Goal: Register for event/course: Sign up to attend an event or enroll in a course

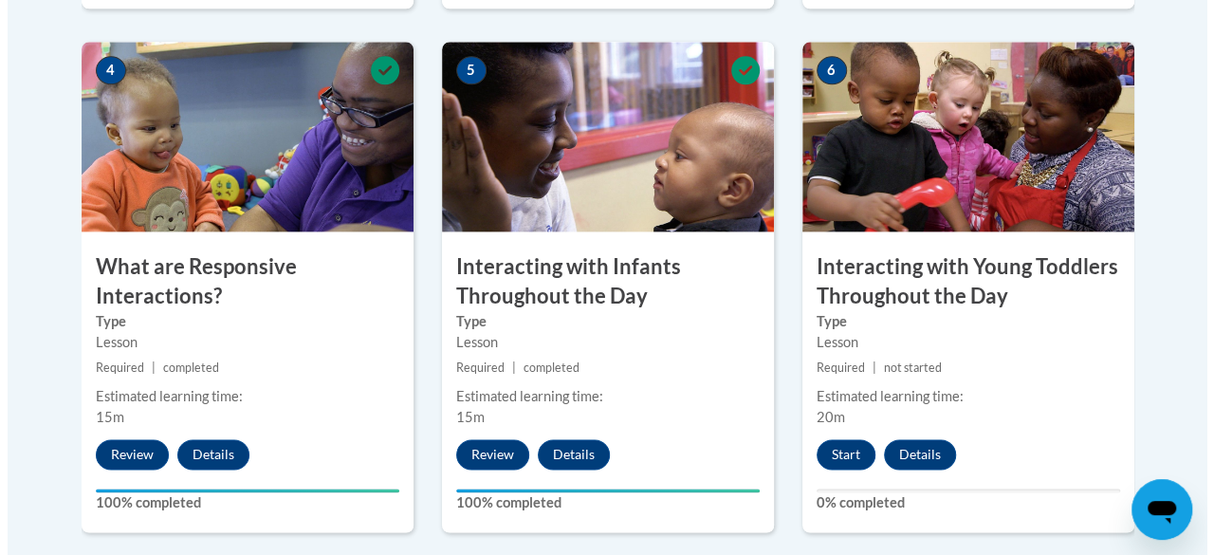
scroll to position [1138, 0]
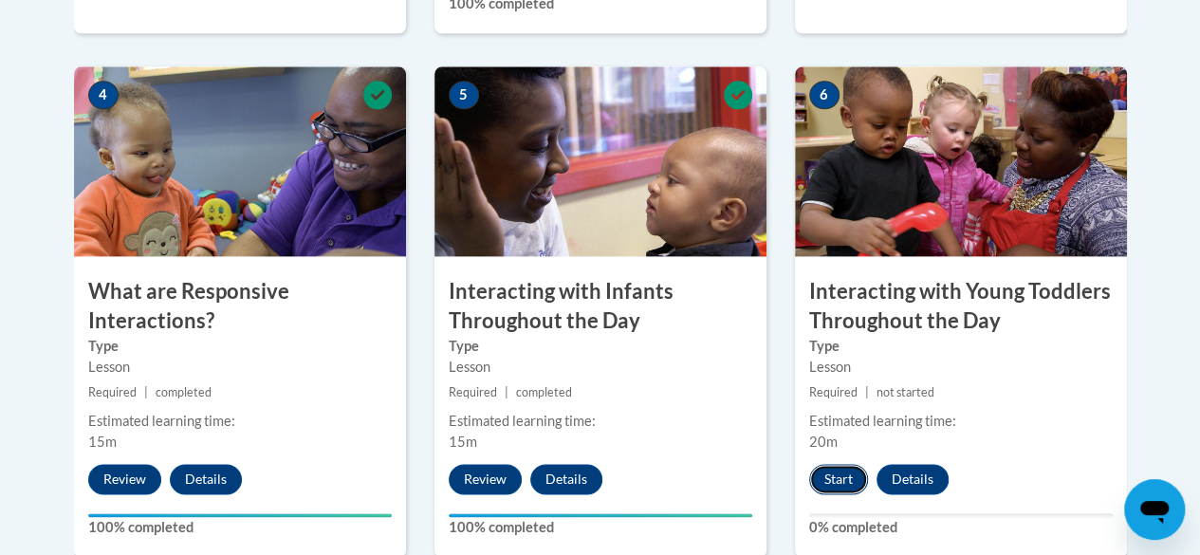
click at [841, 473] on button "Start" at bounding box center [838, 479] width 59 height 30
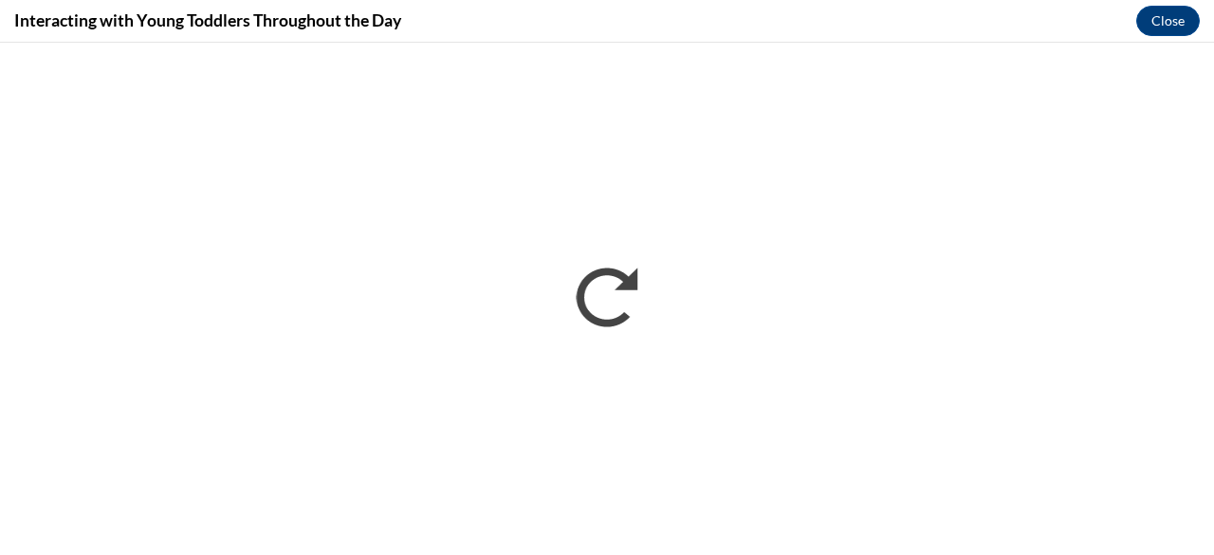
scroll to position [0, 0]
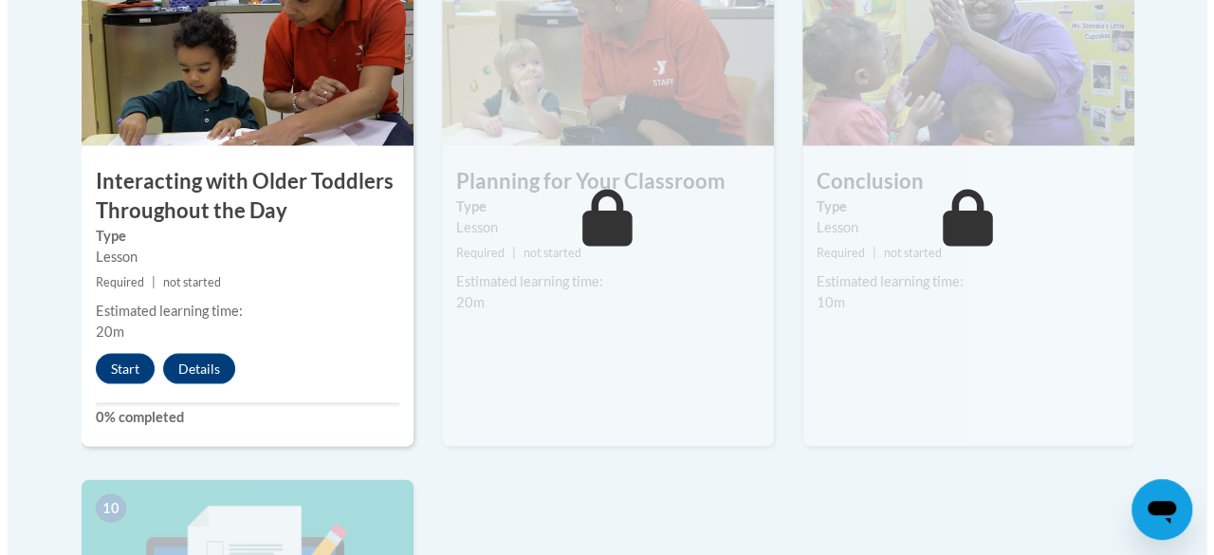
scroll to position [1803, 0]
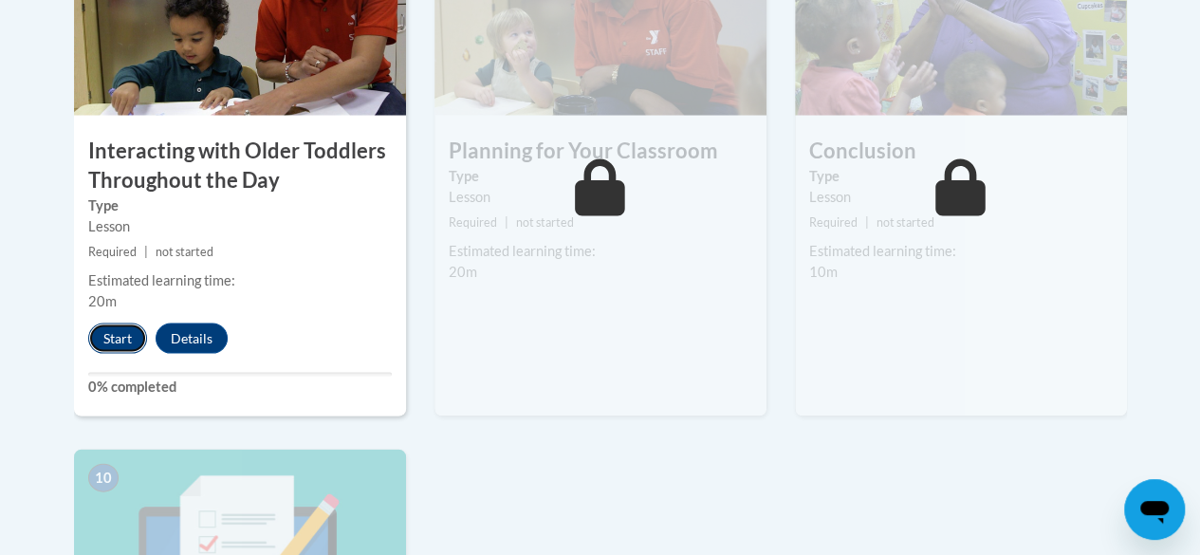
click at [128, 331] on button "Start" at bounding box center [117, 339] width 59 height 30
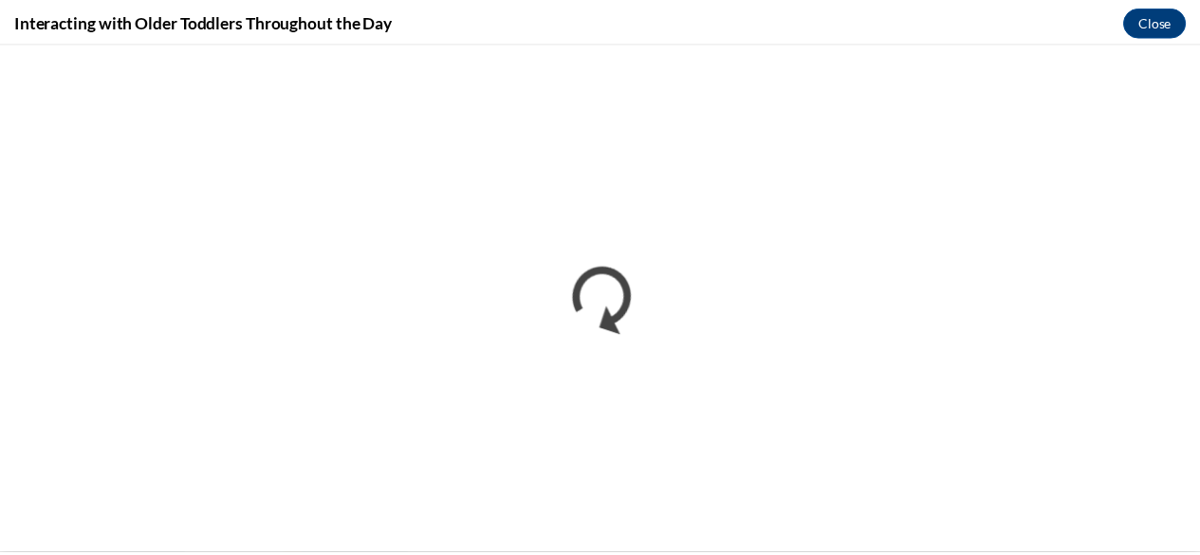
scroll to position [0, 0]
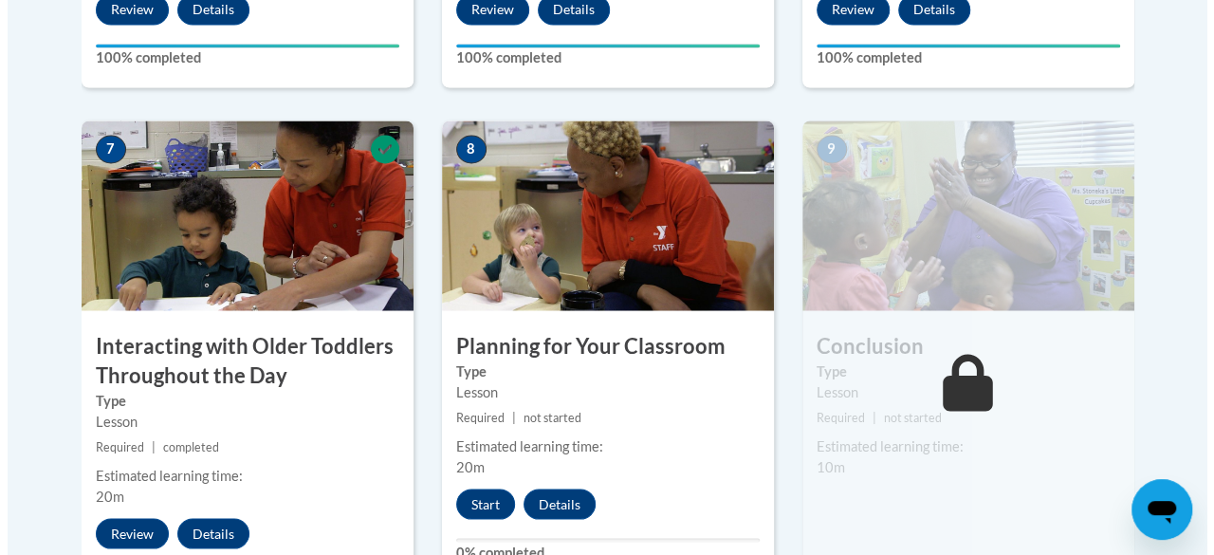
scroll to position [1708, 0]
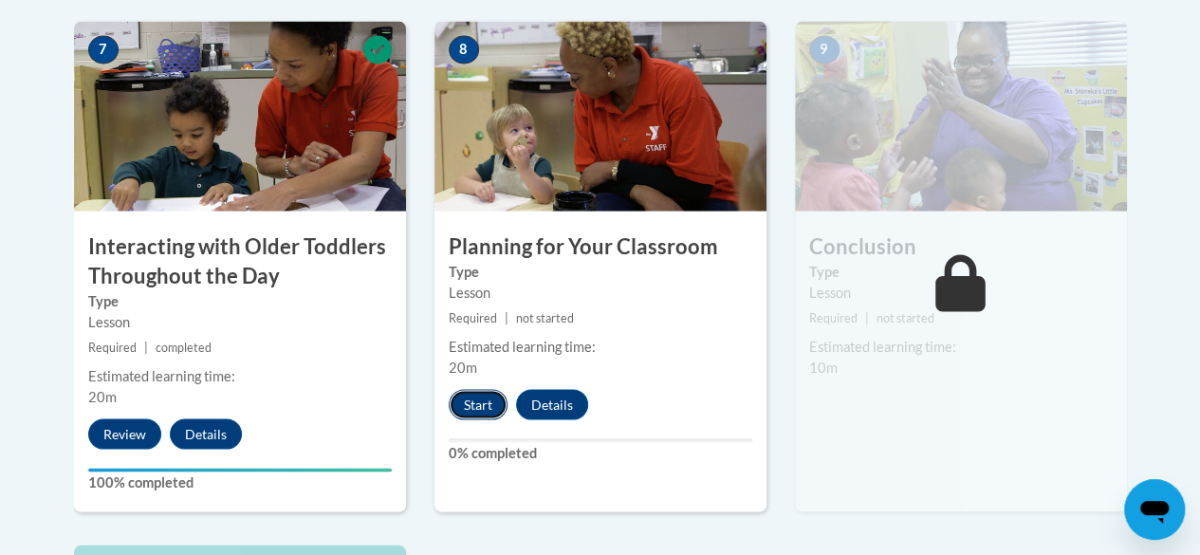
click at [455, 409] on button "Start" at bounding box center [478, 404] width 59 height 30
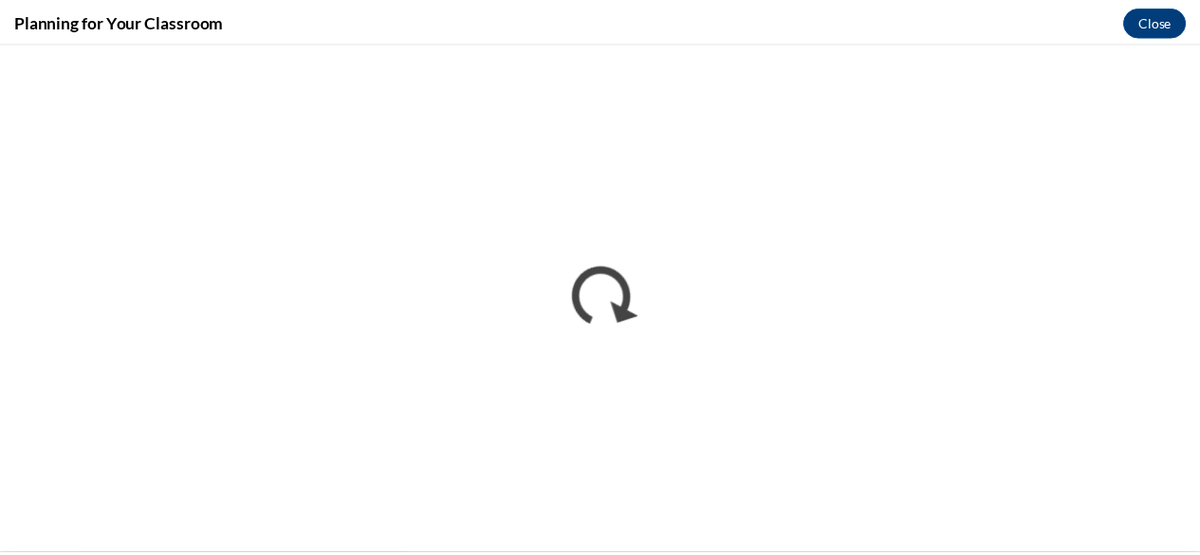
scroll to position [0, 0]
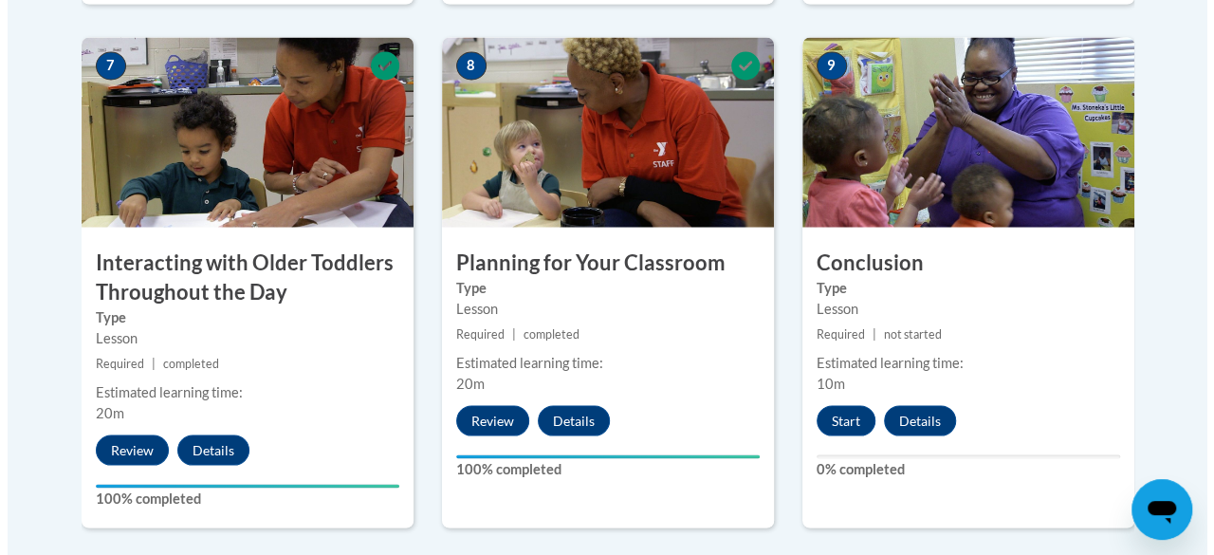
scroll to position [1803, 0]
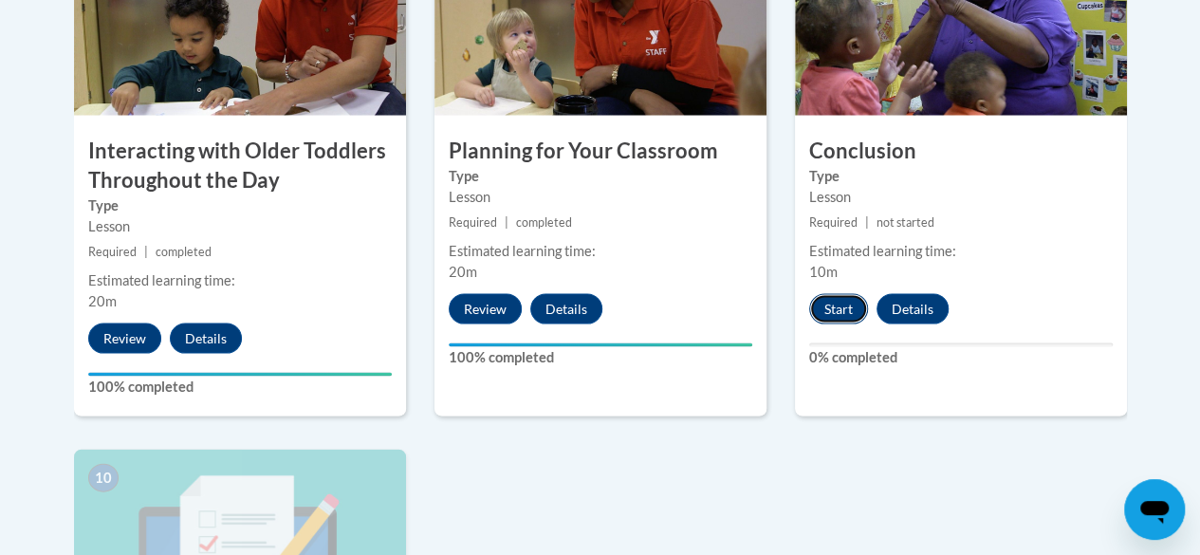
click at [846, 301] on button "Start" at bounding box center [838, 309] width 59 height 30
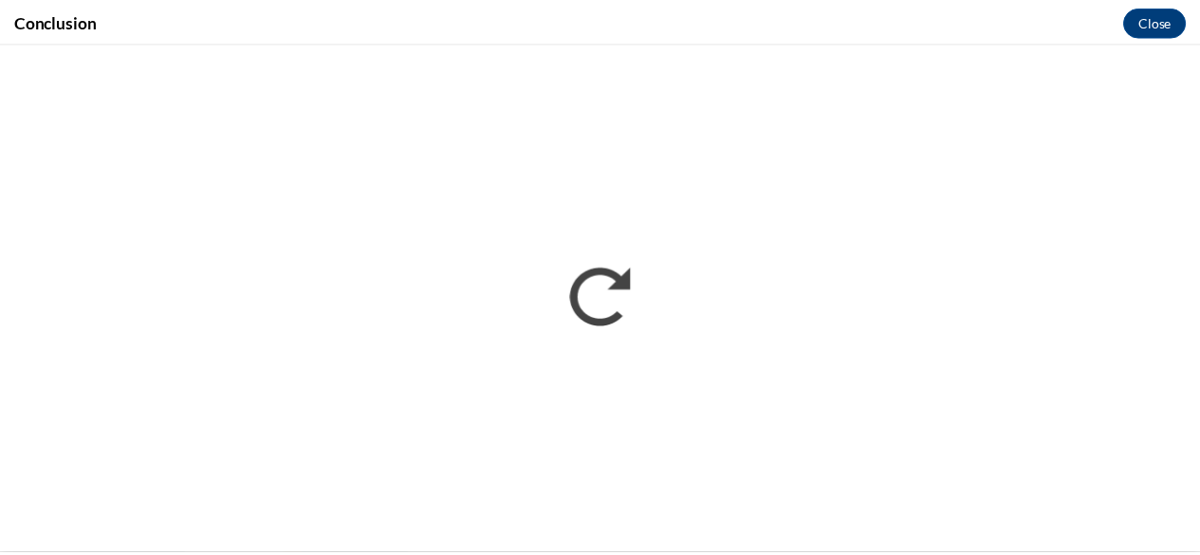
scroll to position [0, 0]
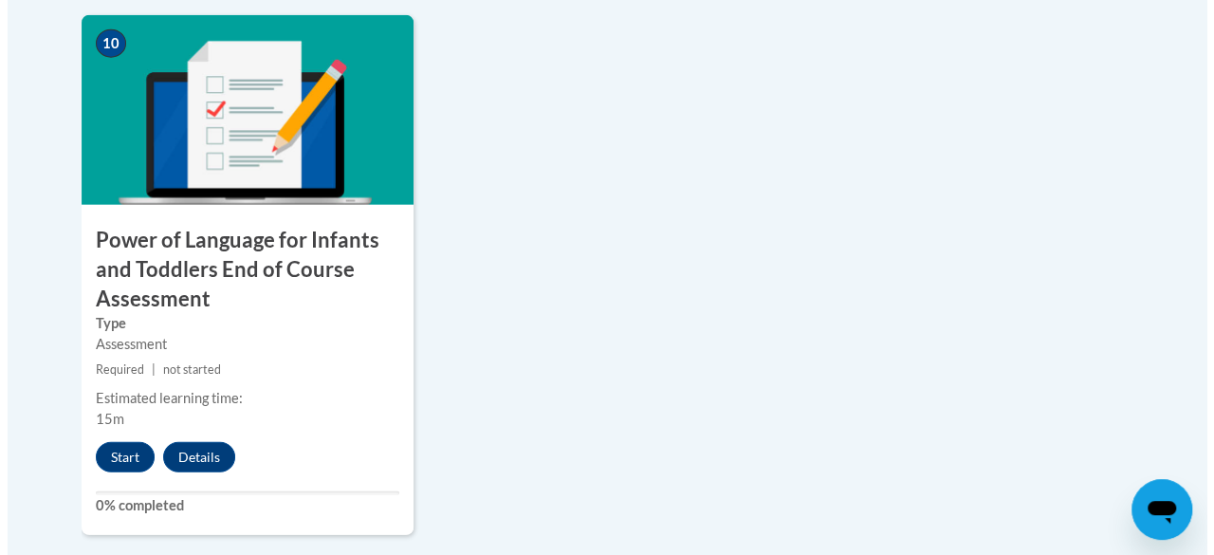
scroll to position [2247, 0]
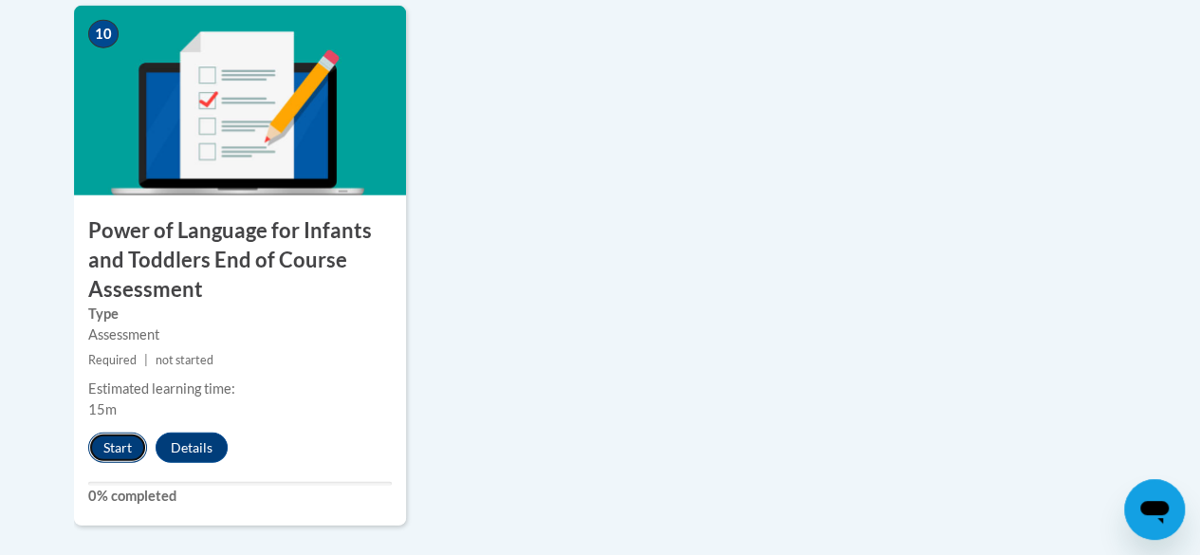
click at [106, 443] on button "Start" at bounding box center [117, 448] width 59 height 30
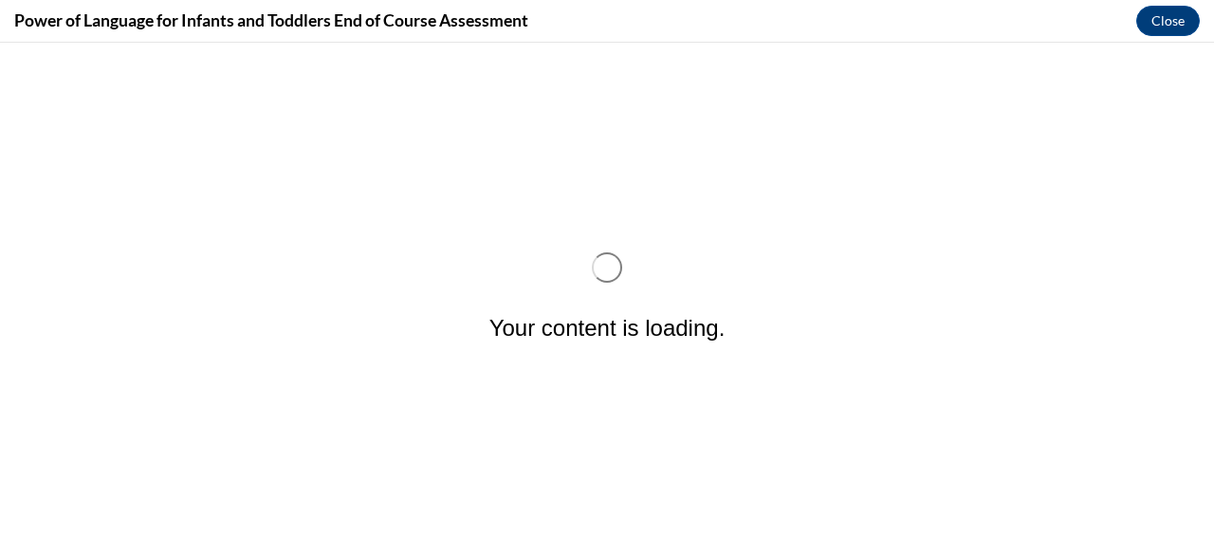
scroll to position [0, 0]
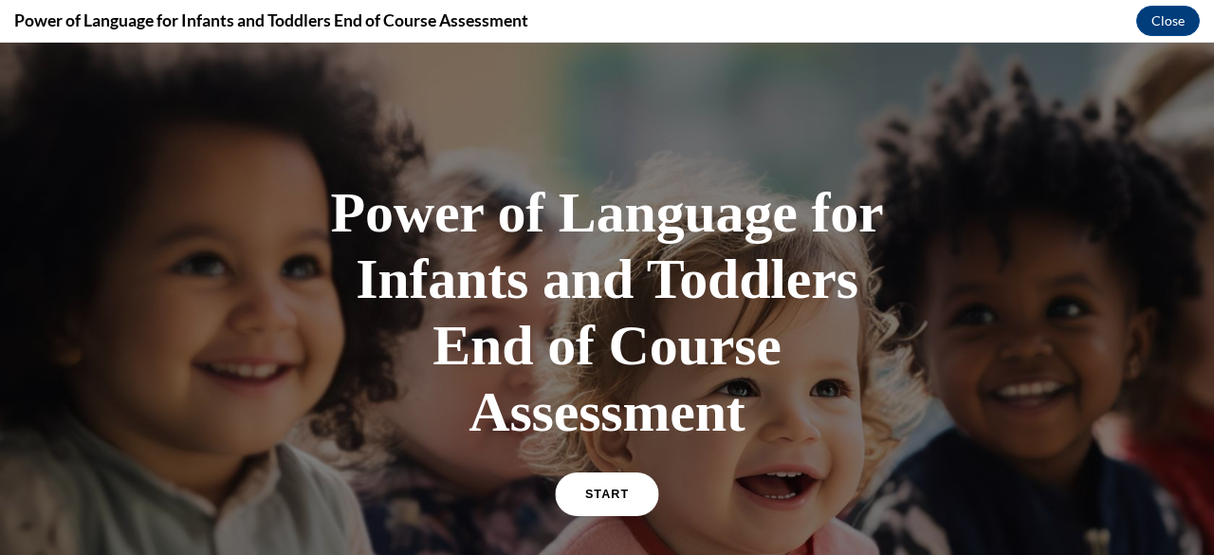
click at [620, 478] on link "START" at bounding box center [606, 494] width 103 height 44
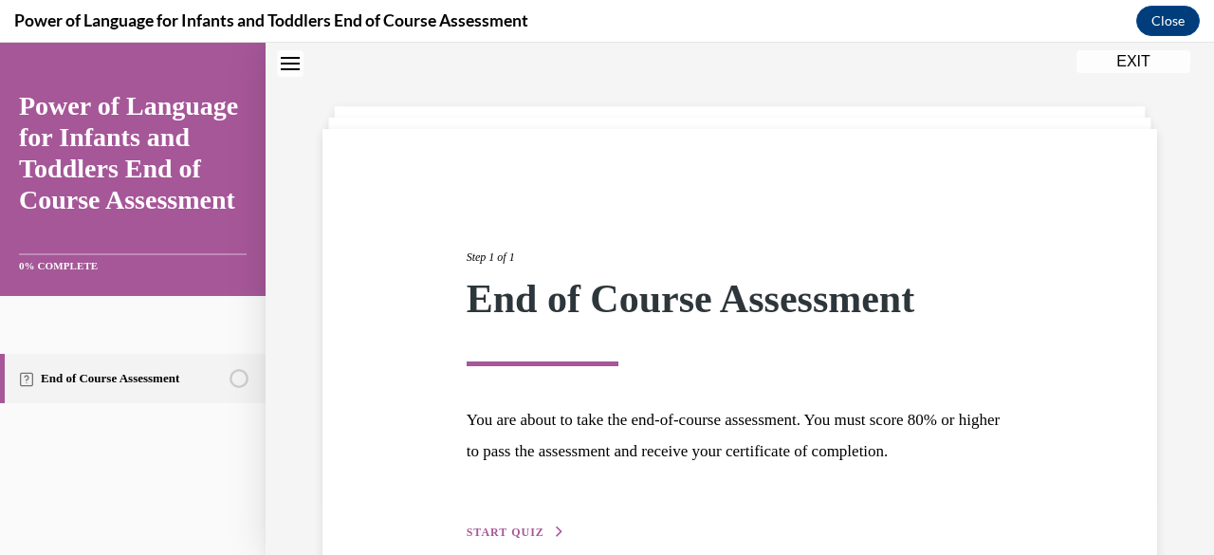
scroll to position [159, 0]
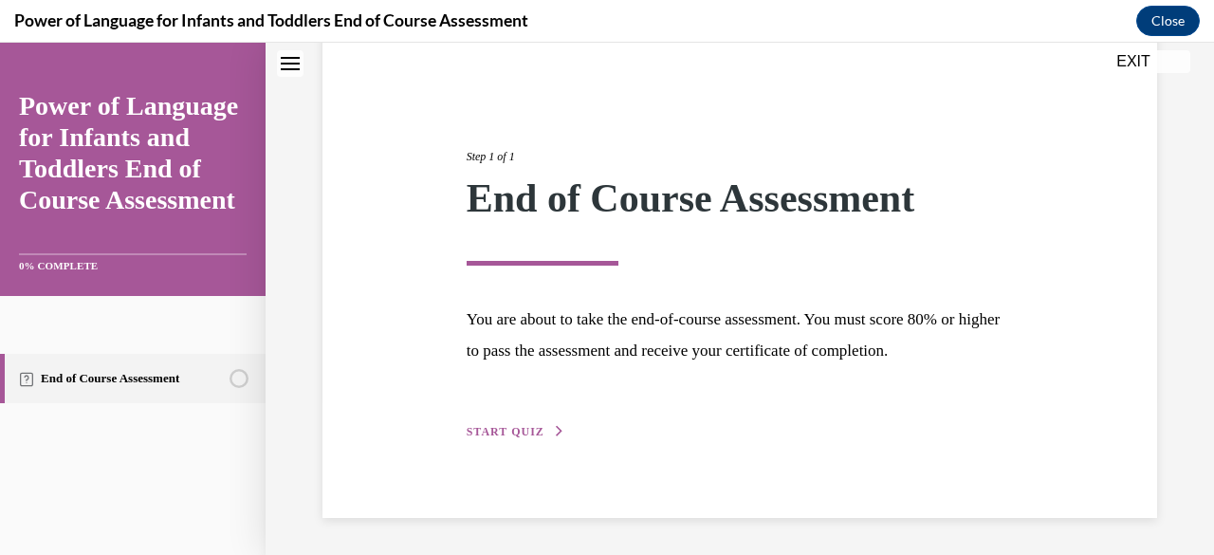
click at [508, 430] on span "START QUIZ" at bounding box center [506, 431] width 78 height 13
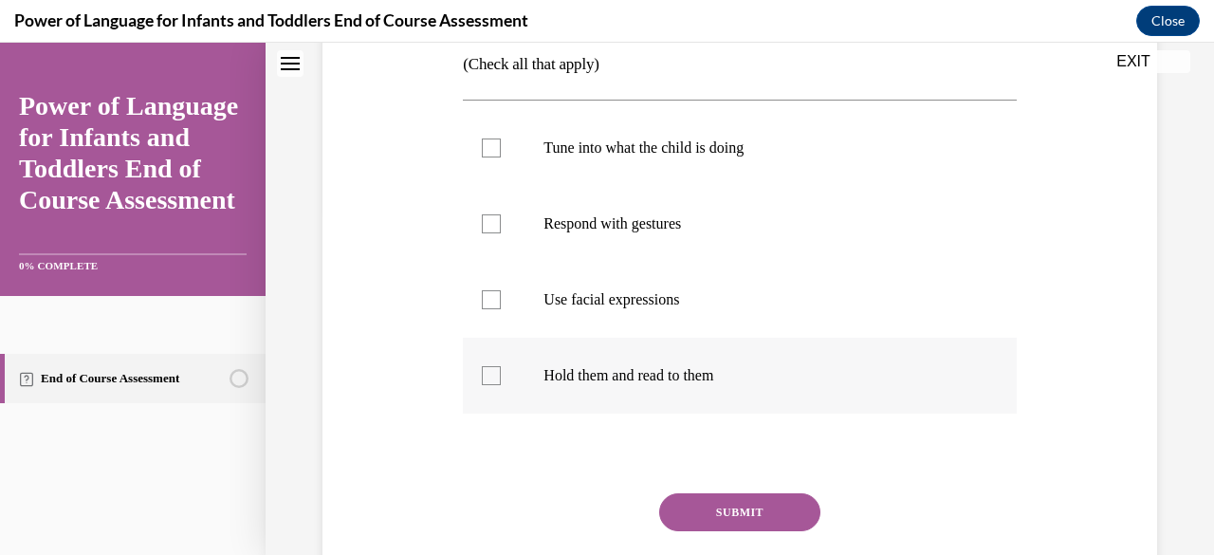
scroll to position [349, 0]
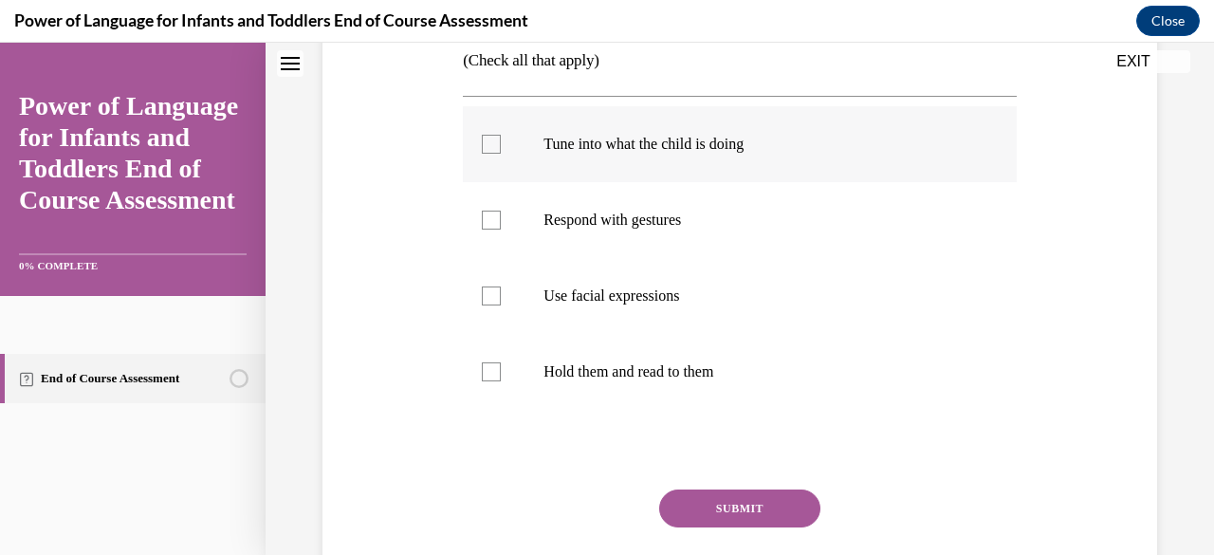
click at [489, 140] on div at bounding box center [491, 144] width 19 height 19
click at [489, 140] on input "Tune into what the child is doing" at bounding box center [491, 144] width 19 height 19
checkbox input "true"
click at [482, 224] on div at bounding box center [491, 220] width 19 height 19
click at [482, 224] on input "Respond with gestures" at bounding box center [491, 220] width 19 height 19
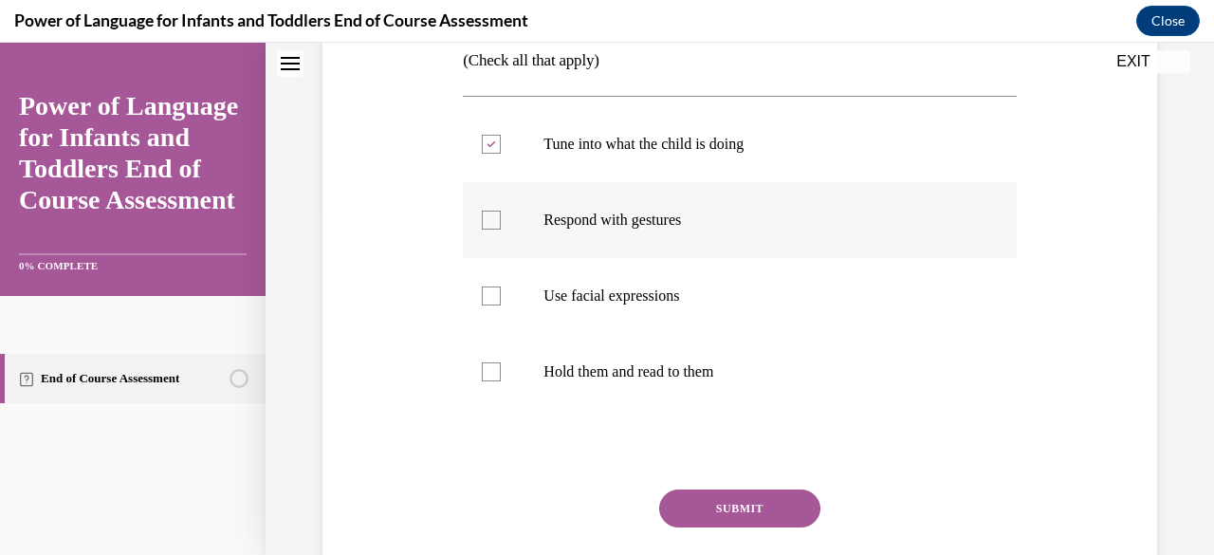
checkbox input "true"
drag, startPoint x: 485, startPoint y: 298, endPoint x: 485, endPoint y: 311, distance: 13.3
click at [485, 301] on div at bounding box center [491, 296] width 19 height 19
click at [485, 301] on input "Use facial expressions" at bounding box center [491, 296] width 19 height 19
checkbox input "true"
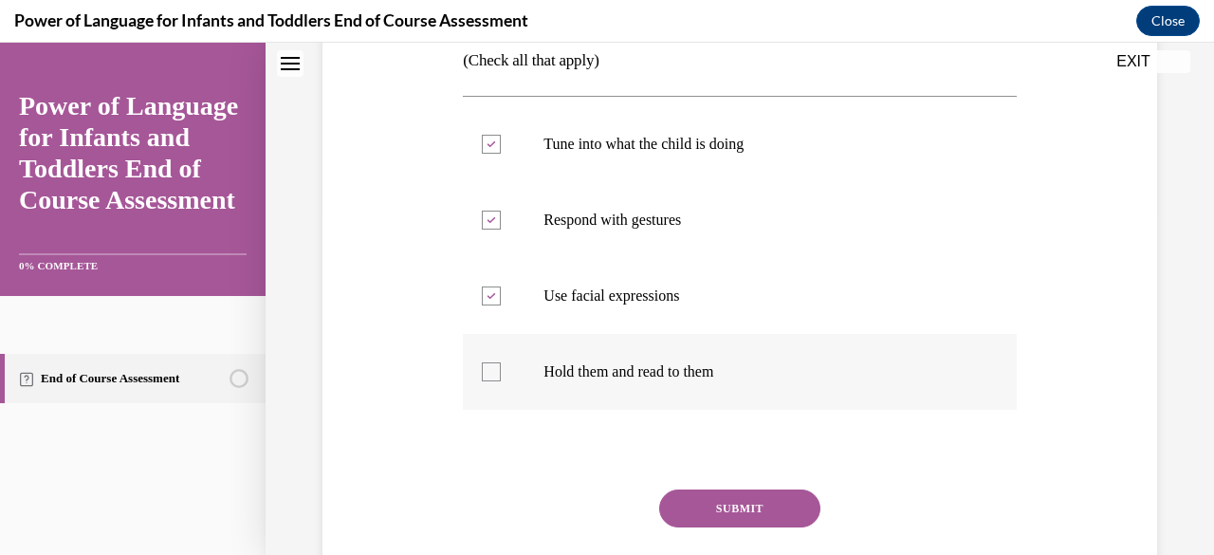
click at [492, 367] on div at bounding box center [491, 371] width 19 height 19
click at [492, 367] on input "Hold them and read to them" at bounding box center [491, 371] width 19 height 19
checkbox input "true"
click at [768, 506] on button "SUBMIT" at bounding box center [739, 509] width 161 height 38
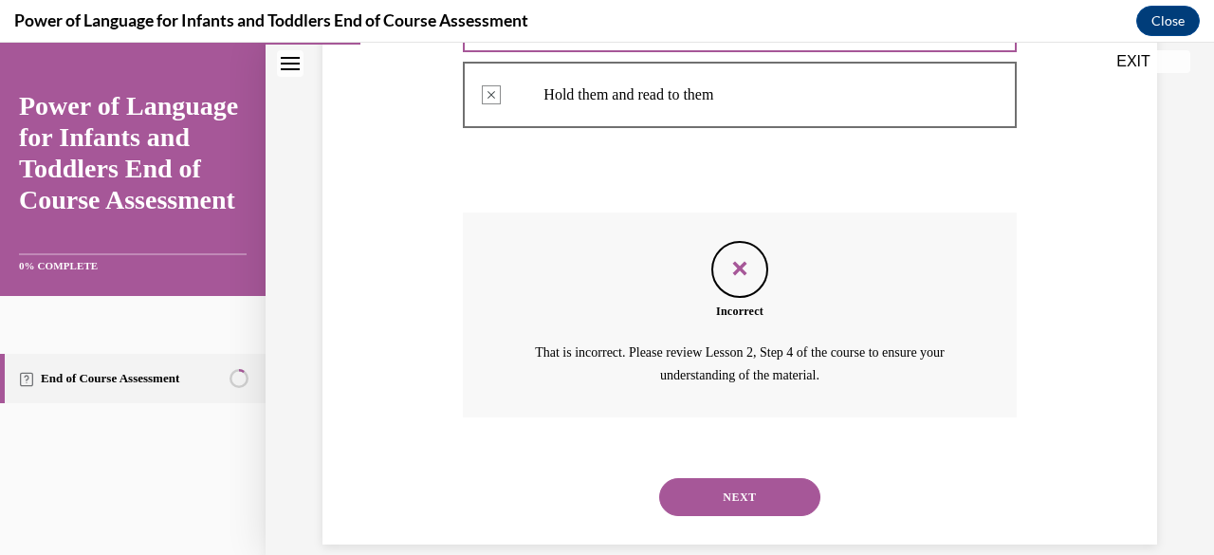
scroll to position [652, 0]
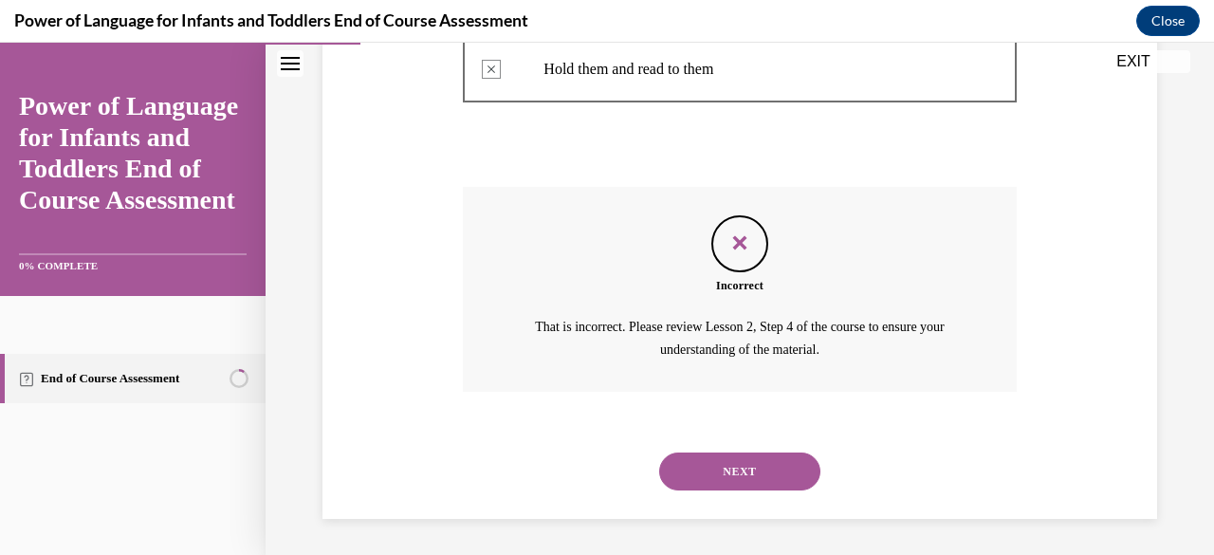
click at [732, 462] on button "NEXT" at bounding box center [739, 472] width 161 height 38
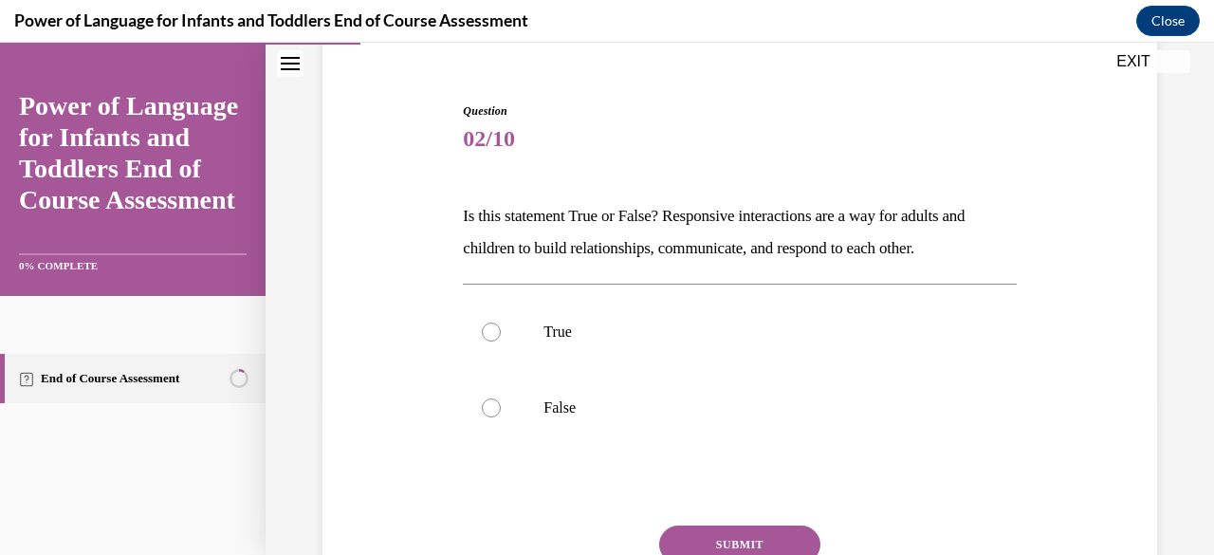
scroll to position [190, 0]
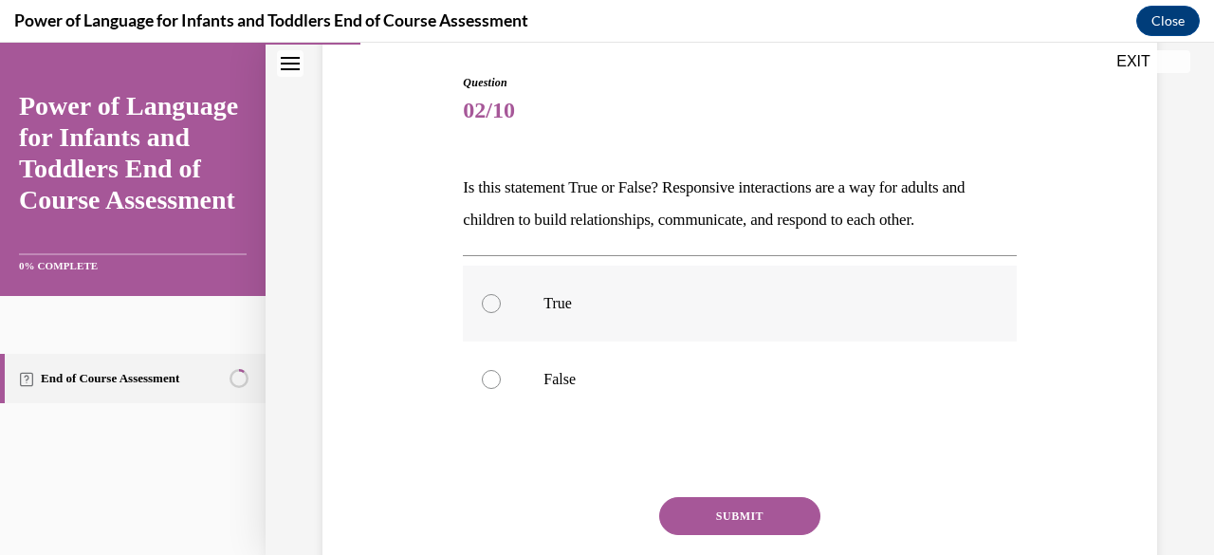
click at [486, 298] on div at bounding box center [491, 303] width 19 height 19
click at [486, 298] on input "True" at bounding box center [491, 303] width 19 height 19
radio input "true"
click at [727, 509] on button "SUBMIT" at bounding box center [739, 516] width 161 height 38
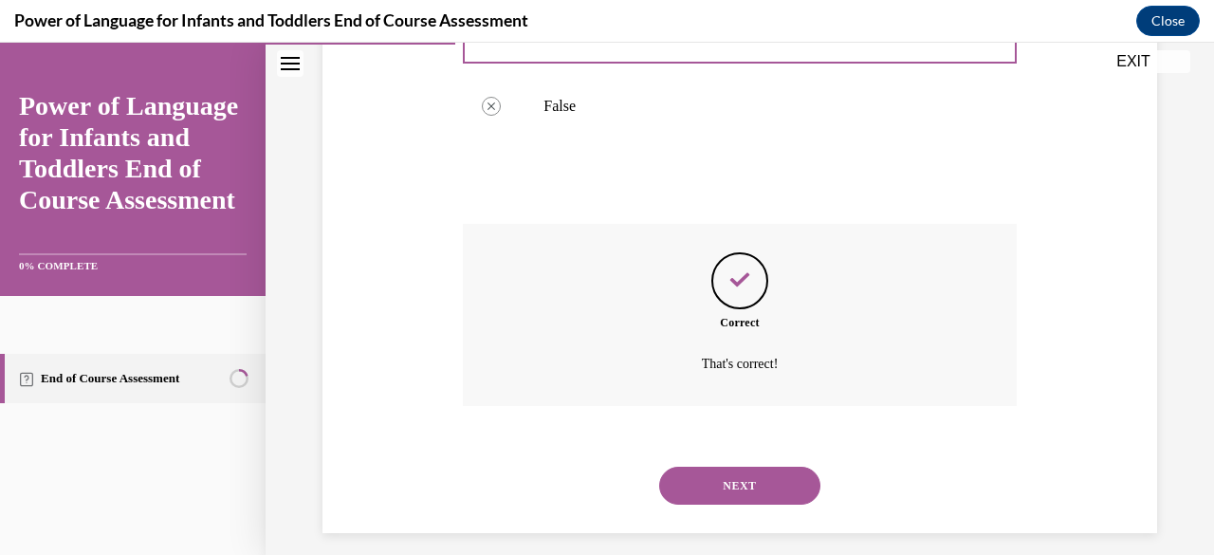
scroll to position [478, 0]
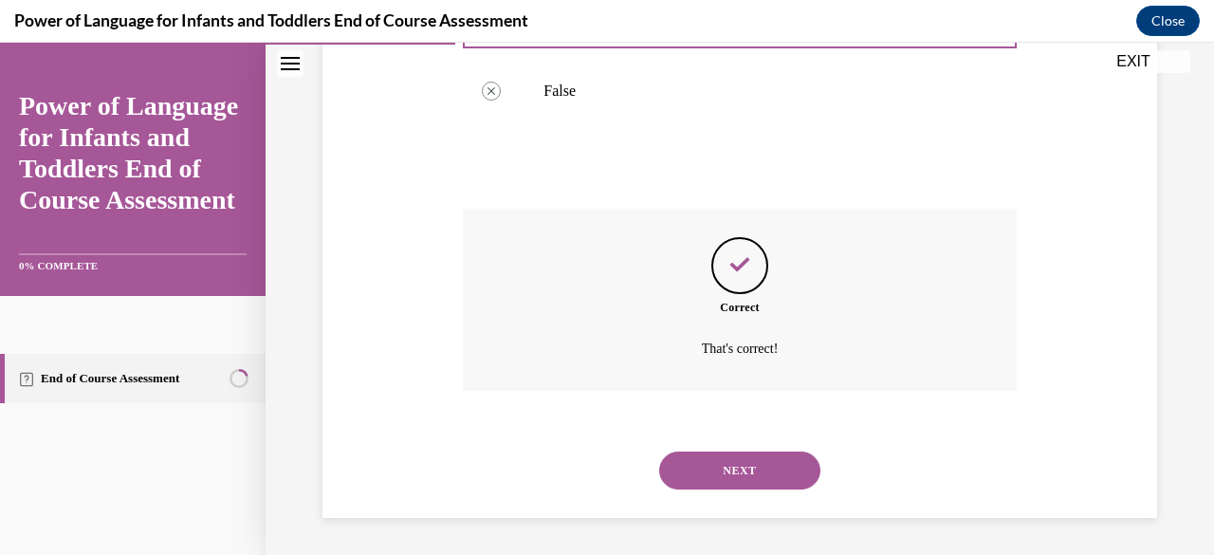
click at [742, 474] on button "NEXT" at bounding box center [739, 471] width 161 height 38
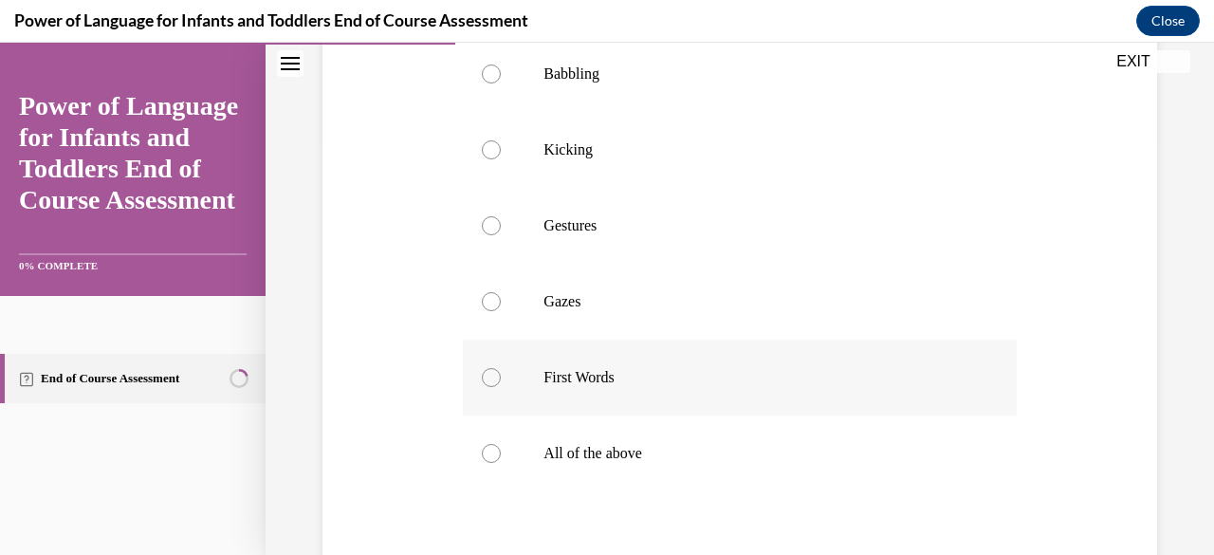
scroll to position [474, 0]
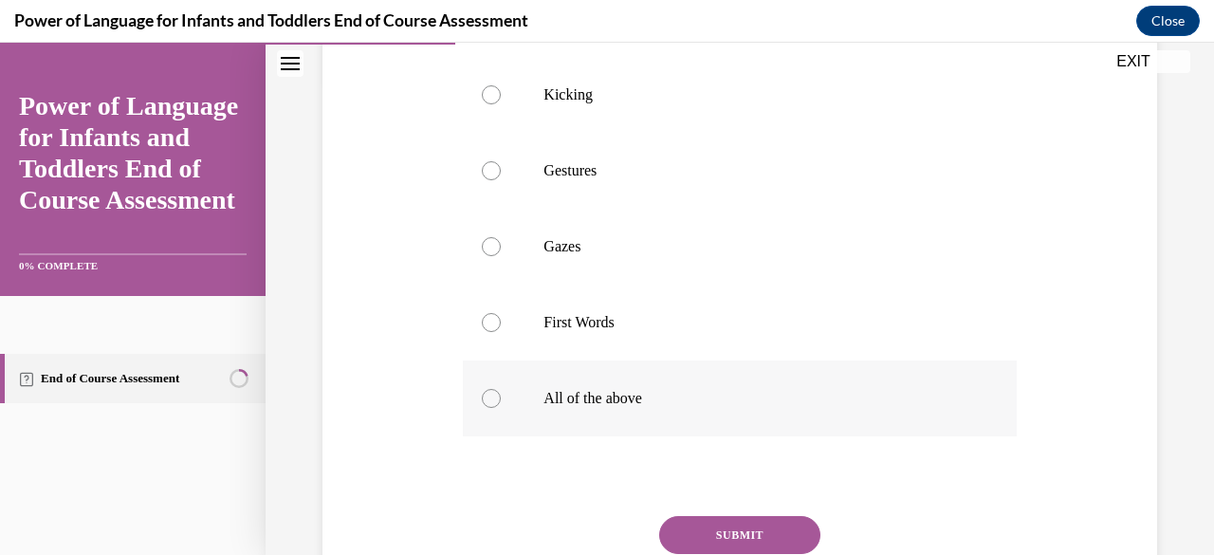
click at [493, 403] on div at bounding box center [491, 398] width 19 height 19
click at [493, 403] on input "All of the above" at bounding box center [491, 398] width 19 height 19
radio input "true"
click at [730, 529] on button "SUBMIT" at bounding box center [739, 535] width 161 height 38
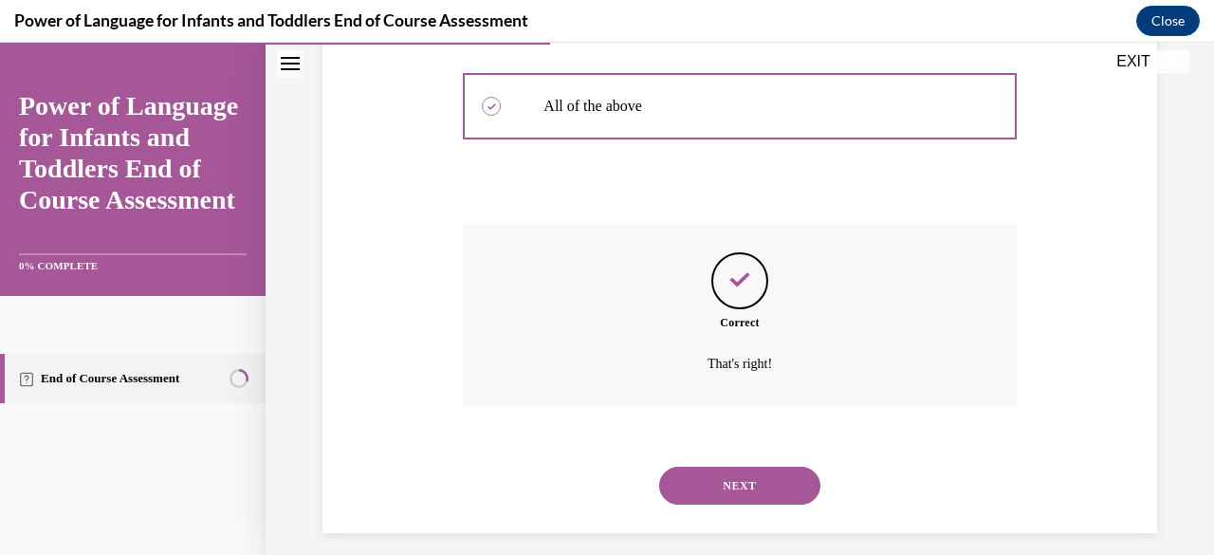
scroll to position [782, 0]
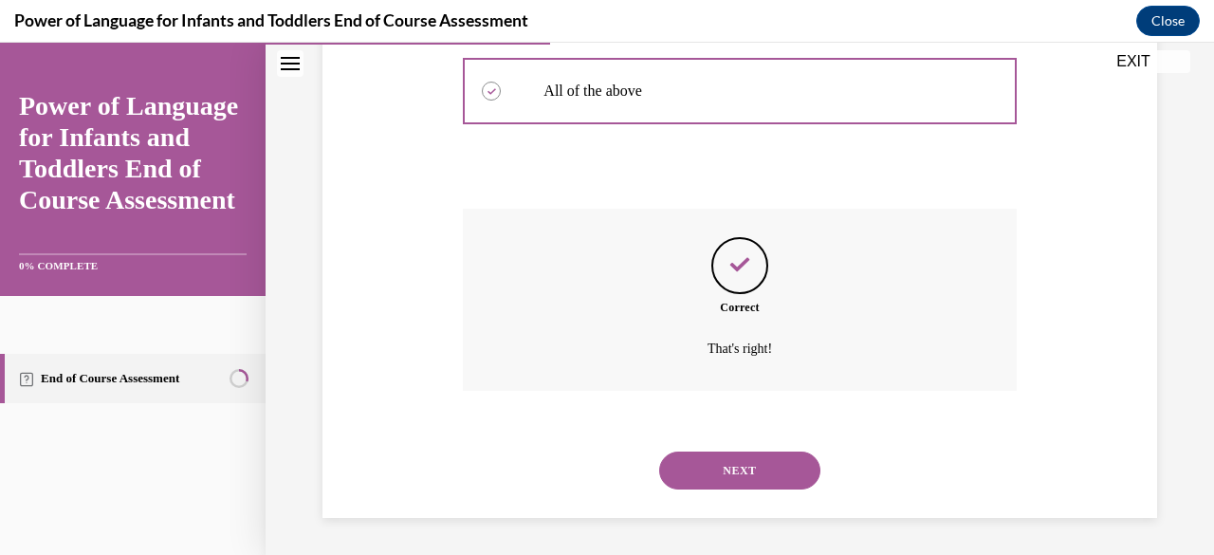
click at [742, 469] on button "NEXT" at bounding box center [739, 471] width 161 height 38
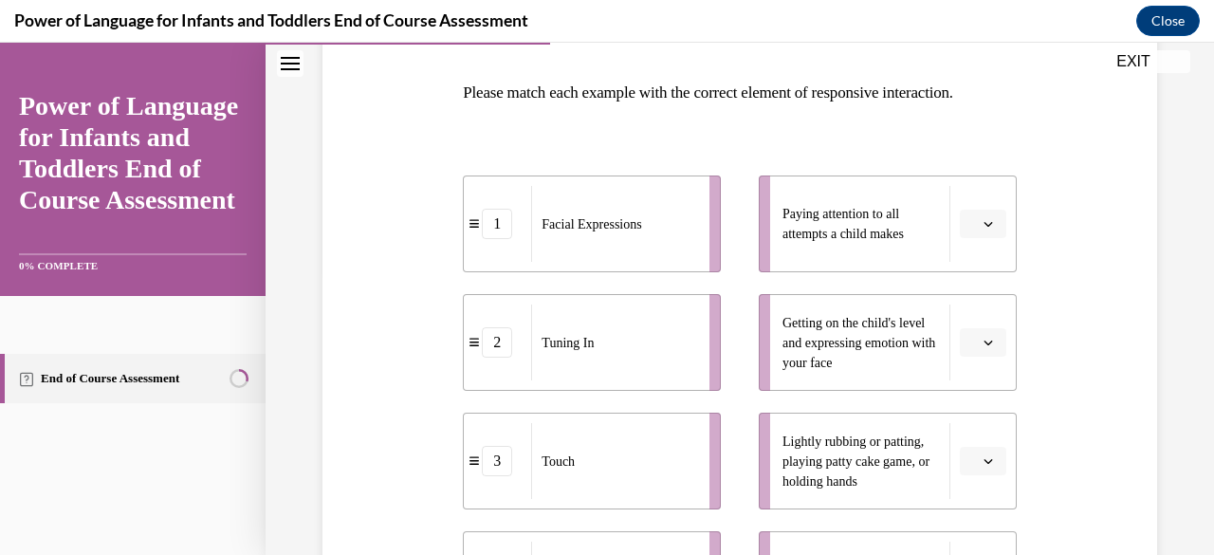
scroll to position [379, 0]
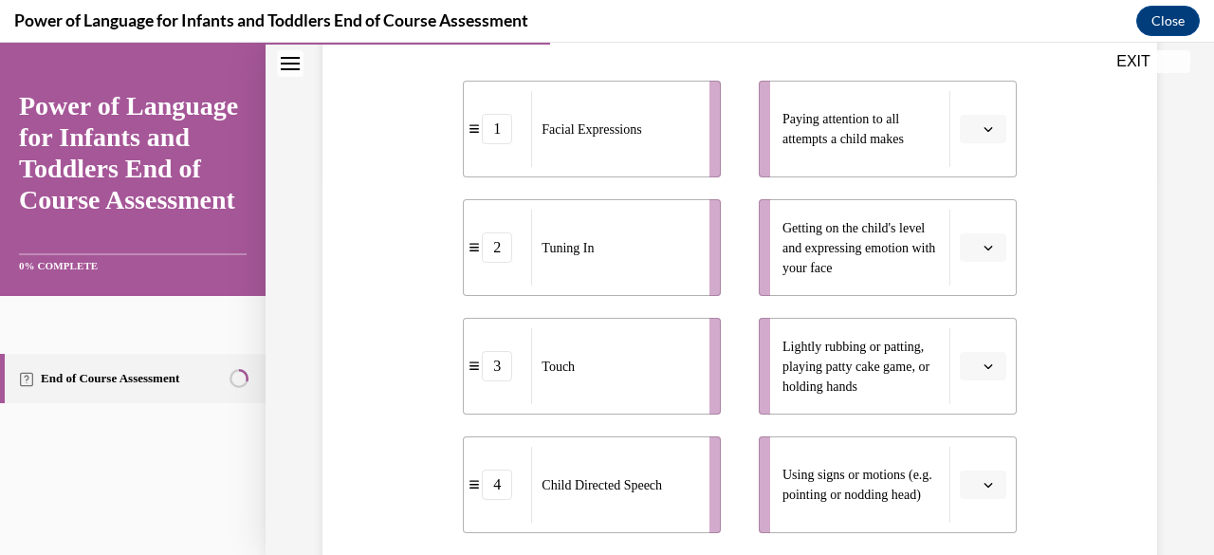
click at [984, 248] on icon "button" at bounding box center [988, 248] width 9 height 5
click at [958, 315] on div "1" at bounding box center [968, 327] width 46 height 38
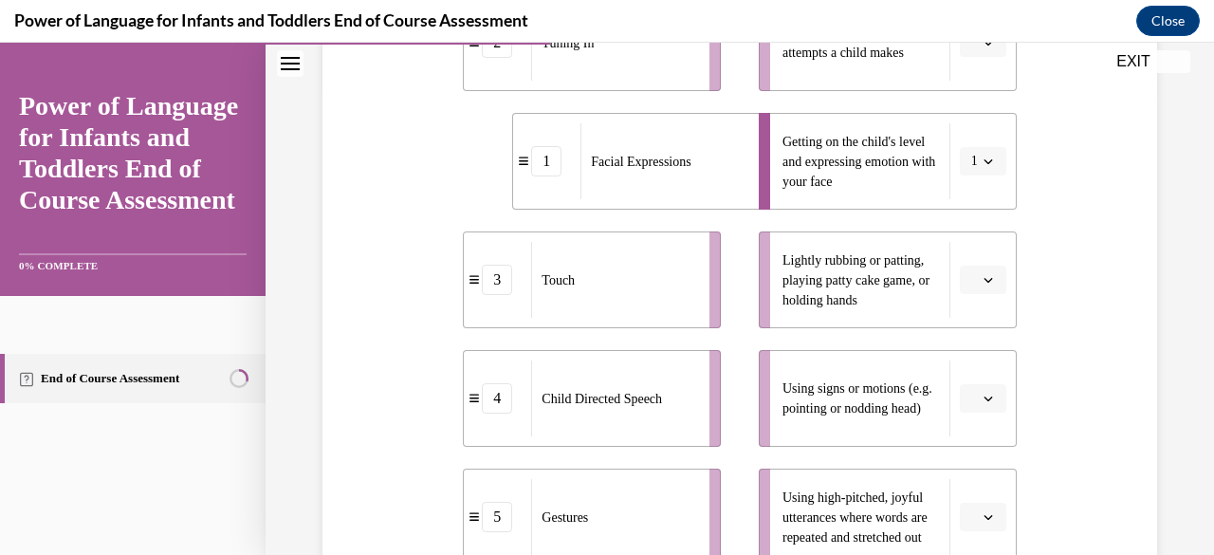
scroll to position [355, 0]
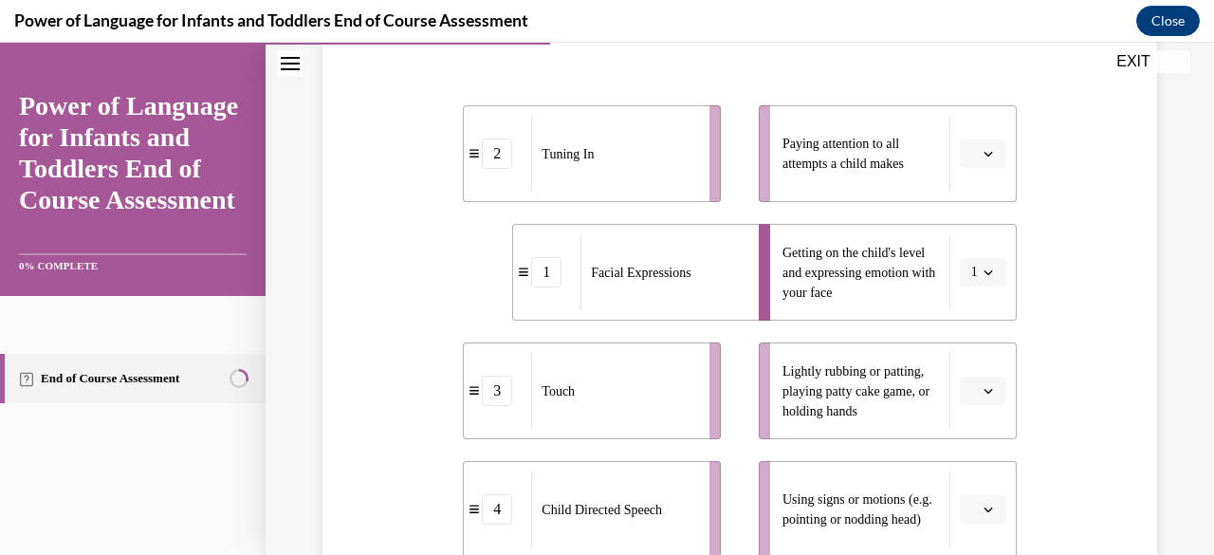
click at [982, 147] on span "button" at bounding box center [988, 153] width 13 height 13
click at [983, 265] on div "2" at bounding box center [968, 271] width 46 height 38
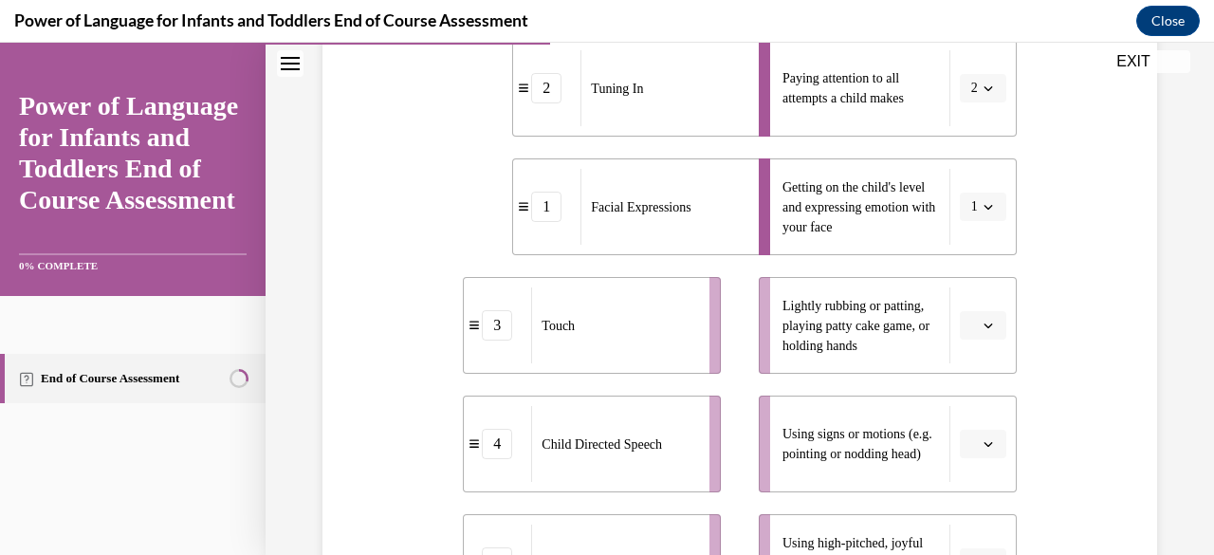
scroll to position [450, 0]
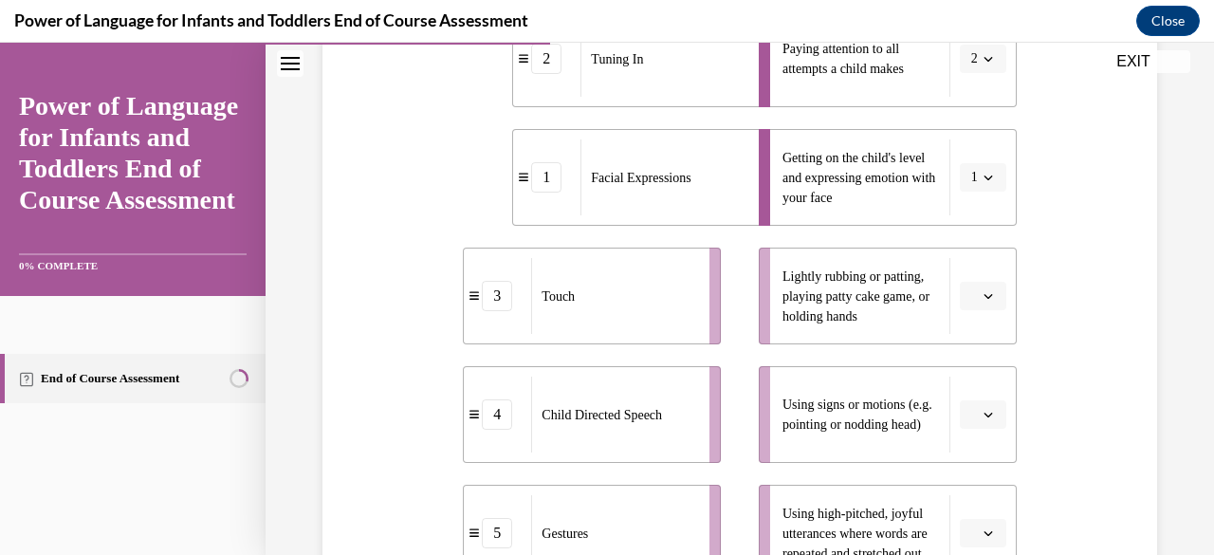
click at [982, 289] on span "button" at bounding box center [988, 295] width 13 height 13
click at [973, 437] on div "3" at bounding box center [968, 452] width 46 height 38
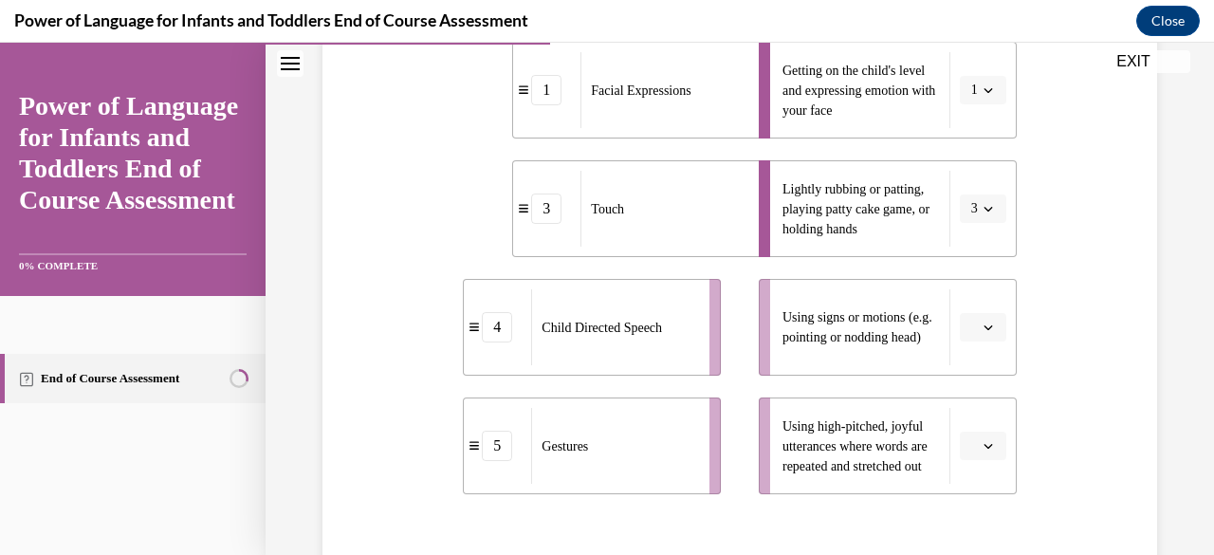
scroll to position [639, 0]
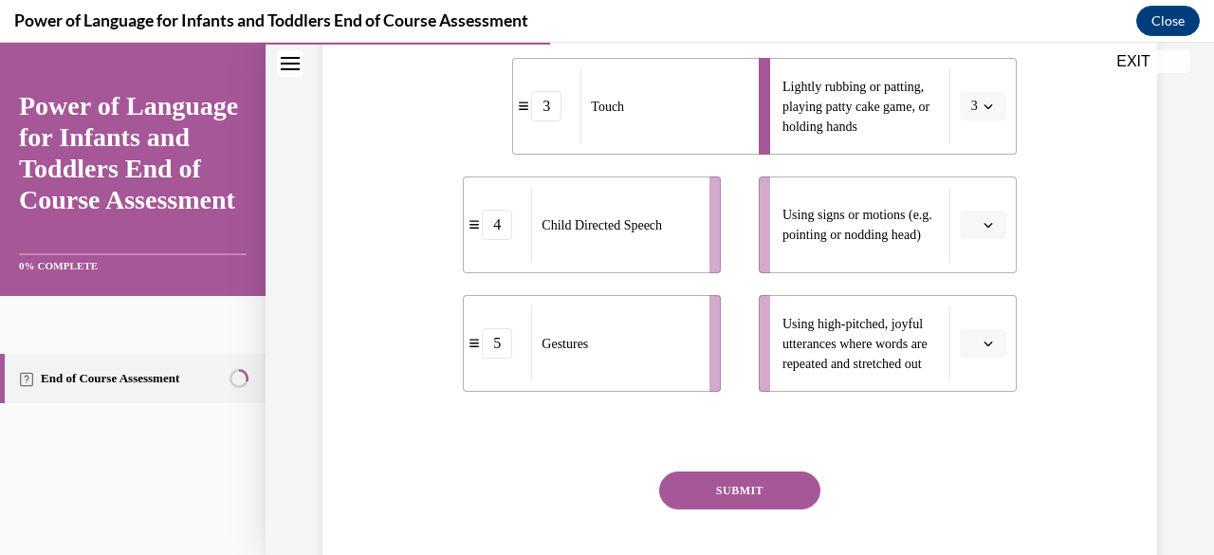
click at [988, 232] on button "button" at bounding box center [983, 225] width 46 height 28
click at [973, 455] on div "5" at bounding box center [968, 456] width 46 height 38
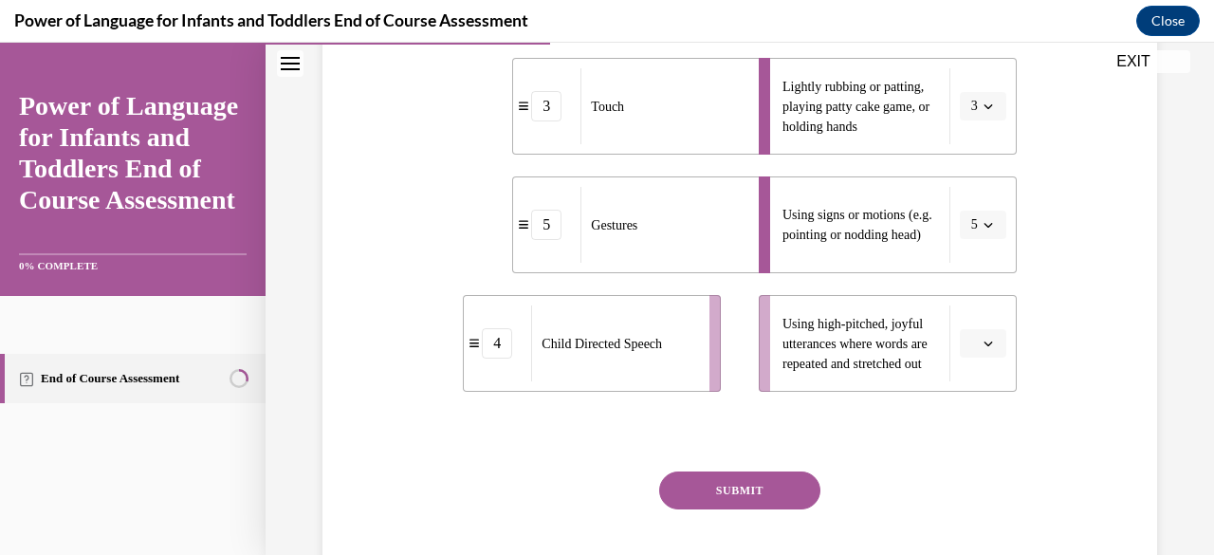
click at [971, 337] on span "Please select an option" at bounding box center [974, 343] width 7 height 19
click at [960, 272] on div "4" at bounding box center [968, 263] width 46 height 38
click at [743, 478] on button "SUBMIT" at bounding box center [739, 491] width 161 height 38
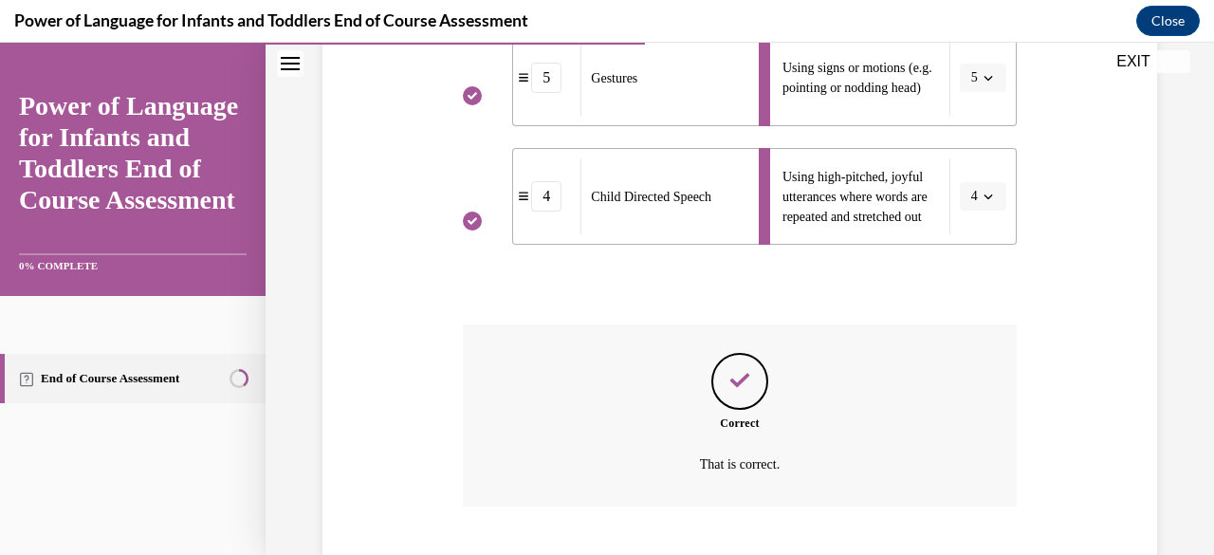
scroll to position [902, 0]
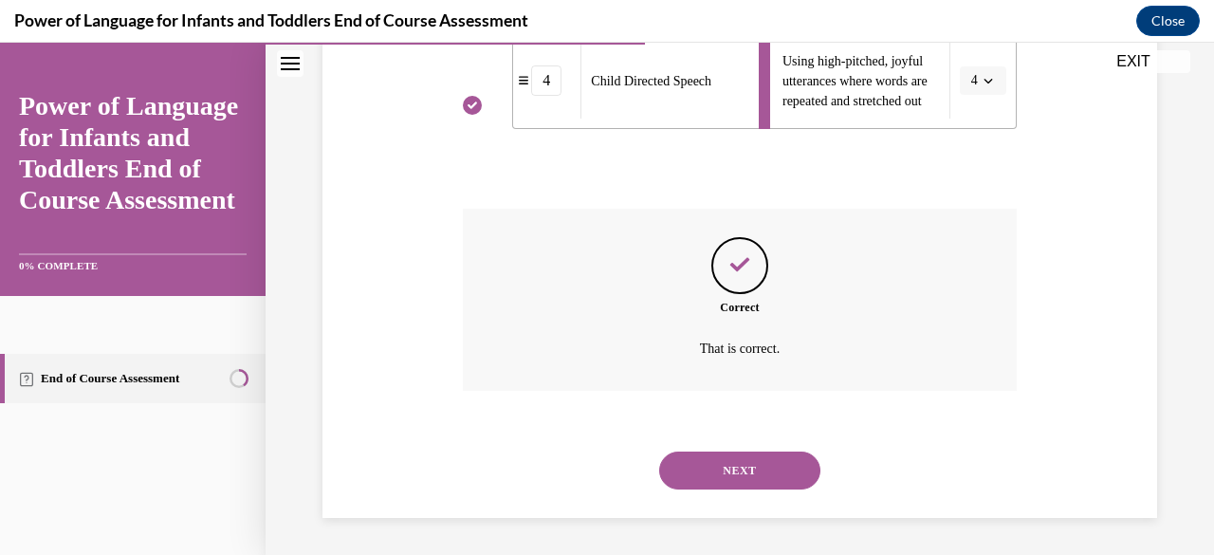
click at [746, 480] on button "NEXT" at bounding box center [739, 471] width 161 height 38
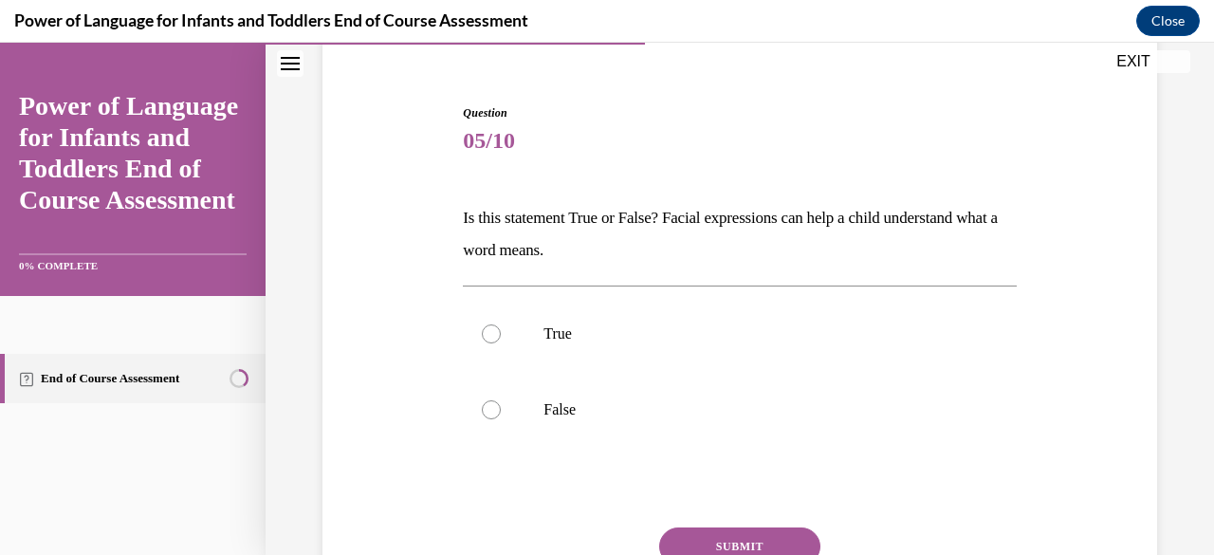
scroll to position [190, 0]
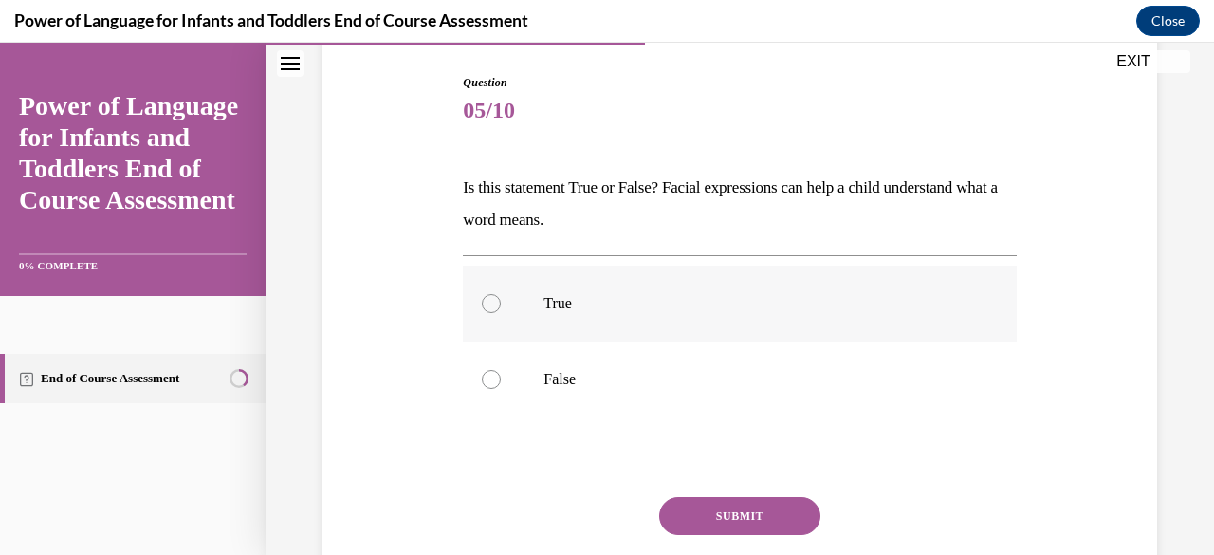
click at [488, 313] on label "True" at bounding box center [739, 304] width 553 height 76
click at [488, 313] on input "True" at bounding box center [491, 303] width 19 height 19
radio input "true"
click at [702, 513] on button "SUBMIT" at bounding box center [739, 516] width 161 height 38
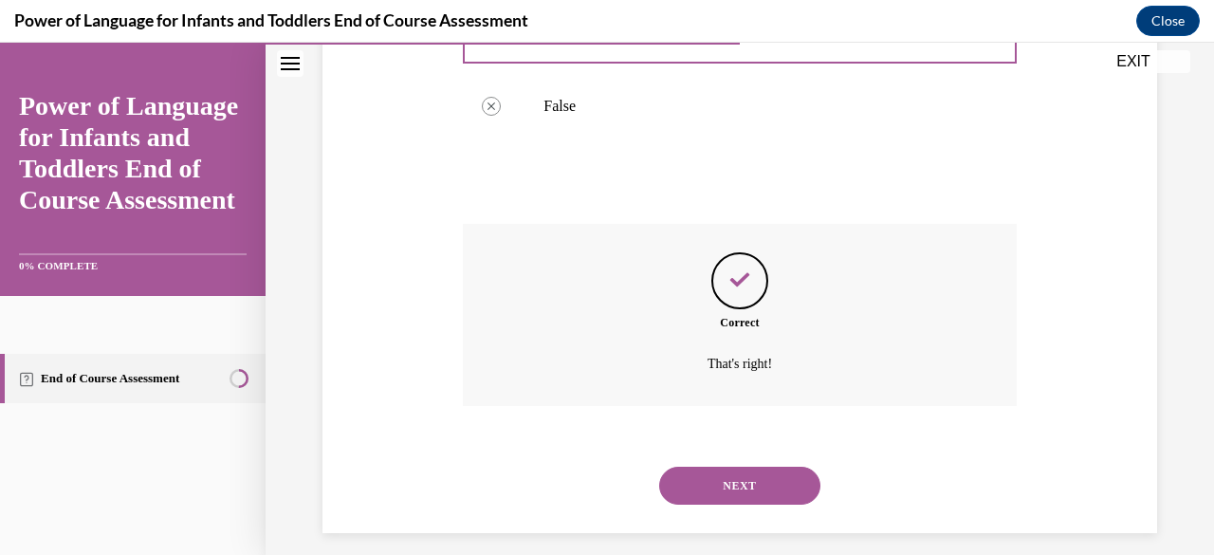
scroll to position [478, 0]
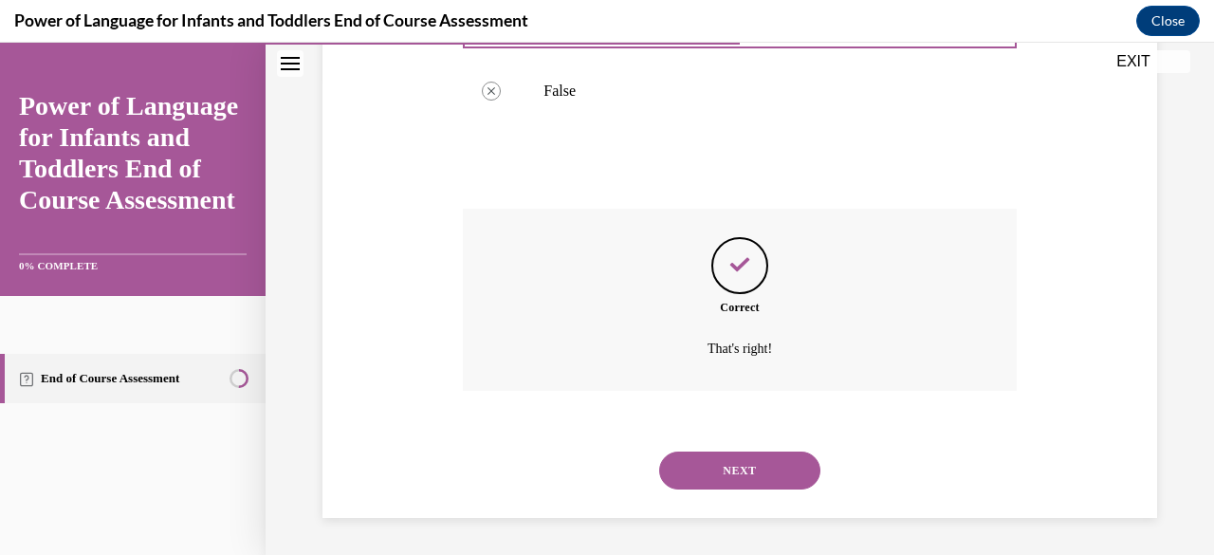
click at [710, 479] on button "NEXT" at bounding box center [739, 471] width 161 height 38
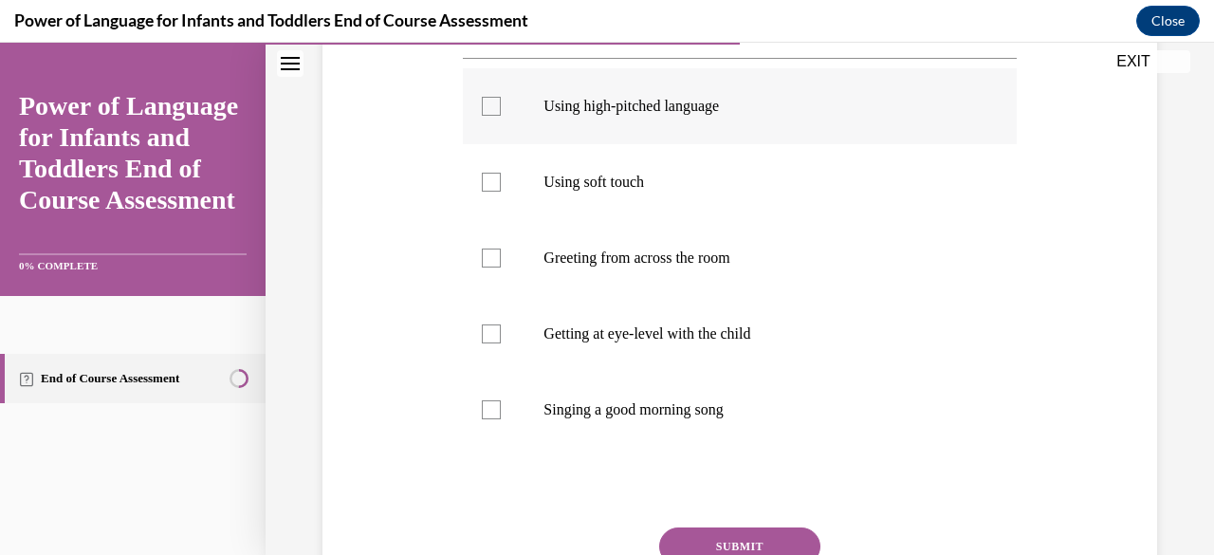
scroll to position [379, 0]
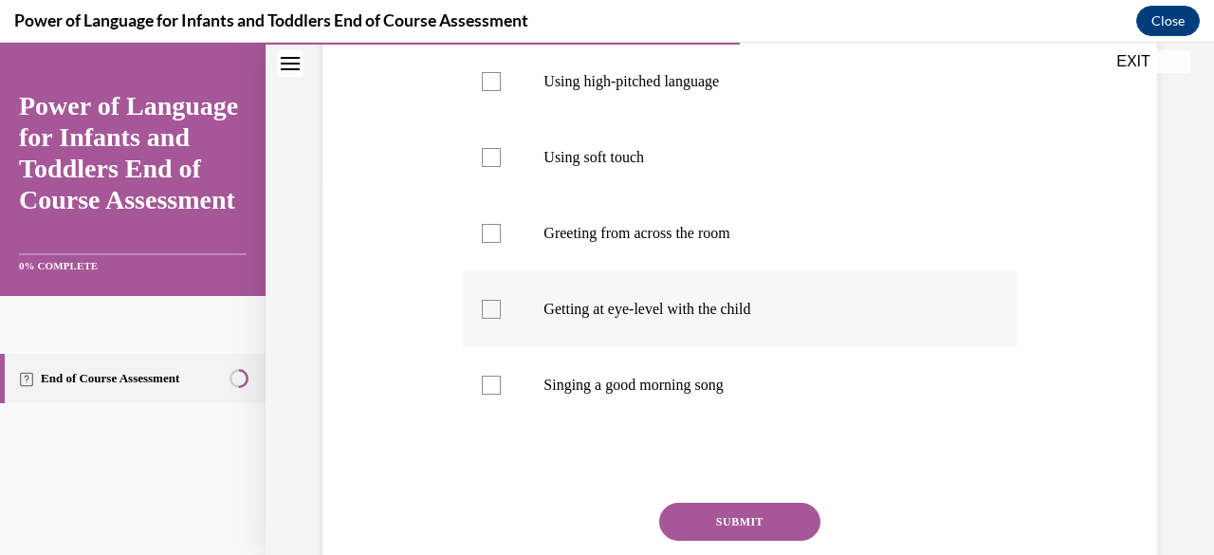
click at [488, 319] on div at bounding box center [491, 309] width 19 height 19
click at [488, 319] on input "Getting at eye-level with the child" at bounding box center [491, 309] width 19 height 19
checkbox input "true"
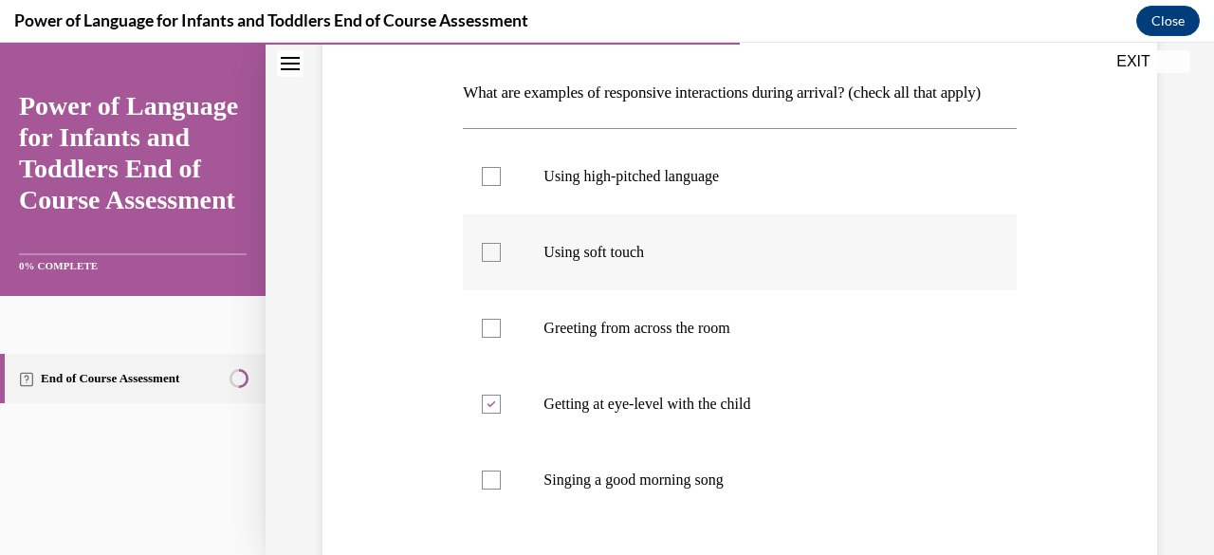
click at [490, 262] on div at bounding box center [491, 252] width 19 height 19
click at [490, 262] on input "Using soft touch" at bounding box center [491, 252] width 19 height 19
checkbox input "true"
click at [486, 186] on div at bounding box center [491, 176] width 19 height 19
click at [486, 186] on input "Using high-pitched language" at bounding box center [491, 176] width 19 height 19
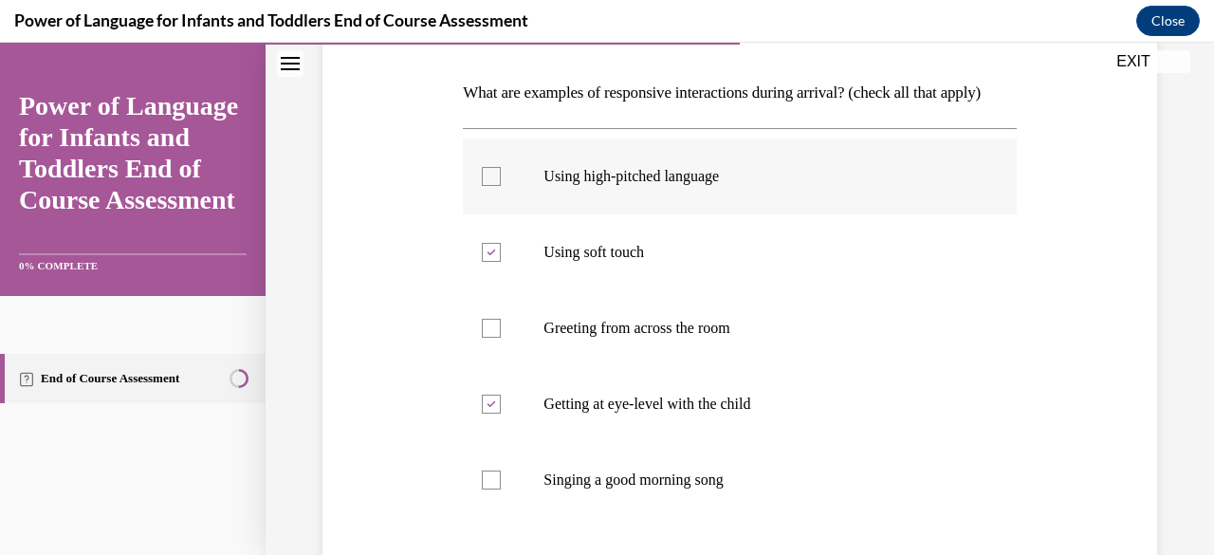
checkbox input "true"
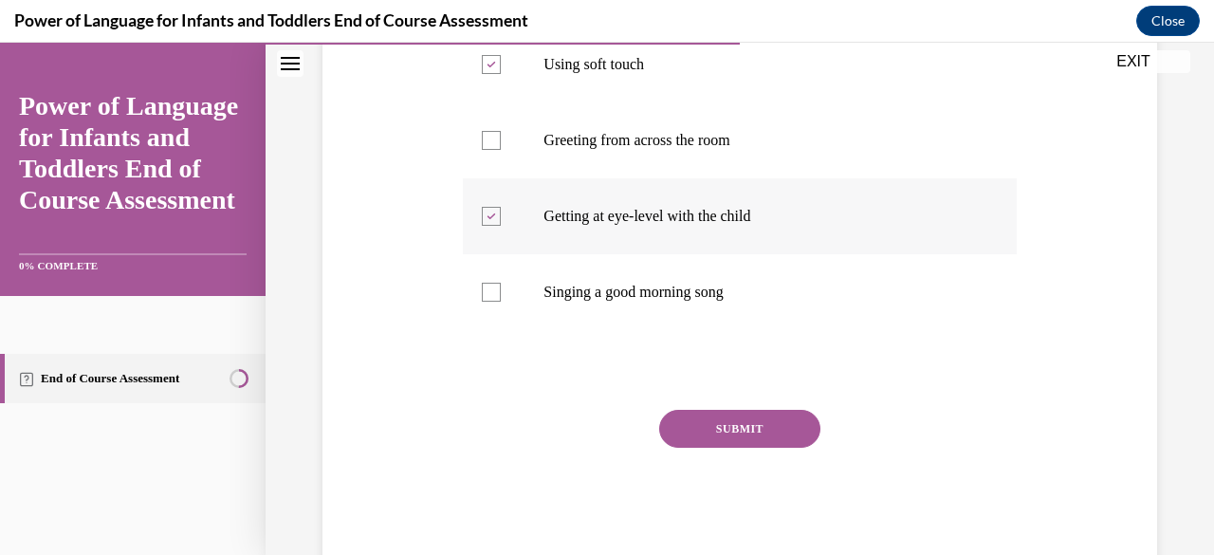
scroll to position [474, 0]
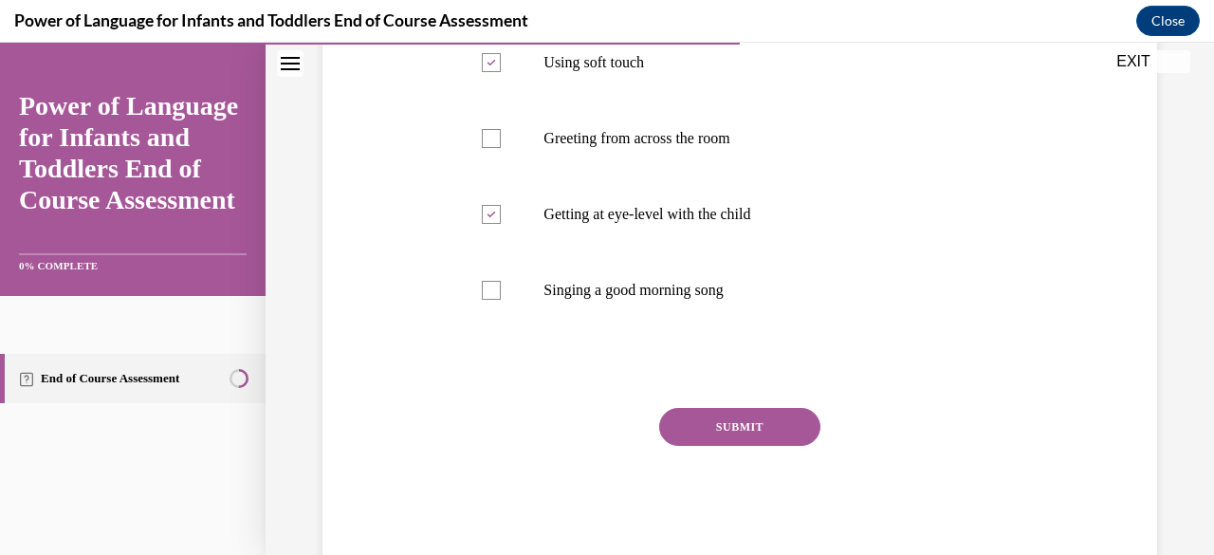
click at [744, 446] on button "SUBMIT" at bounding box center [739, 427] width 161 height 38
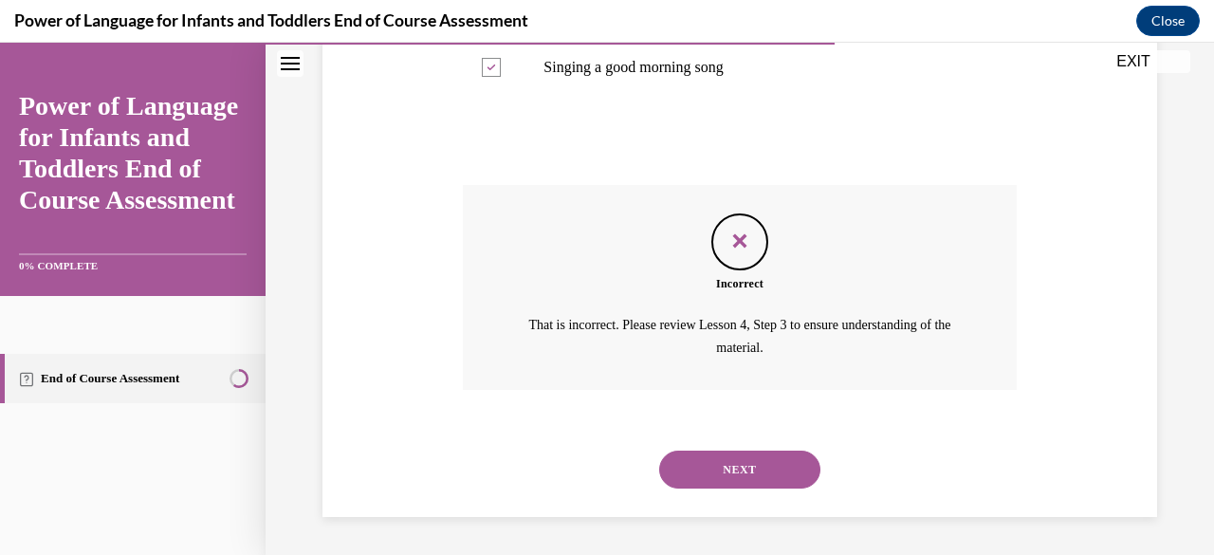
scroll to position [728, 0]
click at [717, 460] on button "NEXT" at bounding box center [739, 470] width 161 height 38
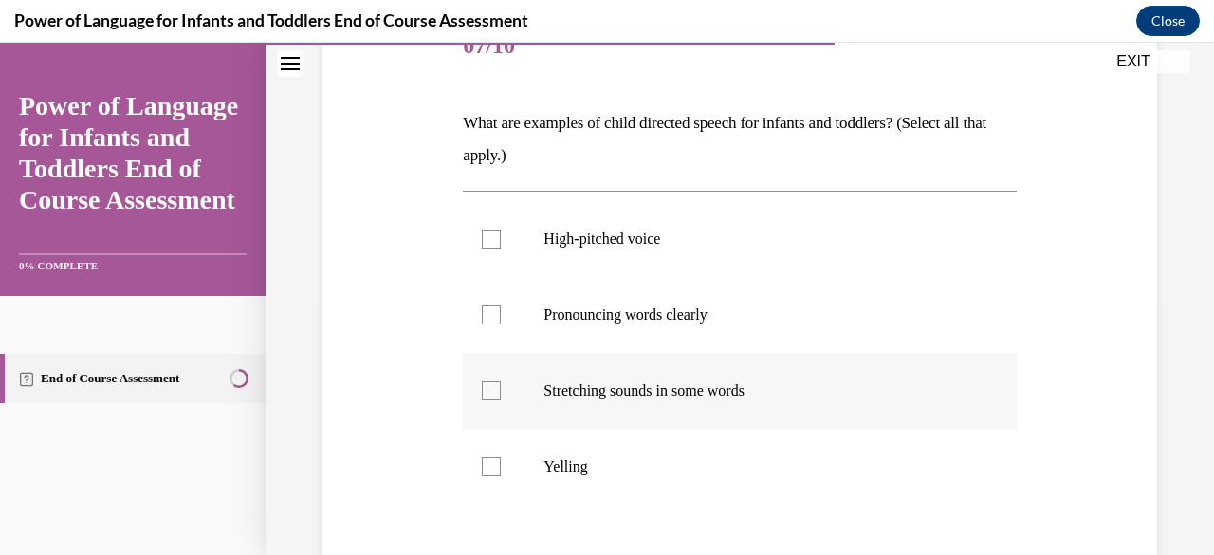
scroll to position [285, 0]
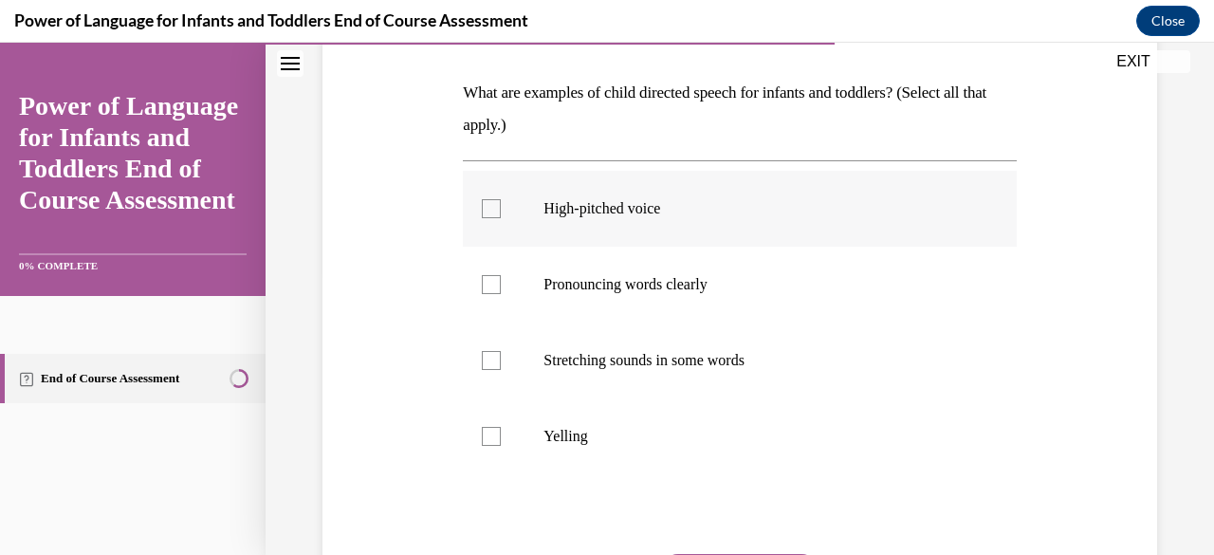
click at [495, 225] on label "High-pitched voice" at bounding box center [739, 209] width 553 height 76
click at [495, 218] on input "High-pitched voice" at bounding box center [491, 208] width 19 height 19
checkbox input "true"
click at [486, 283] on div at bounding box center [491, 284] width 19 height 19
click at [486, 283] on input "Pronouncing words clearly" at bounding box center [491, 284] width 19 height 19
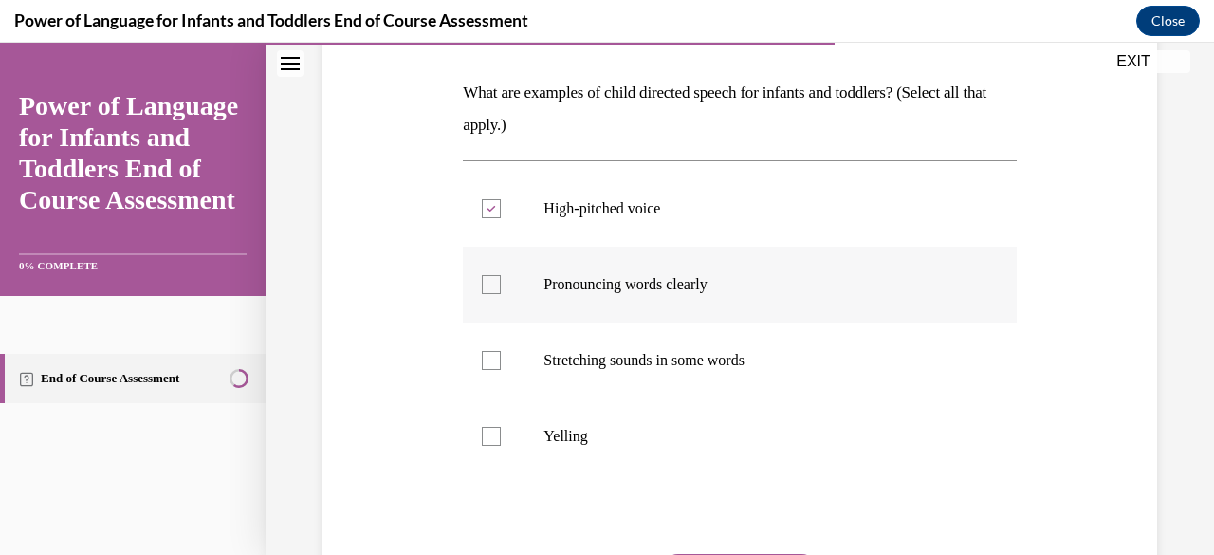
checkbox input "true"
click at [490, 368] on div at bounding box center [491, 360] width 19 height 19
click at [490, 368] on input "Stretching sounds in some words" at bounding box center [491, 360] width 19 height 19
checkbox input "true"
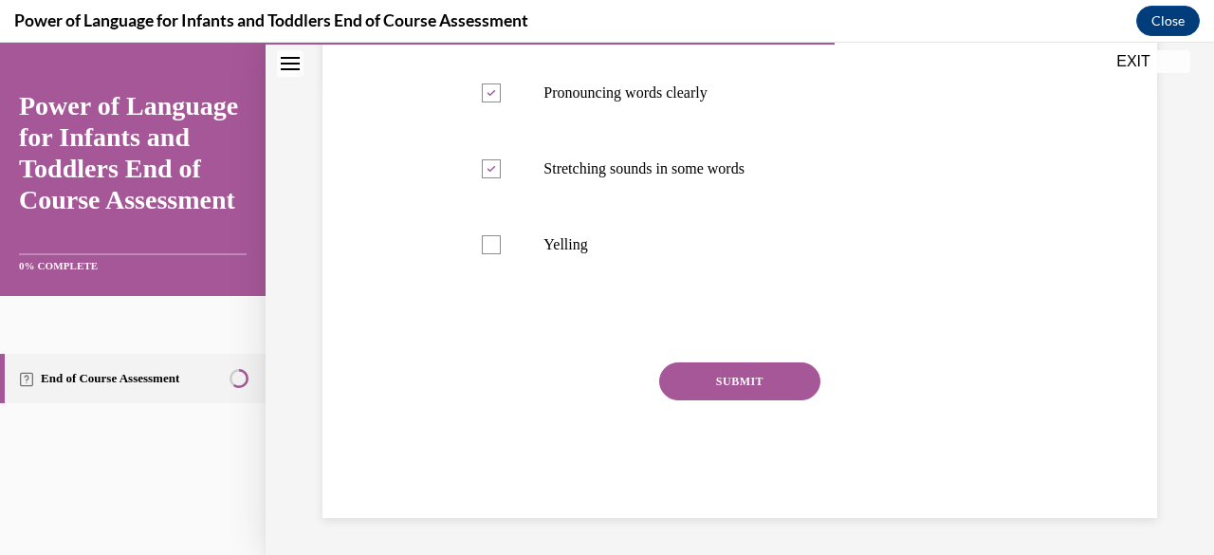
click at [744, 377] on button "SUBMIT" at bounding box center [739, 381] width 161 height 38
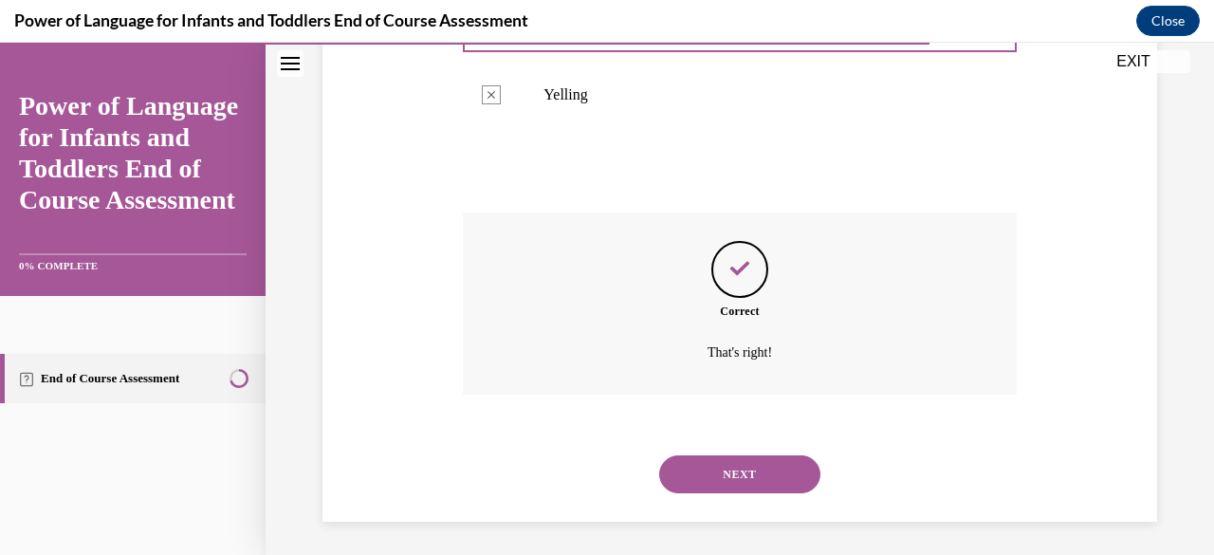
scroll to position [630, 0]
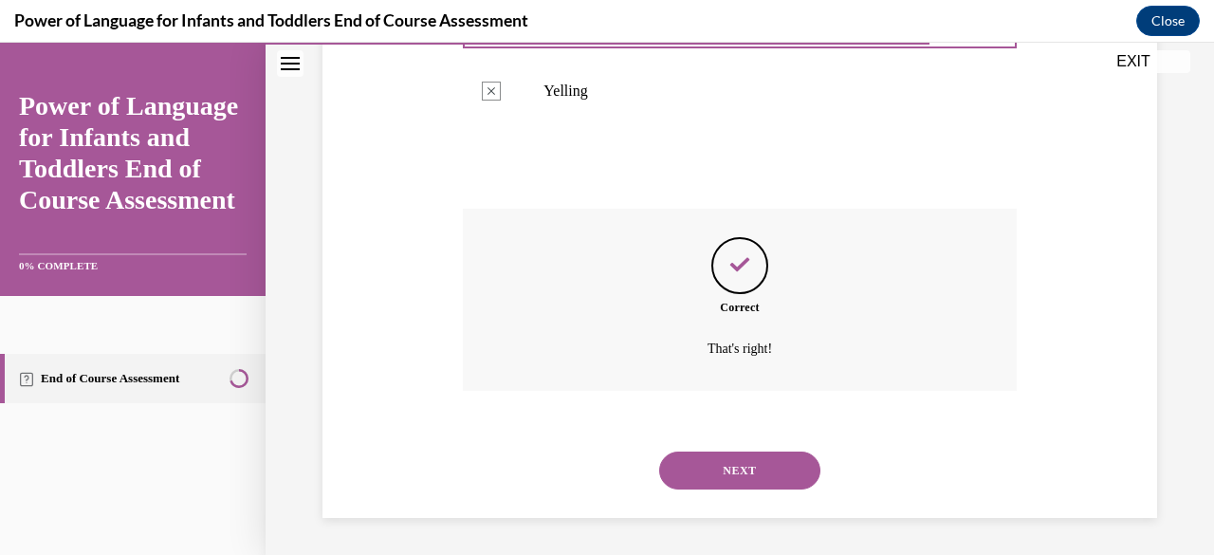
click at [770, 470] on button "NEXT" at bounding box center [739, 471] width 161 height 38
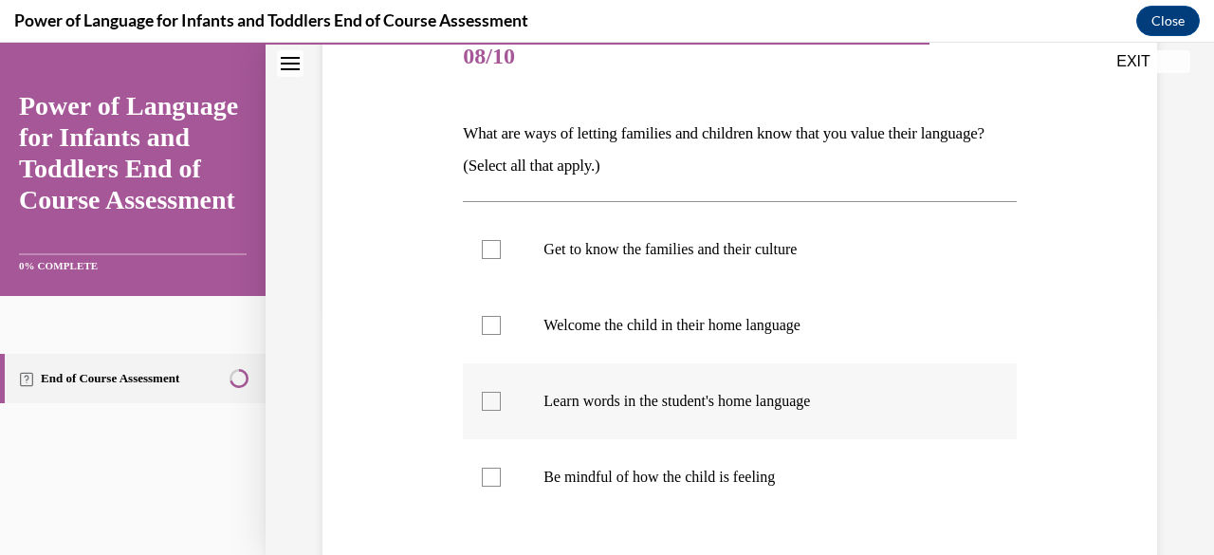
scroll to position [285, 0]
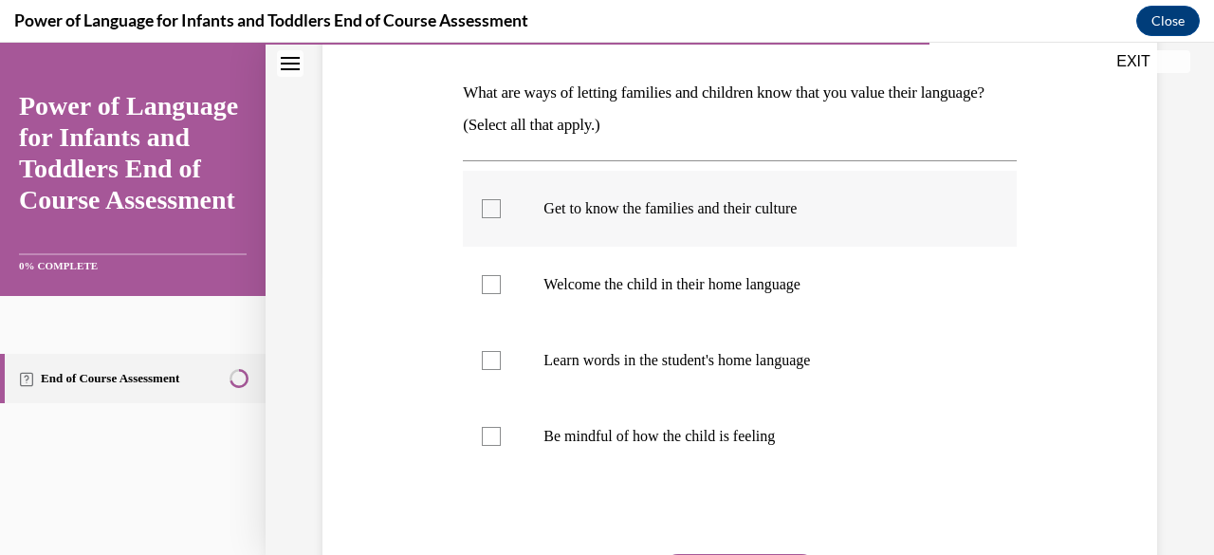
click at [499, 206] on label "Get to know the families and their culture" at bounding box center [739, 209] width 553 height 76
click at [499, 206] on input "Get to know the families and their culture" at bounding box center [491, 208] width 19 height 19
checkbox input "true"
click at [489, 292] on div at bounding box center [491, 284] width 19 height 19
click at [489, 292] on input "Welcome the child in their home language" at bounding box center [491, 284] width 19 height 19
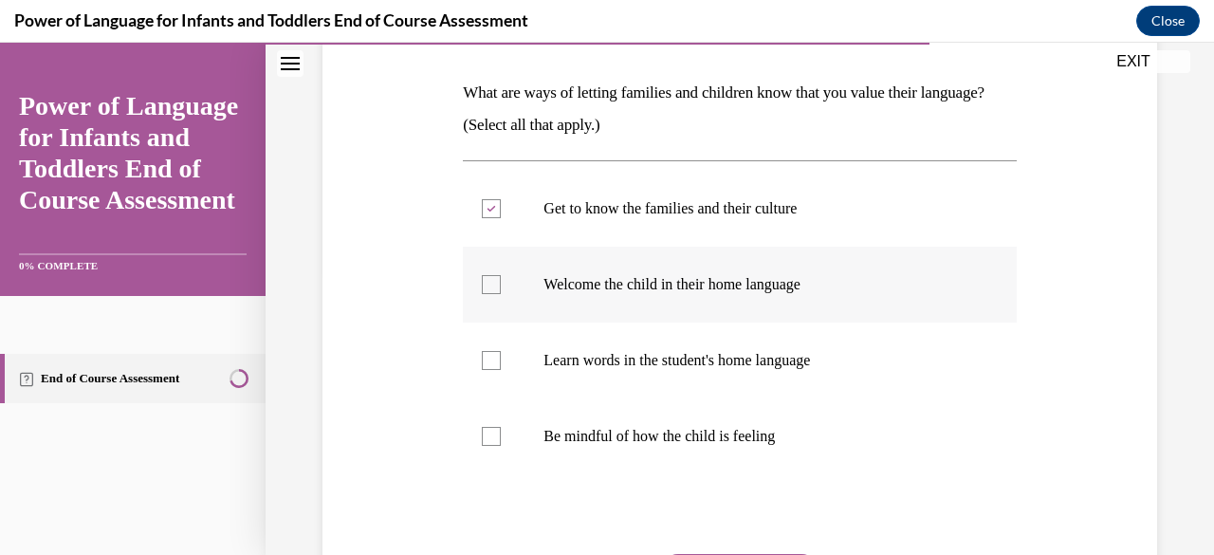
checkbox input "true"
click at [490, 356] on div at bounding box center [491, 360] width 19 height 19
click at [490, 356] on input "Learn words in the student's home language" at bounding box center [491, 360] width 19 height 19
checkbox input "true"
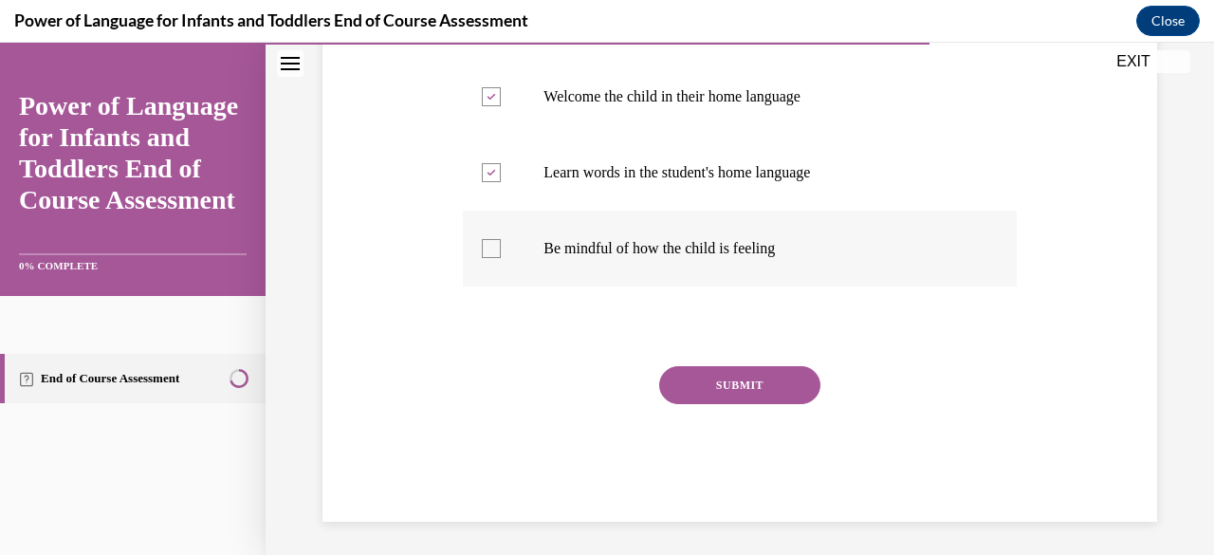
scroll to position [476, 0]
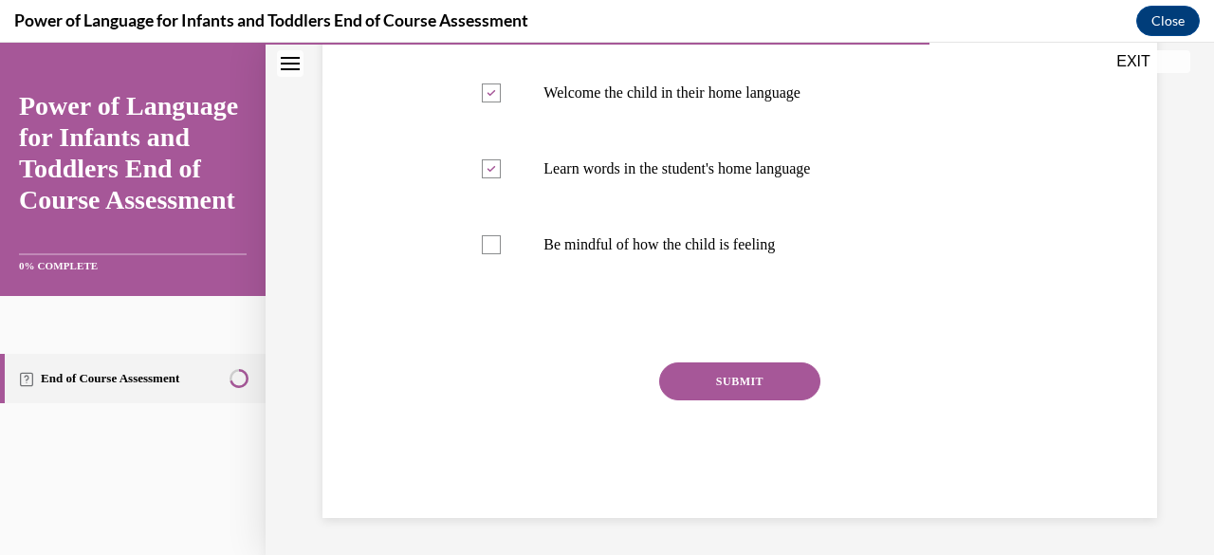
click at [740, 378] on button "SUBMIT" at bounding box center [739, 381] width 161 height 38
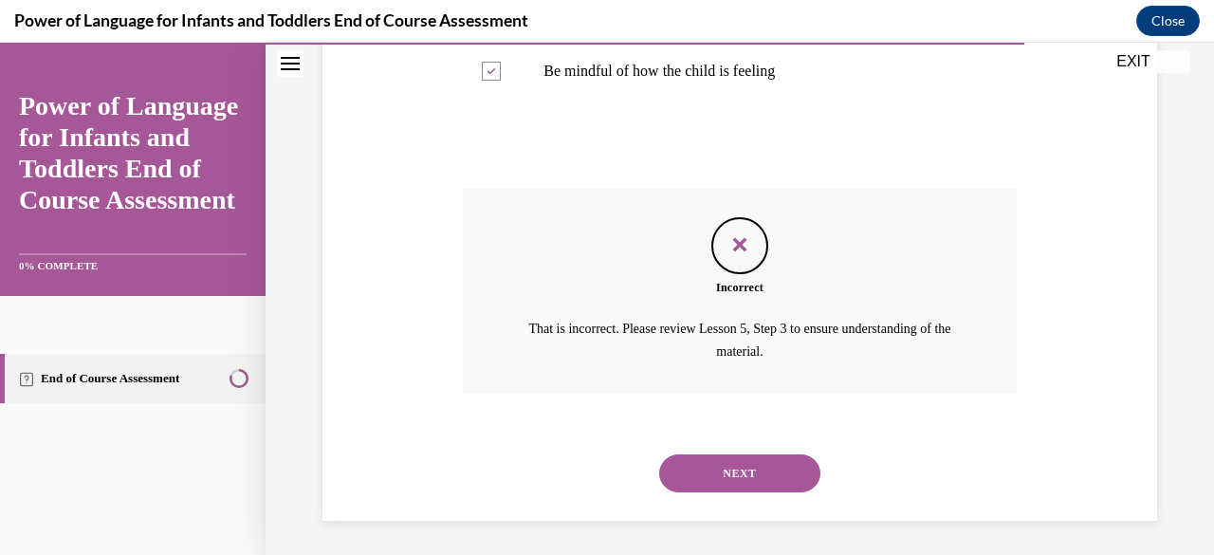
scroll to position [652, 0]
click at [793, 462] on button "NEXT" at bounding box center [739, 472] width 161 height 38
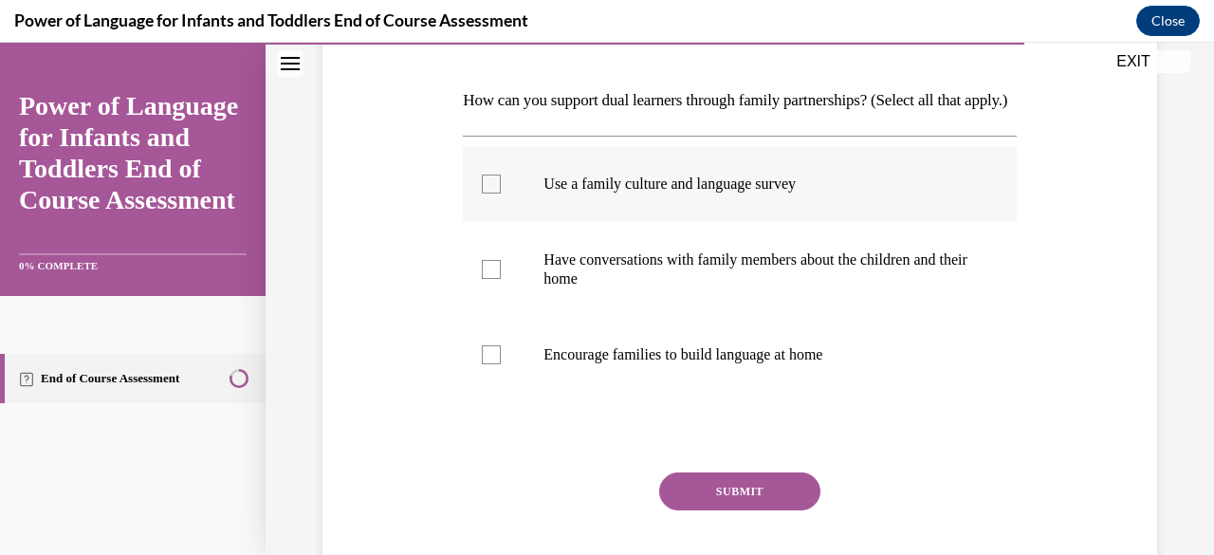
scroll to position [285, 0]
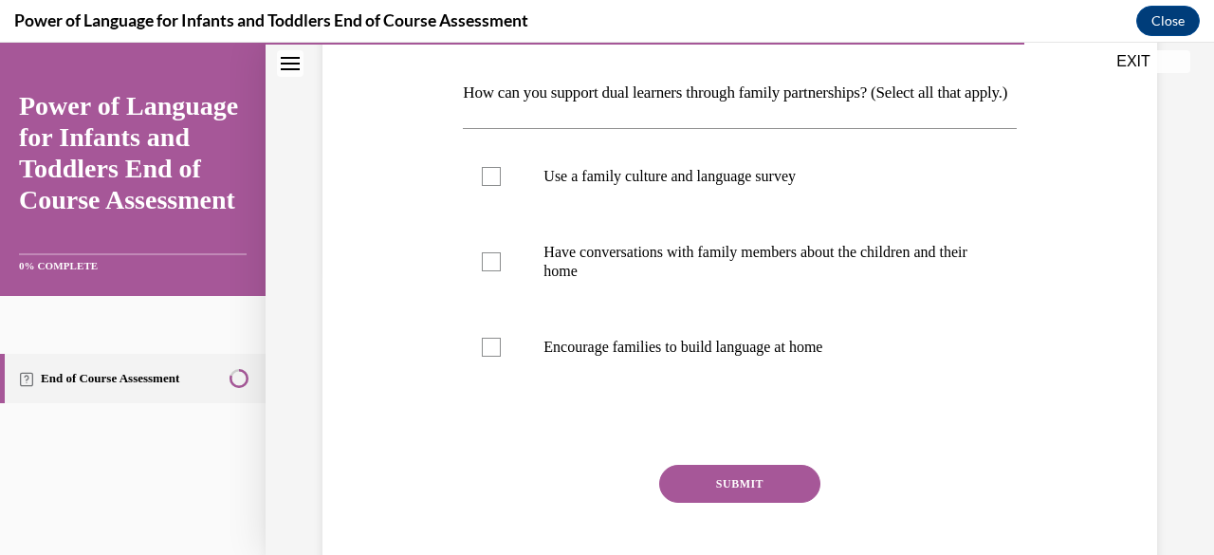
drag, startPoint x: 487, startPoint y: 377, endPoint x: 444, endPoint y: 232, distance: 150.4
click at [488, 357] on div at bounding box center [491, 347] width 19 height 19
click at [488, 357] on input "Encourage families to build language at home" at bounding box center [491, 347] width 19 height 19
checkbox input "true"
click at [494, 271] on div at bounding box center [491, 261] width 19 height 19
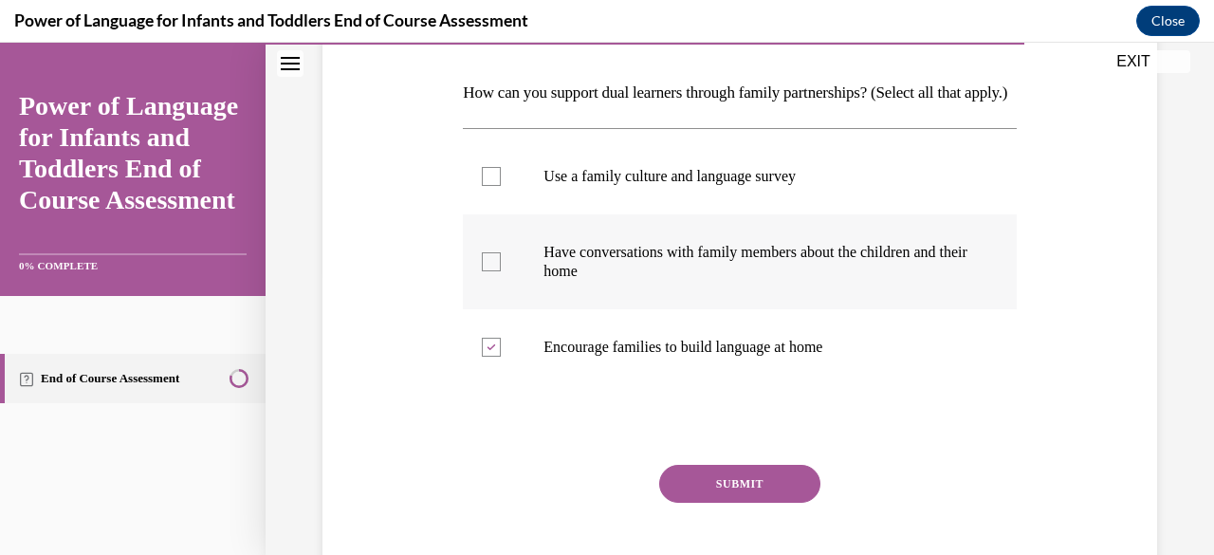
click at [494, 271] on input "Have conversations with family members about the children and their home" at bounding box center [491, 261] width 19 height 19
checkbox input "true"
click at [493, 186] on div at bounding box center [491, 176] width 19 height 19
click at [493, 186] on input "Use a family culture and language survey" at bounding box center [491, 176] width 19 height 19
checkbox input "true"
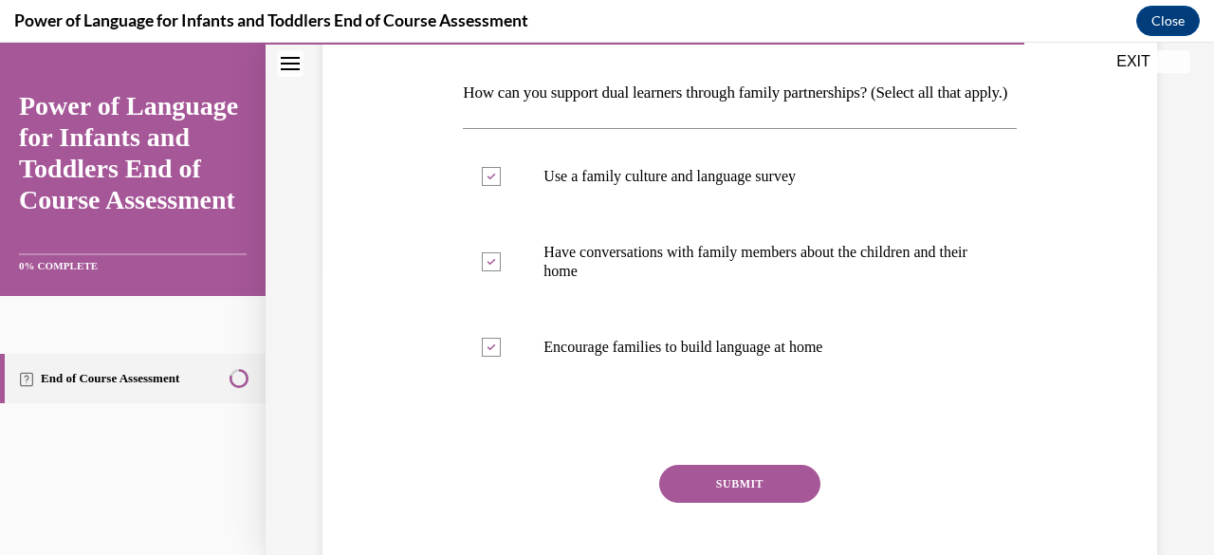
click at [782, 503] on button "SUBMIT" at bounding box center [739, 484] width 161 height 38
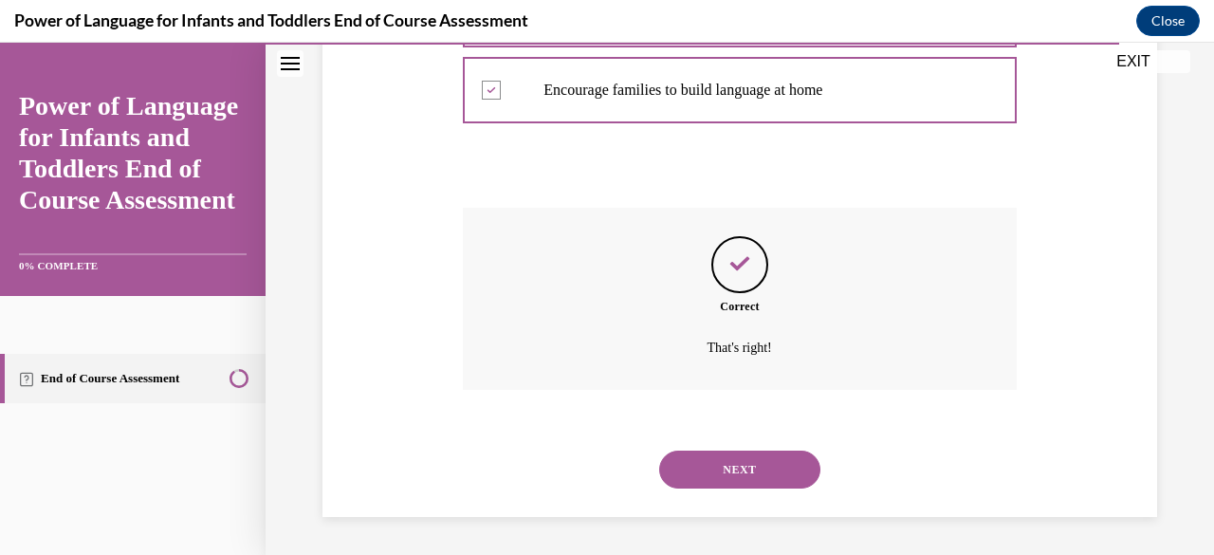
scroll to position [573, 0]
click at [744, 476] on button "NEXT" at bounding box center [739, 470] width 161 height 38
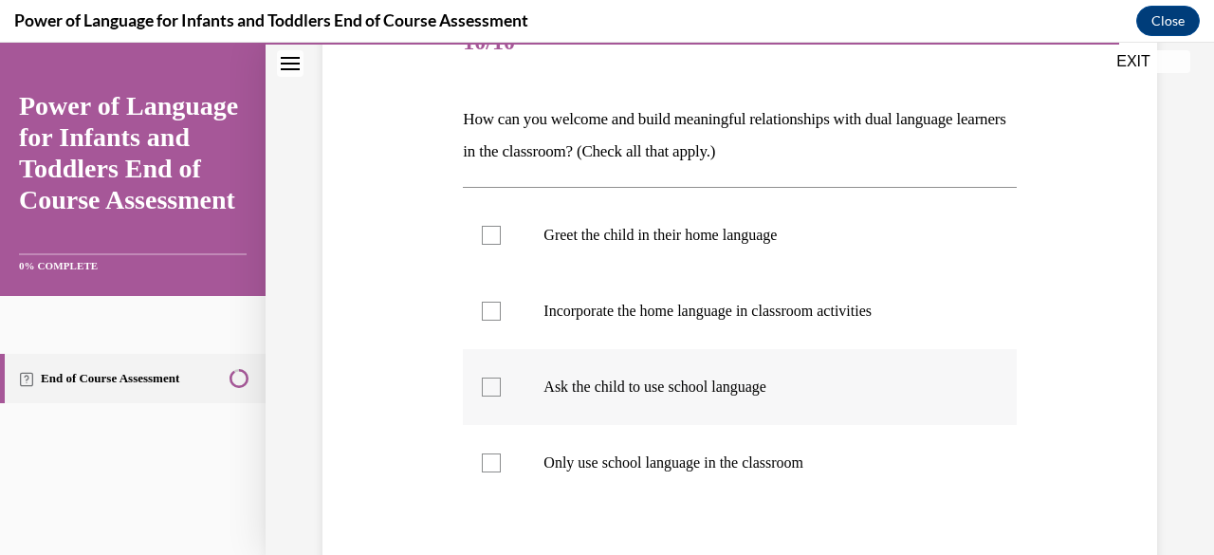
scroll to position [285, 0]
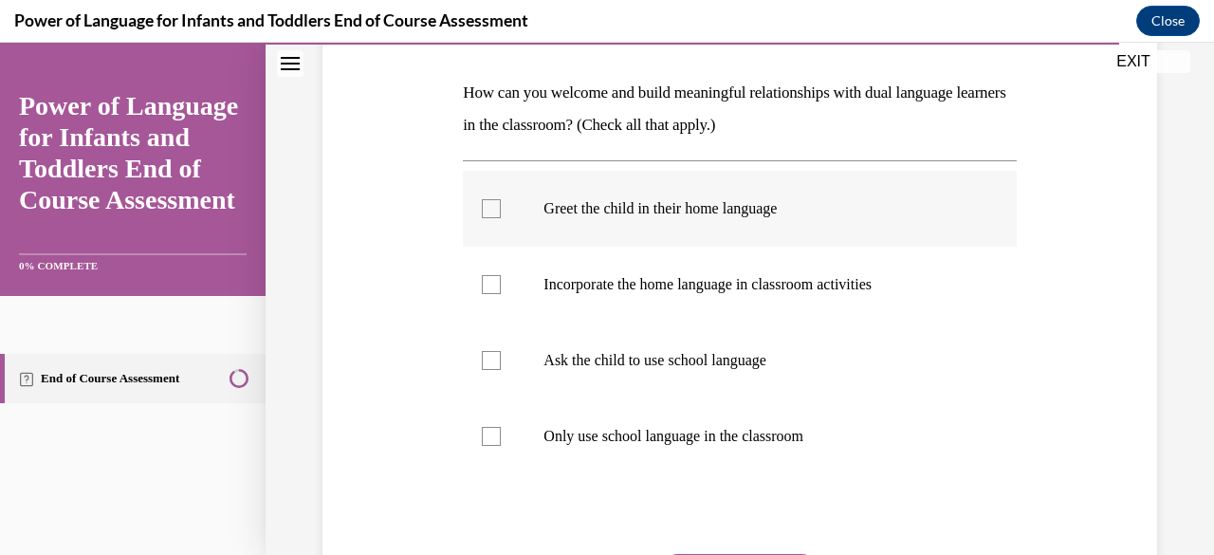
click at [494, 208] on div at bounding box center [491, 208] width 19 height 19
click at [494, 208] on input "Greet the child in their home language" at bounding box center [491, 208] width 19 height 19
checkbox input "true"
click at [486, 280] on div at bounding box center [491, 284] width 19 height 19
click at [486, 280] on input "Incorporate the home language in classroom activities" at bounding box center [491, 284] width 19 height 19
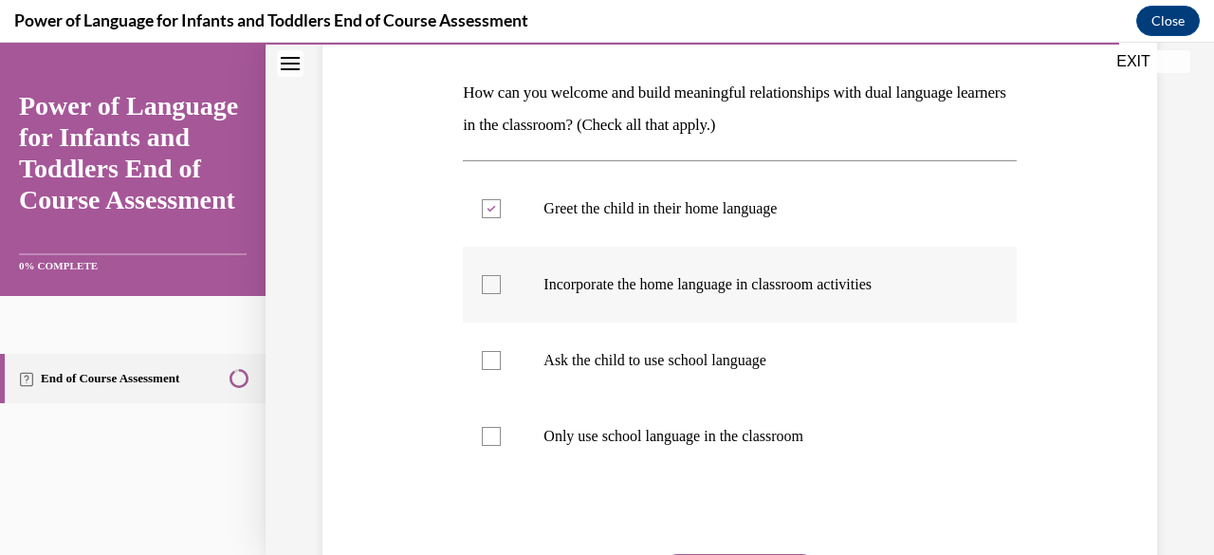
checkbox input "true"
click at [487, 365] on div at bounding box center [491, 360] width 19 height 19
click at [487, 365] on input "Ask the child to use school language" at bounding box center [491, 360] width 19 height 19
checkbox input "true"
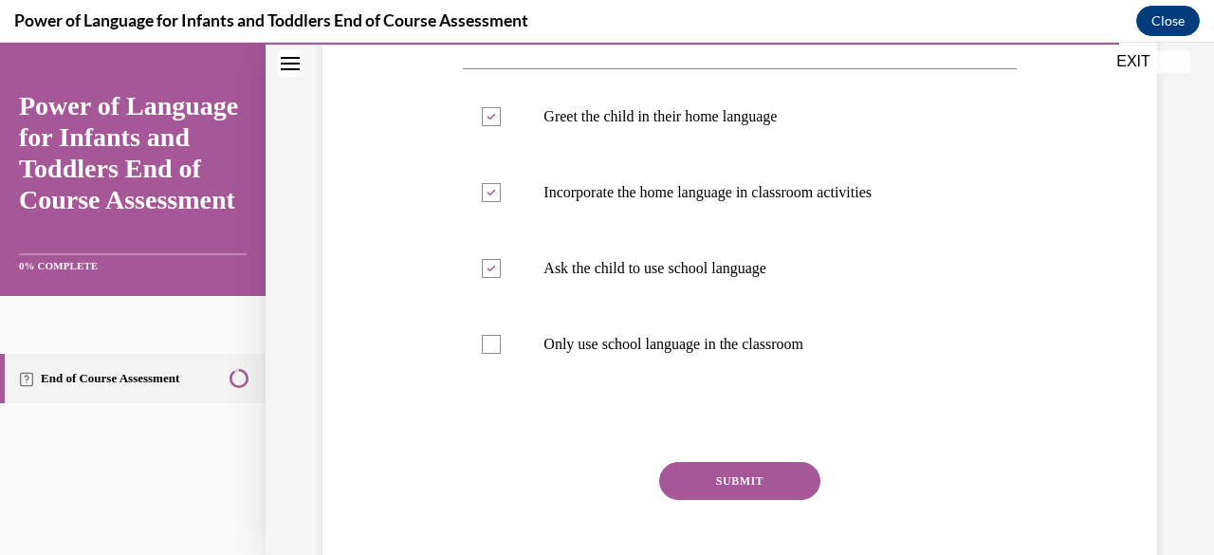
scroll to position [476, 0]
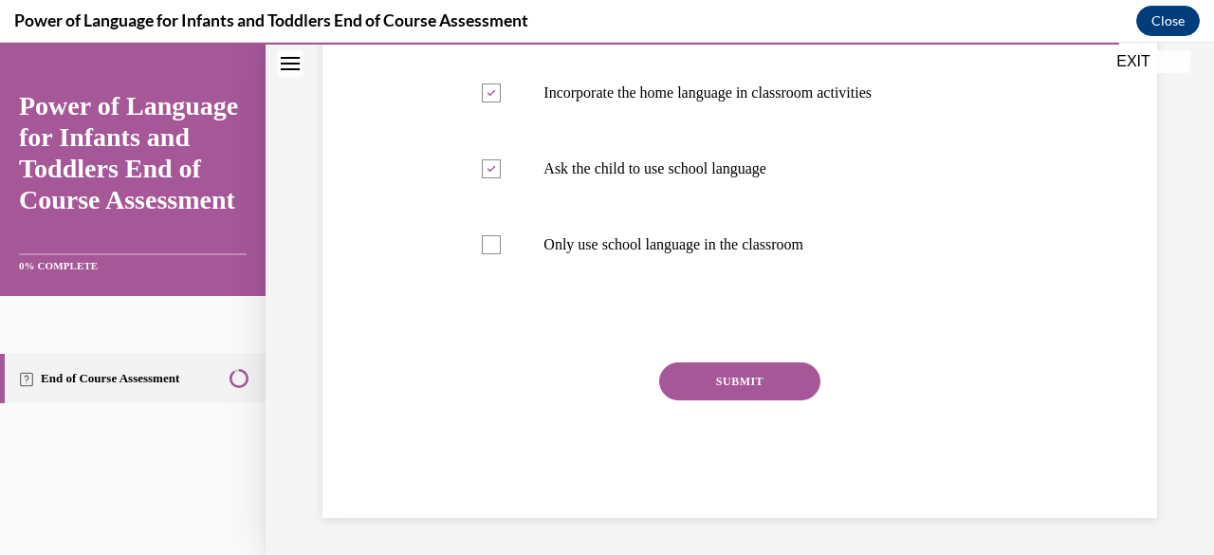
click at [696, 375] on button "SUBMIT" at bounding box center [739, 381] width 161 height 38
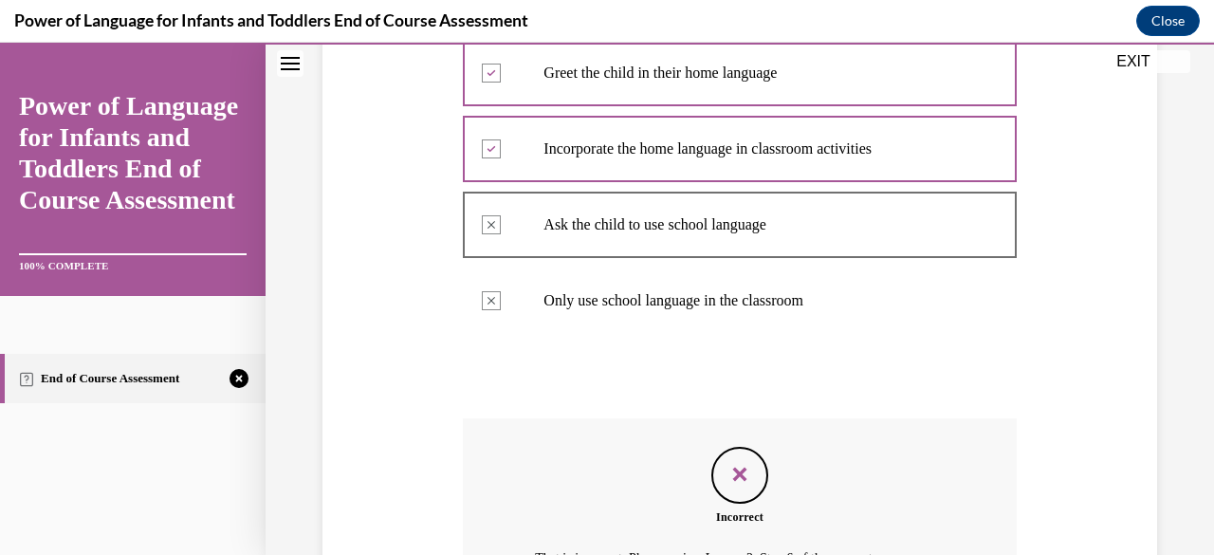
scroll to position [462, 0]
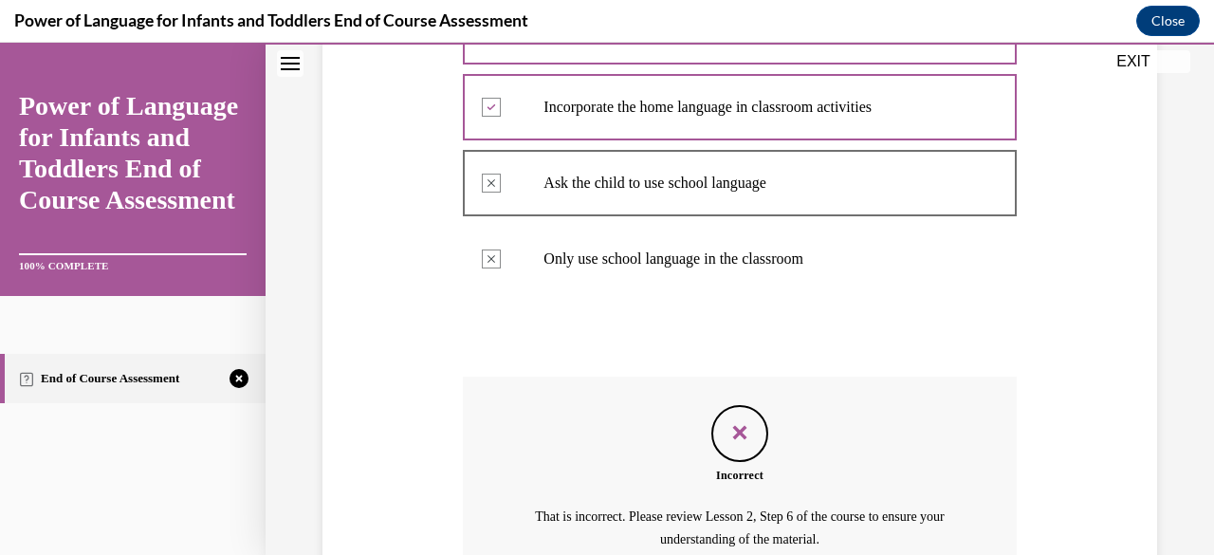
click at [731, 443] on icon "Feedback" at bounding box center [740, 432] width 28 height 28
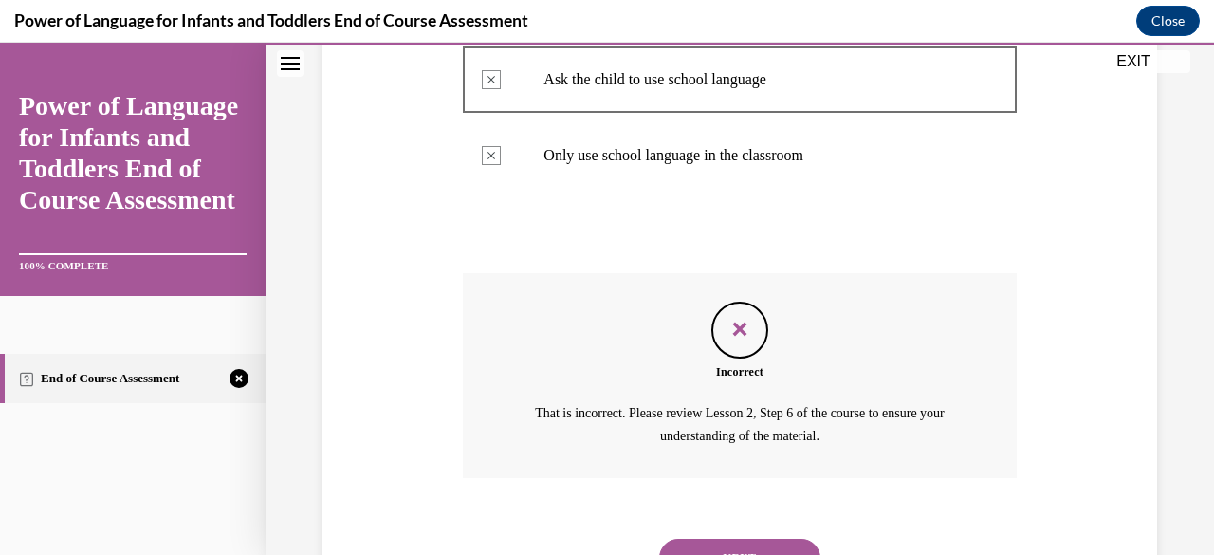
scroll to position [652, 0]
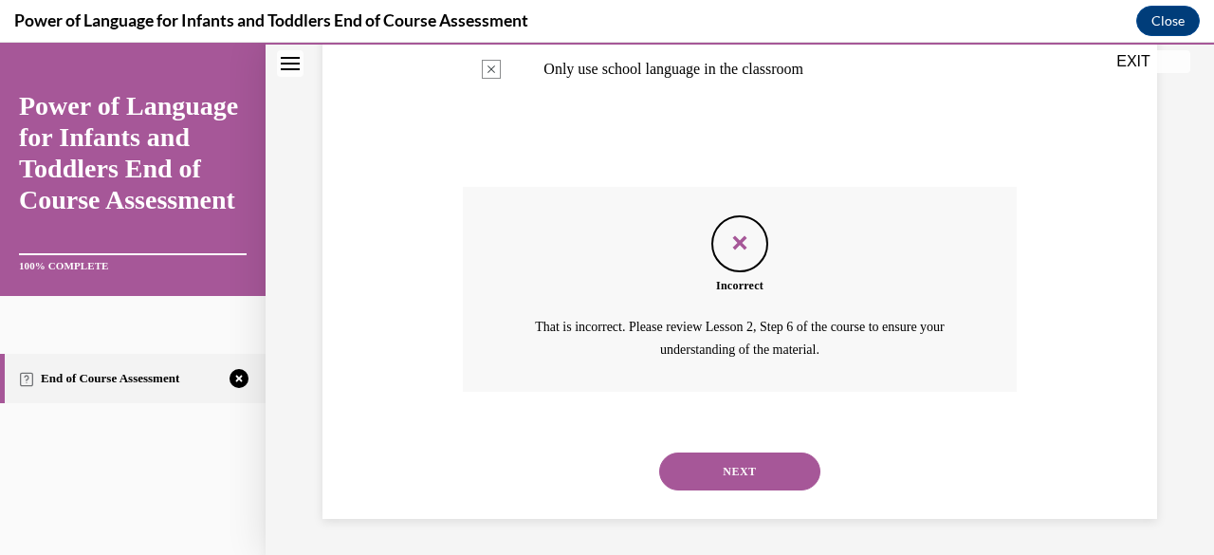
click at [723, 490] on div "NEXT" at bounding box center [739, 472] width 553 height 76
click at [728, 475] on button "NEXT" at bounding box center [739, 472] width 161 height 38
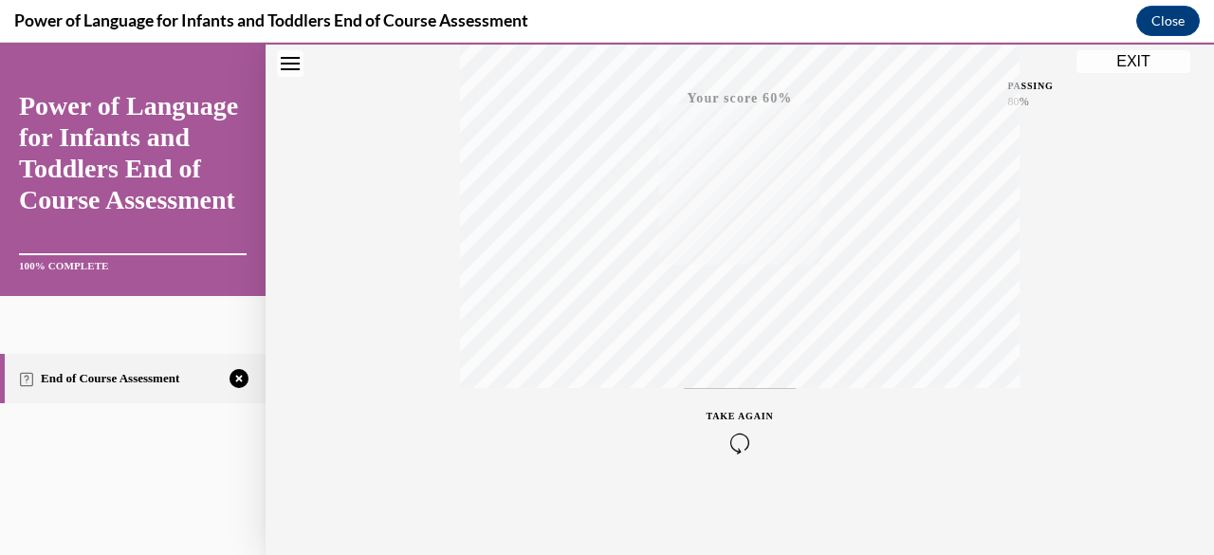
scroll to position [459, 0]
click at [731, 437] on icon "button" at bounding box center [740, 440] width 67 height 21
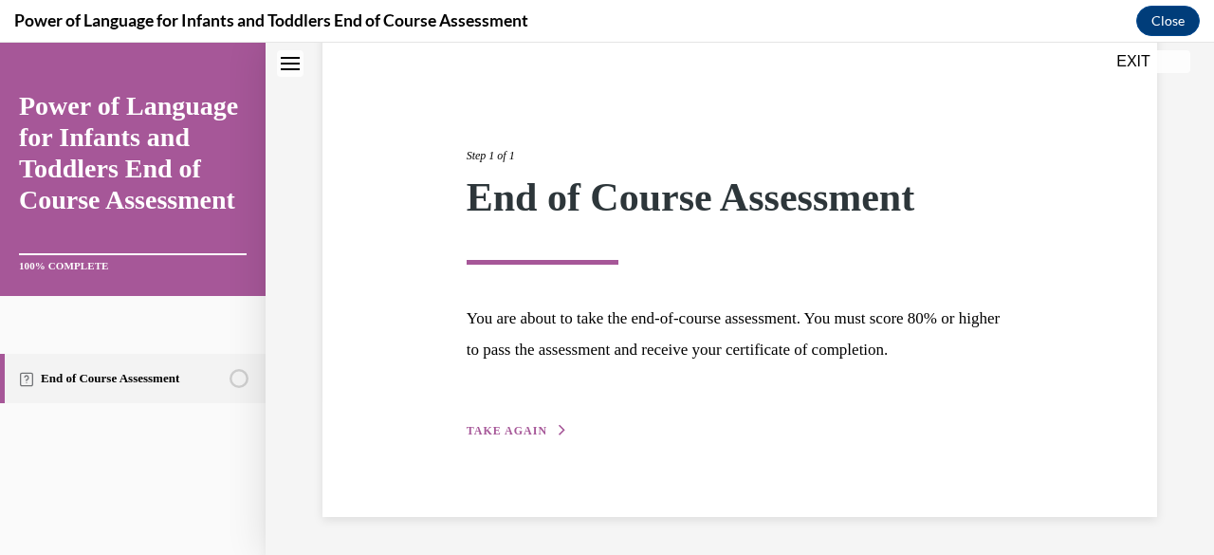
scroll to position [159, 0]
click at [484, 435] on span "TAKE AGAIN" at bounding box center [507, 431] width 81 height 13
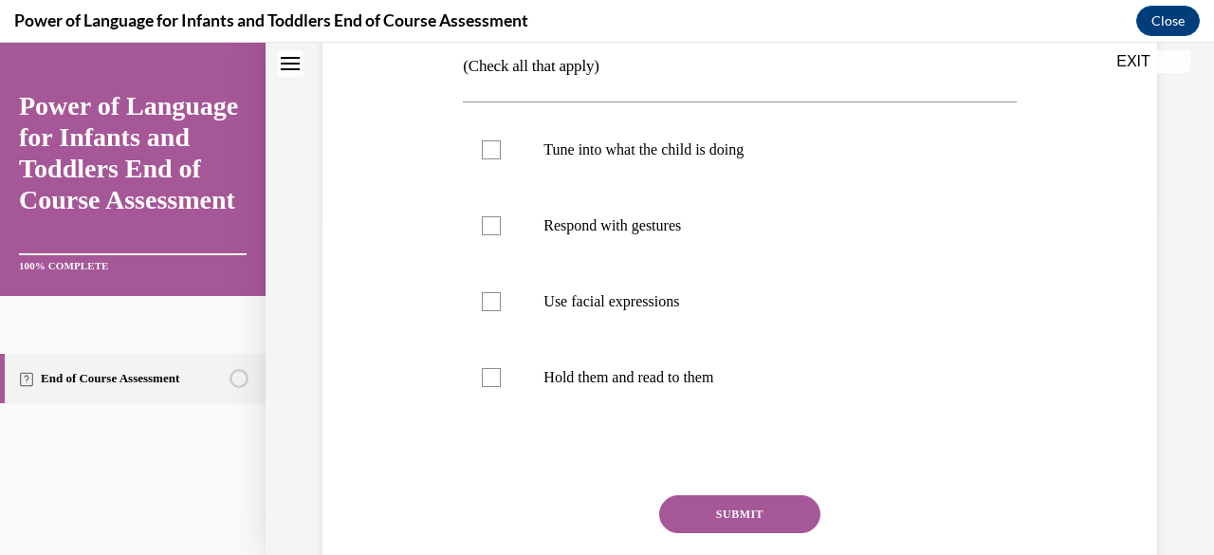
scroll to position [349, 0]
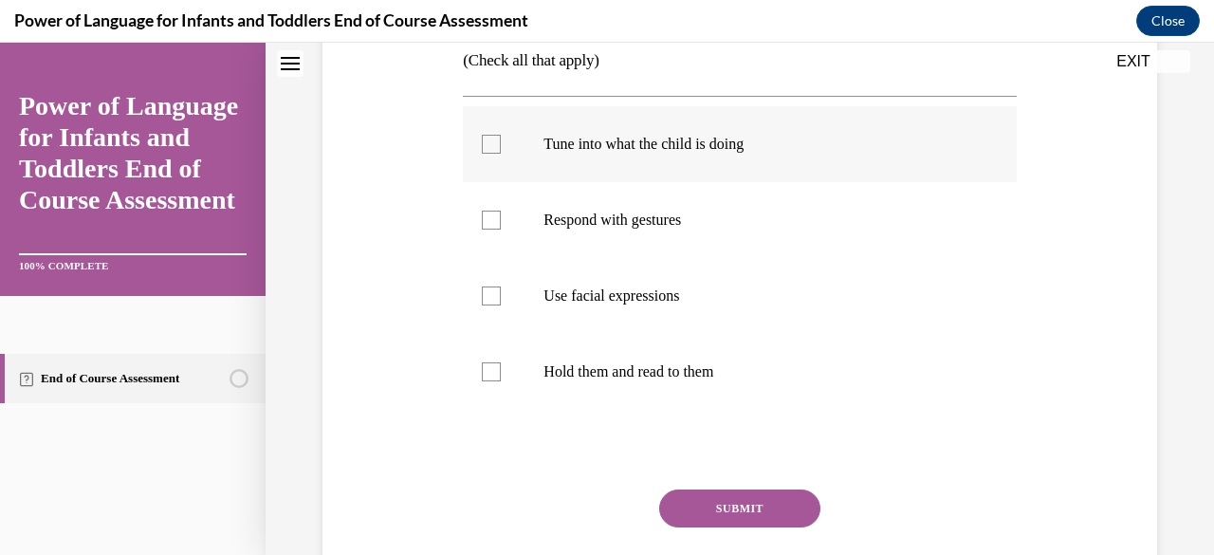
click at [486, 140] on div at bounding box center [491, 144] width 19 height 19
click at [486, 140] on input "Tune into what the child is doing" at bounding box center [491, 144] width 19 height 19
checkbox input "true"
click at [482, 215] on div at bounding box center [491, 220] width 19 height 19
click at [482, 215] on input "Respond with gestures" at bounding box center [491, 220] width 19 height 19
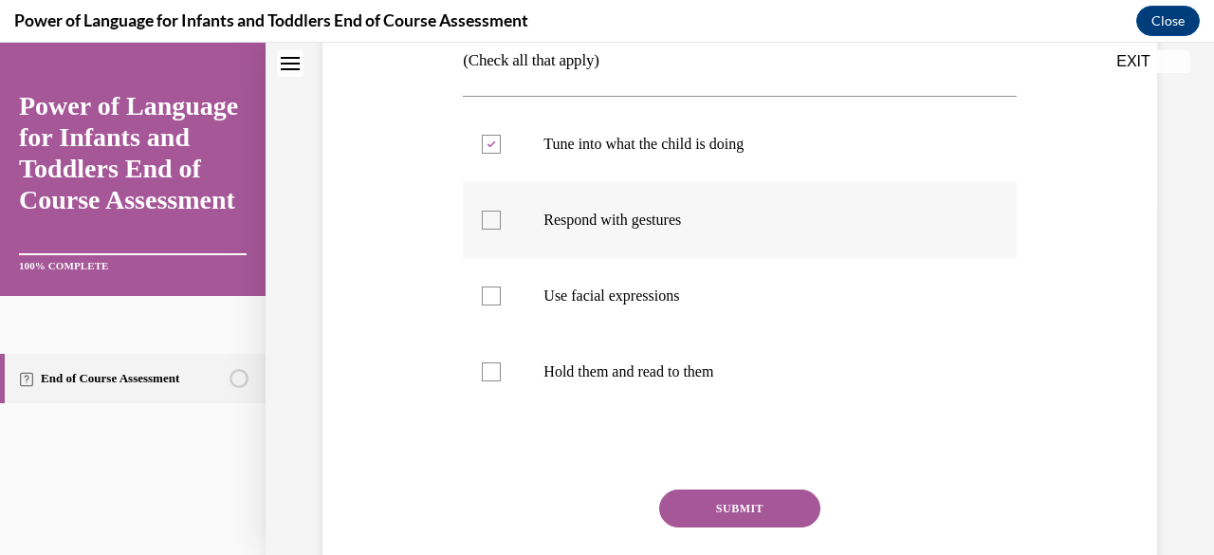
checkbox input "true"
click at [495, 294] on div at bounding box center [491, 296] width 19 height 19
click at [495, 294] on input "Use facial expressions" at bounding box center [491, 296] width 19 height 19
checkbox input "true"
click at [735, 514] on button "SUBMIT" at bounding box center [739, 509] width 161 height 38
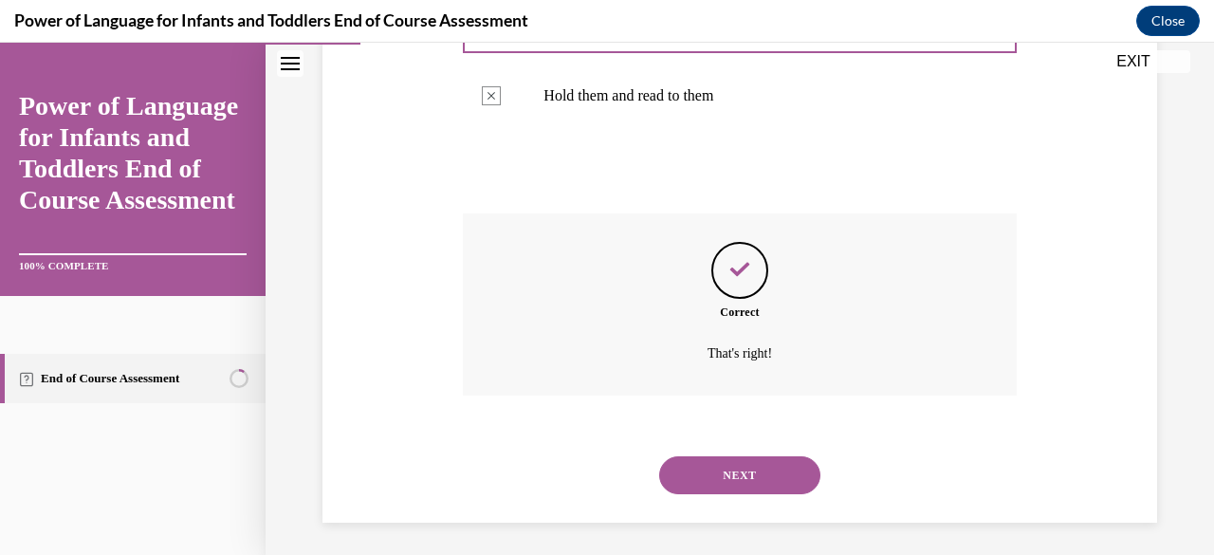
scroll to position [630, 0]
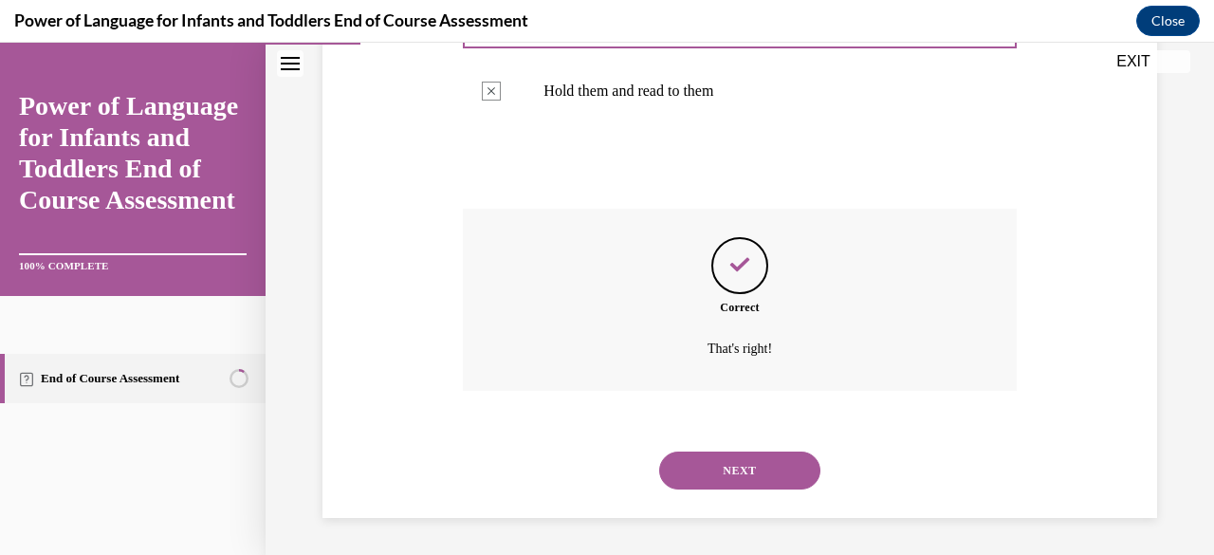
click at [727, 473] on button "NEXT" at bounding box center [739, 471] width 161 height 38
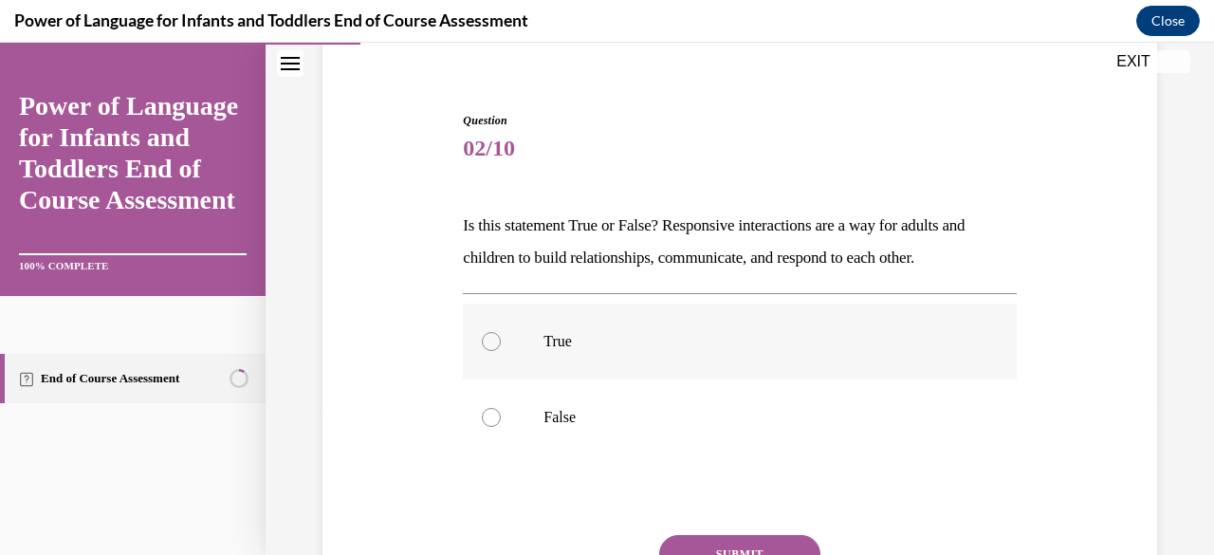
scroll to position [190, 0]
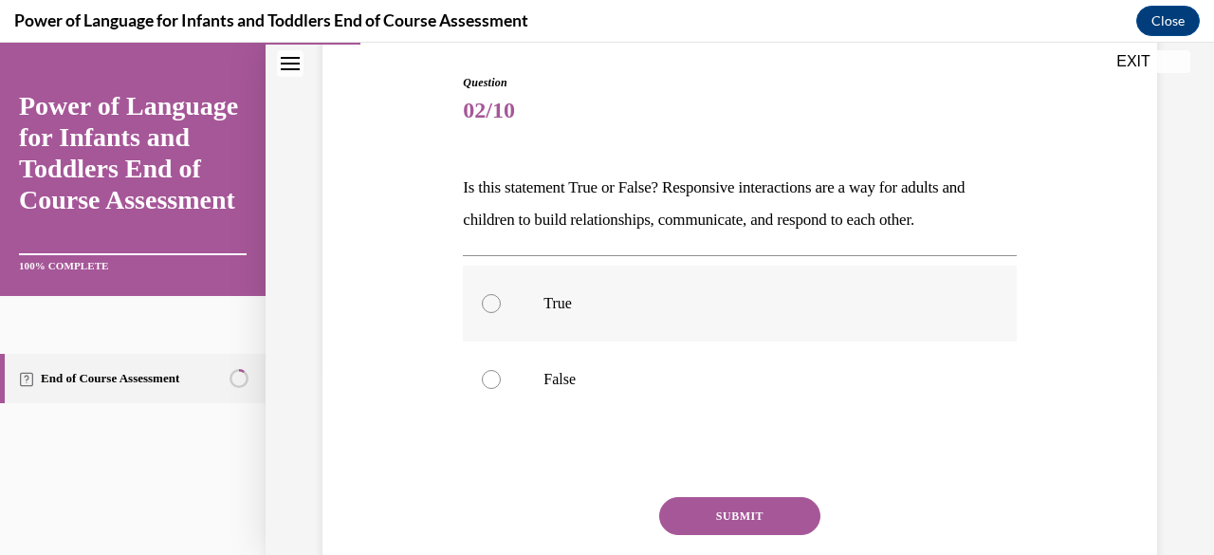
click at [488, 306] on div at bounding box center [491, 303] width 19 height 19
click at [488, 306] on input "True" at bounding box center [491, 303] width 19 height 19
radio input "true"
click at [767, 505] on button "SUBMIT" at bounding box center [739, 516] width 161 height 38
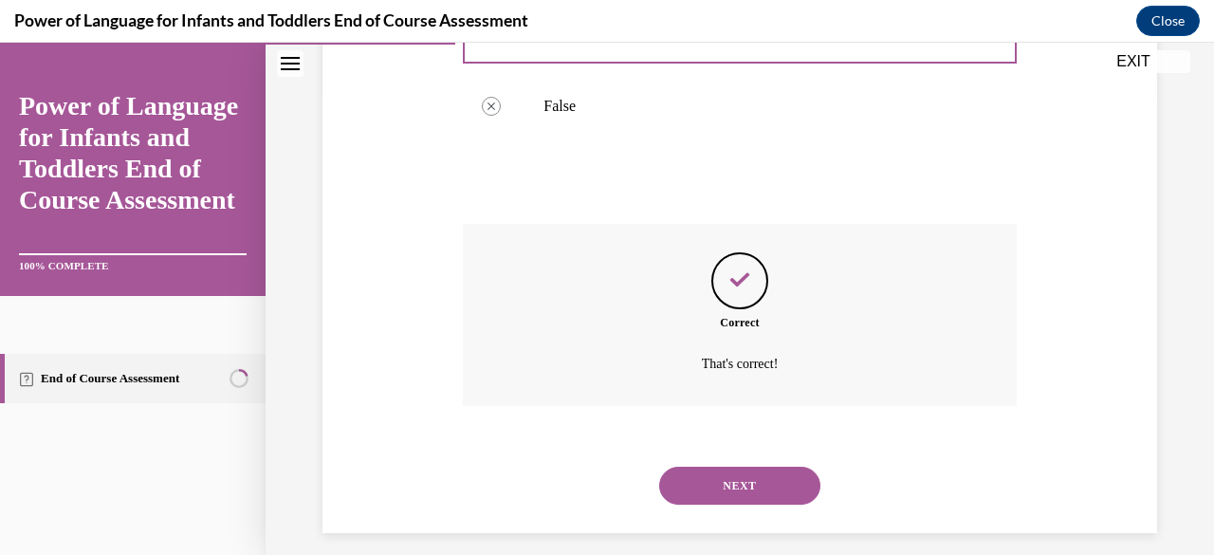
scroll to position [478, 0]
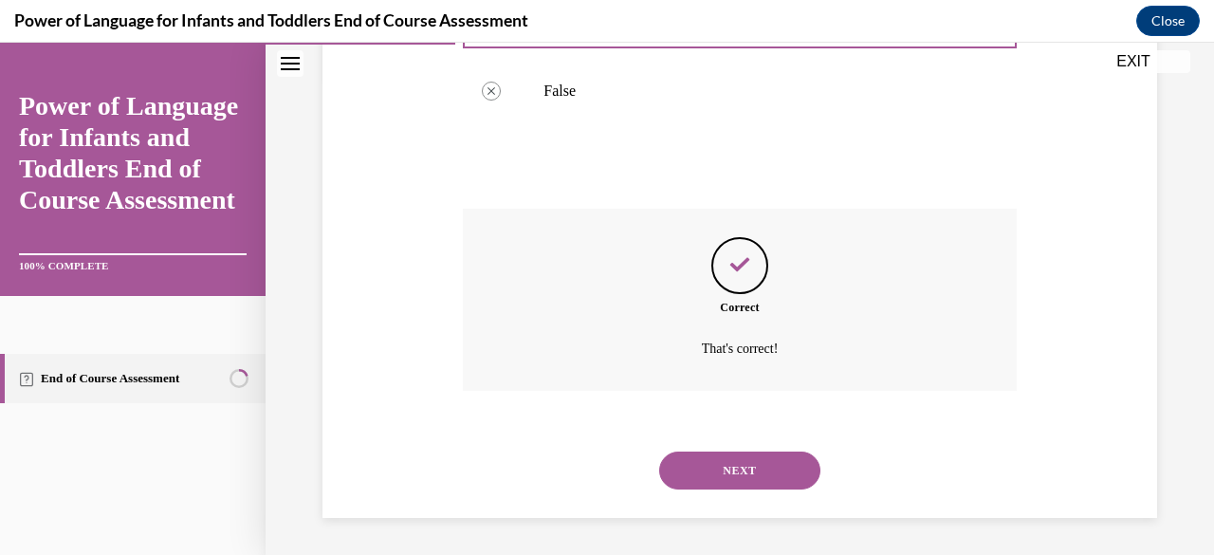
click at [761, 464] on button "NEXT" at bounding box center [739, 471] width 161 height 38
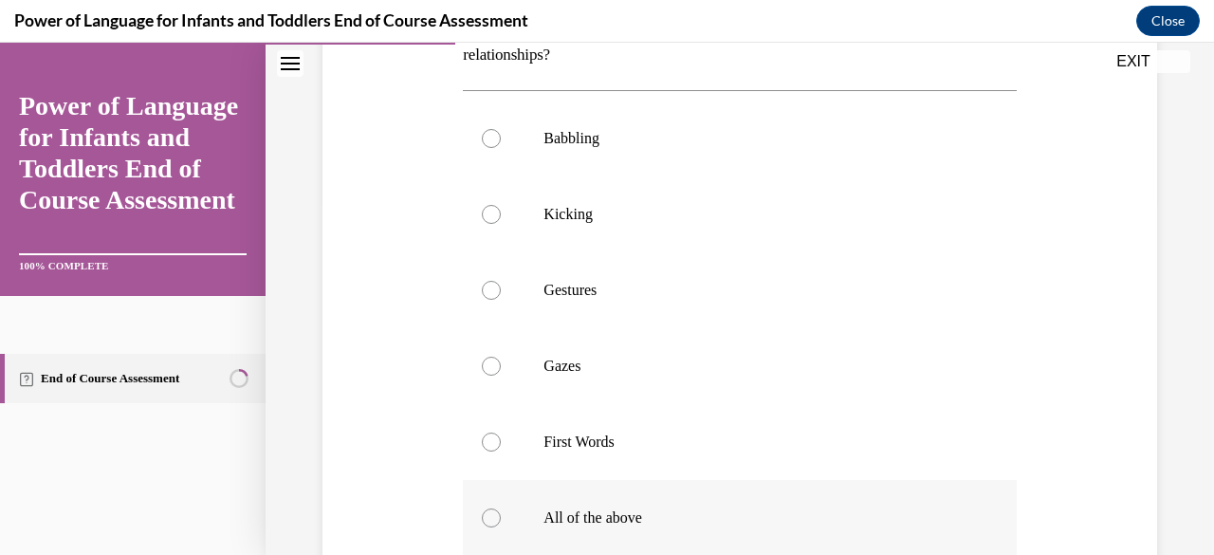
scroll to position [379, 0]
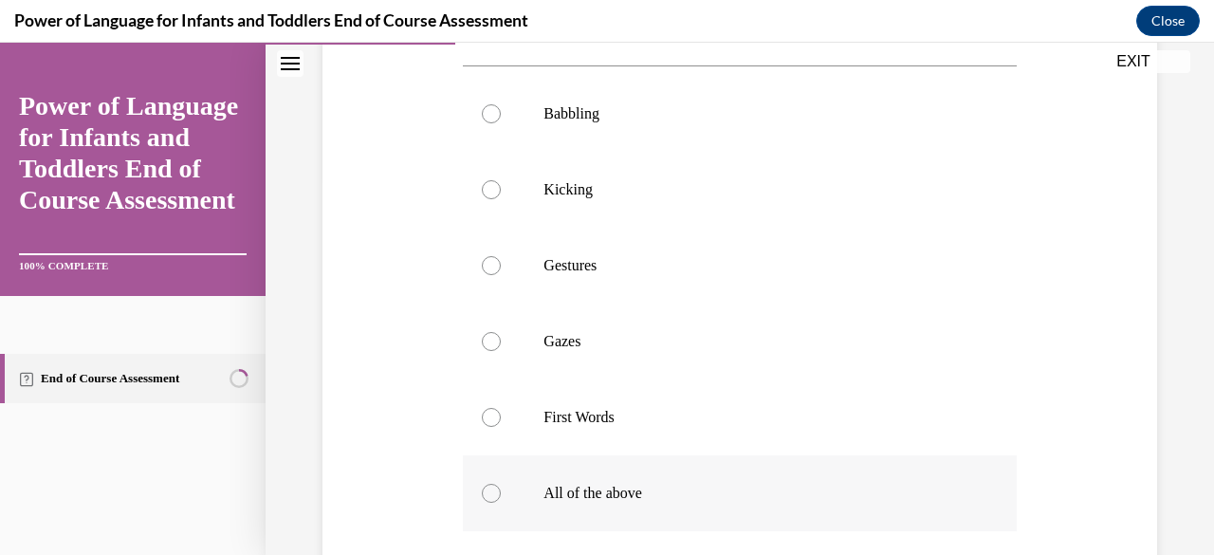
click at [490, 484] on div at bounding box center [491, 493] width 19 height 19
click at [490, 484] on input "All of the above" at bounding box center [491, 493] width 19 height 19
radio input "true"
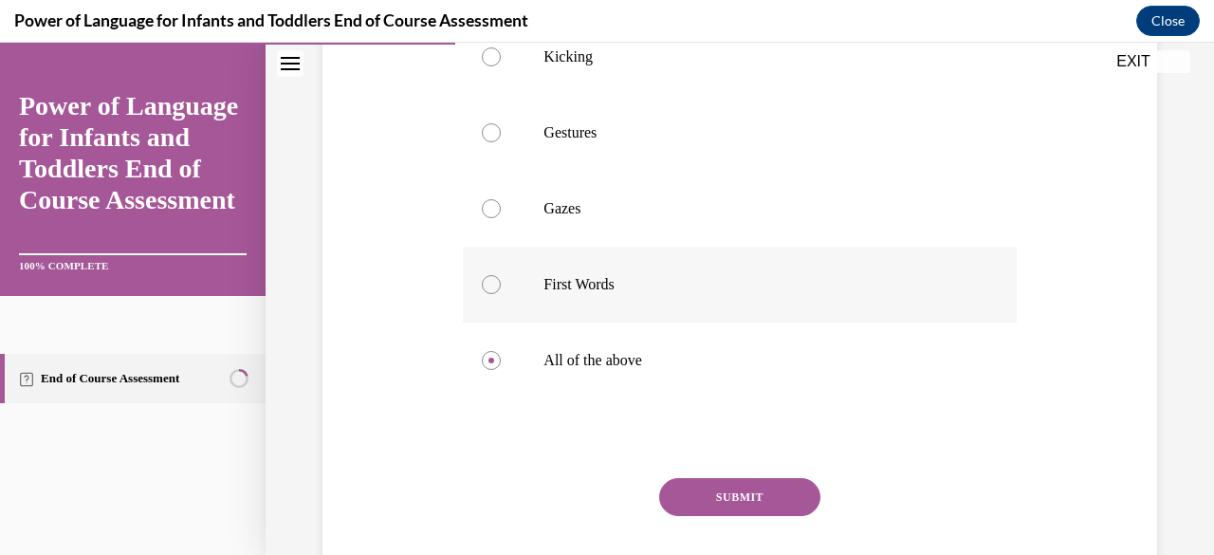
scroll to position [628, 0]
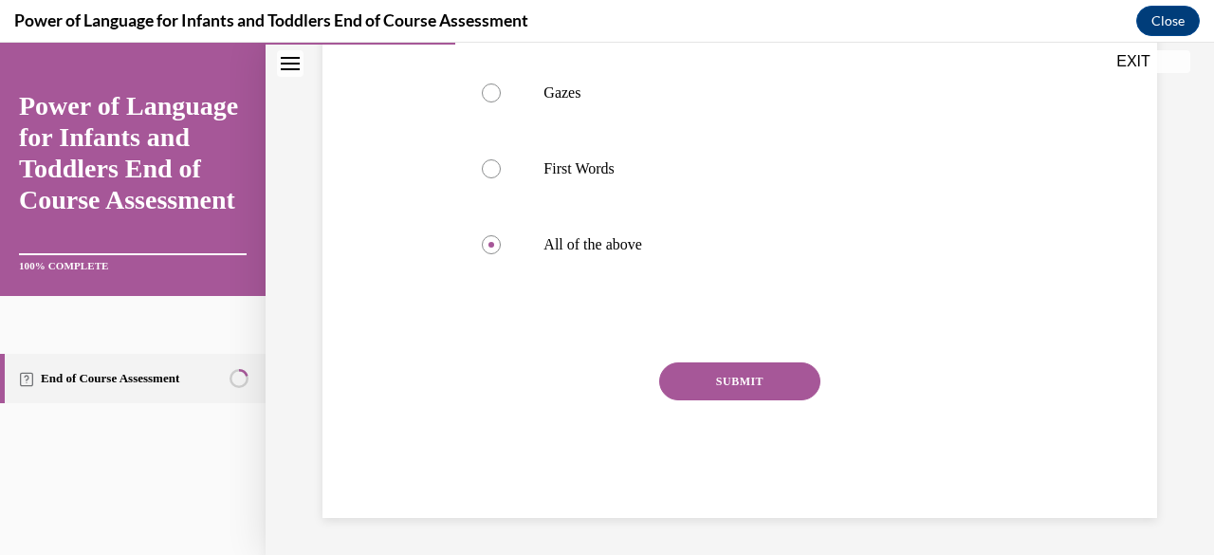
click at [723, 392] on button "SUBMIT" at bounding box center [739, 381] width 161 height 38
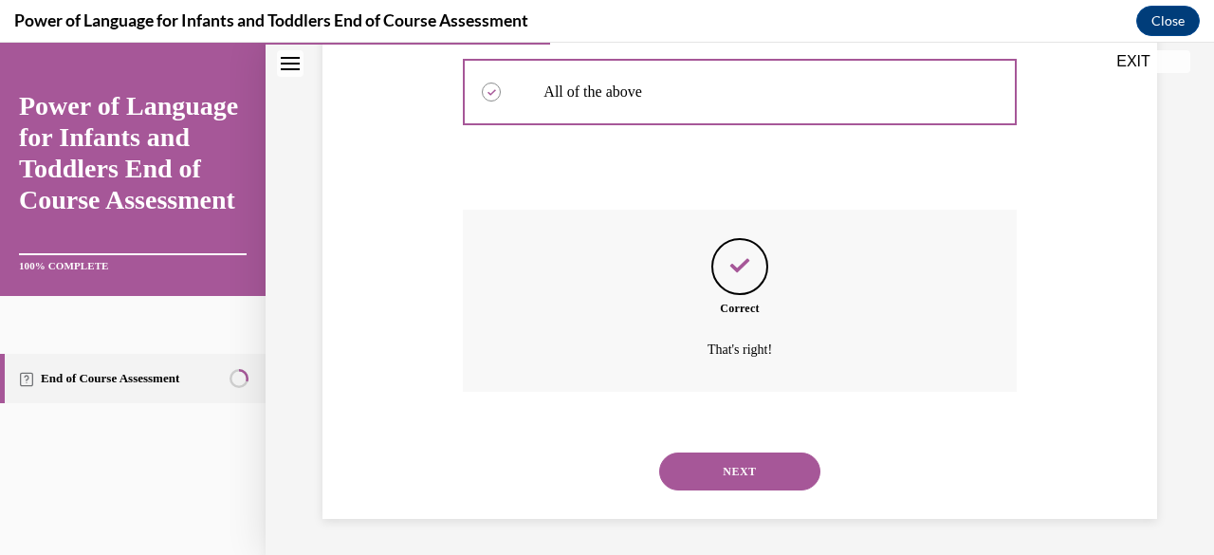
scroll to position [782, 0]
click at [721, 456] on button "NEXT" at bounding box center [739, 471] width 161 height 38
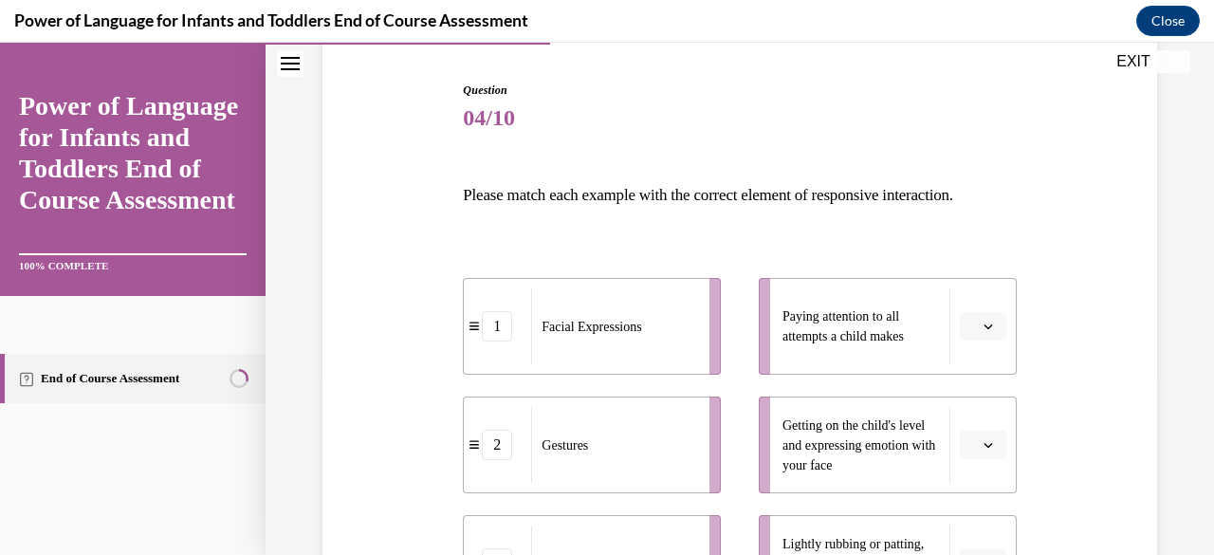
scroll to position [190, 0]
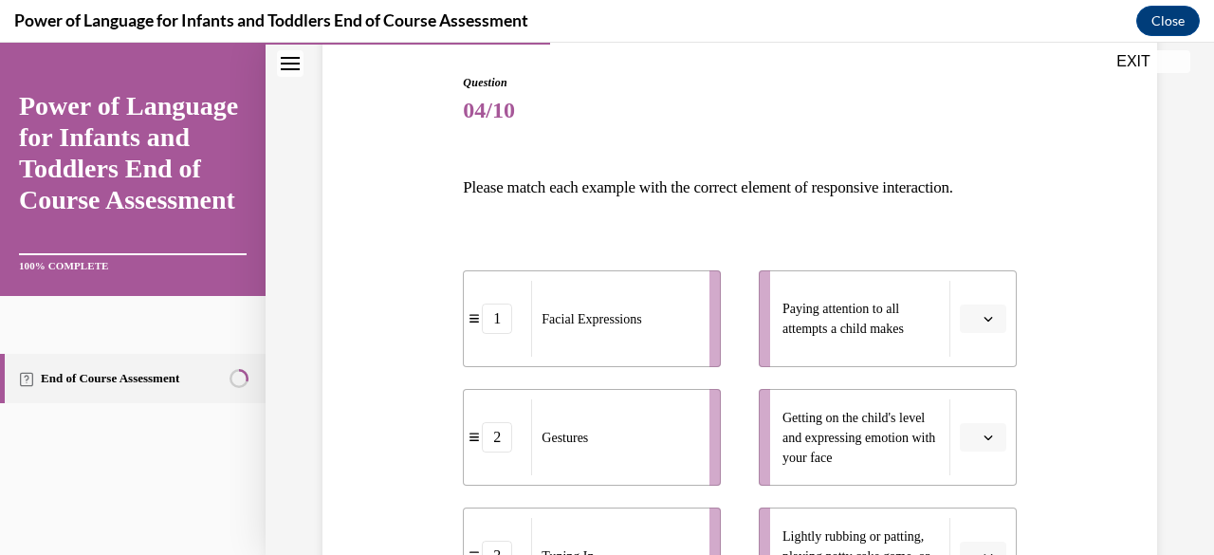
click at [987, 324] on button "button" at bounding box center [983, 319] width 46 height 28
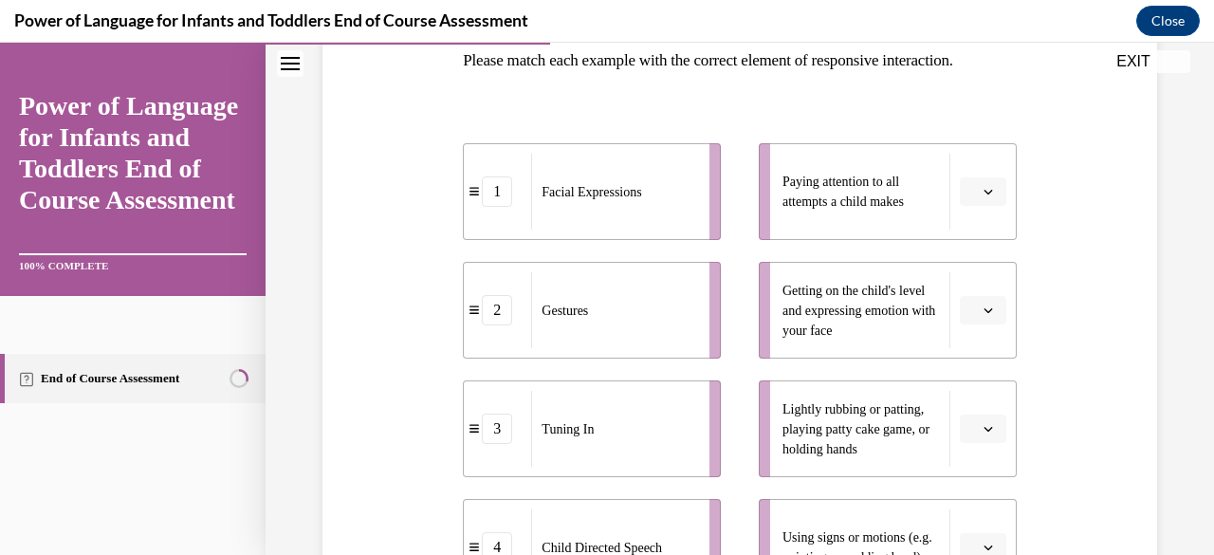
scroll to position [379, 0]
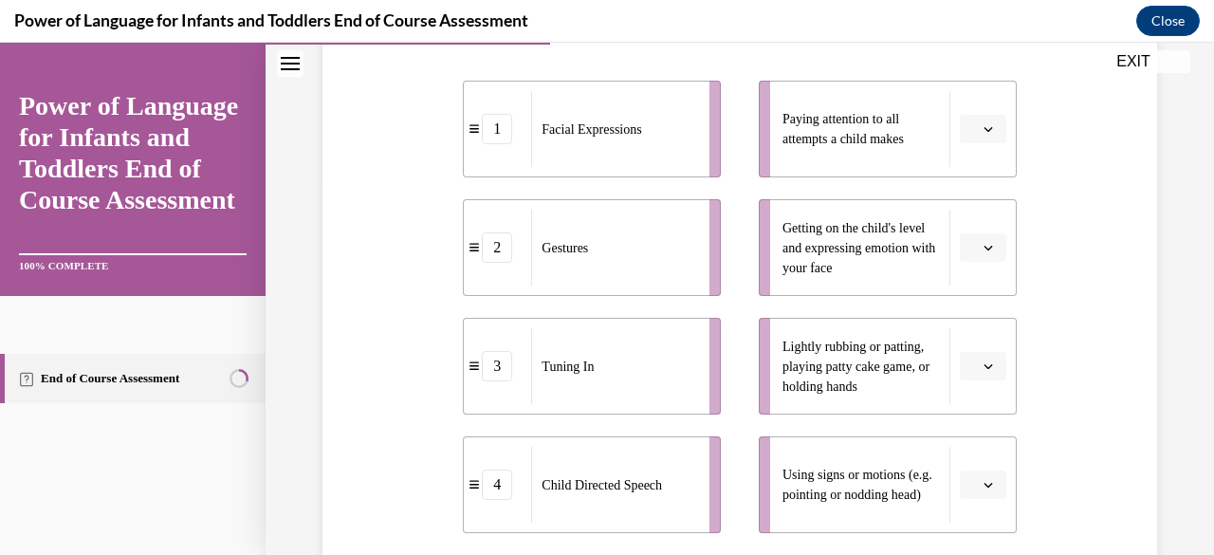
click at [987, 136] on button "button" at bounding box center [983, 129] width 46 height 28
click at [949, 276] on div "3" at bounding box center [968, 285] width 46 height 38
click at [982, 244] on span "button" at bounding box center [988, 247] width 13 height 13
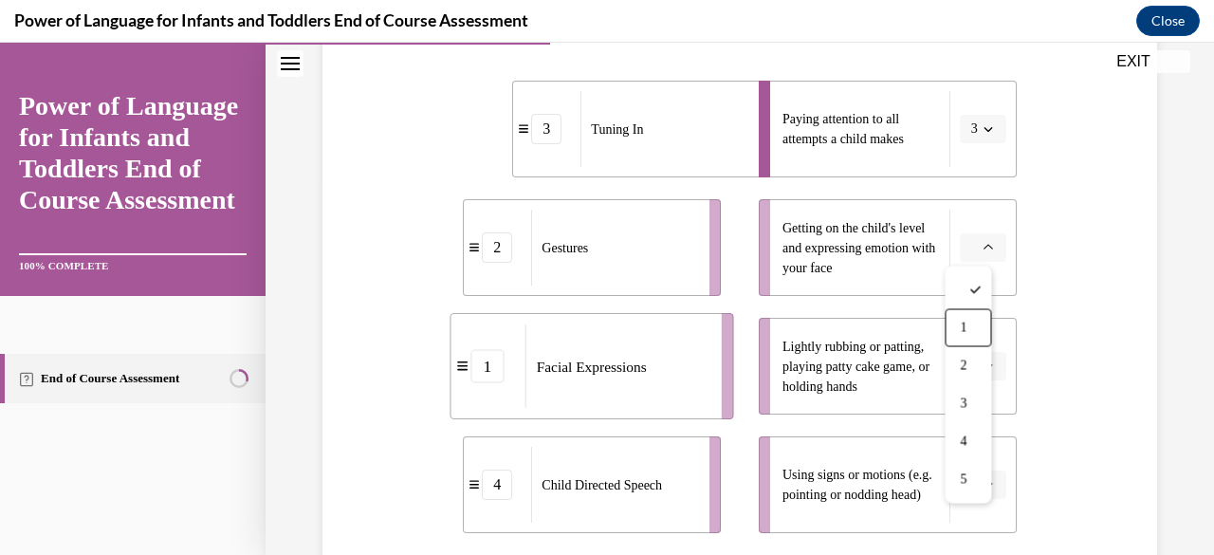
click at [977, 331] on div "1" at bounding box center [968, 327] width 46 height 38
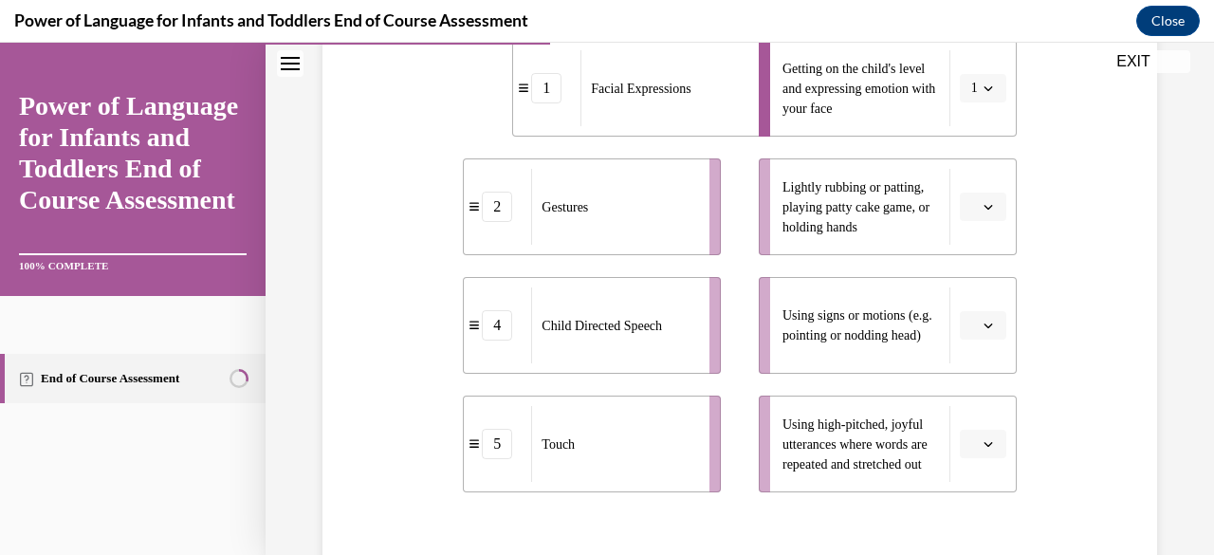
scroll to position [569, 0]
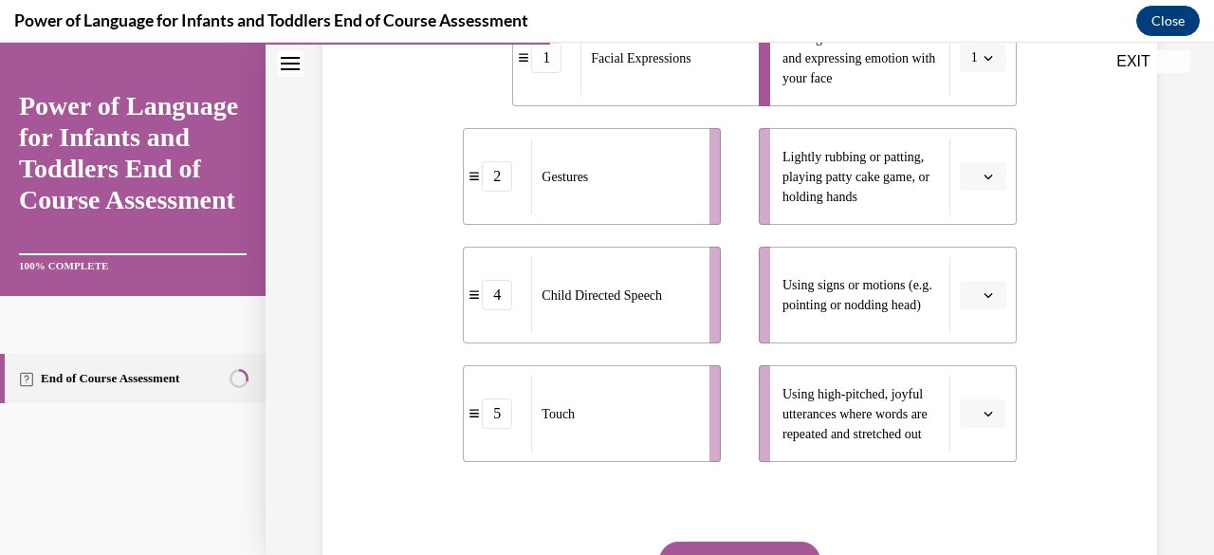
click at [984, 180] on icon "button" at bounding box center [988, 176] width 9 height 9
click at [963, 403] on span "5" at bounding box center [963, 407] width 7 height 15
click at [982, 288] on span "button" at bounding box center [988, 294] width 13 height 13
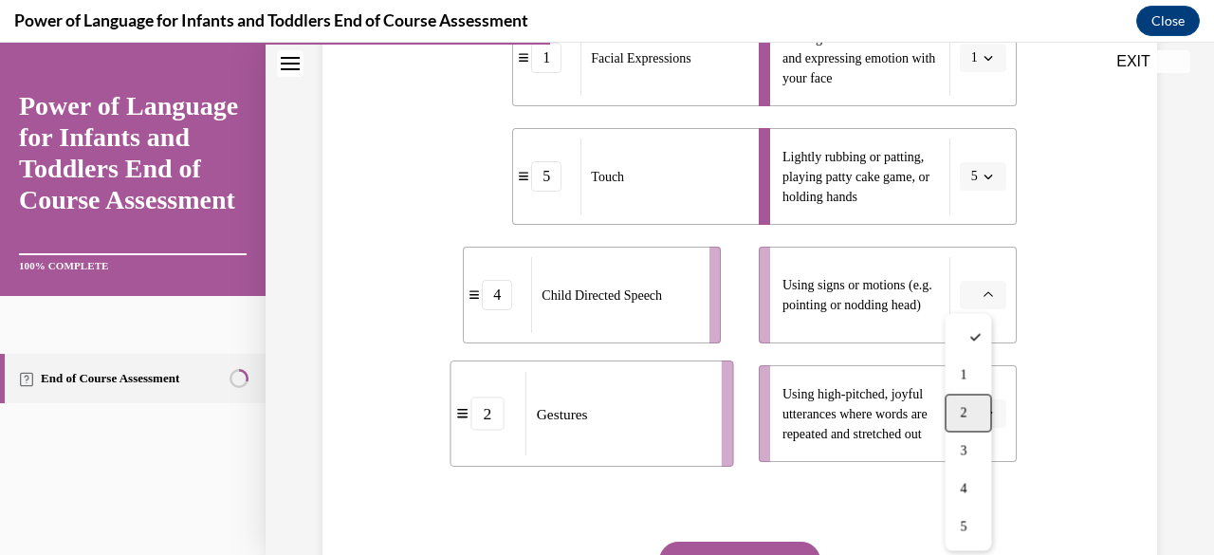
click at [977, 405] on div "2" at bounding box center [968, 413] width 46 height 38
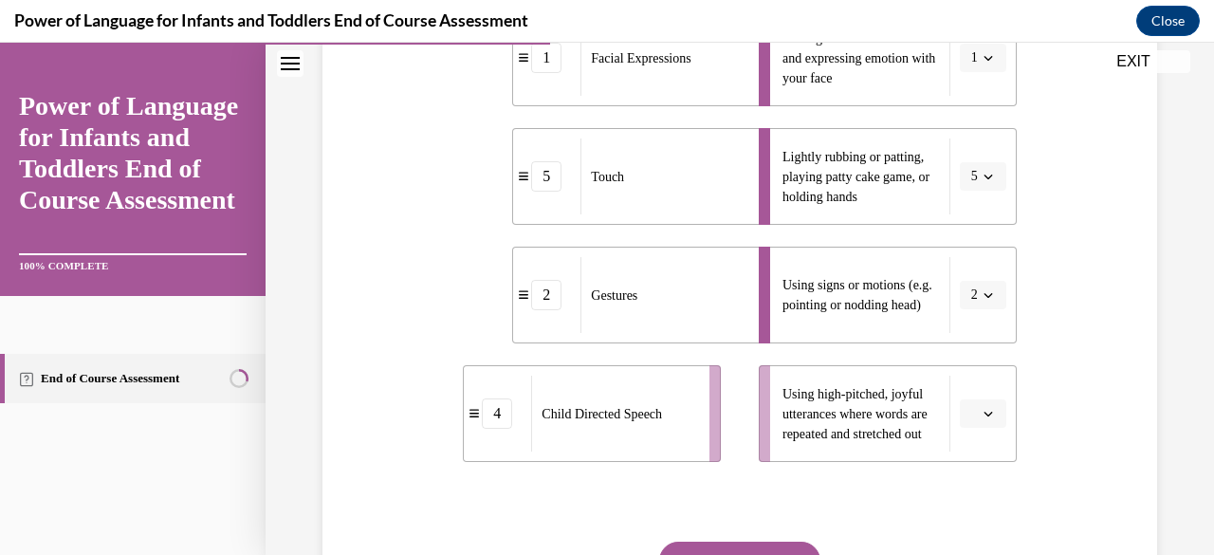
click at [976, 397] on li "Using high-pitched, joyful utterances where words are repeated and stretched out" at bounding box center [888, 413] width 258 height 97
click at [984, 416] on icon "button" at bounding box center [988, 413] width 9 height 9
click at [953, 332] on div "4" at bounding box center [968, 334] width 46 height 38
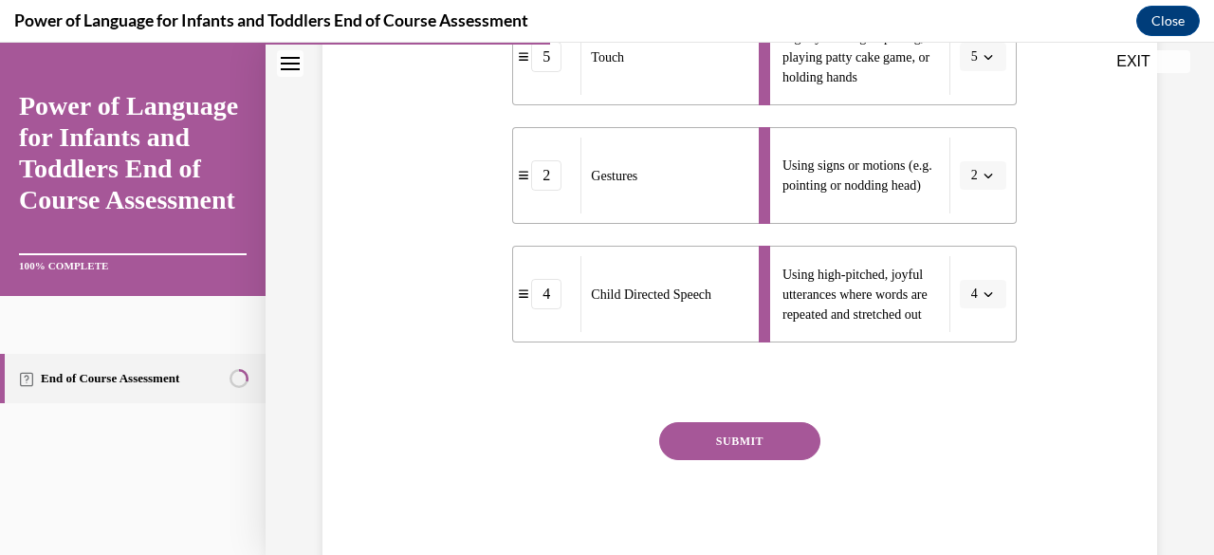
scroll to position [749, 0]
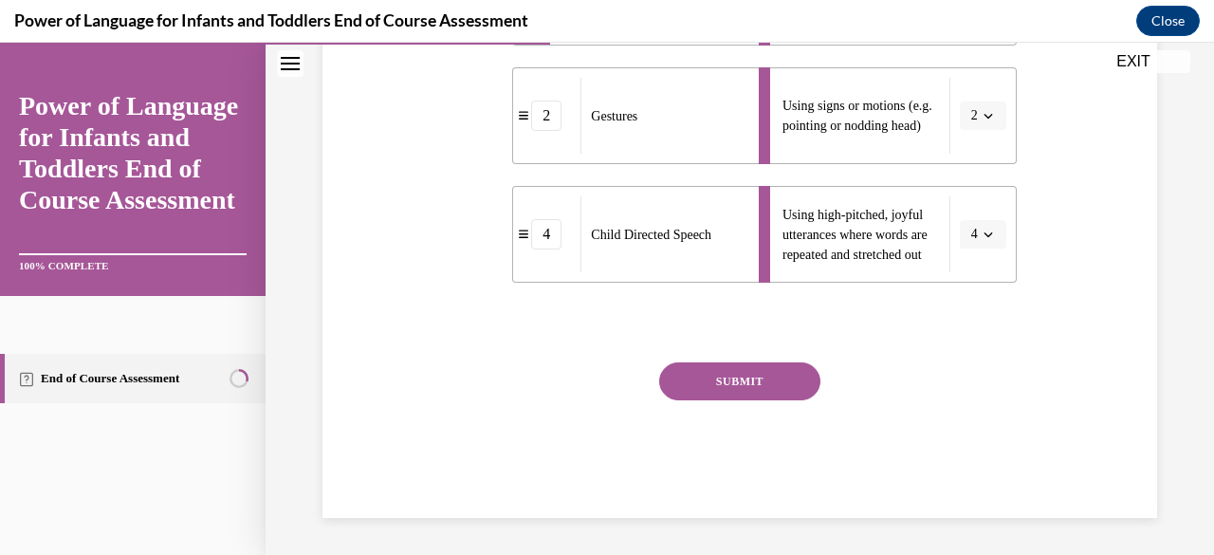
click at [756, 379] on button "SUBMIT" at bounding box center [739, 381] width 161 height 38
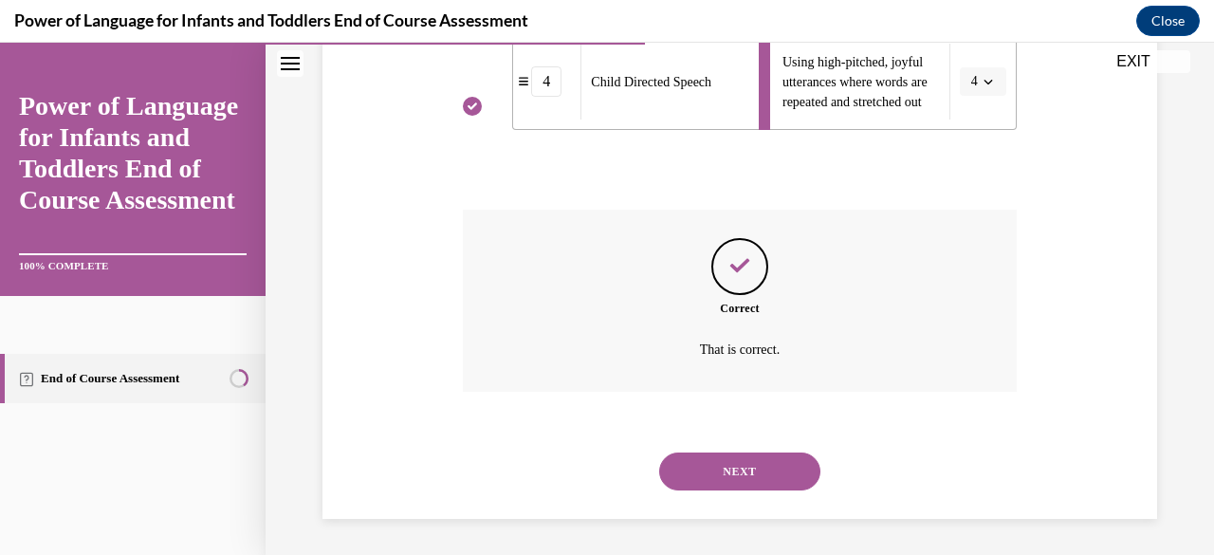
scroll to position [902, 0]
click at [764, 467] on button "NEXT" at bounding box center [739, 471] width 161 height 38
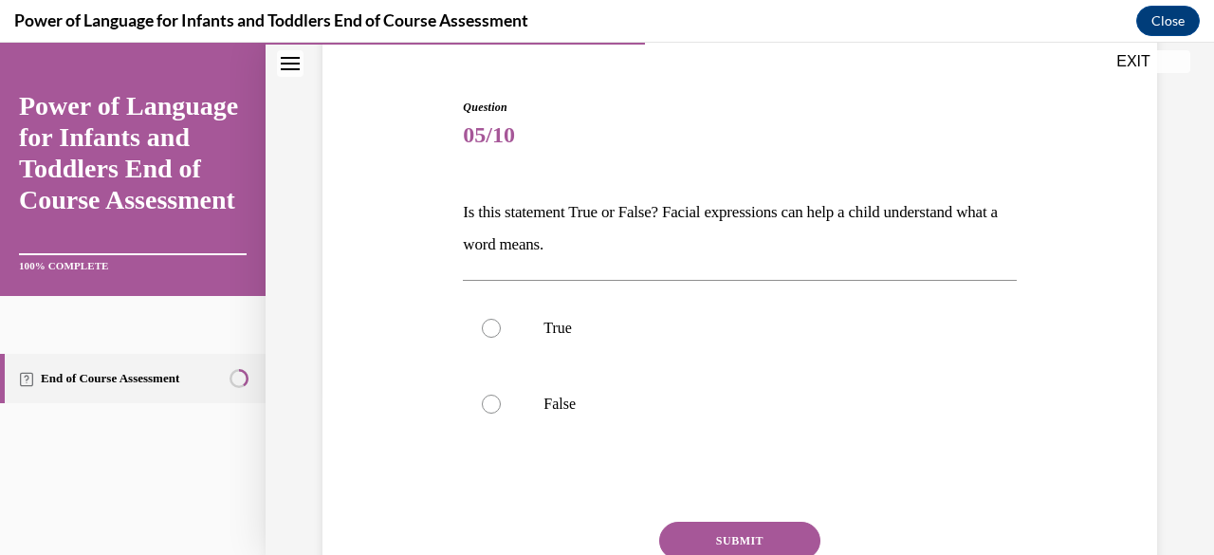
scroll to position [190, 0]
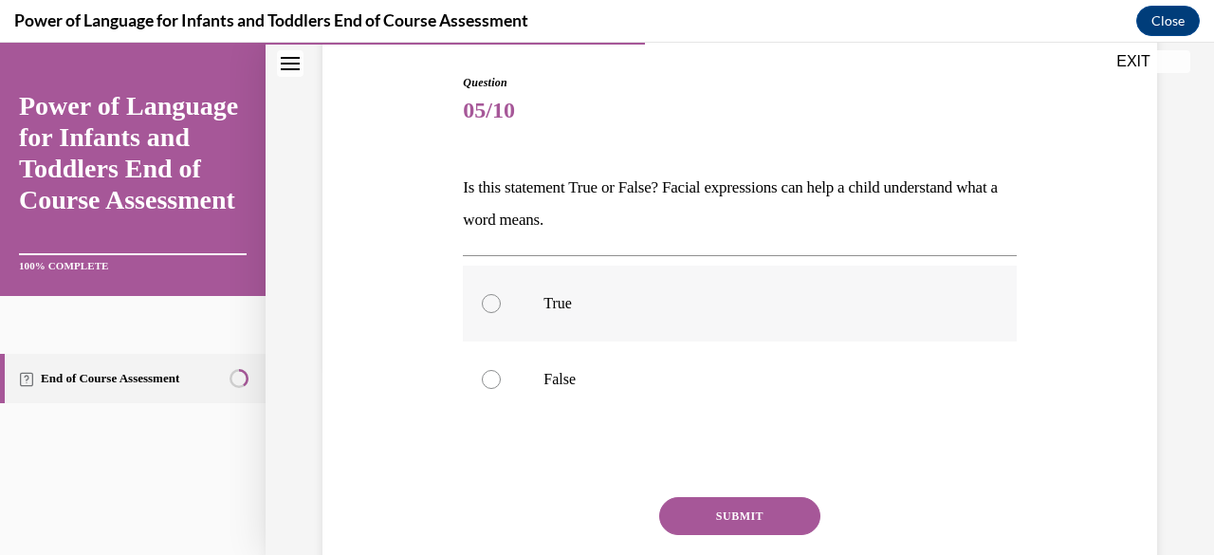
click at [486, 305] on div at bounding box center [491, 303] width 19 height 19
click at [486, 305] on input "True" at bounding box center [491, 303] width 19 height 19
radio input "true"
click at [725, 513] on button "SUBMIT" at bounding box center [739, 516] width 161 height 38
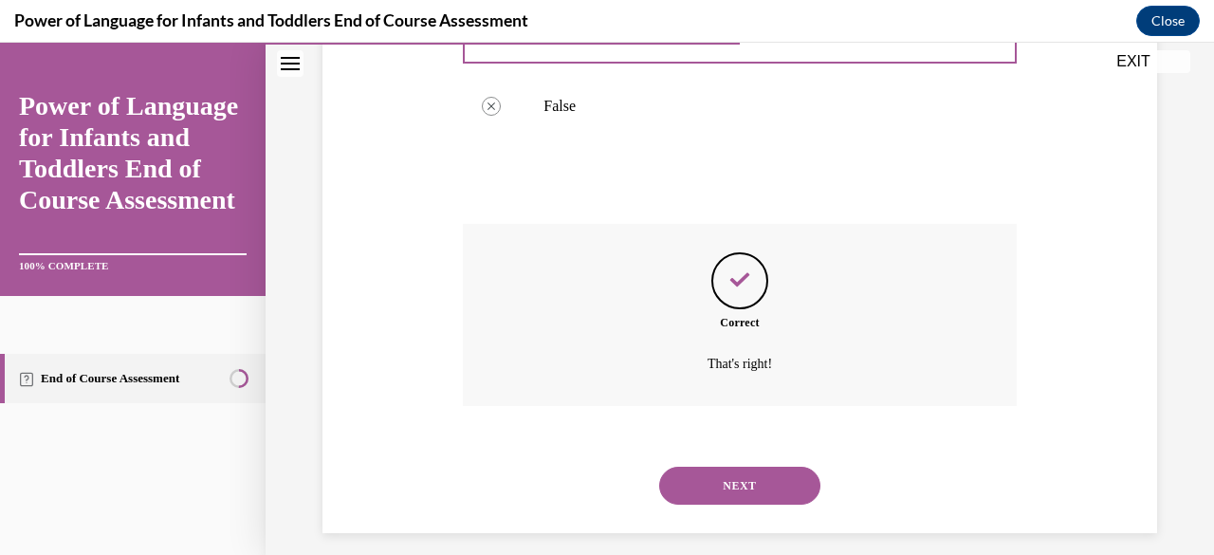
scroll to position [478, 0]
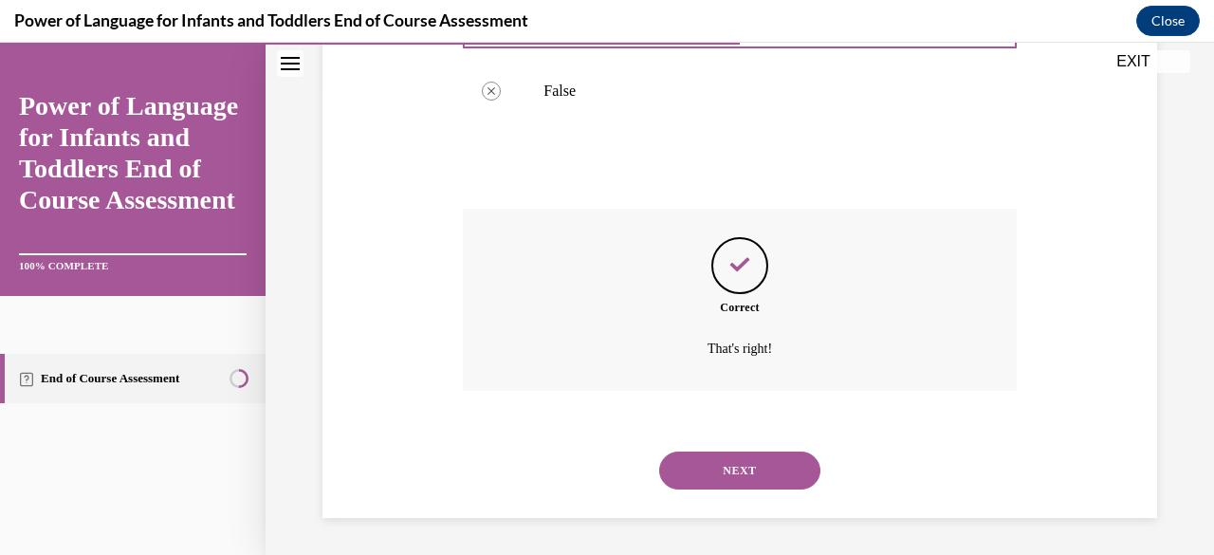
click at [724, 462] on button "NEXT" at bounding box center [739, 471] width 161 height 38
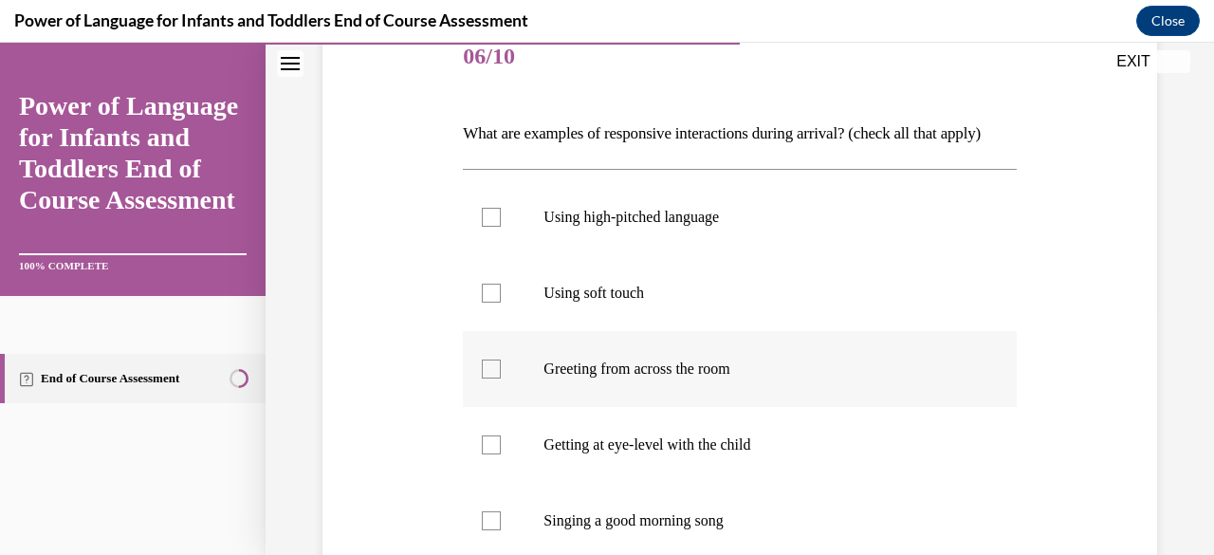
scroll to position [285, 0]
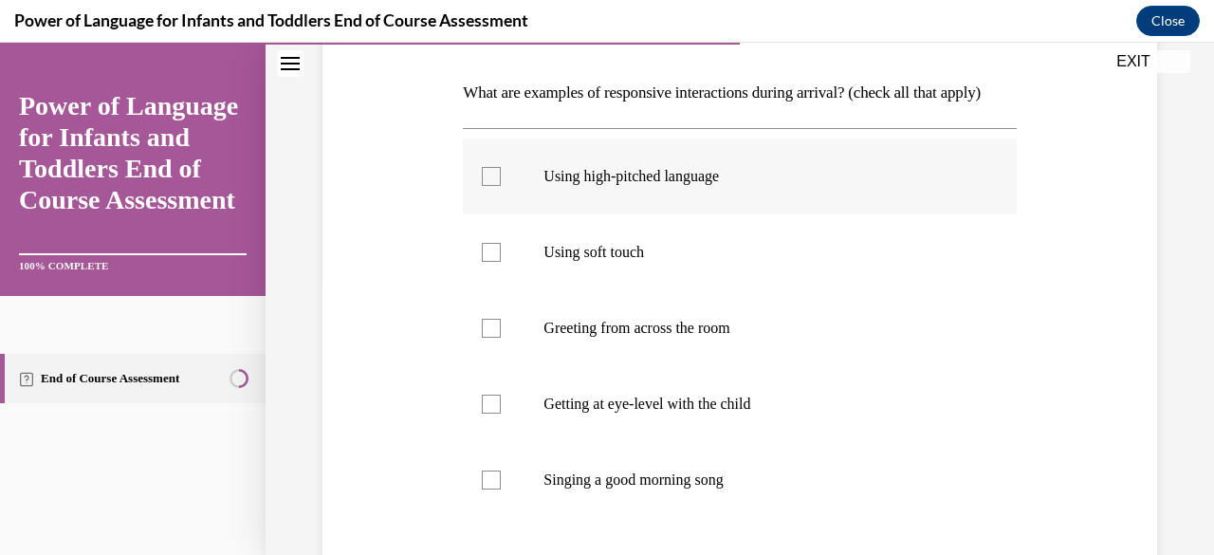
click at [489, 186] on div at bounding box center [491, 176] width 19 height 19
click at [489, 186] on input "Using high-pitched language" at bounding box center [491, 176] width 19 height 19
checkbox input "true"
click at [482, 262] on div at bounding box center [491, 252] width 19 height 19
click at [482, 262] on input "Using soft touch" at bounding box center [491, 252] width 19 height 19
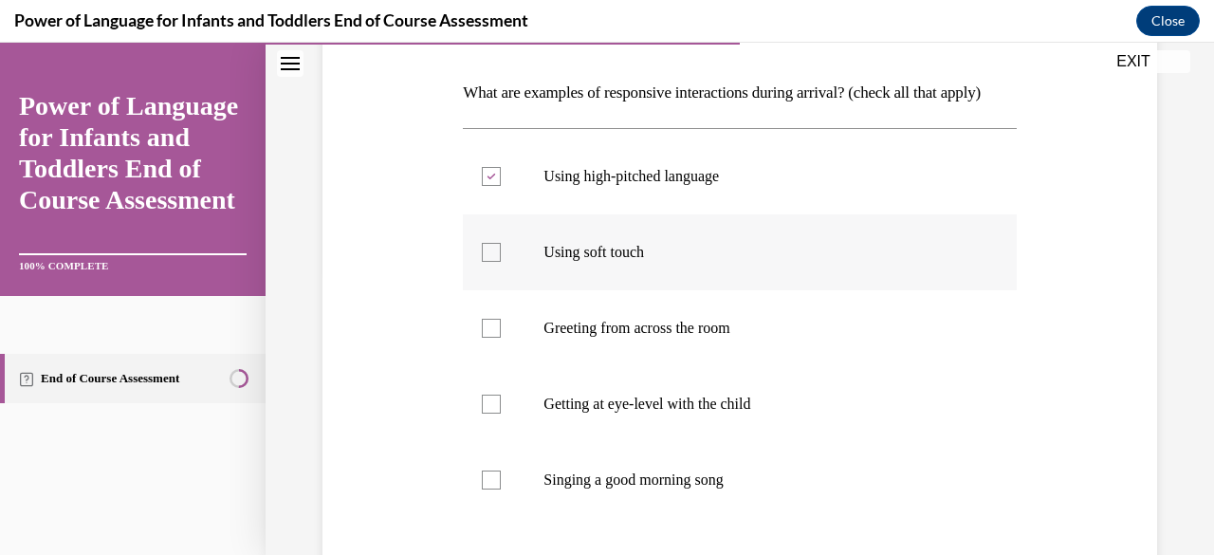
checkbox input "true"
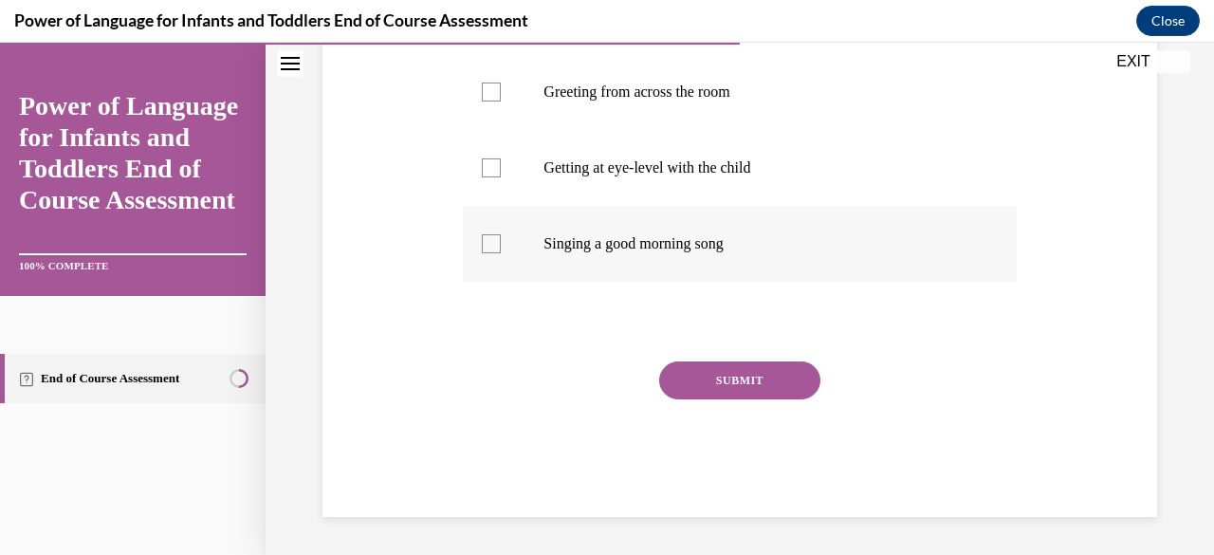
scroll to position [552, 0]
click at [494, 240] on div at bounding box center [491, 243] width 19 height 19
click at [494, 240] on input "Singing a good morning song" at bounding box center [491, 243] width 19 height 19
checkbox input "true"
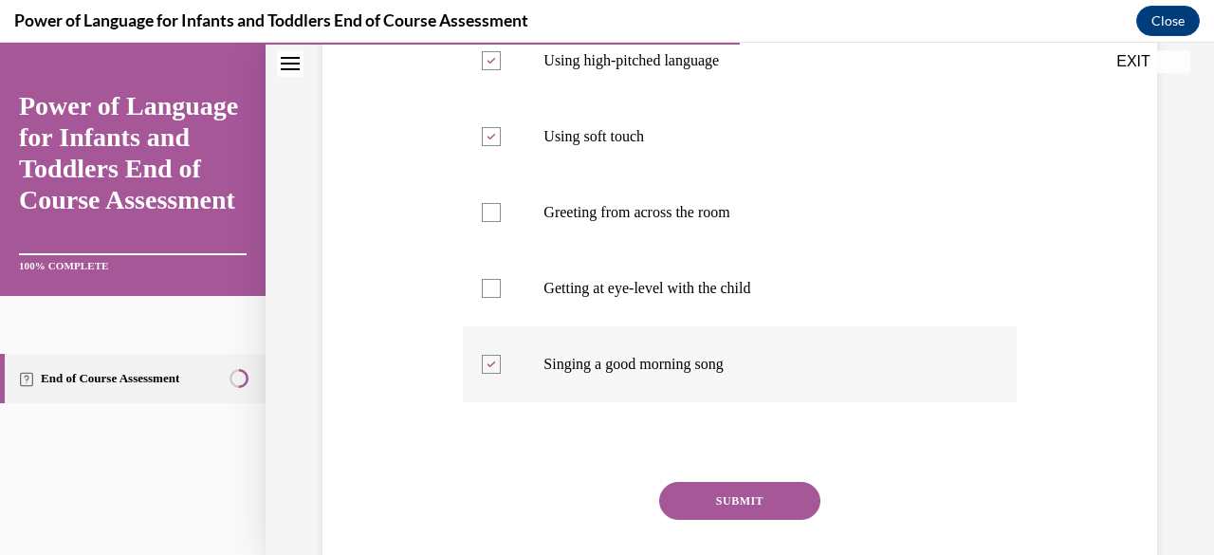
scroll to position [457, 0]
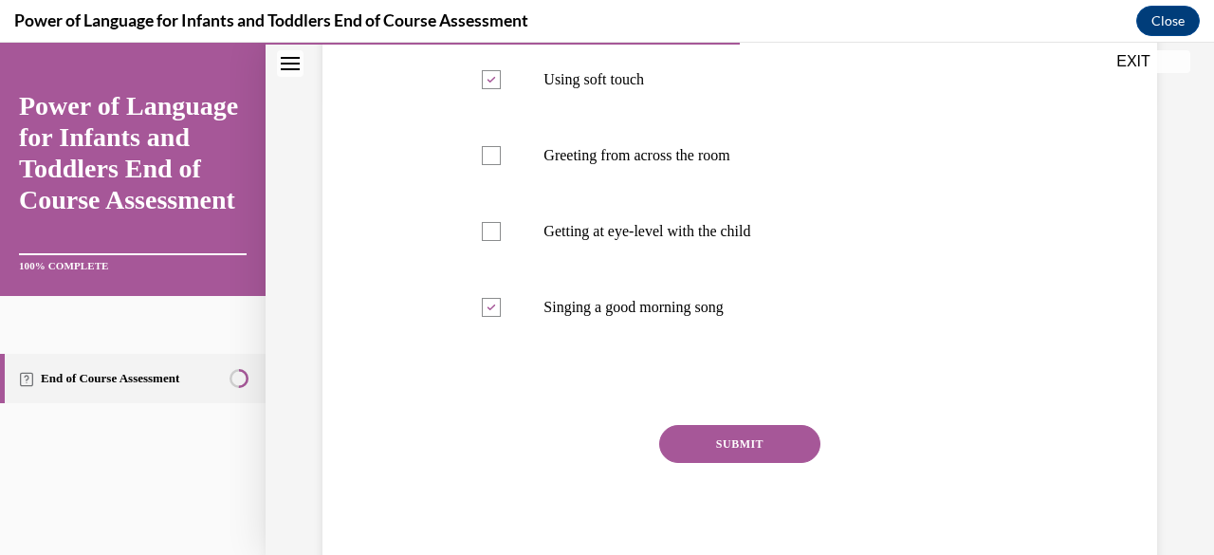
click at [734, 463] on button "SUBMIT" at bounding box center [739, 444] width 161 height 38
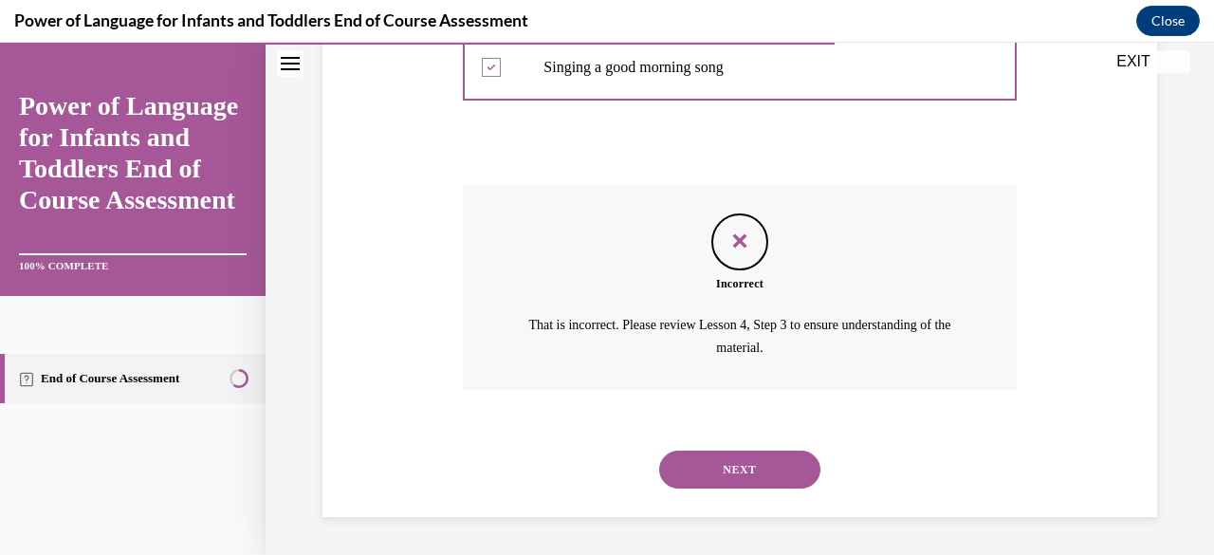
scroll to position [728, 0]
click at [726, 469] on button "NEXT" at bounding box center [739, 470] width 161 height 38
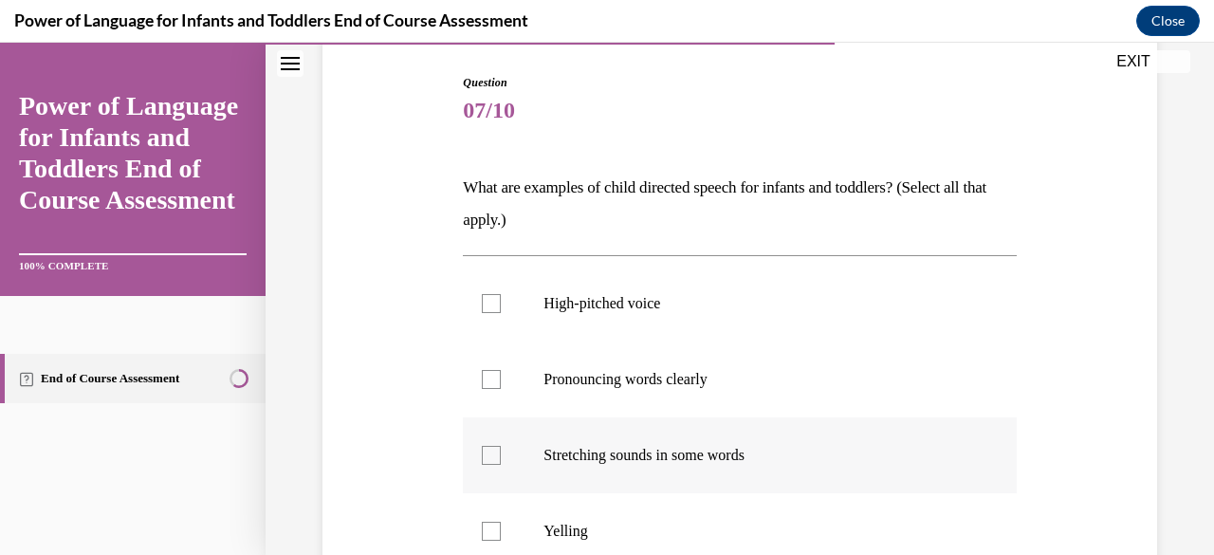
scroll to position [285, 0]
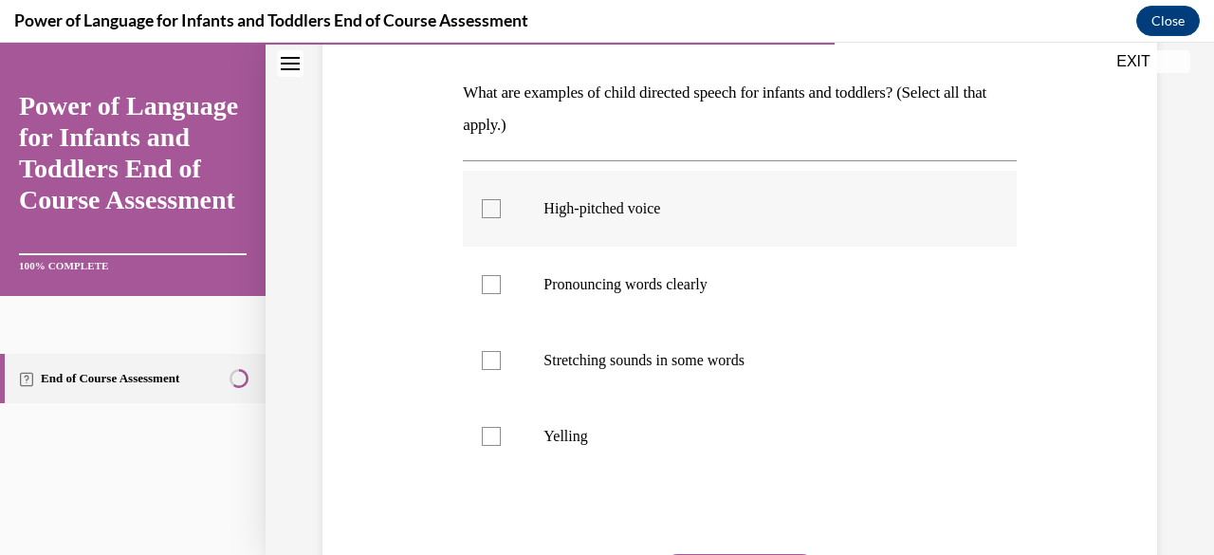
click at [482, 207] on div at bounding box center [491, 208] width 19 height 19
click at [482, 207] on input "High-pitched voice" at bounding box center [491, 208] width 19 height 19
checkbox input "true"
click at [489, 282] on div at bounding box center [491, 284] width 19 height 19
click at [489, 282] on input "Pronouncing words clearly" at bounding box center [491, 284] width 19 height 19
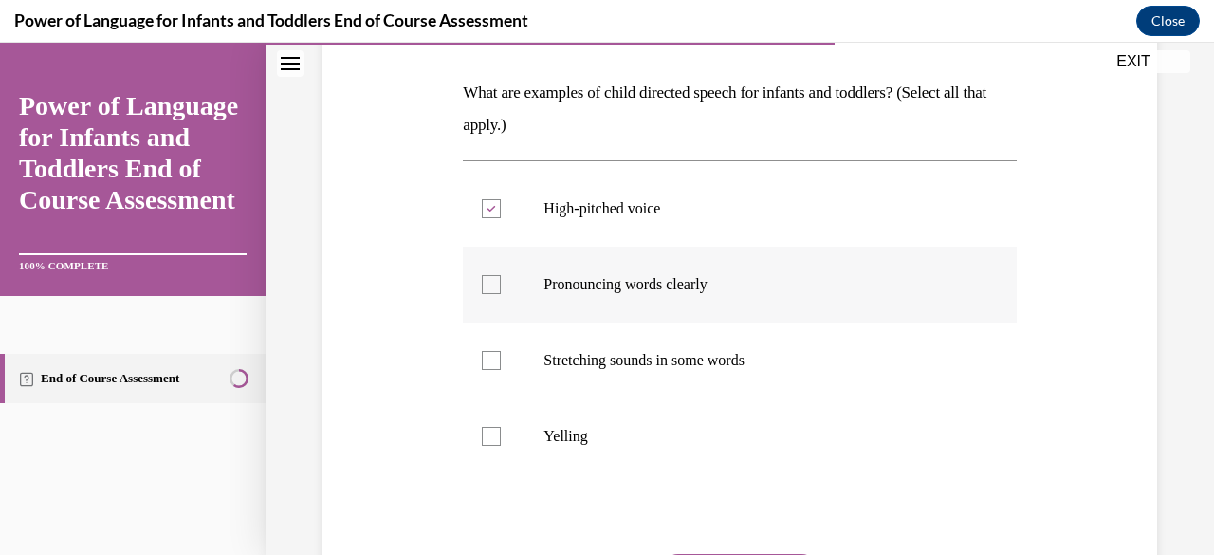
checkbox input "true"
click at [488, 359] on div at bounding box center [491, 360] width 19 height 19
click at [488, 359] on input "Stretching sounds in some words" at bounding box center [491, 360] width 19 height 19
checkbox input "true"
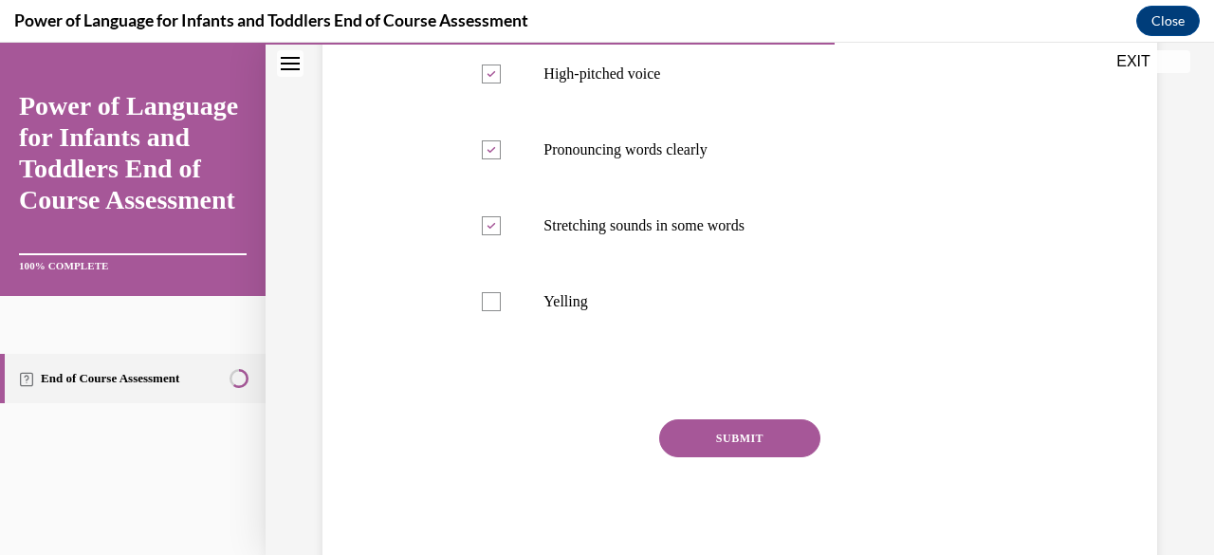
scroll to position [476, 0]
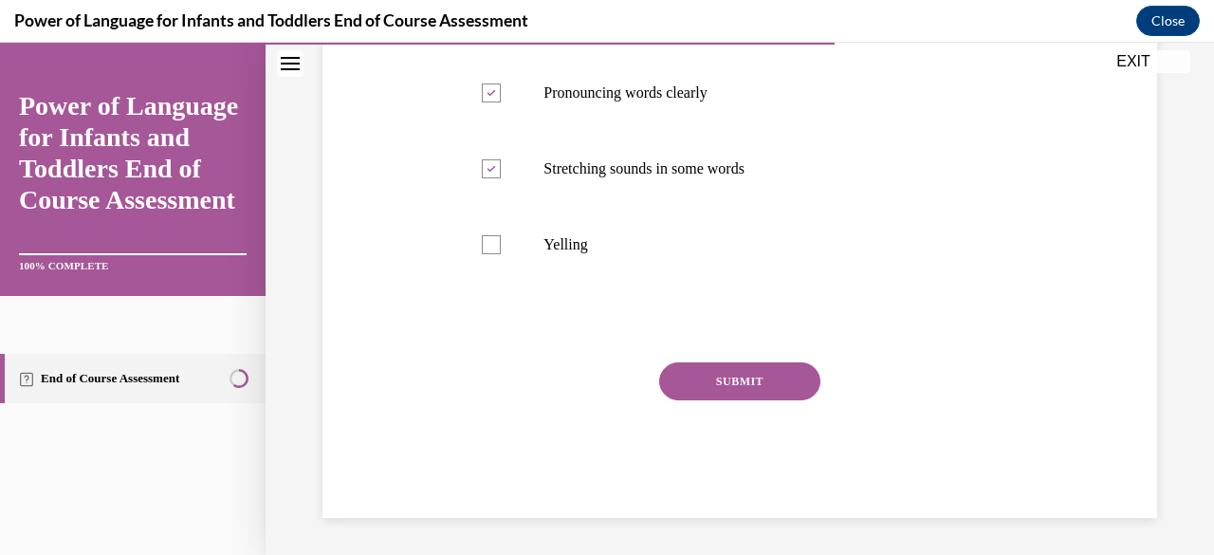
click at [744, 377] on button "SUBMIT" at bounding box center [739, 381] width 161 height 38
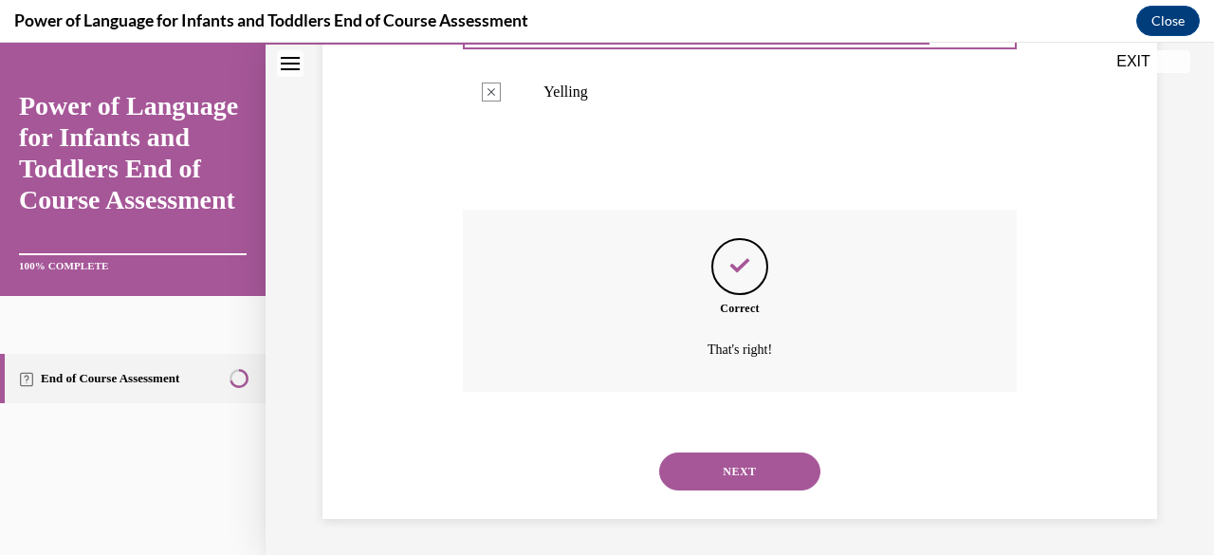
scroll to position [630, 0]
click at [748, 466] on button "NEXT" at bounding box center [739, 471] width 161 height 38
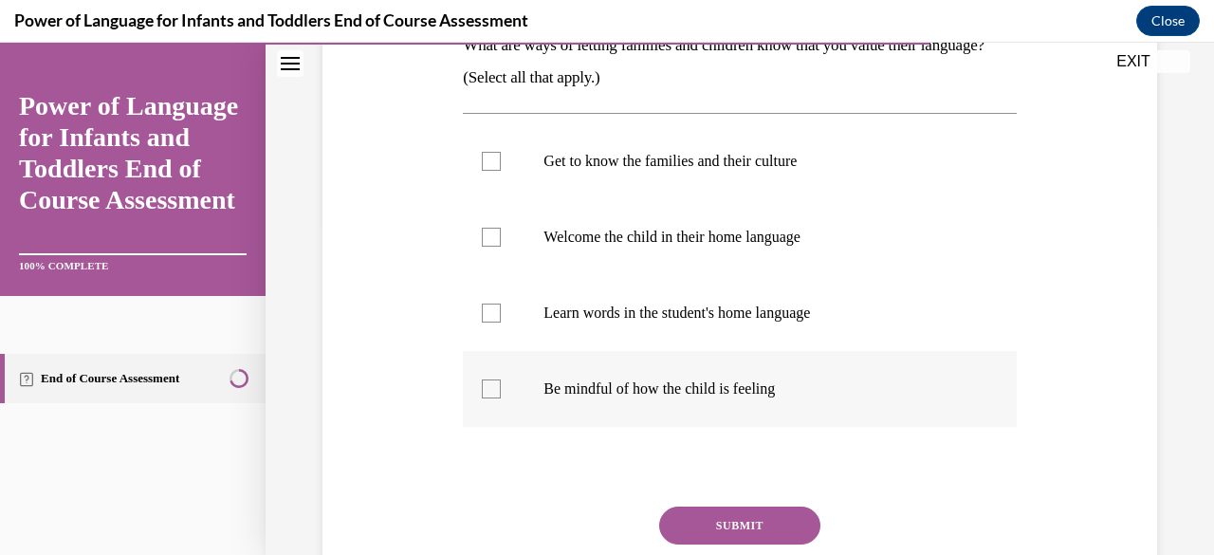
scroll to position [379, 0]
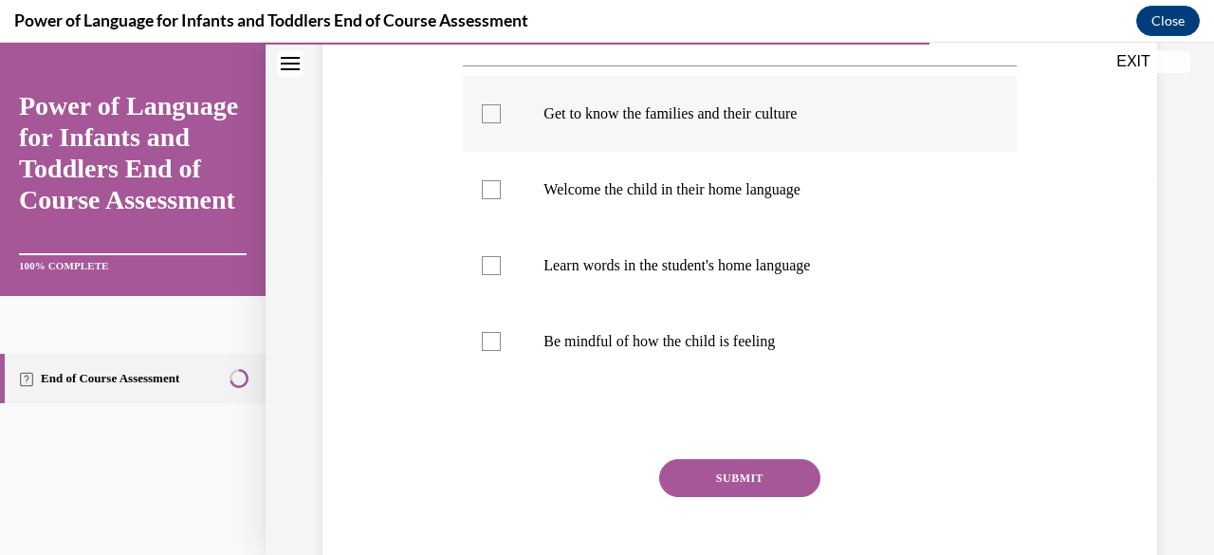
click at [496, 121] on div at bounding box center [491, 113] width 19 height 19
click at [496, 121] on input "Get to know the families and their culture" at bounding box center [491, 113] width 19 height 19
checkbox input "true"
click at [496, 191] on div at bounding box center [491, 189] width 19 height 19
click at [496, 191] on input "Welcome the child in their home language" at bounding box center [491, 189] width 19 height 19
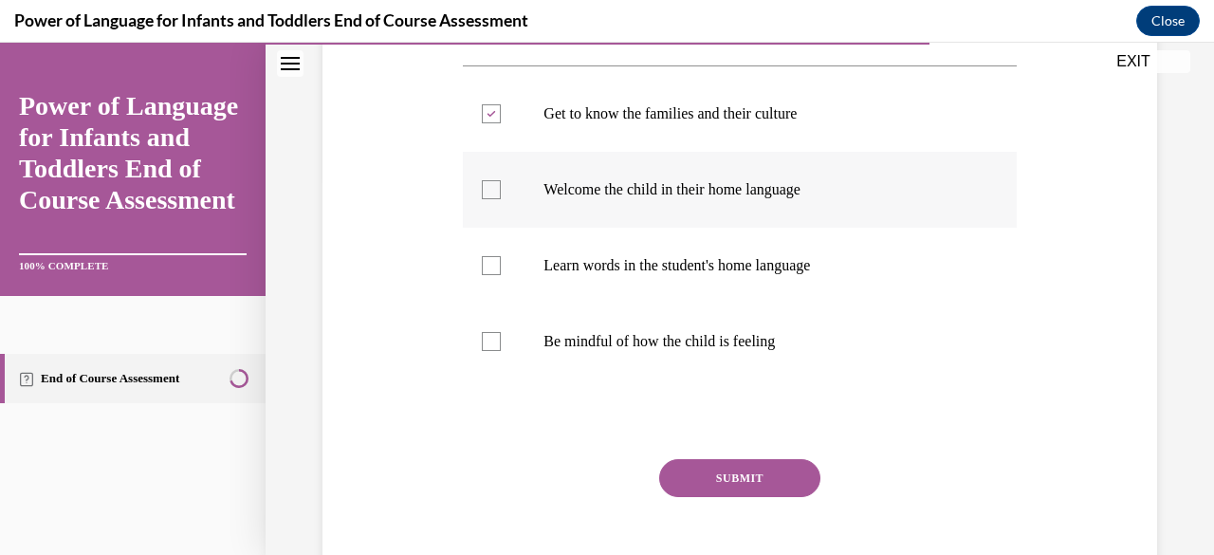
checkbox input "true"
click at [478, 269] on label "Learn words in the student's home language" at bounding box center [739, 266] width 553 height 76
click at [482, 269] on input "Learn words in the student's home language" at bounding box center [491, 265] width 19 height 19
checkbox input "true"
click at [792, 471] on button "SUBMIT" at bounding box center [739, 478] width 161 height 38
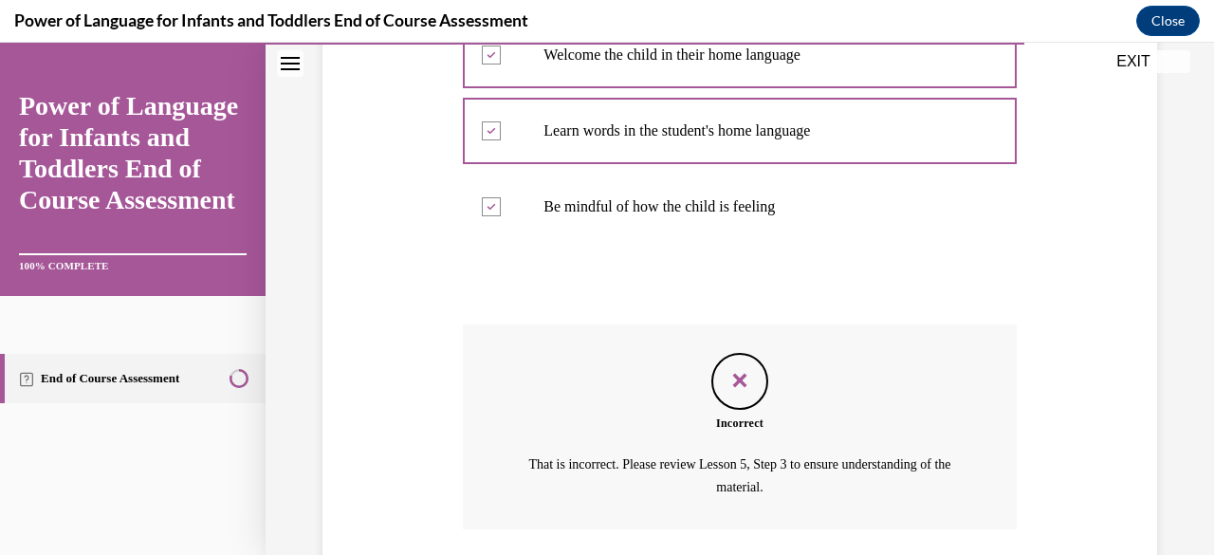
scroll to position [652, 0]
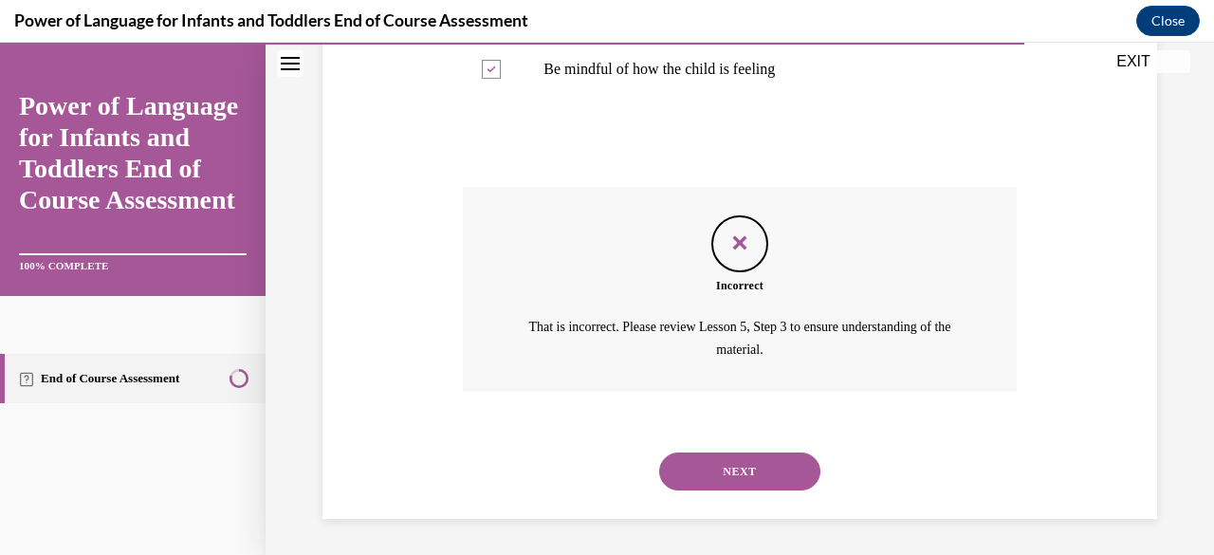
click at [786, 464] on button "NEXT" at bounding box center [739, 472] width 161 height 38
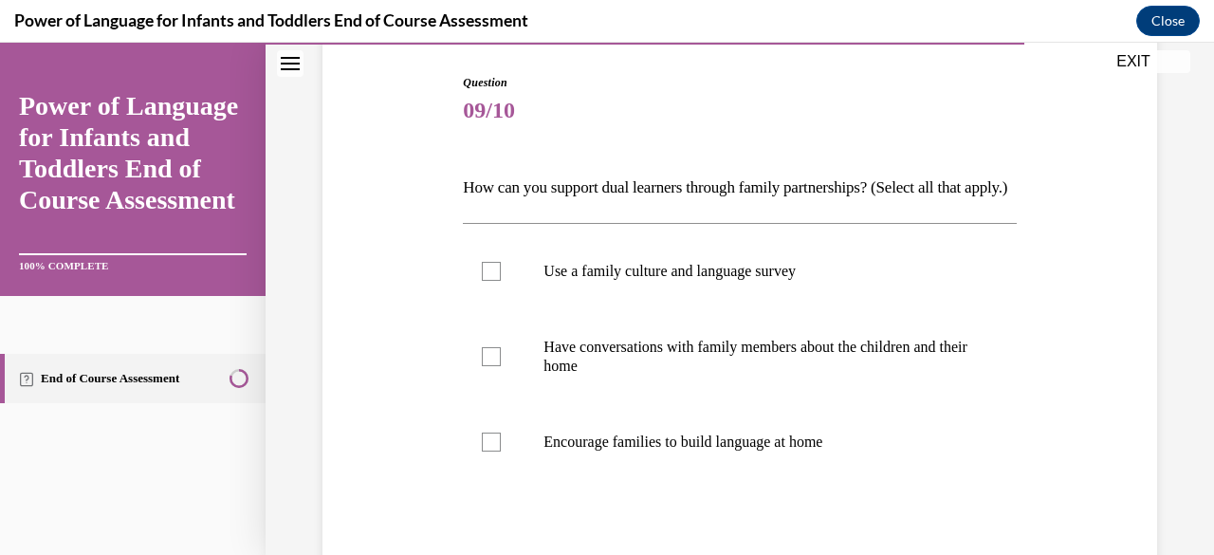
scroll to position [285, 0]
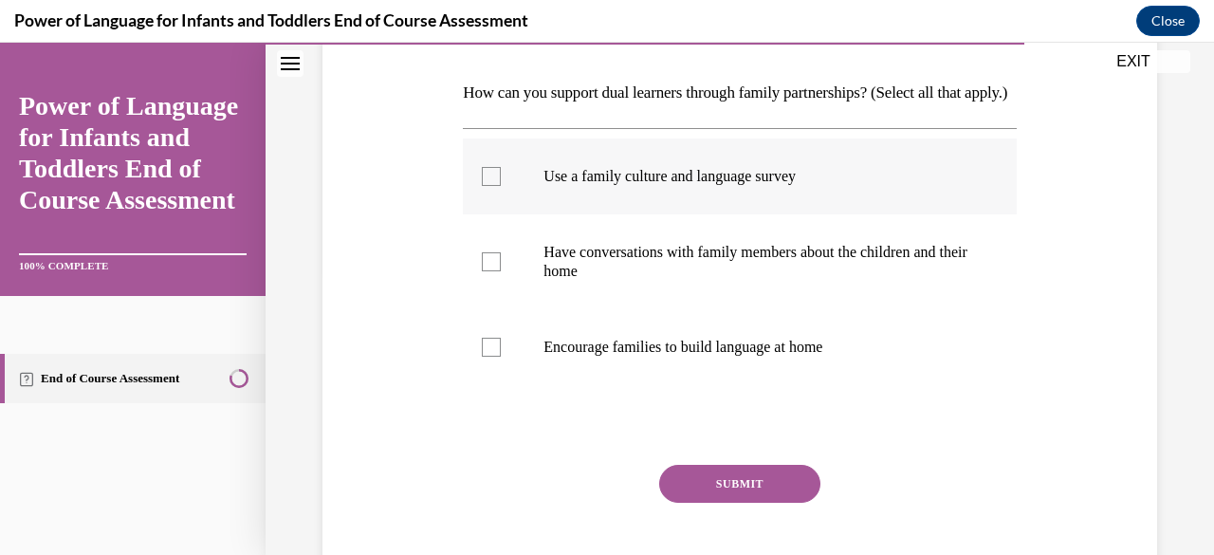
click at [493, 186] on div at bounding box center [491, 176] width 19 height 19
click at [493, 186] on input "Use a family culture and language survey" at bounding box center [491, 176] width 19 height 19
checkbox input "true"
click at [501, 295] on label "Have conversations with family members about the children and their home" at bounding box center [739, 261] width 553 height 95
click at [501, 271] on input "Have conversations with family members about the children and their home" at bounding box center [491, 261] width 19 height 19
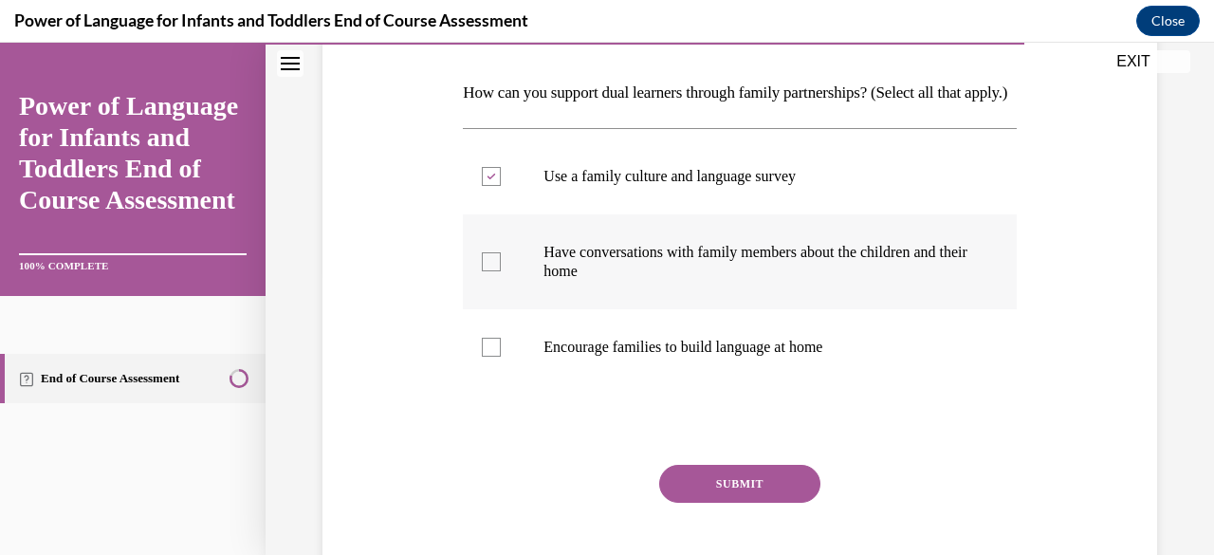
checkbox input "true"
click at [490, 357] on div at bounding box center [491, 347] width 19 height 19
click at [490, 357] on input "Encourage families to build language at home" at bounding box center [491, 347] width 19 height 19
checkbox input "true"
click at [728, 503] on button "SUBMIT" at bounding box center [739, 484] width 161 height 38
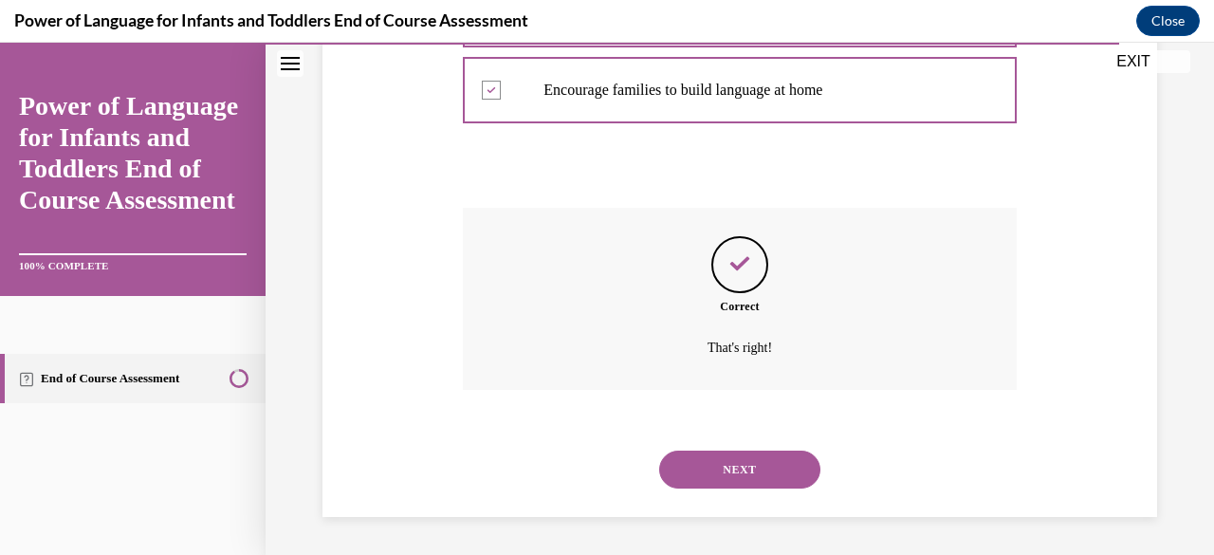
scroll to position [573, 0]
click at [724, 472] on button "NEXT" at bounding box center [739, 470] width 161 height 38
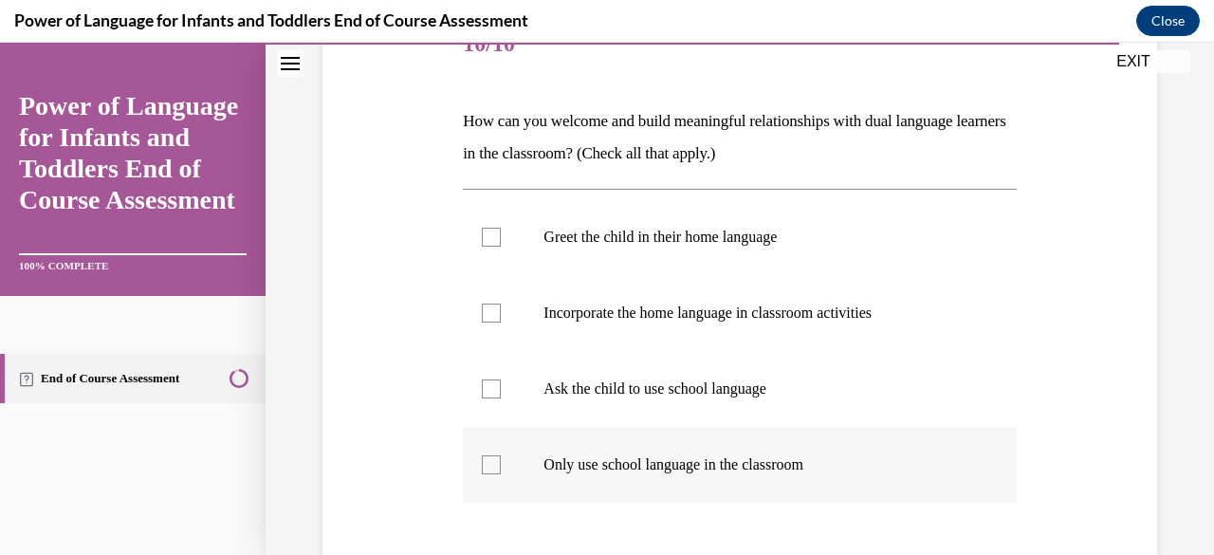
scroll to position [285, 0]
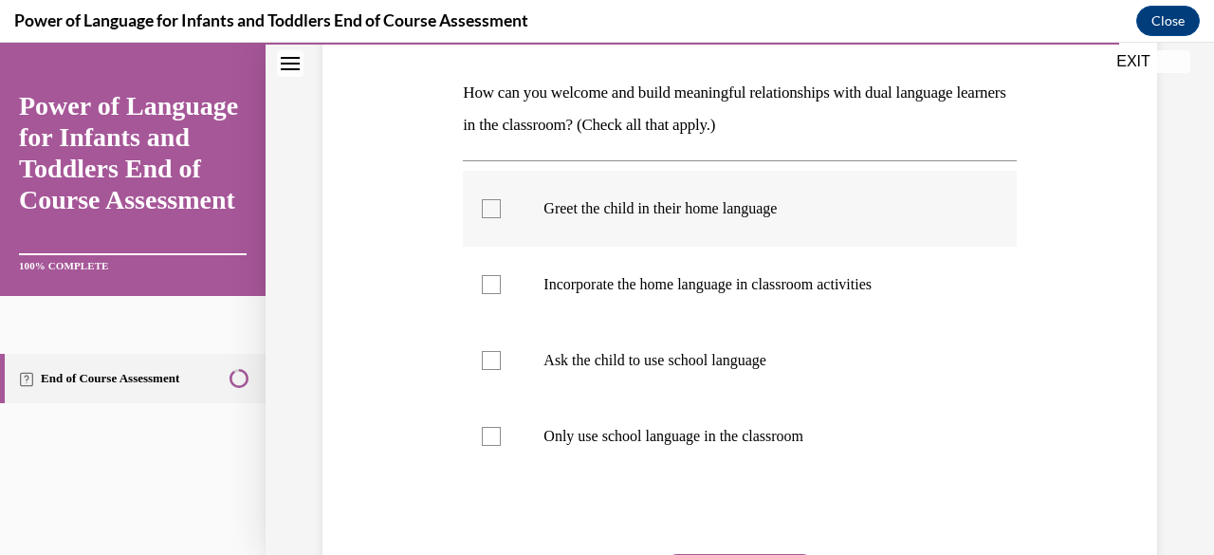
click at [495, 208] on div at bounding box center [491, 208] width 19 height 19
click at [495, 208] on input "Greet the child in their home language" at bounding box center [491, 208] width 19 height 19
checkbox input "true"
click at [493, 287] on div at bounding box center [491, 284] width 19 height 19
click at [493, 287] on input "Incorporate the home language in classroom activities" at bounding box center [491, 284] width 19 height 19
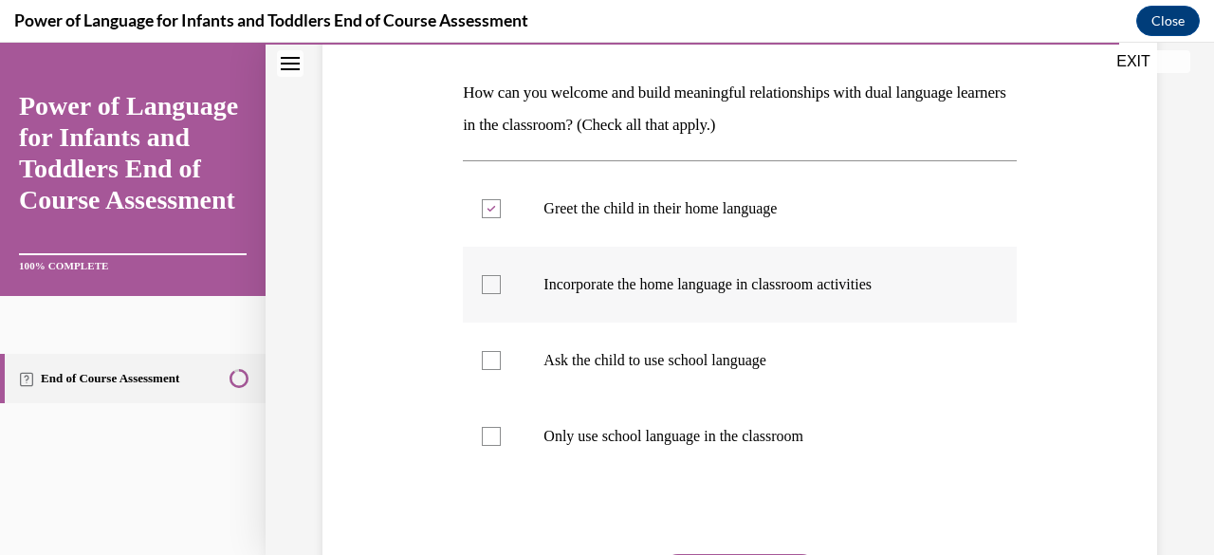
checkbox input "true"
click at [482, 362] on div at bounding box center [491, 360] width 19 height 19
click at [482, 362] on input "Ask the child to use school language" at bounding box center [491, 360] width 19 height 19
checkbox input "true"
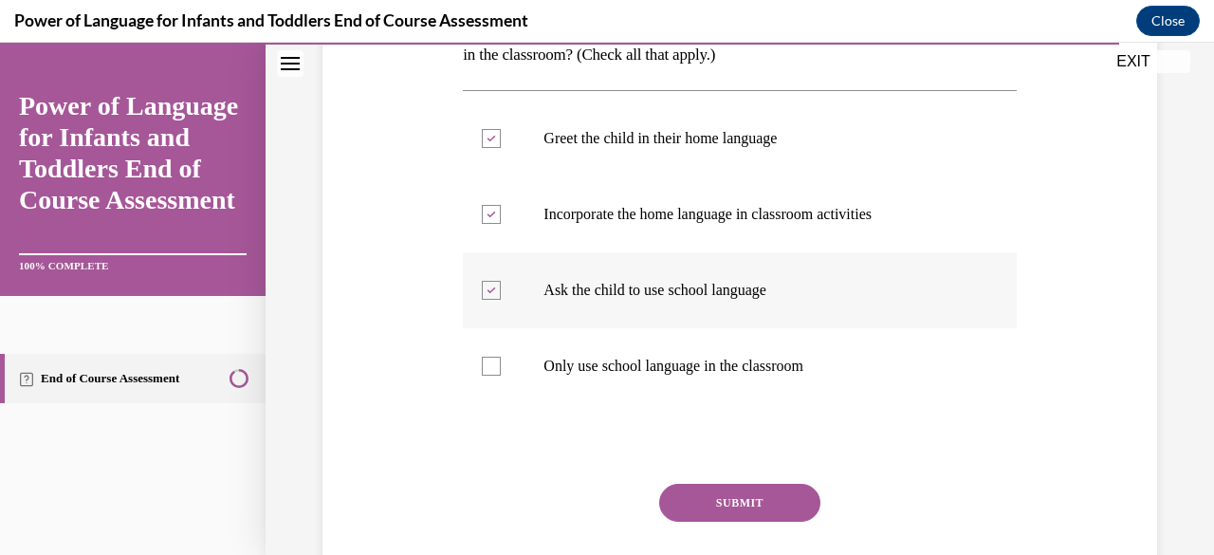
scroll to position [474, 0]
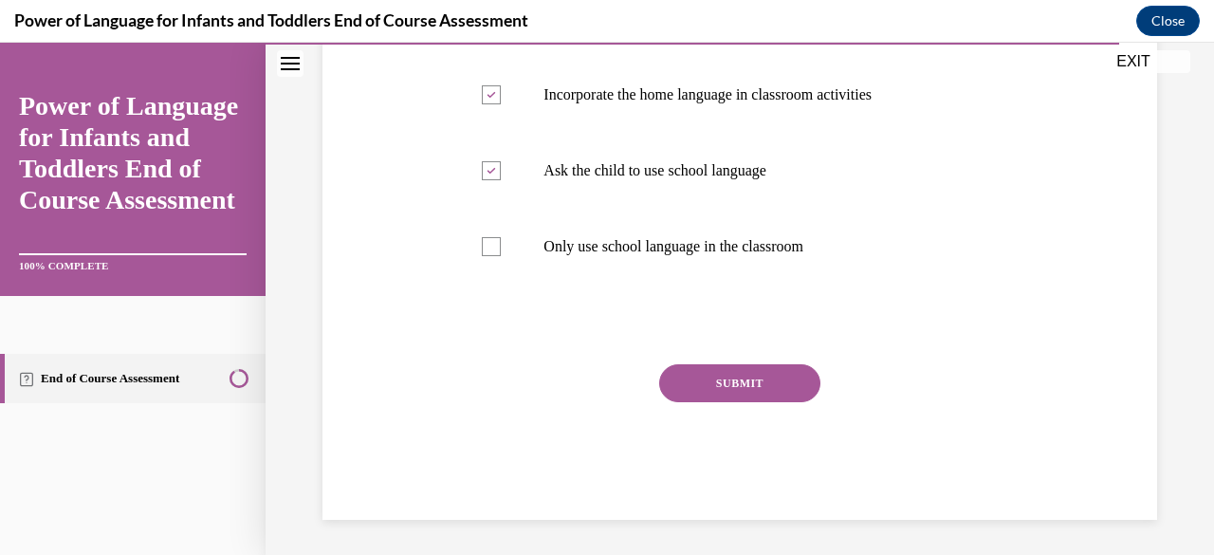
click at [736, 369] on button "SUBMIT" at bounding box center [739, 383] width 161 height 38
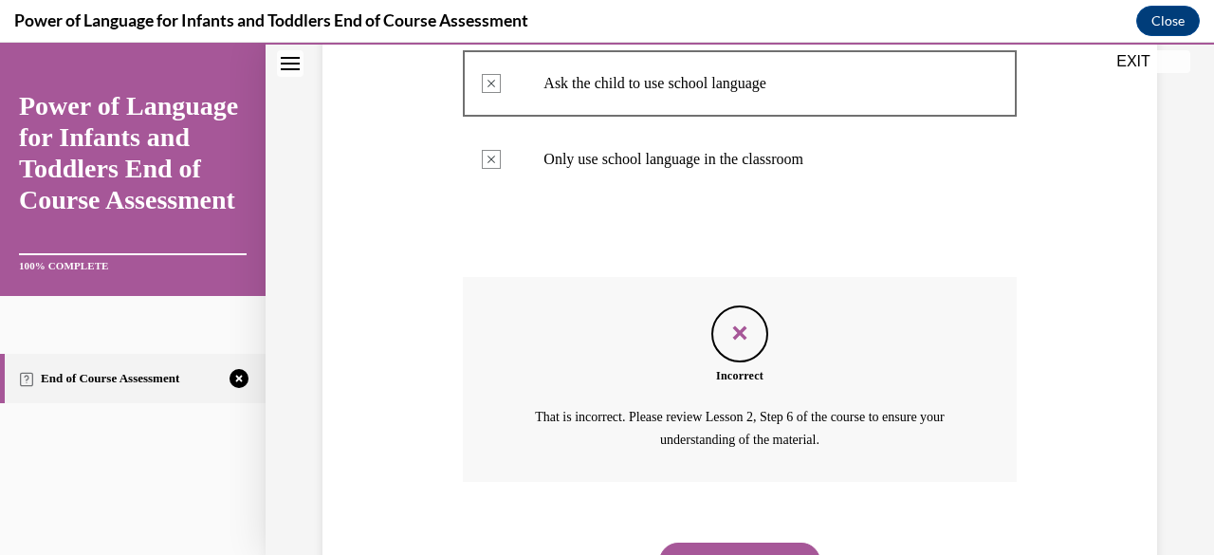
scroll to position [652, 0]
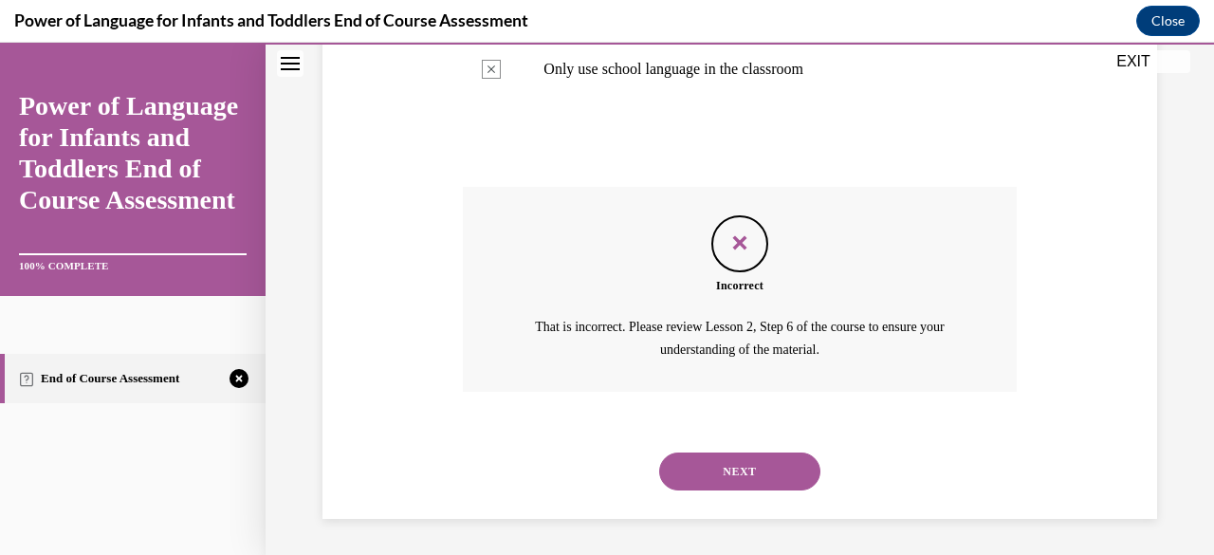
click at [744, 467] on button "NEXT" at bounding box center [739, 472] width 161 height 38
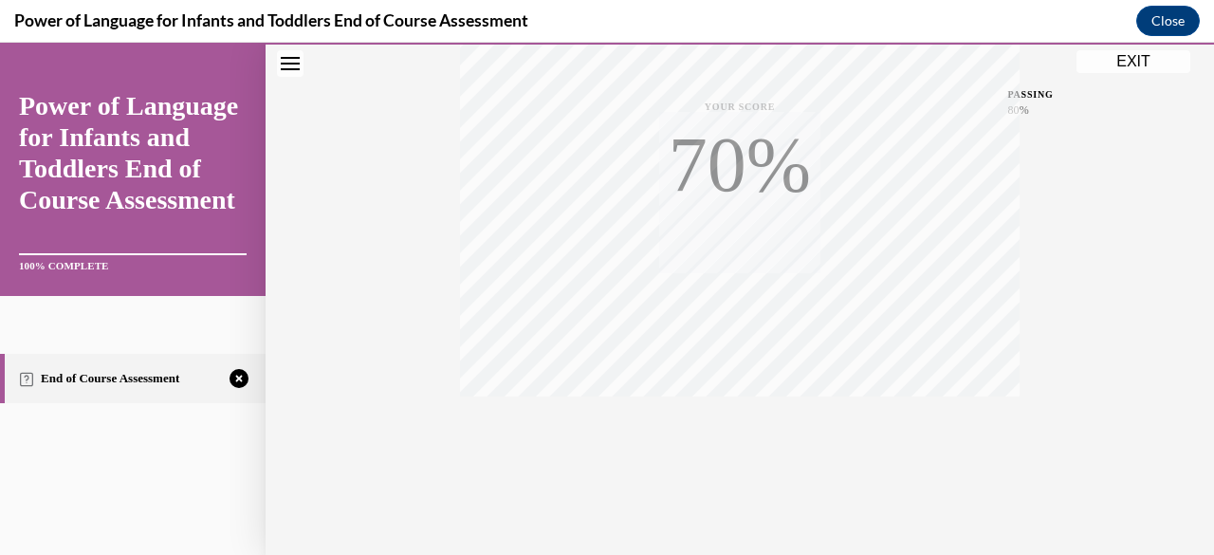
scroll to position [459, 0]
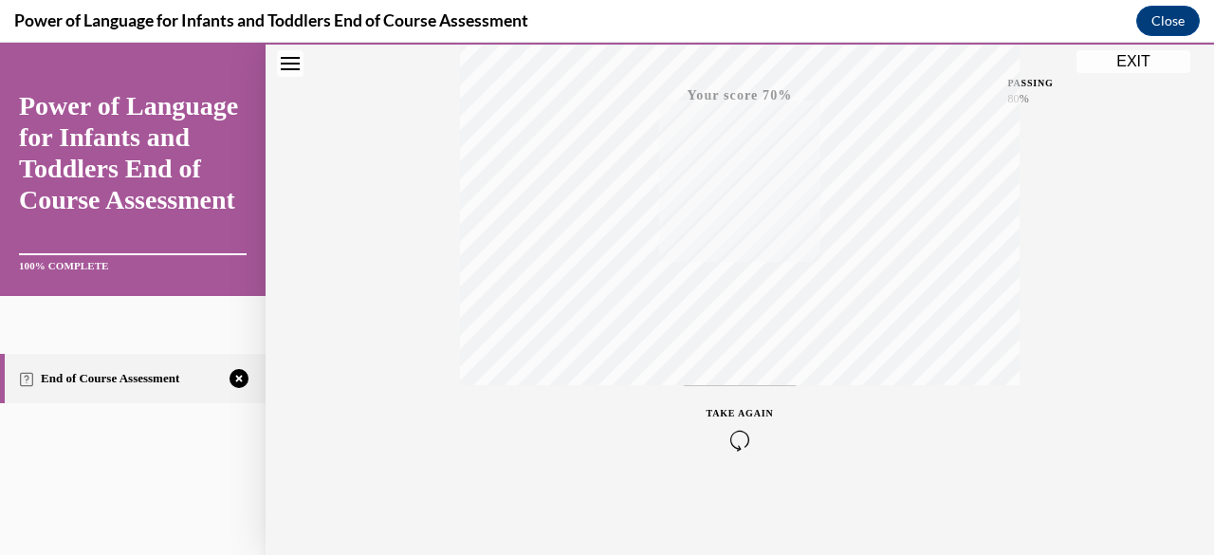
click at [735, 444] on icon "button" at bounding box center [740, 440] width 67 height 21
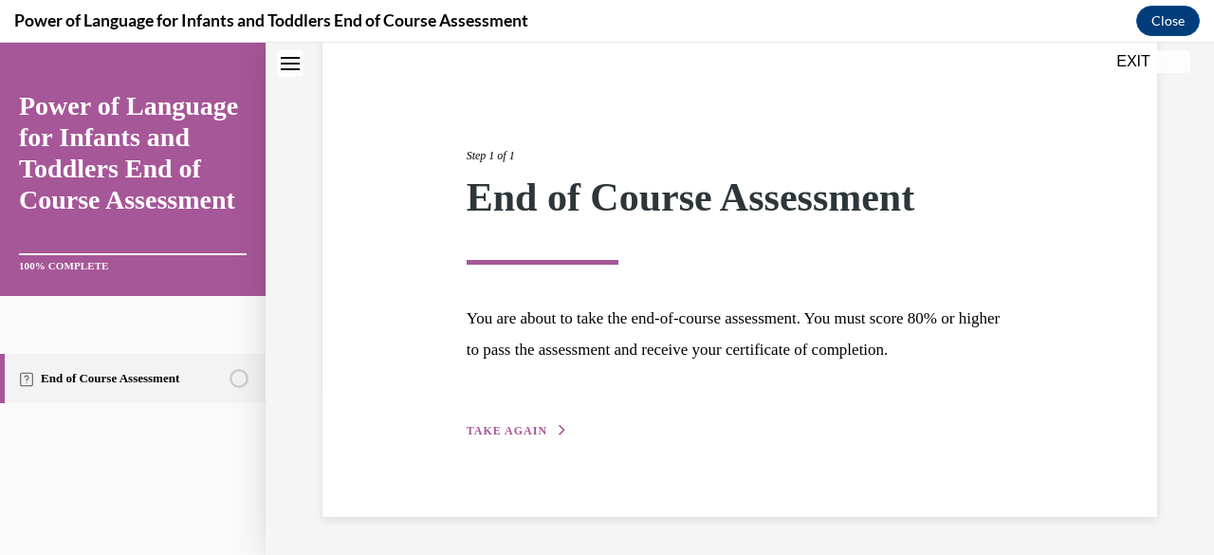
scroll to position [159, 0]
click at [535, 423] on button "TAKE AGAIN" at bounding box center [518, 431] width 102 height 17
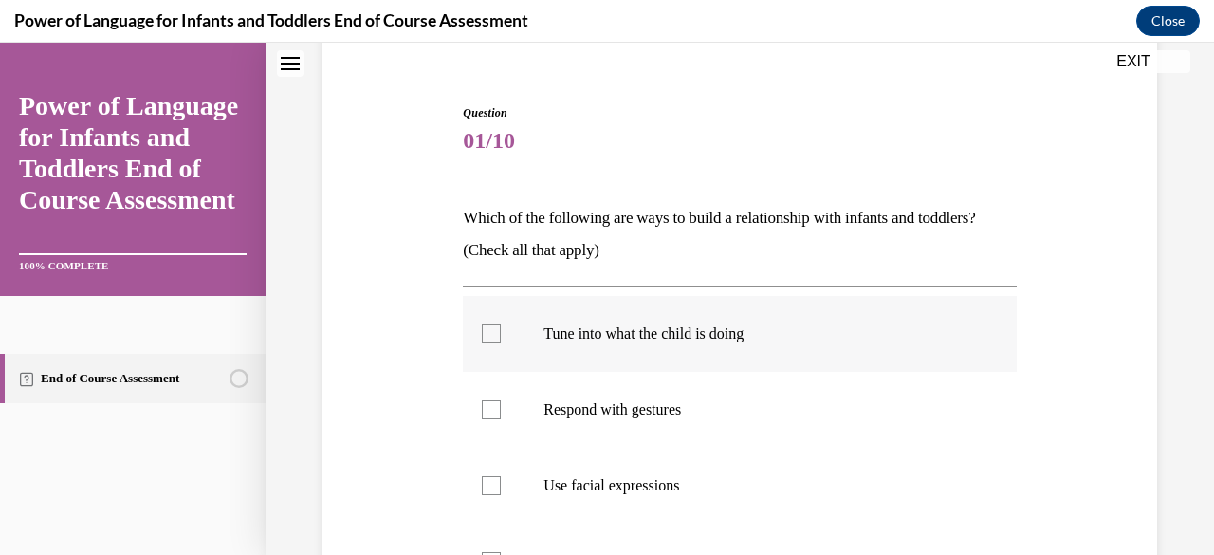
click at [490, 329] on div at bounding box center [491, 333] width 19 height 19
click at [490, 329] on input "Tune into what the child is doing" at bounding box center [491, 333] width 19 height 19
checkbox input "true"
click at [477, 407] on label "Respond with gestures" at bounding box center [739, 410] width 553 height 76
click at [482, 407] on input "Respond with gestures" at bounding box center [491, 409] width 19 height 19
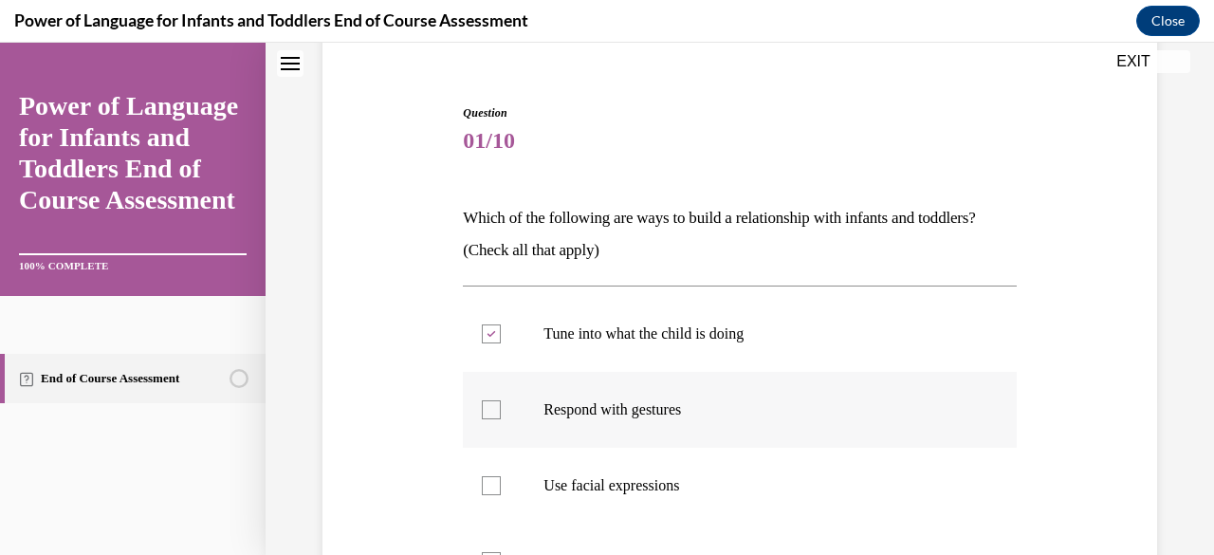
checkbox input "true"
click at [482, 485] on div at bounding box center [491, 485] width 19 height 19
click at [482, 485] on input "Use facial expressions" at bounding box center [491, 485] width 19 height 19
checkbox input "true"
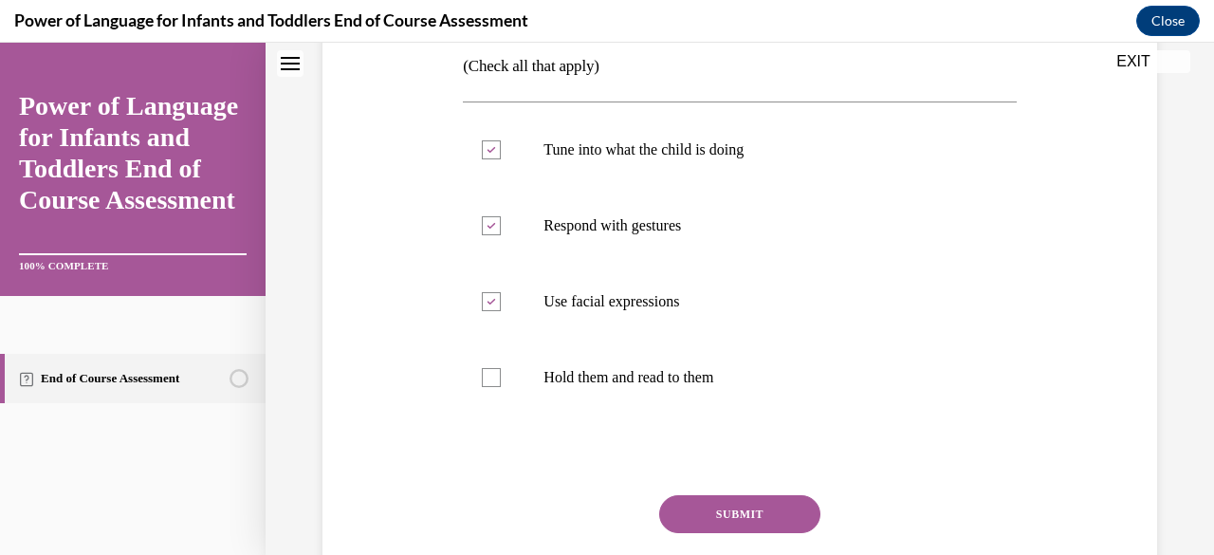
scroll to position [349, 0]
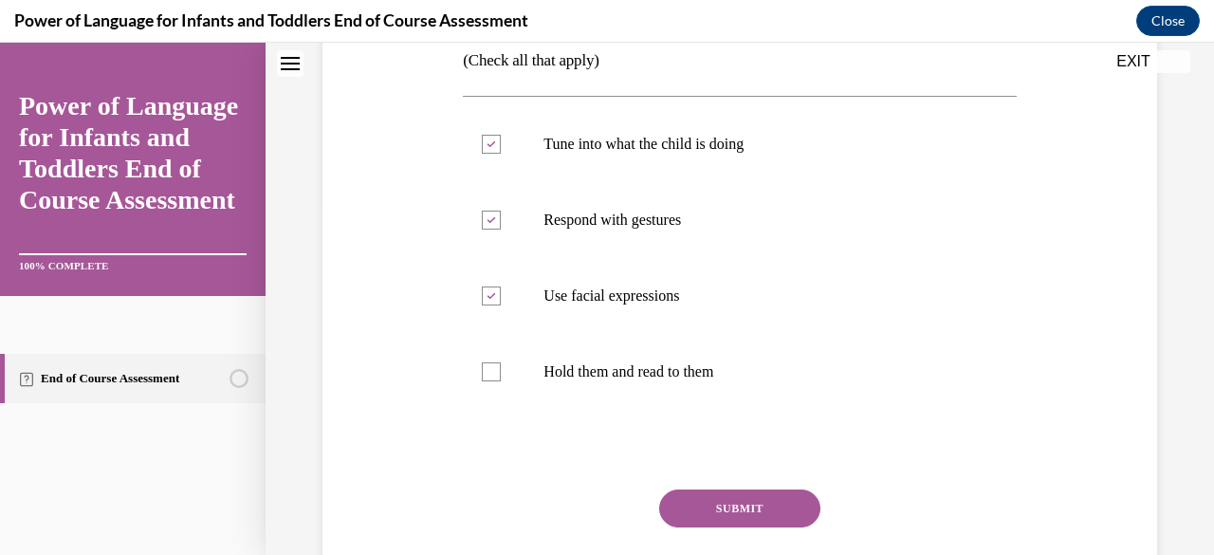
click at [748, 511] on button "SUBMIT" at bounding box center [739, 509] width 161 height 38
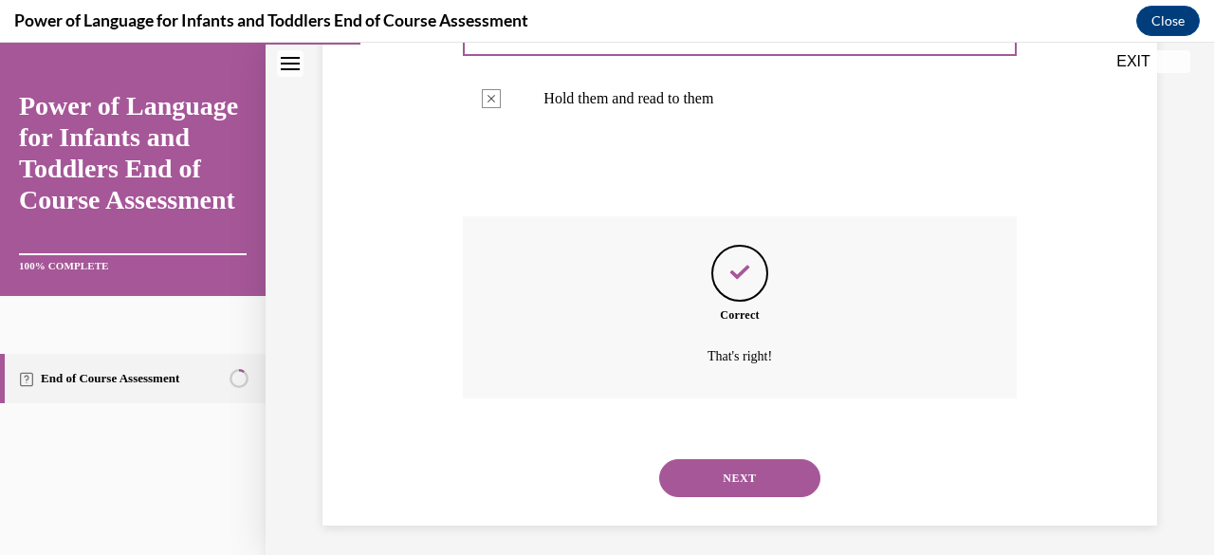
scroll to position [630, 0]
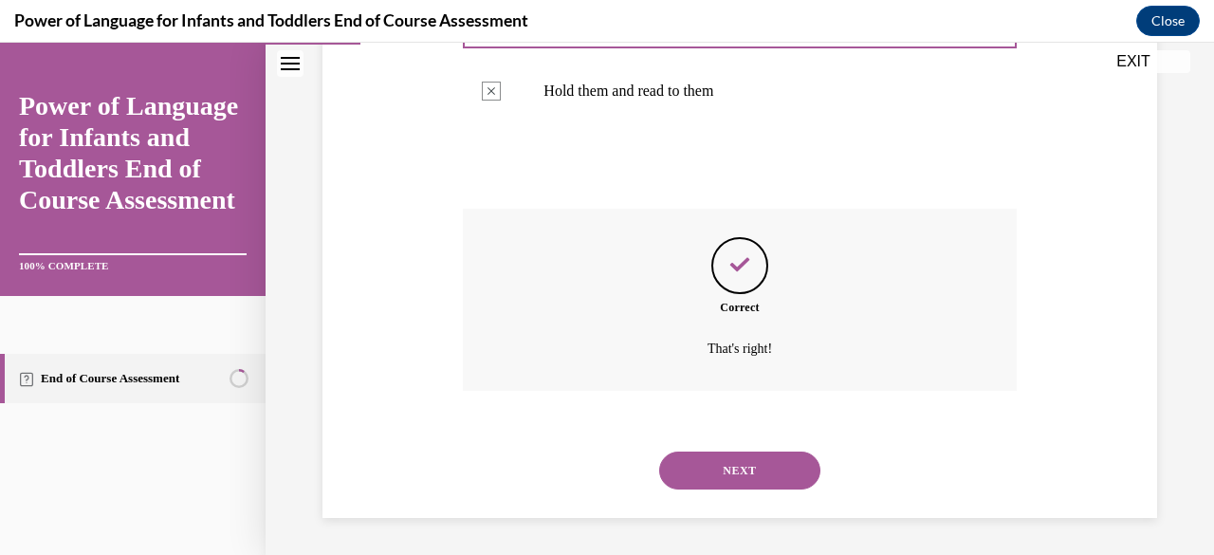
click at [730, 473] on button "NEXT" at bounding box center [739, 471] width 161 height 38
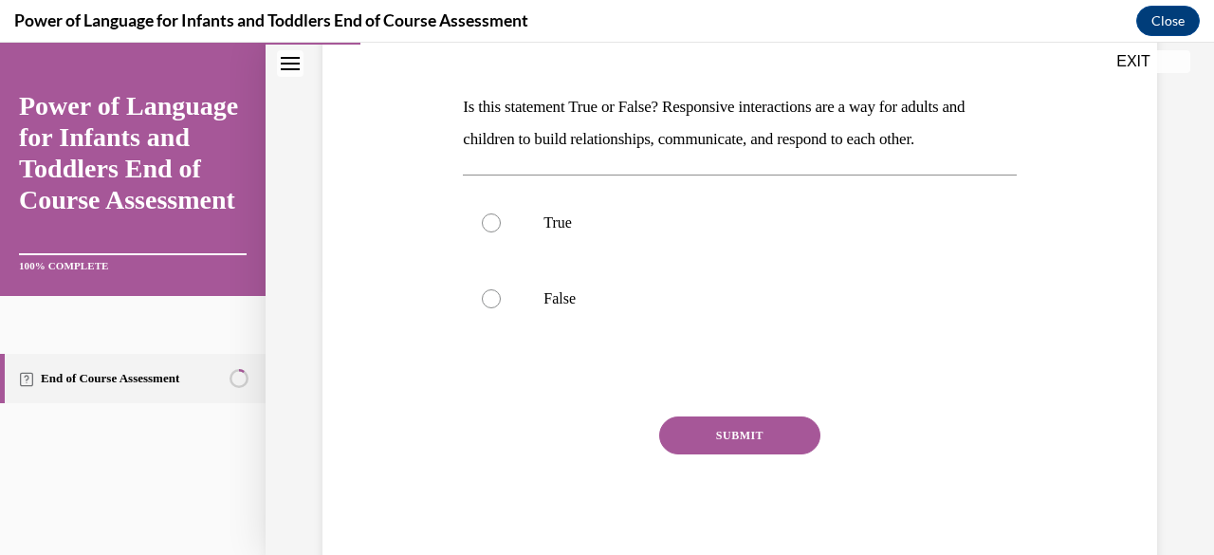
scroll to position [285, 0]
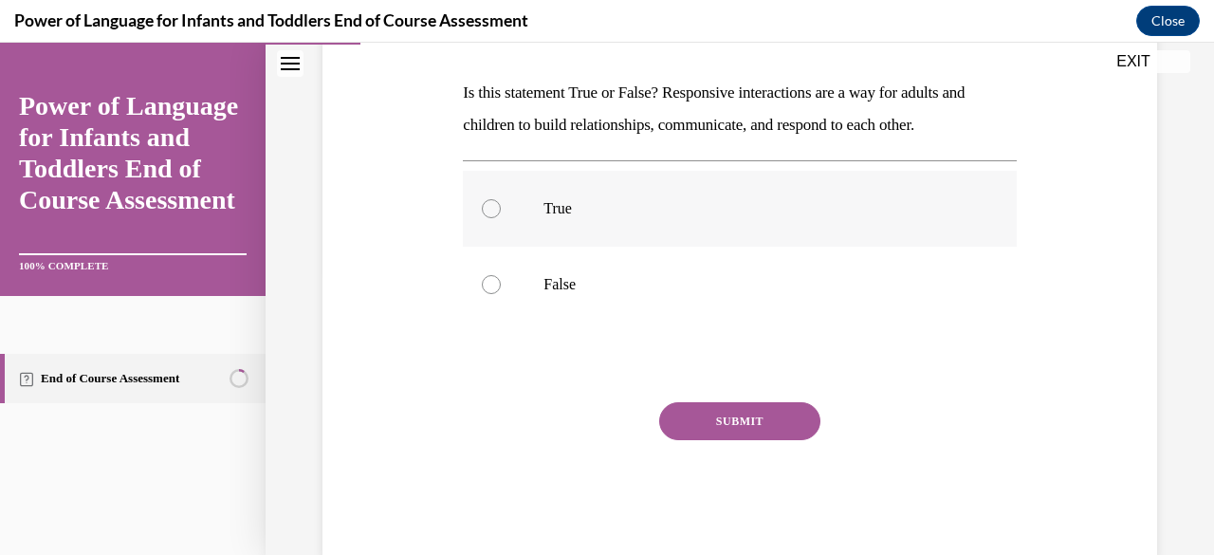
click at [496, 204] on div at bounding box center [491, 208] width 19 height 19
click at [496, 204] on input "True" at bounding box center [491, 208] width 19 height 19
radio input "true"
click at [745, 418] on button "SUBMIT" at bounding box center [739, 421] width 161 height 38
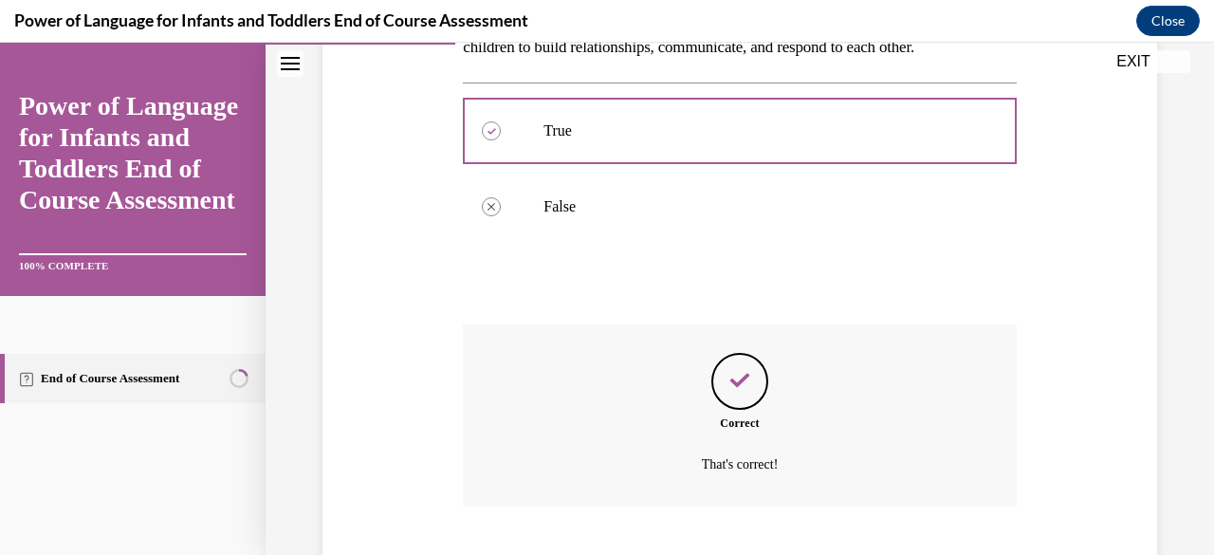
scroll to position [478, 0]
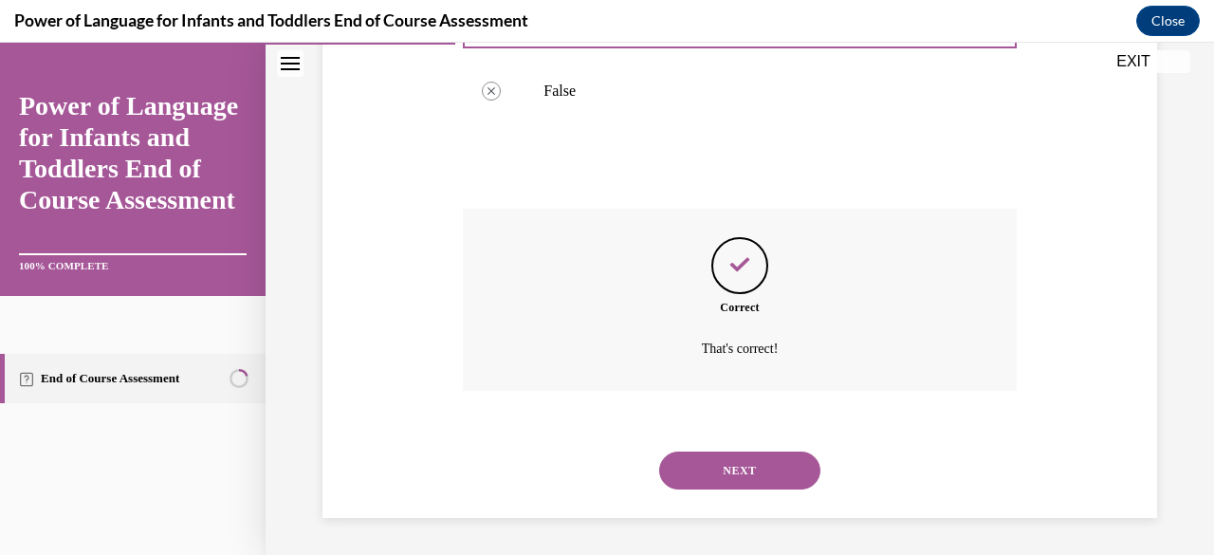
click at [741, 473] on button "NEXT" at bounding box center [739, 471] width 161 height 38
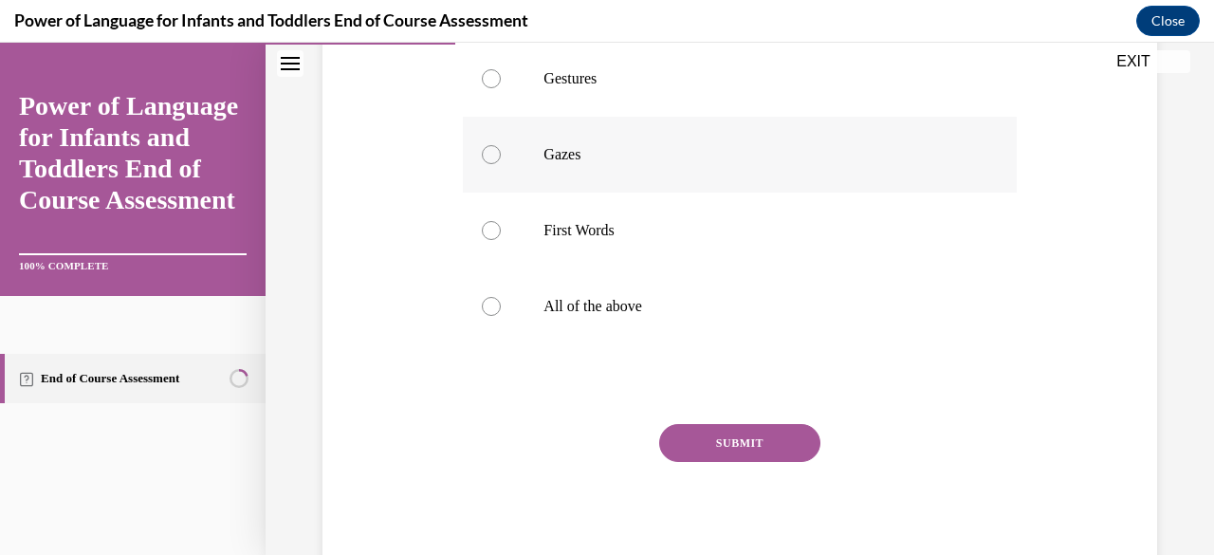
scroll to position [569, 0]
click at [499, 301] on label "All of the above" at bounding box center [739, 304] width 553 height 76
click at [499, 301] on input "All of the above" at bounding box center [491, 303] width 19 height 19
radio input "true"
click at [707, 428] on button "SUBMIT" at bounding box center [739, 440] width 161 height 38
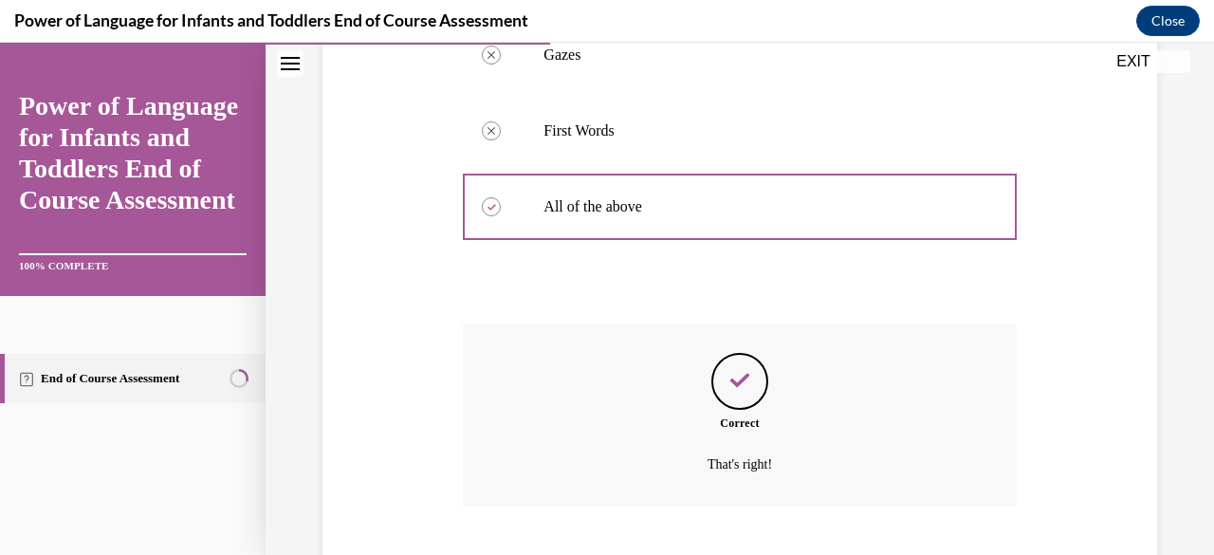
scroll to position [782, 0]
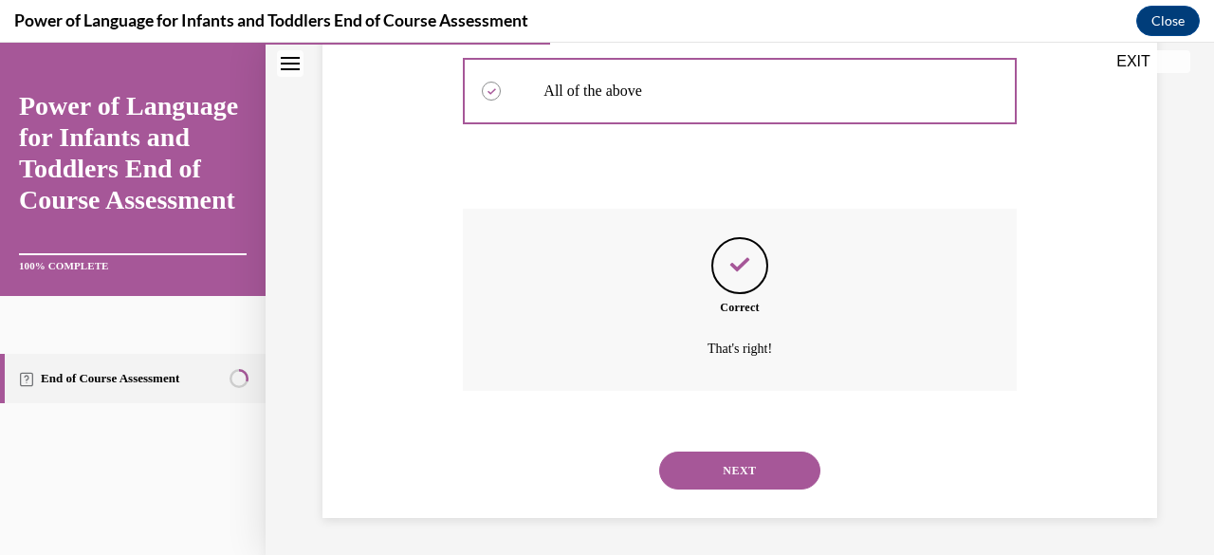
click at [723, 472] on button "NEXT" at bounding box center [739, 471] width 161 height 38
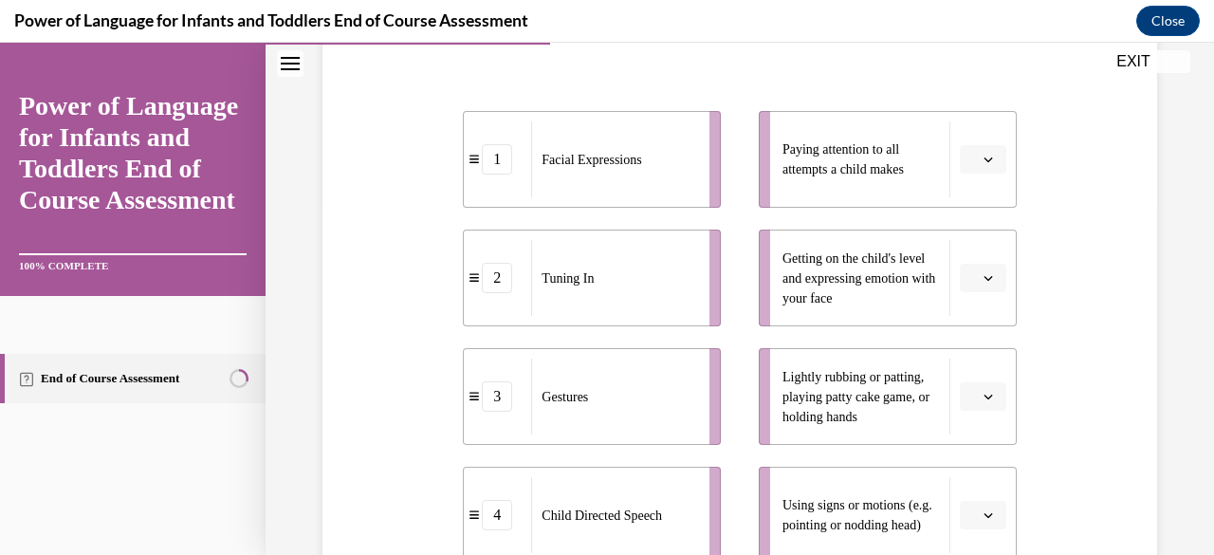
scroll to position [379, 0]
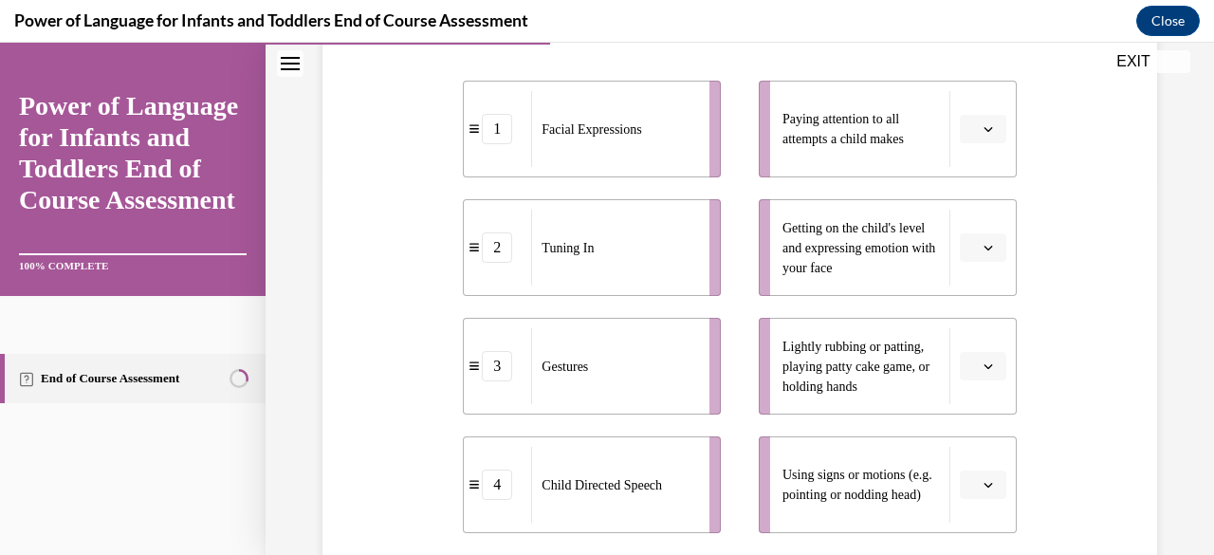
click at [984, 130] on icon "button" at bounding box center [988, 129] width 9 height 5
click at [980, 254] on div "2" at bounding box center [968, 247] width 46 height 38
click at [980, 263] on li "Getting on the child's level and expressing emotion with your face" at bounding box center [888, 247] width 258 height 97
click at [987, 253] on button "button" at bounding box center [983, 247] width 46 height 28
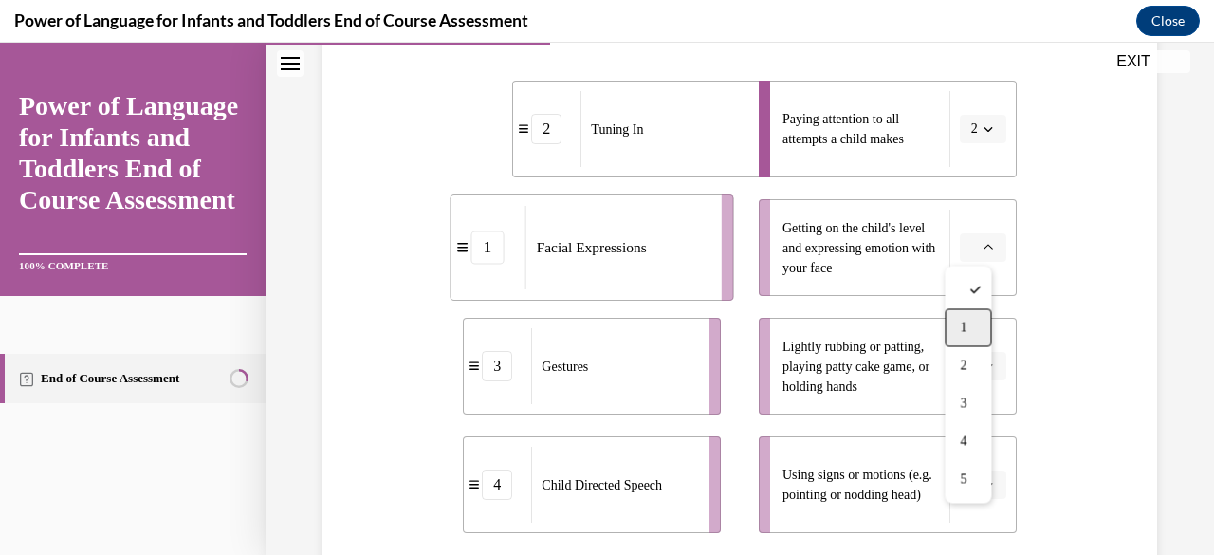
click at [979, 327] on div "1" at bounding box center [968, 327] width 46 height 38
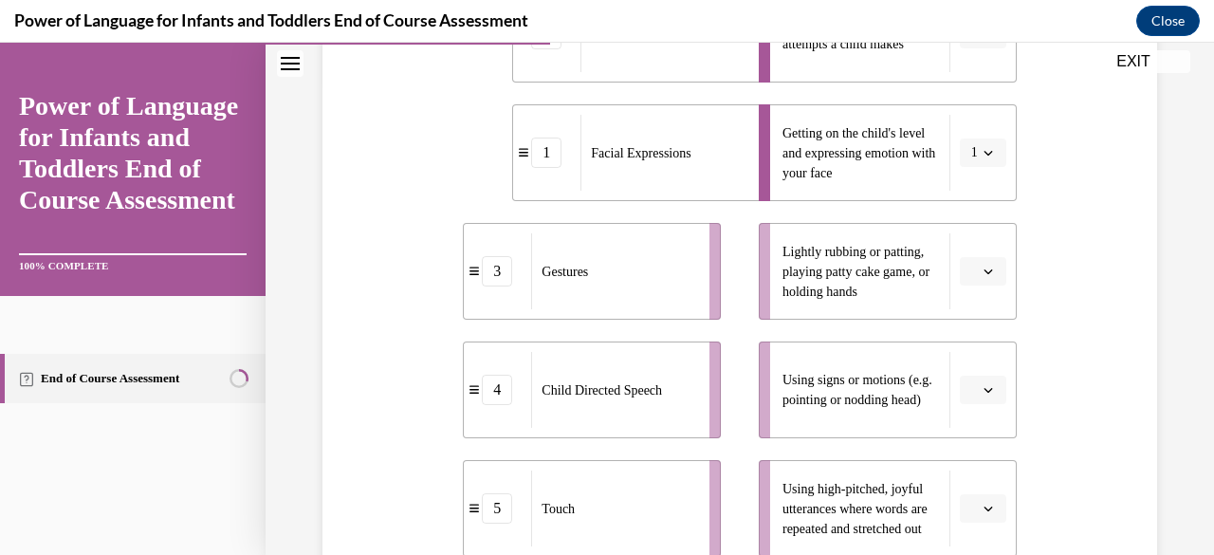
scroll to position [569, 0]
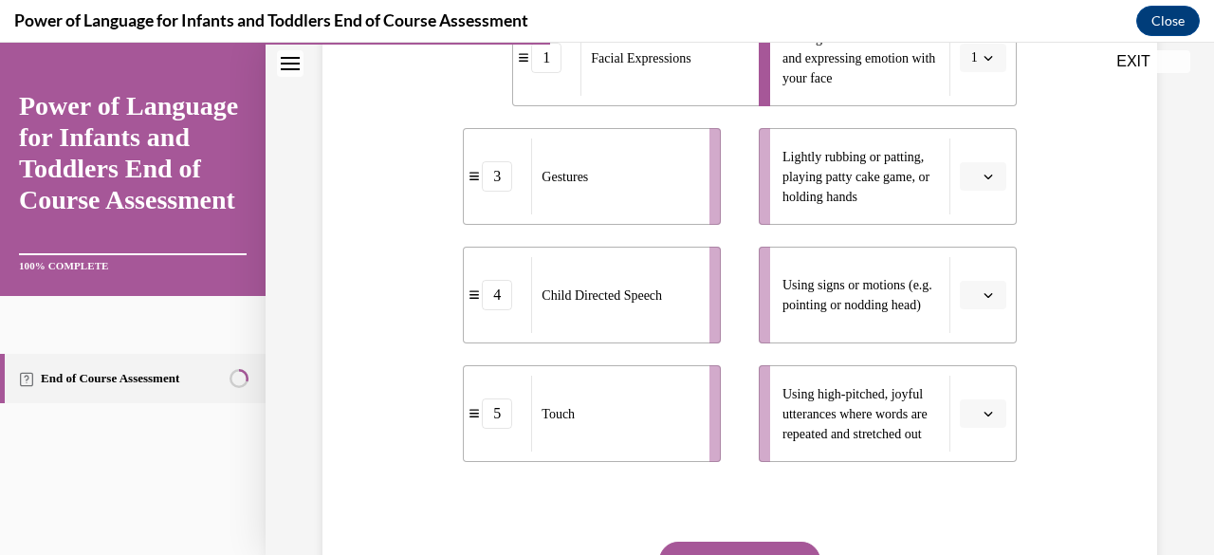
click at [975, 162] on button "button" at bounding box center [983, 176] width 46 height 28
click at [966, 408] on span "5" at bounding box center [963, 407] width 7 height 15
click at [984, 299] on icon "button" at bounding box center [988, 294] width 9 height 9
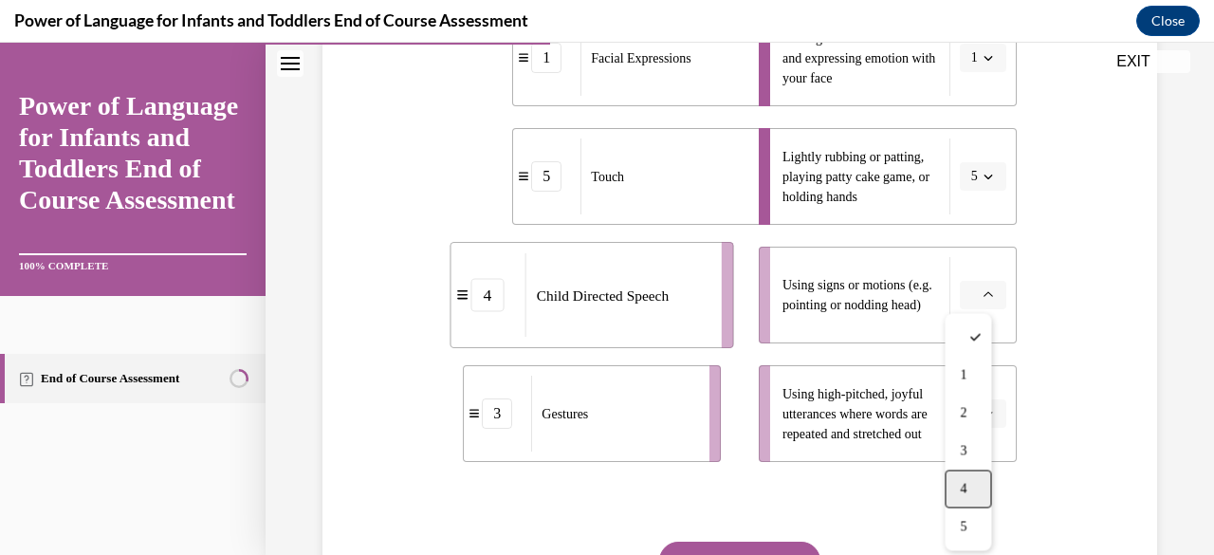
click at [979, 488] on div "4" at bounding box center [968, 489] width 46 height 38
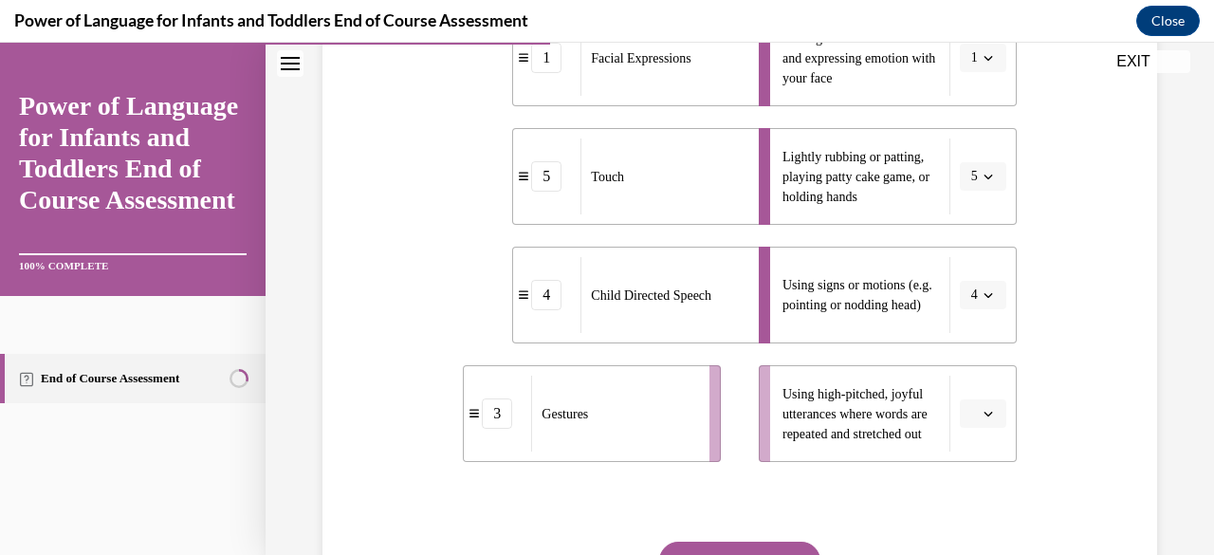
click at [985, 416] on button "button" at bounding box center [983, 413] width 46 height 28
click at [1015, 274] on div "Question 04/10 Please match each example with the correct element of responsive…" at bounding box center [740, 168] width 844 height 1060
click at [984, 298] on icon "button" at bounding box center [988, 294] width 9 height 9
click at [973, 447] on div "3" at bounding box center [964, 451] width 46 height 38
click at [972, 420] on button "button" at bounding box center [983, 413] width 46 height 28
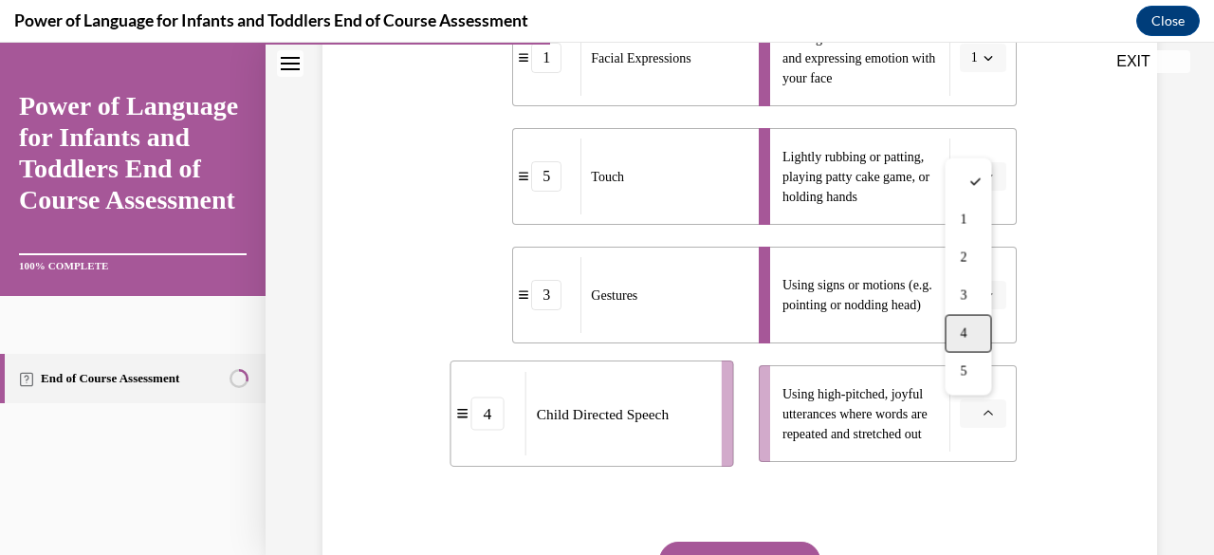
click at [970, 328] on div "4" at bounding box center [968, 334] width 46 height 38
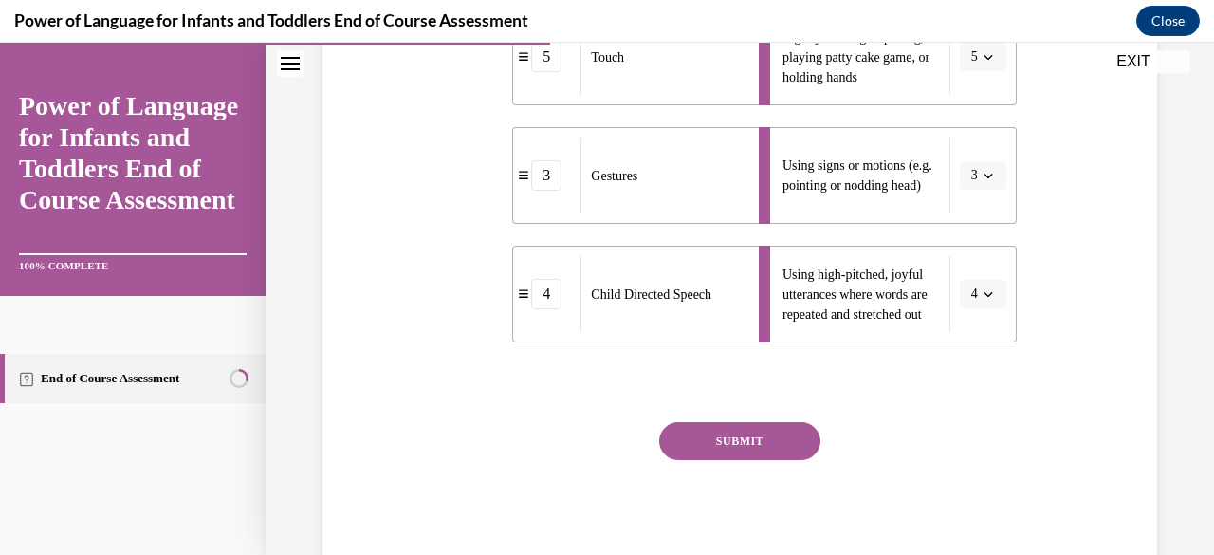
scroll to position [749, 0]
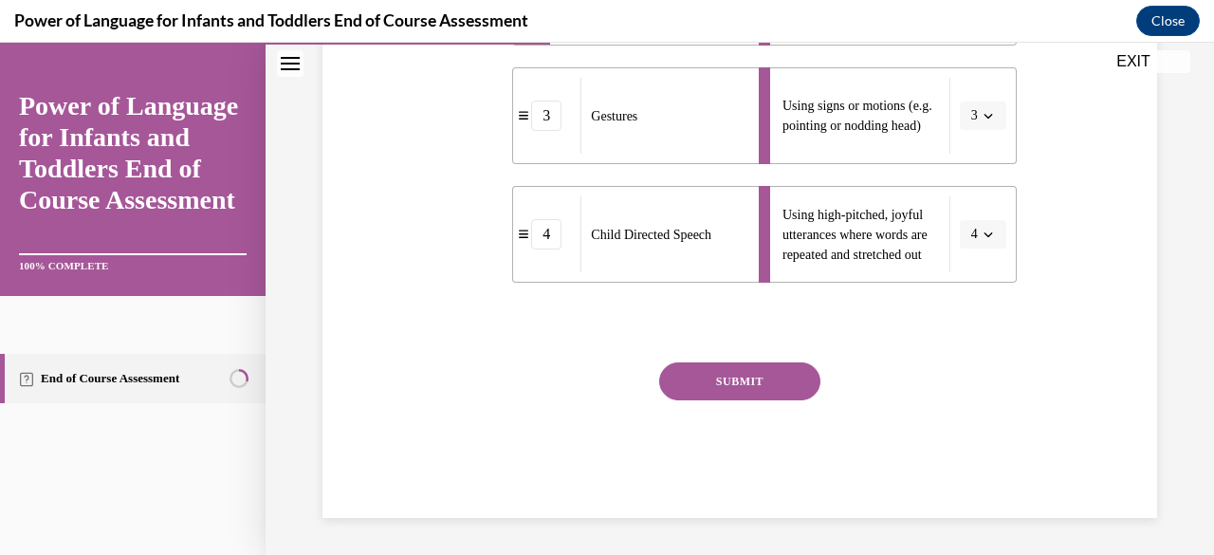
click at [765, 377] on button "SUBMIT" at bounding box center [739, 381] width 161 height 38
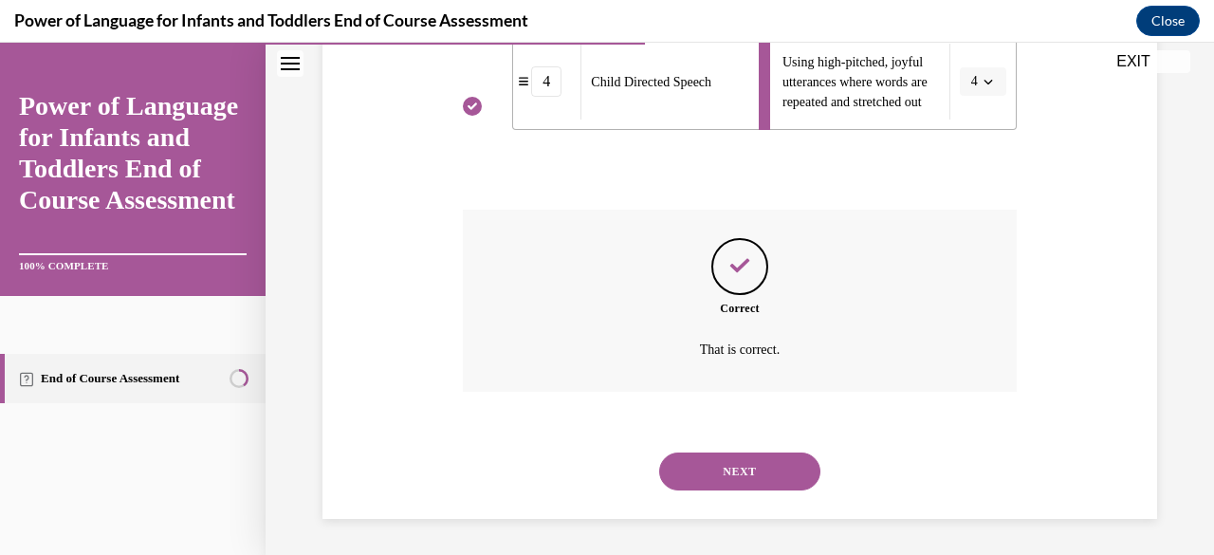
scroll to position [902, 0]
click at [725, 466] on button "NEXT" at bounding box center [739, 471] width 161 height 38
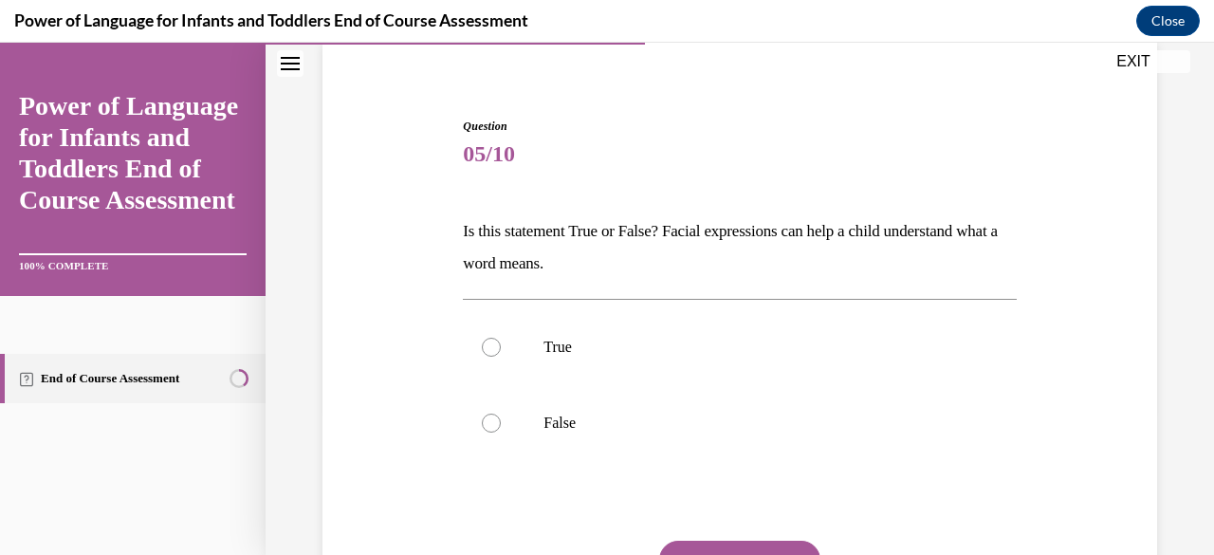
scroll to position [190, 0]
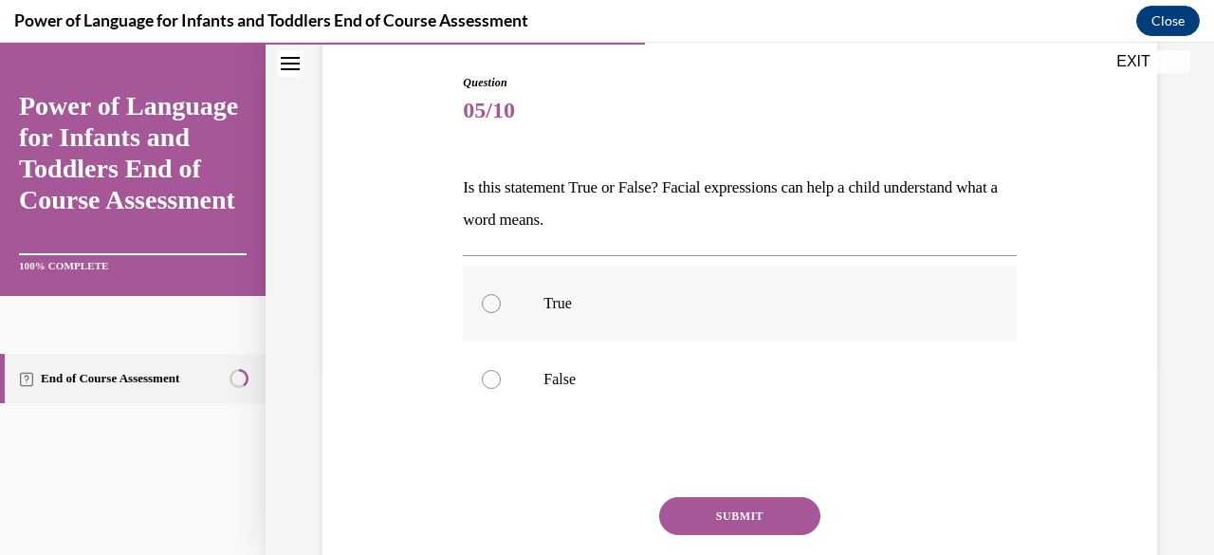
drag, startPoint x: 492, startPoint y: 299, endPoint x: 566, endPoint y: 333, distance: 81.5
click at [492, 299] on div at bounding box center [491, 303] width 19 height 19
click at [492, 299] on input "True" at bounding box center [491, 303] width 19 height 19
radio input "true"
click at [768, 511] on button "SUBMIT" at bounding box center [739, 516] width 161 height 38
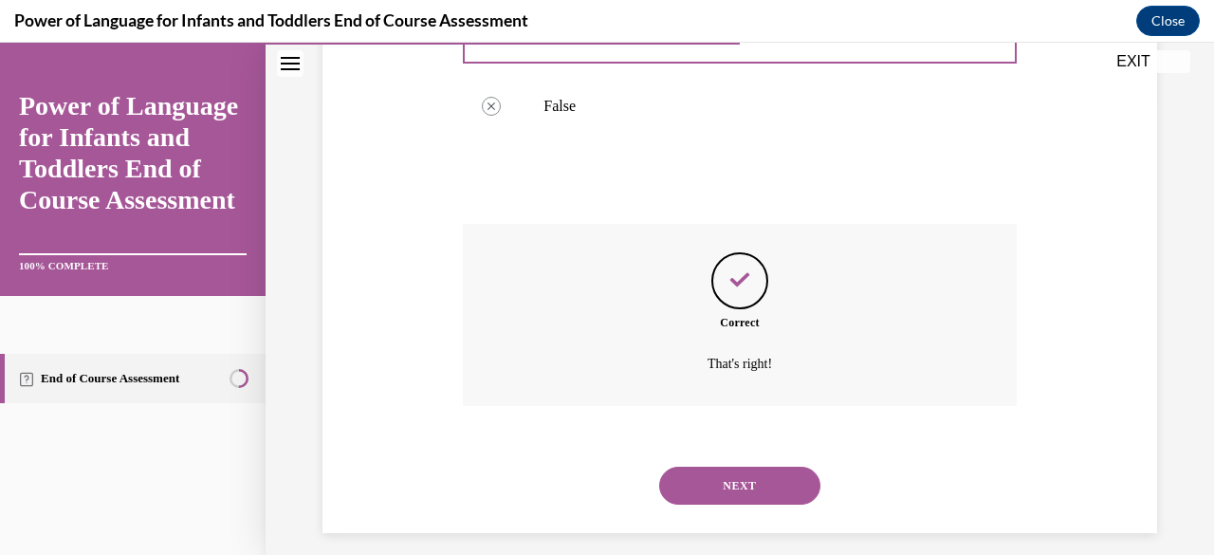
scroll to position [478, 0]
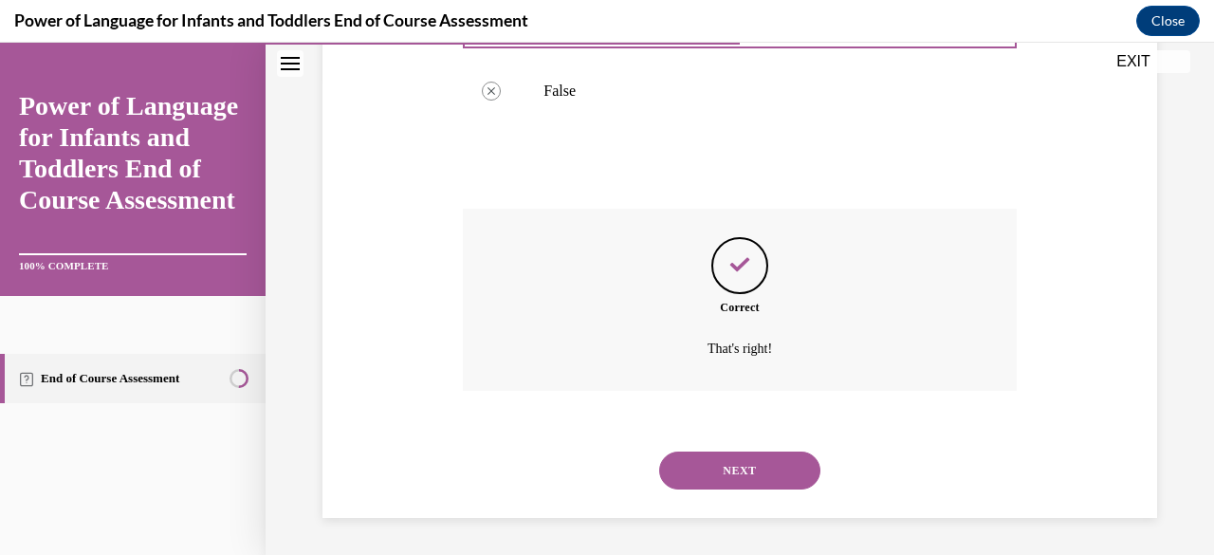
click at [771, 463] on button "NEXT" at bounding box center [739, 471] width 161 height 38
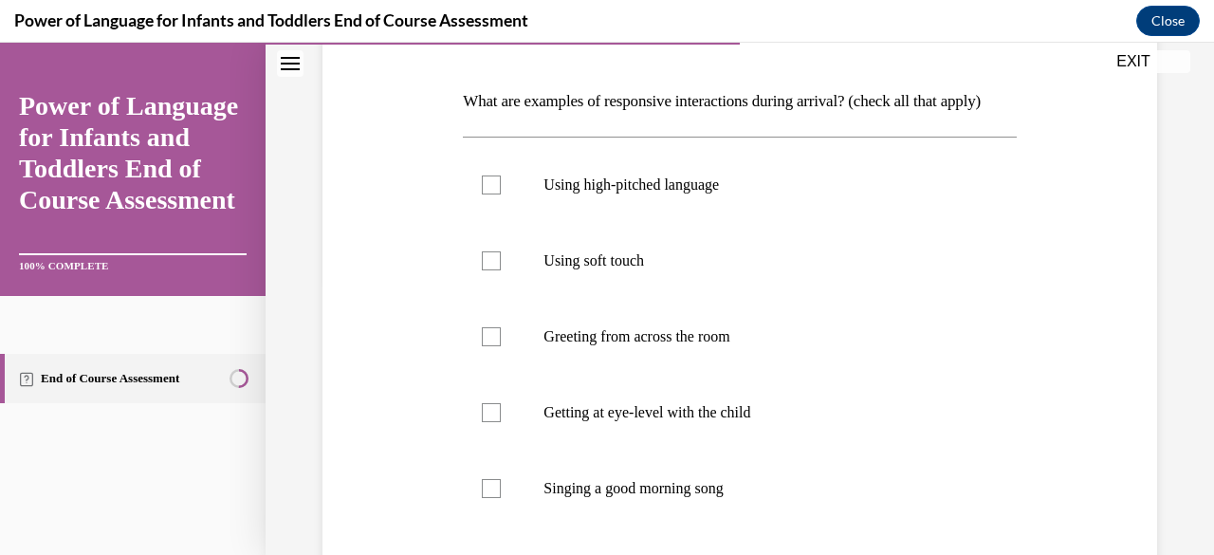
scroll to position [285, 0]
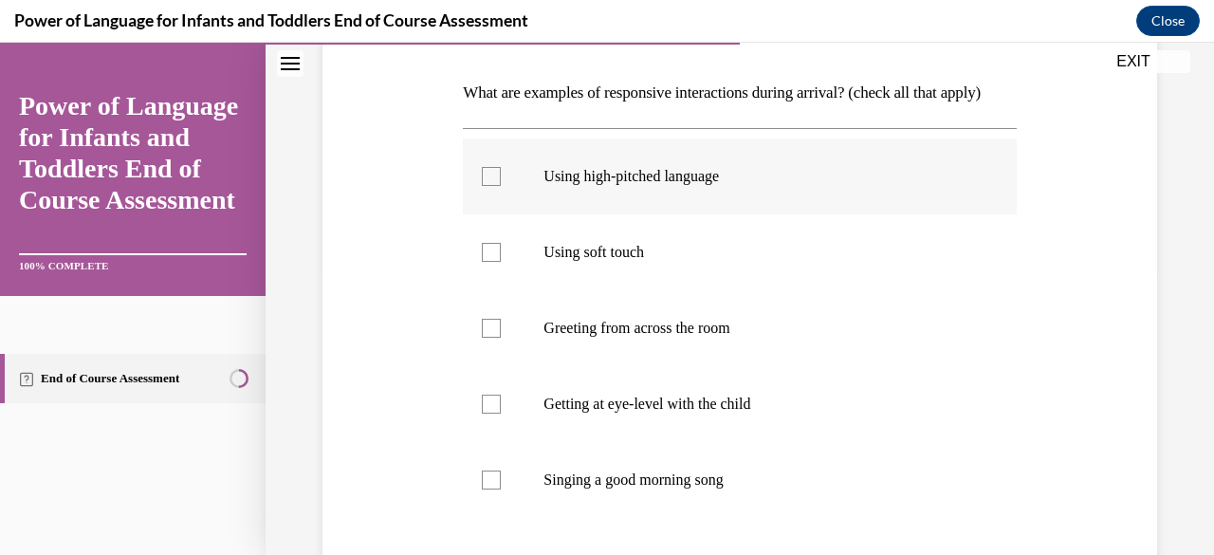
click at [498, 186] on div at bounding box center [491, 176] width 19 height 19
click at [498, 186] on input "Using high-pitched language" at bounding box center [491, 176] width 19 height 19
checkbox input "true"
click at [478, 284] on label "Using soft touch" at bounding box center [739, 252] width 553 height 76
click at [482, 262] on input "Using soft touch" at bounding box center [491, 252] width 19 height 19
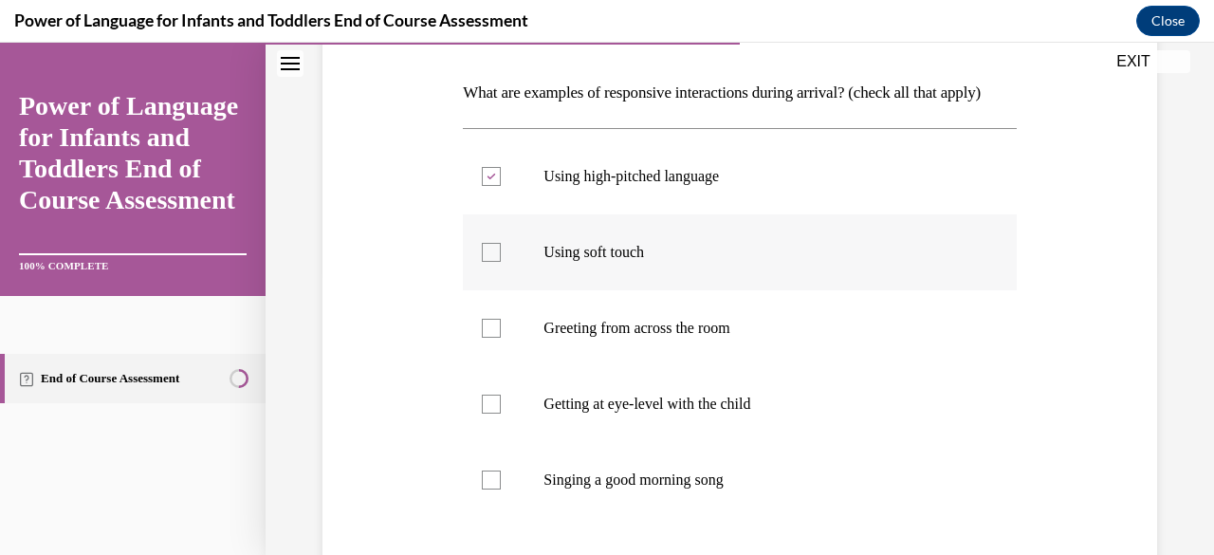
checkbox input "true"
click at [504, 430] on label "Getting at eye-level with the child" at bounding box center [739, 404] width 553 height 76
click at [501, 414] on input "Getting at eye-level with the child" at bounding box center [491, 404] width 19 height 19
checkbox input "true"
click at [495, 490] on div at bounding box center [491, 480] width 19 height 19
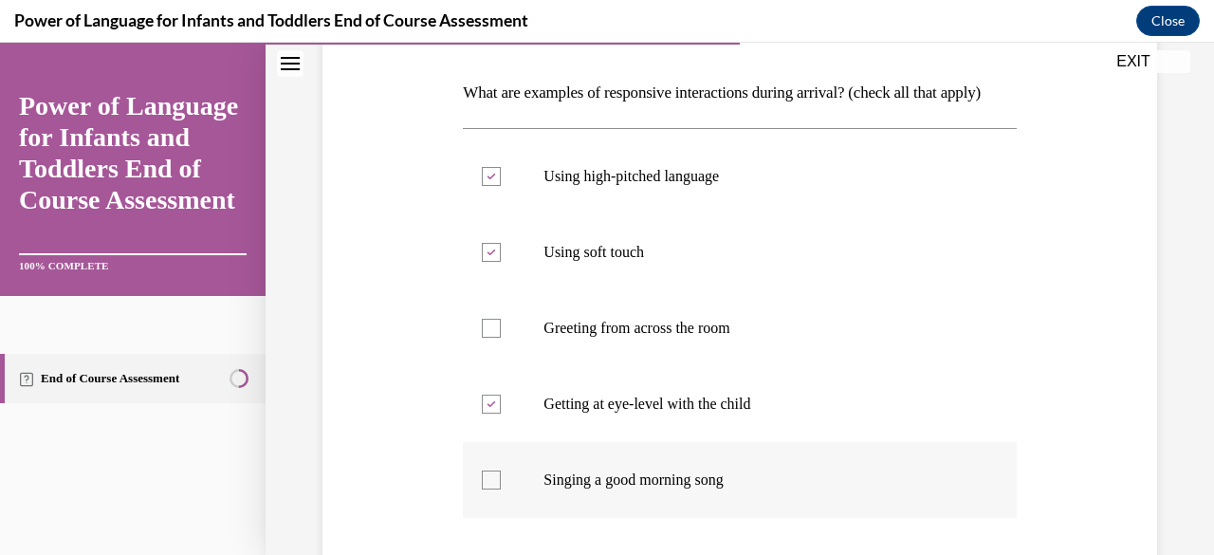
click at [495, 490] on input "Singing a good morning song" at bounding box center [491, 480] width 19 height 19
checkbox input "true"
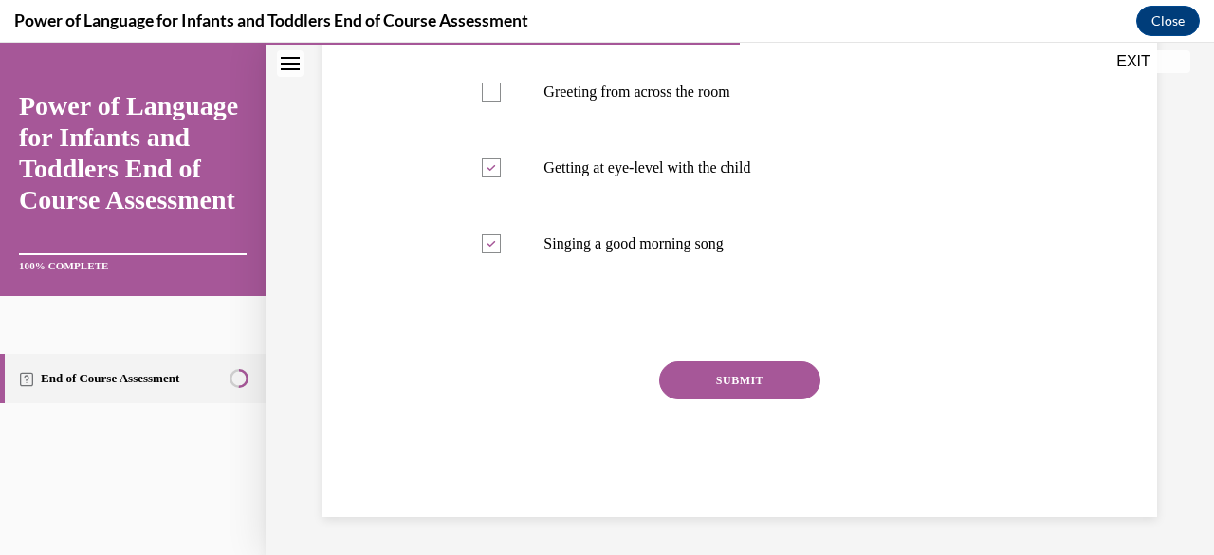
click at [778, 397] on button "SUBMIT" at bounding box center [739, 380] width 161 height 38
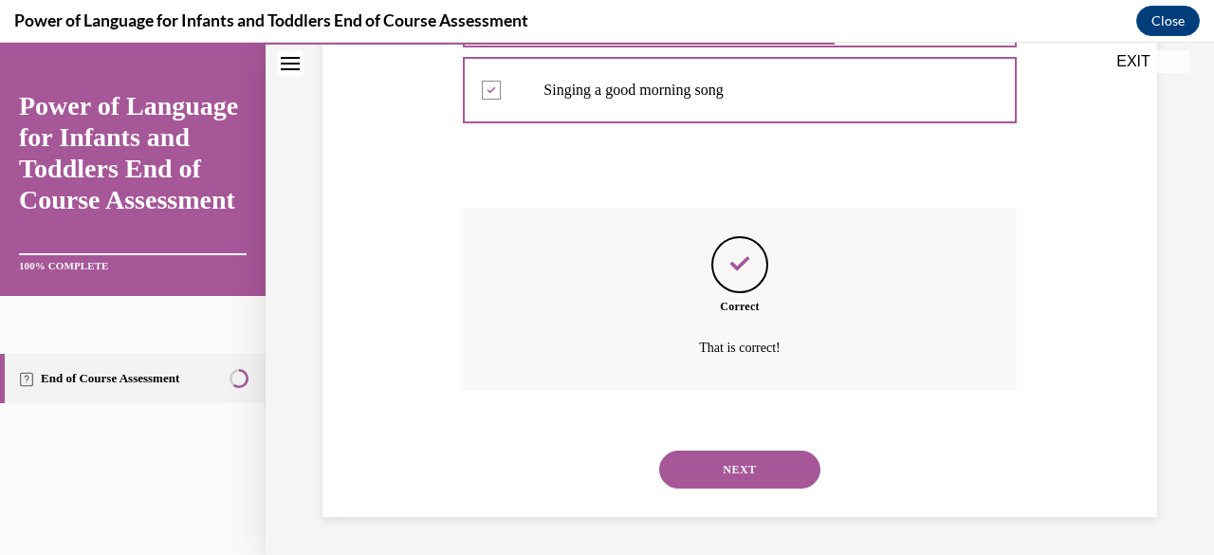
scroll to position [706, 0]
click at [749, 470] on button "NEXT" at bounding box center [739, 470] width 161 height 38
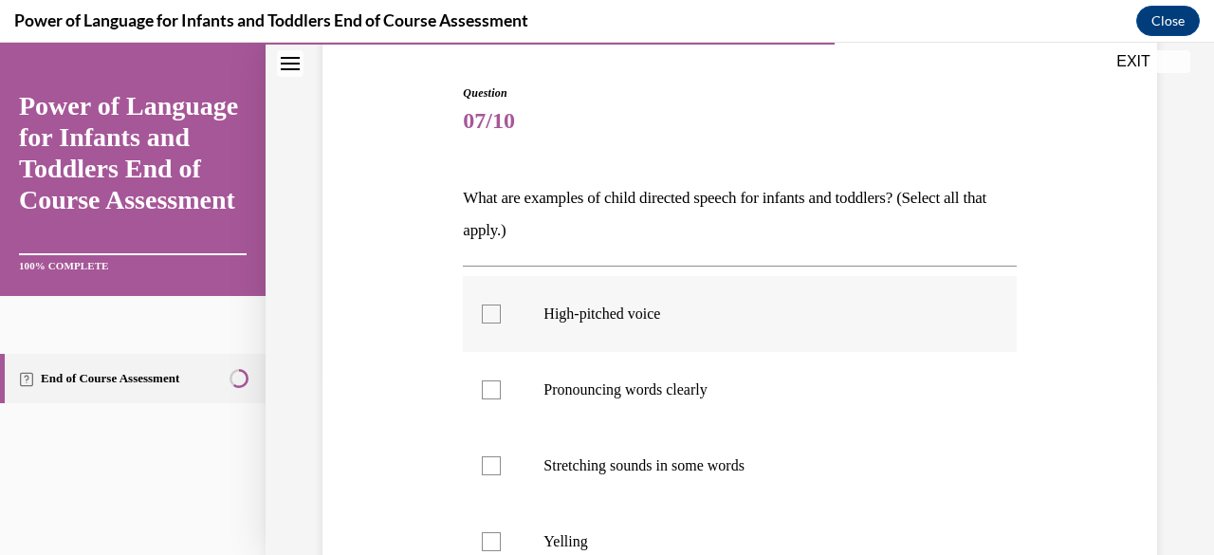
scroll to position [285, 0]
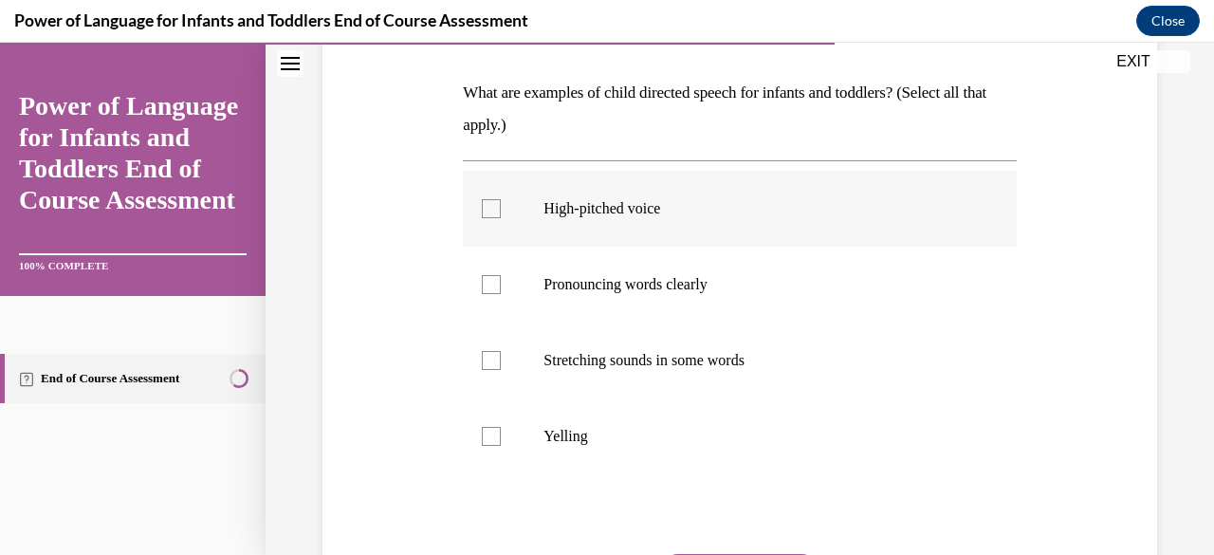
click at [484, 203] on div at bounding box center [491, 208] width 19 height 19
click at [484, 203] on input "High-pitched voice" at bounding box center [491, 208] width 19 height 19
checkbox input "true"
click at [490, 290] on div at bounding box center [491, 284] width 19 height 19
click at [490, 290] on input "Pronouncing words clearly" at bounding box center [491, 284] width 19 height 19
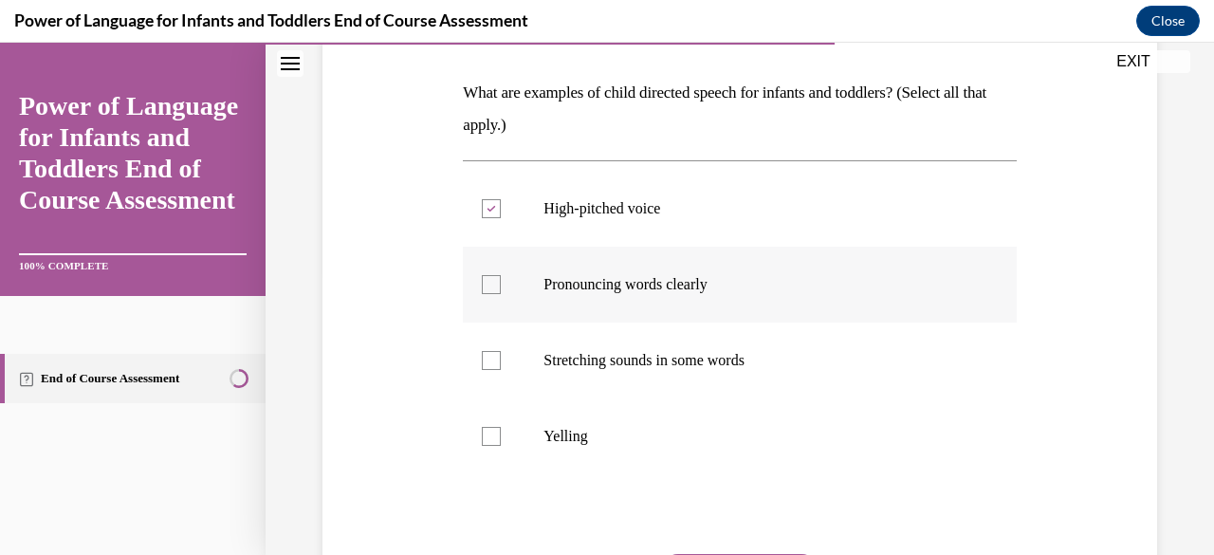
checkbox input "true"
click at [487, 364] on div at bounding box center [491, 360] width 19 height 19
click at [487, 364] on input "Stretching sounds in some words" at bounding box center [491, 360] width 19 height 19
checkbox input "true"
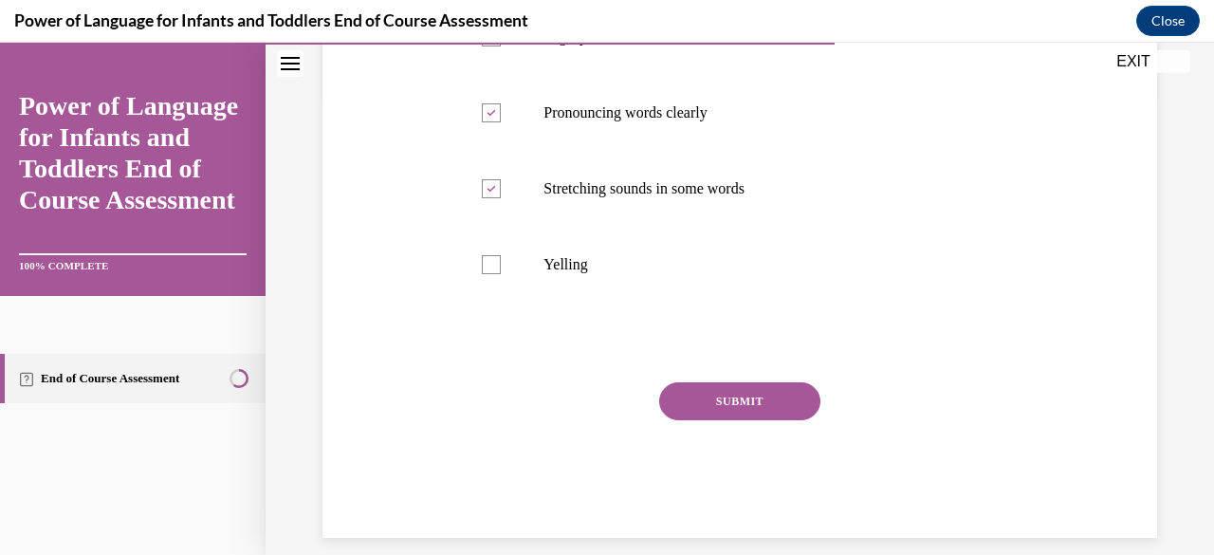
scroll to position [476, 0]
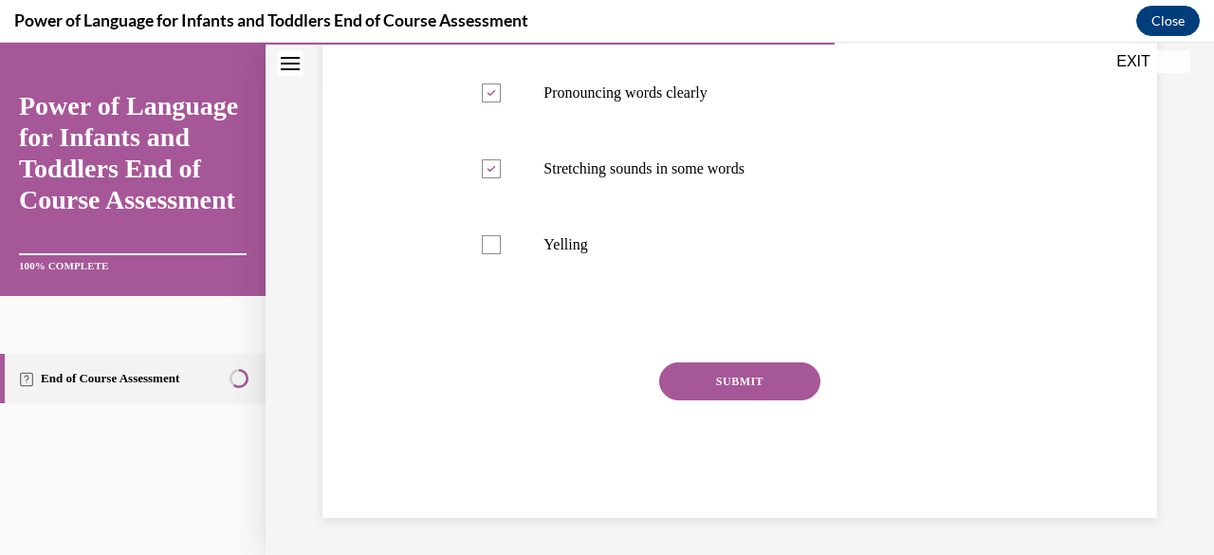
click at [732, 378] on button "SUBMIT" at bounding box center [739, 381] width 161 height 38
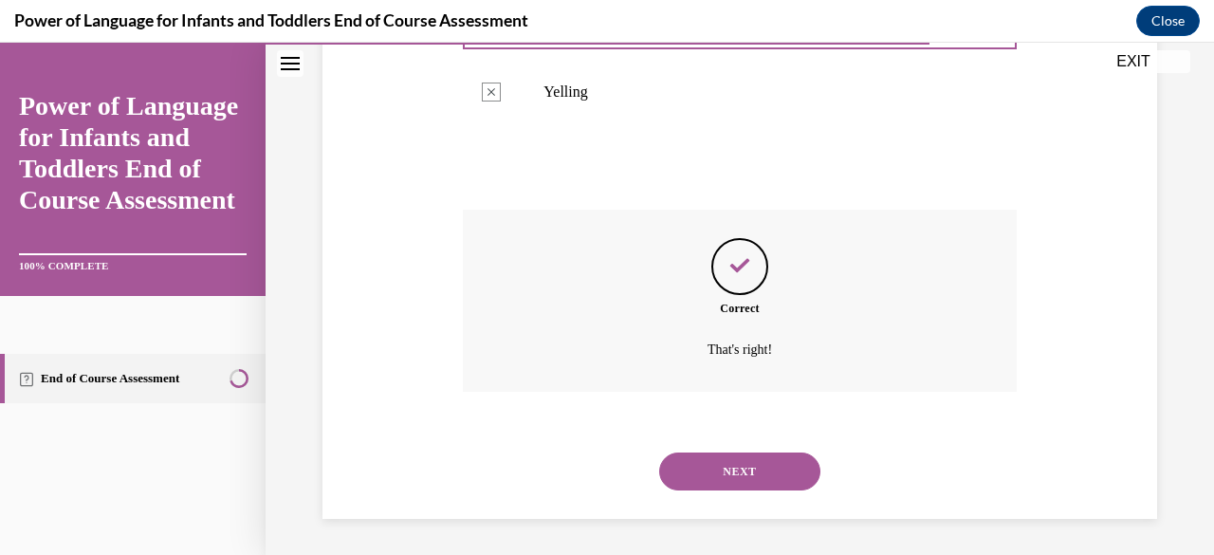
scroll to position [630, 0]
click at [729, 470] on button "NEXT" at bounding box center [739, 471] width 161 height 38
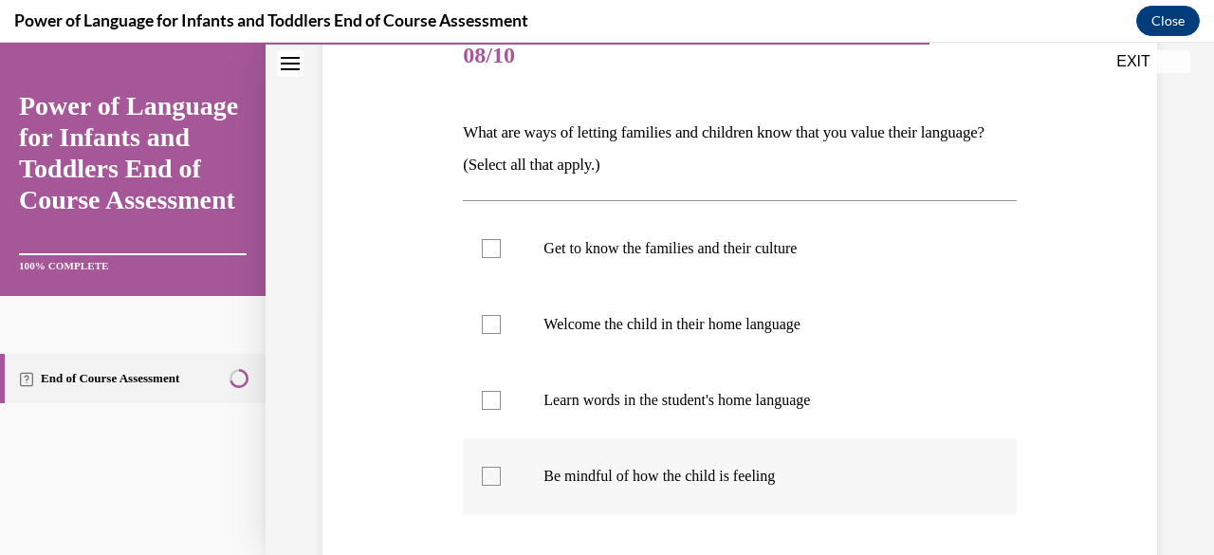
scroll to position [285, 0]
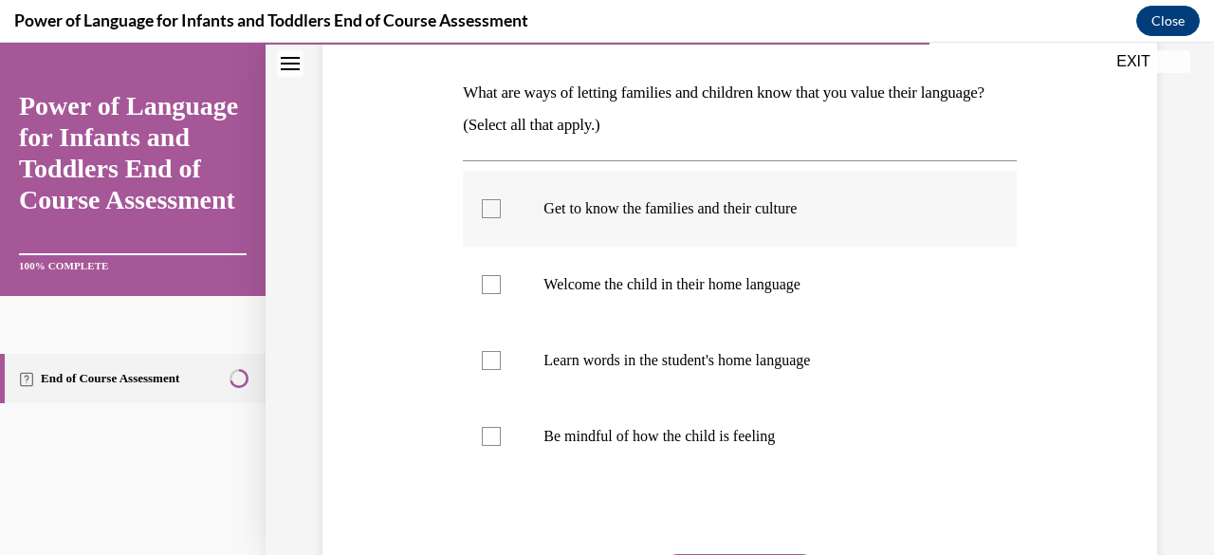
click at [488, 200] on div at bounding box center [491, 208] width 19 height 19
click at [488, 200] on input "Get to know the families and their culture" at bounding box center [491, 208] width 19 height 19
checkbox input "true"
click at [482, 287] on div at bounding box center [491, 284] width 19 height 19
click at [482, 287] on input "Welcome the child in their home language" at bounding box center [491, 284] width 19 height 19
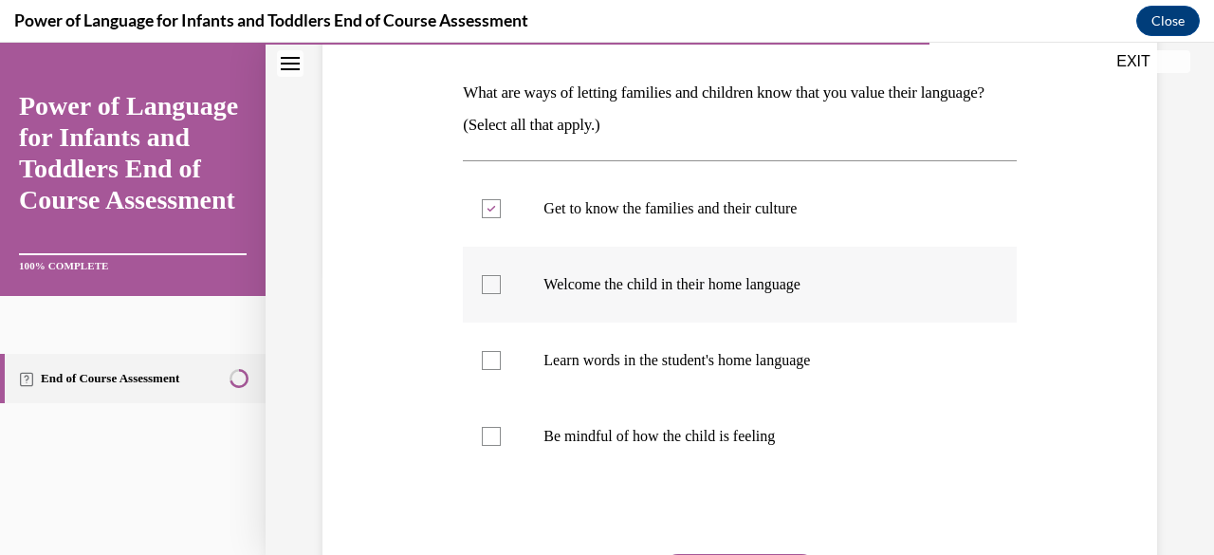
checkbox input "true"
click at [493, 370] on label "Learn words in the student's home language" at bounding box center [739, 361] width 553 height 76
click at [493, 370] on input "Learn words in the student's home language" at bounding box center [491, 360] width 19 height 19
checkbox input "true"
click at [477, 442] on label "Be mindful of how the child is feeling" at bounding box center [739, 436] width 553 height 76
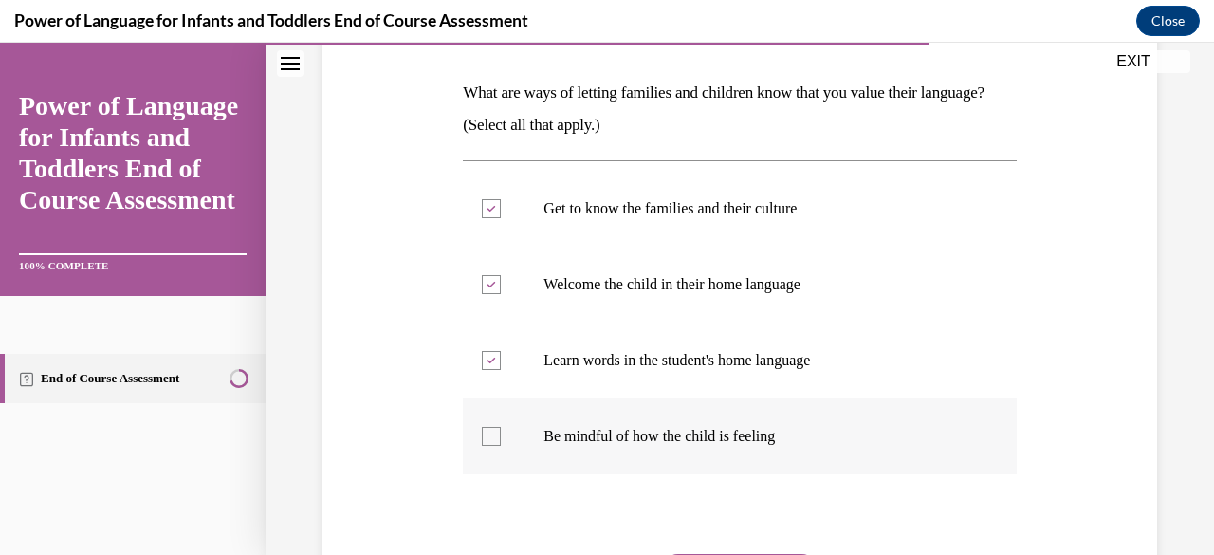
click at [482, 442] on input "Be mindful of how the child is feeling" at bounding box center [491, 436] width 19 height 19
checkbox input "true"
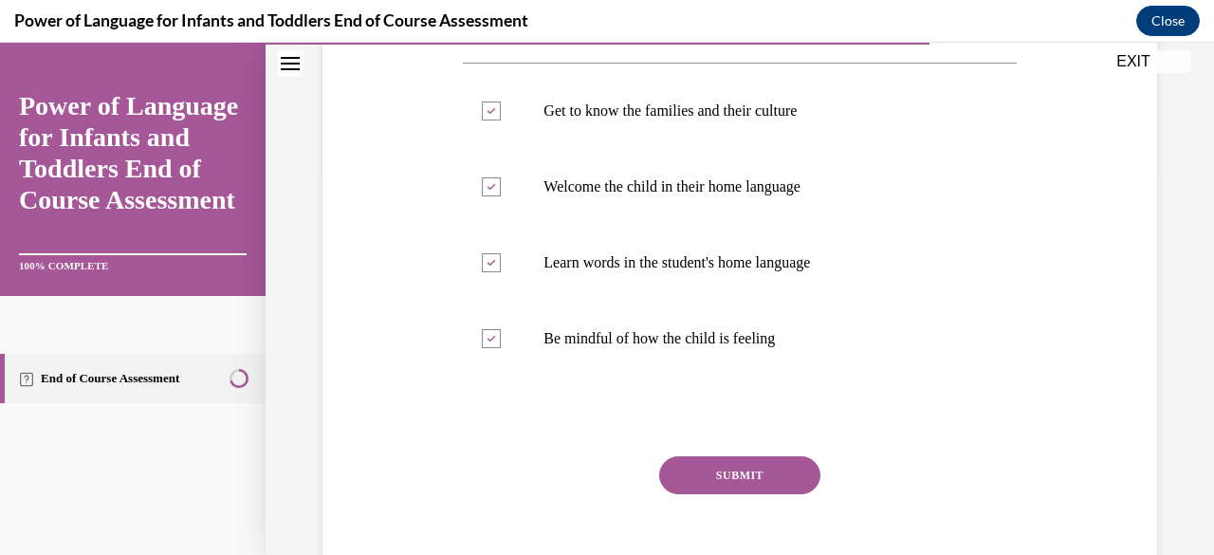
scroll to position [476, 0]
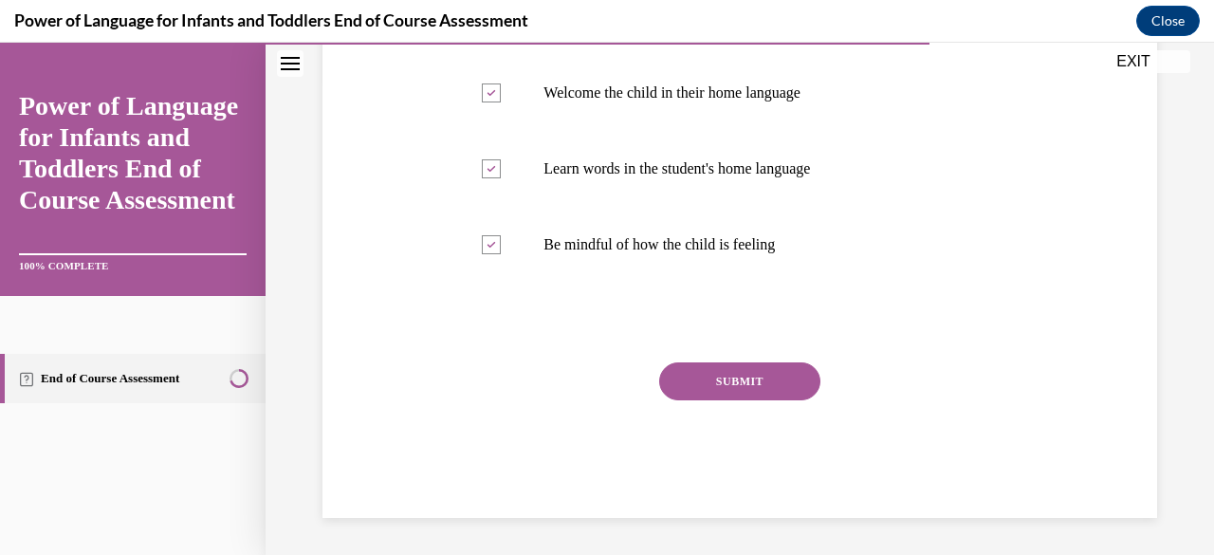
click at [765, 391] on button "SUBMIT" at bounding box center [739, 381] width 161 height 38
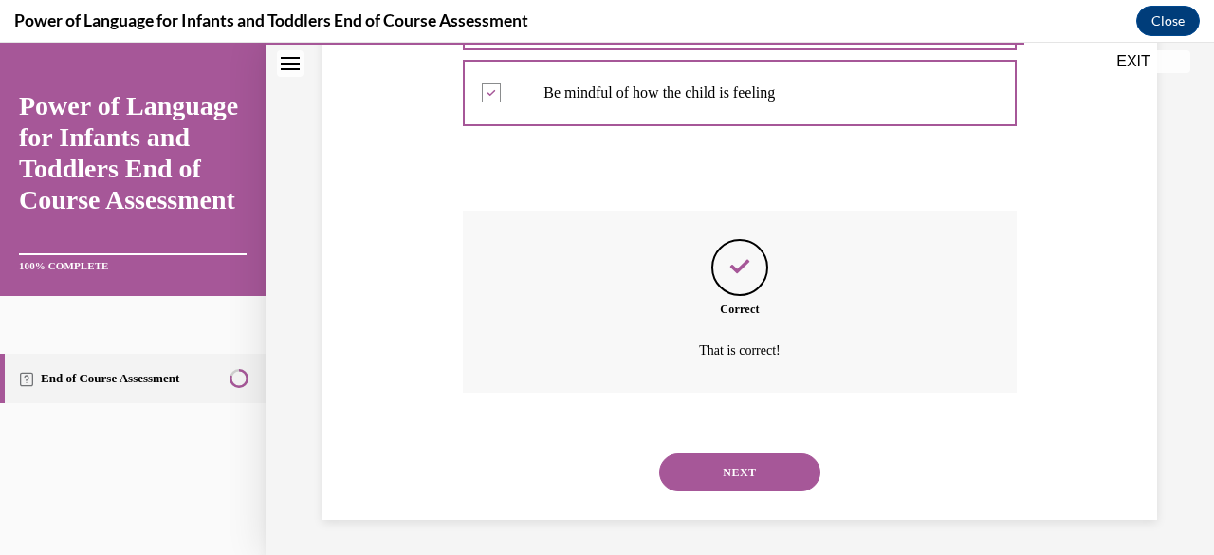
scroll to position [630, 0]
click at [763, 469] on button "NEXT" at bounding box center [739, 471] width 161 height 38
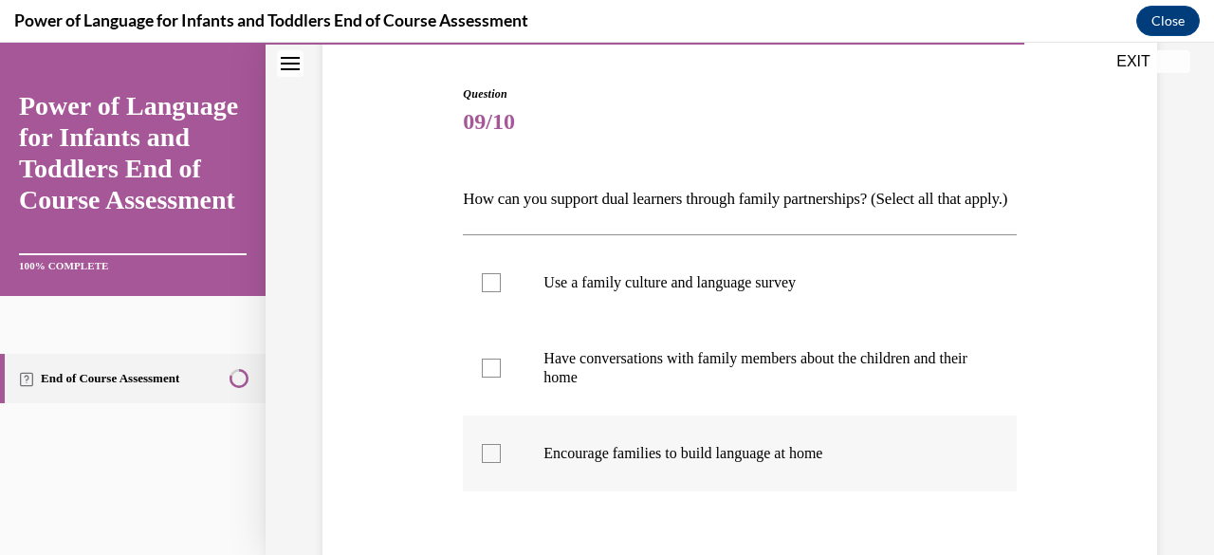
scroll to position [190, 0]
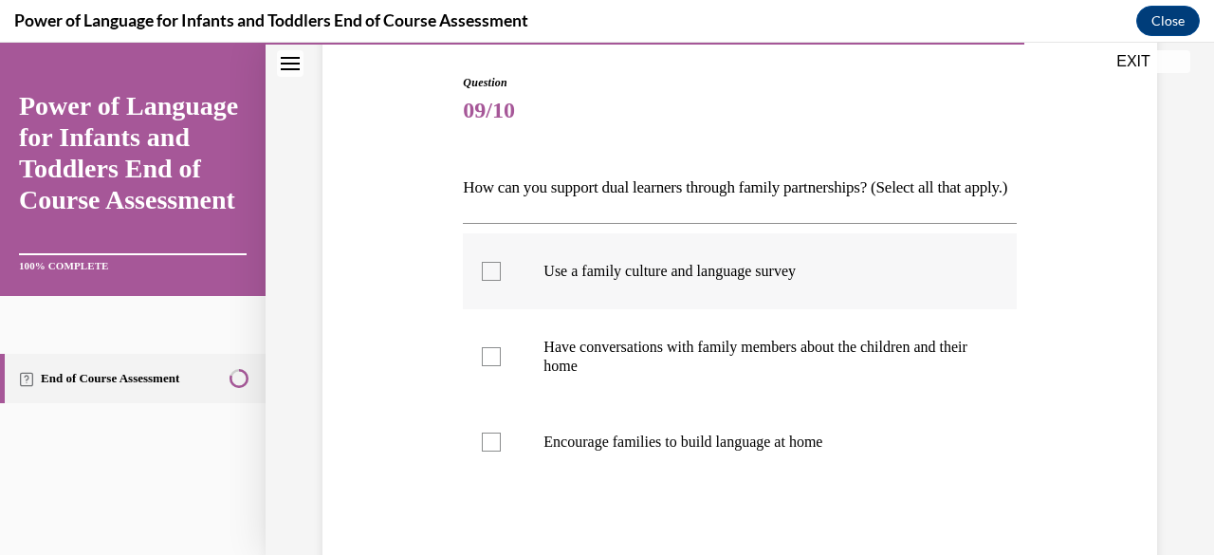
click at [497, 309] on label "Use a family culture and language survey" at bounding box center [739, 271] width 553 height 76
click at [497, 281] on input "Use a family culture and language survey" at bounding box center [491, 271] width 19 height 19
checkbox input "true"
click at [482, 366] on div at bounding box center [491, 356] width 19 height 19
click at [482, 366] on input "Have conversations with family members about the children and their home" at bounding box center [491, 356] width 19 height 19
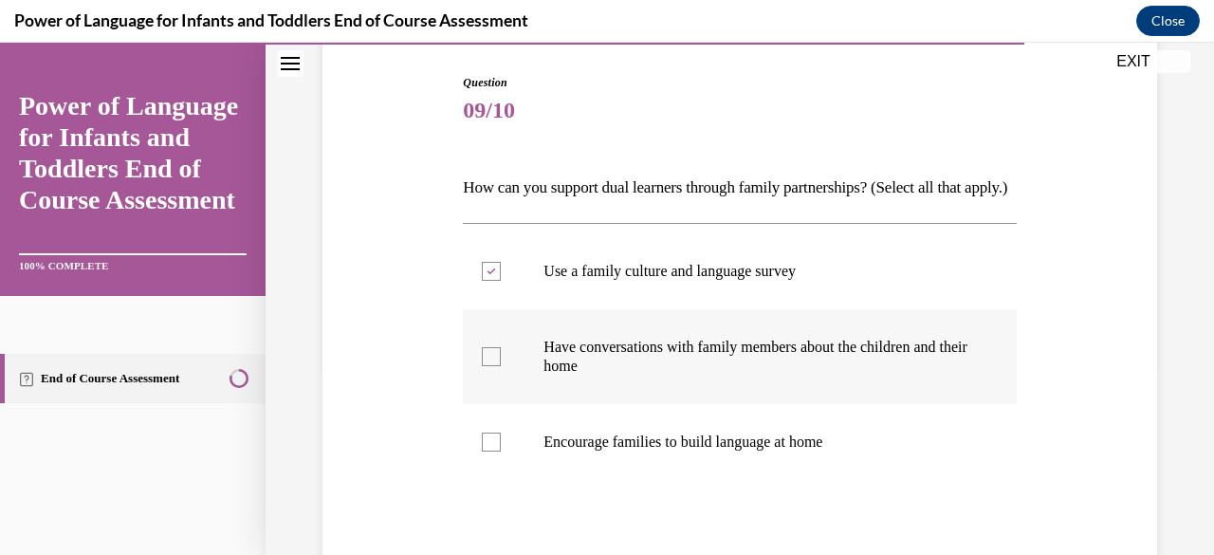
checkbox input "true"
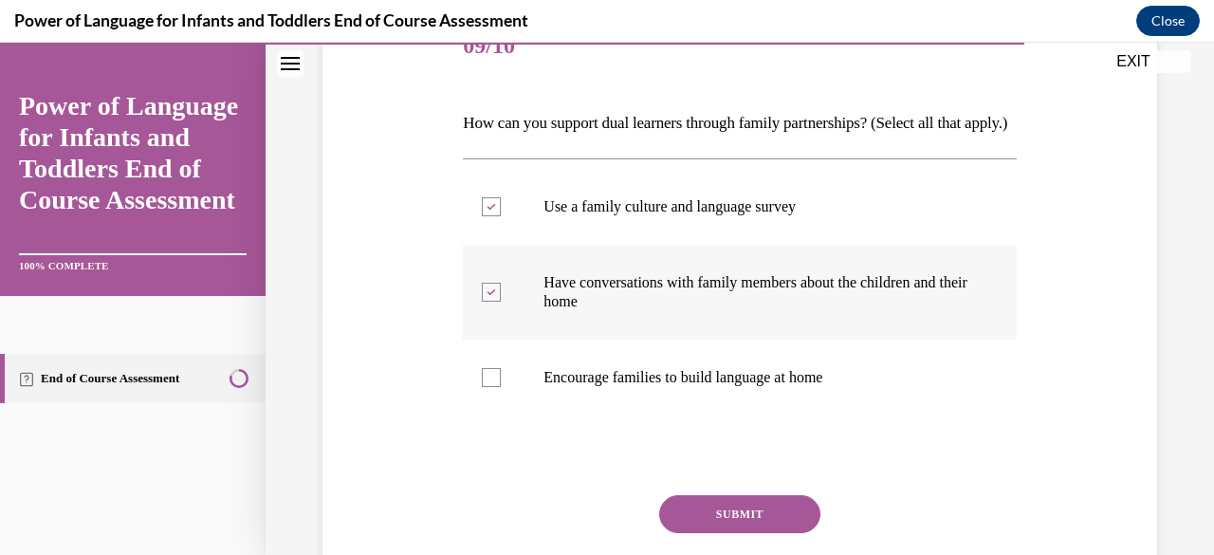
scroll to position [285, 0]
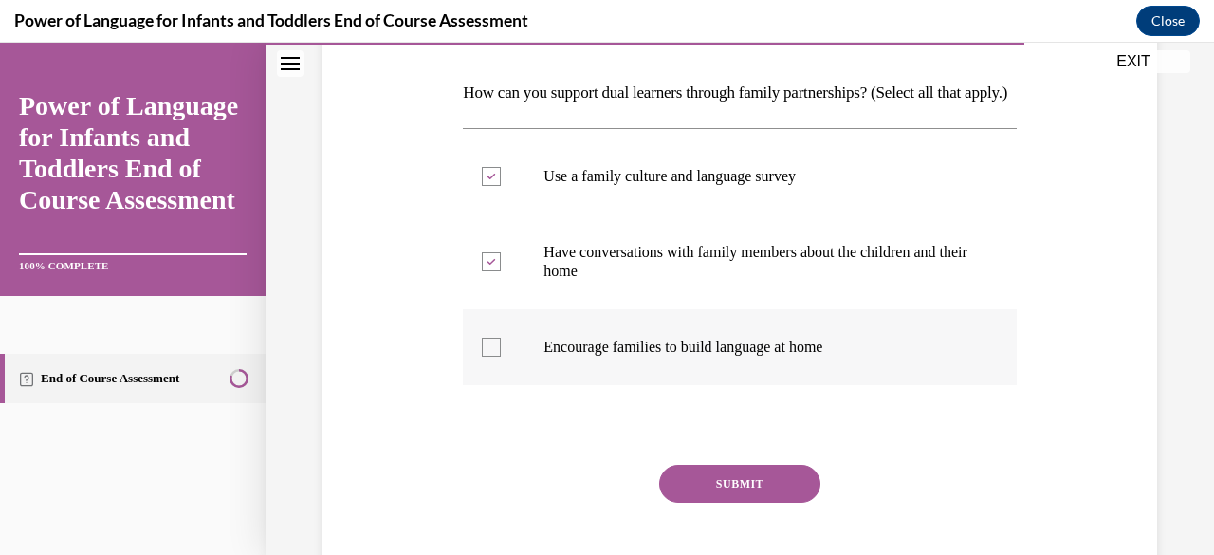
click at [490, 385] on label "Encourage families to build language at home" at bounding box center [739, 347] width 553 height 76
click at [490, 357] on input "Encourage families to build language at home" at bounding box center [491, 347] width 19 height 19
checkbox input "true"
click at [776, 503] on button "SUBMIT" at bounding box center [739, 484] width 161 height 38
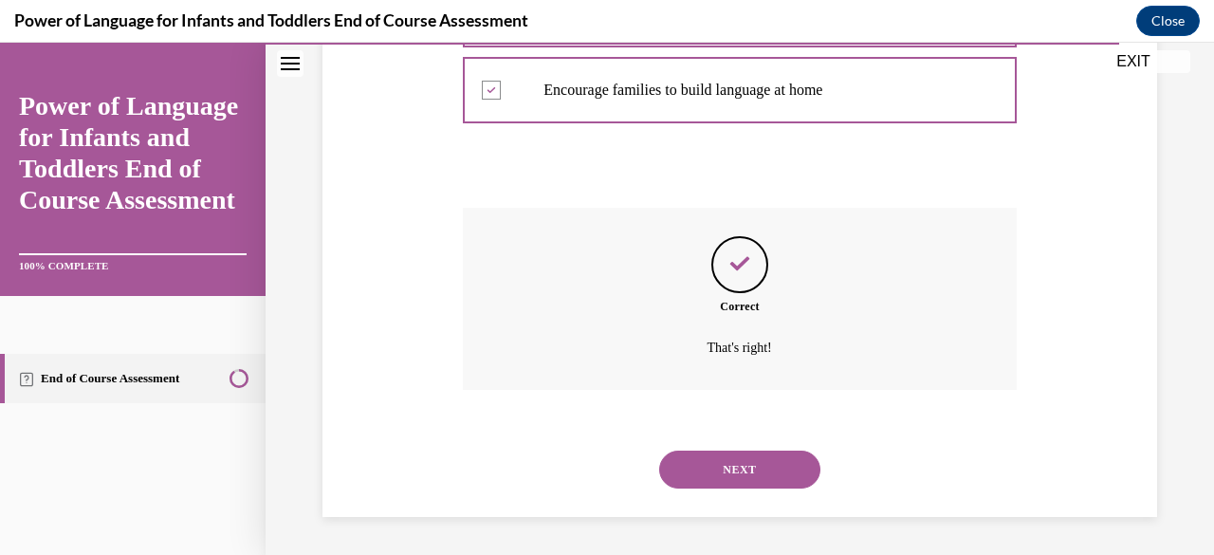
scroll to position [573, 0]
click at [798, 479] on button "NEXT" at bounding box center [739, 470] width 161 height 38
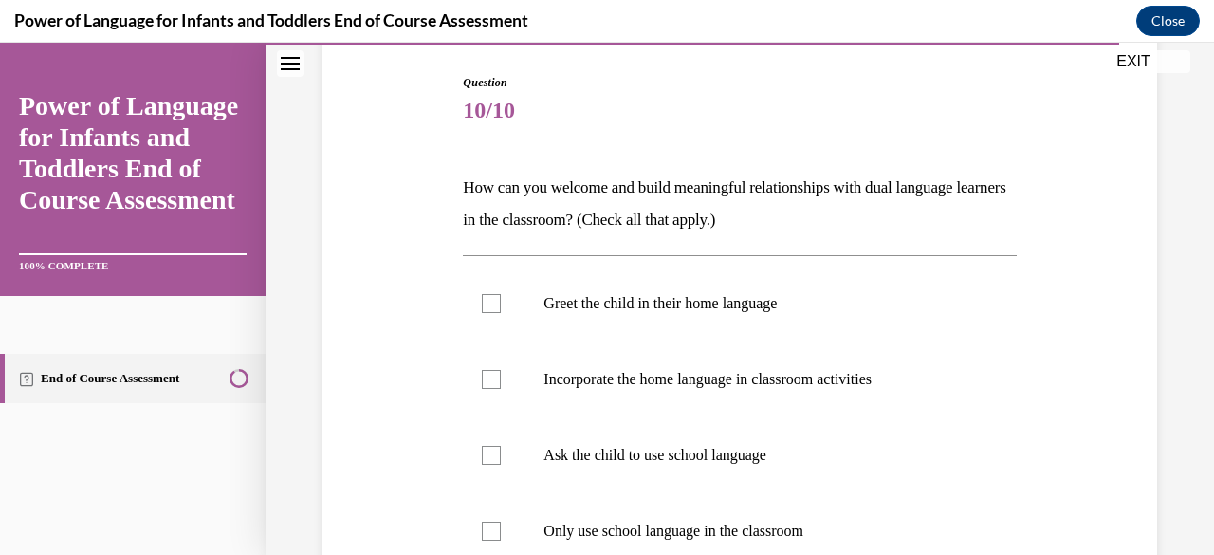
scroll to position [285, 0]
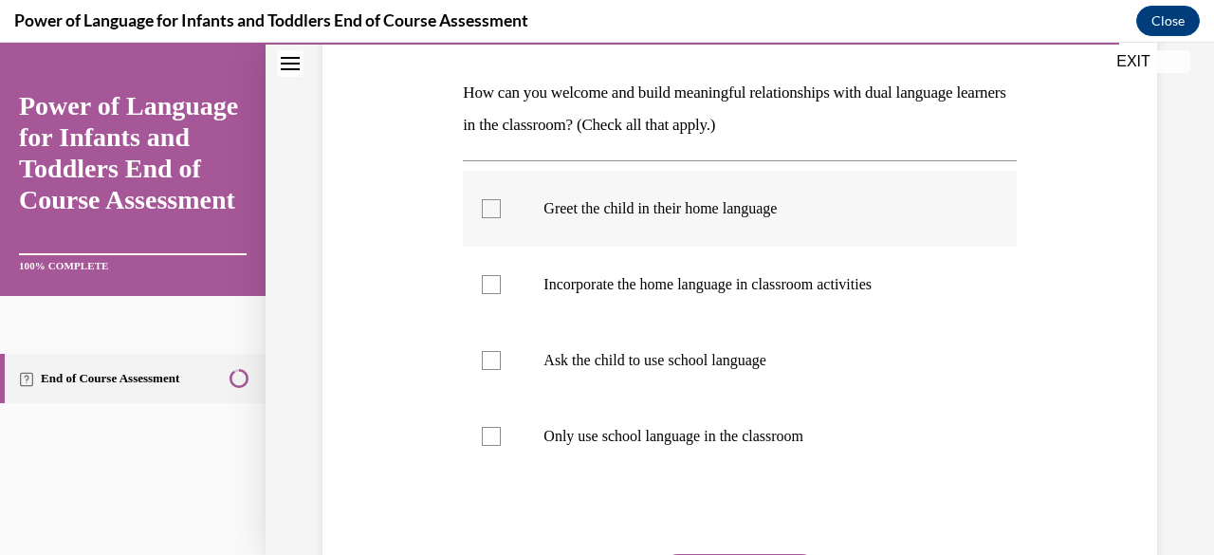
click at [490, 210] on div at bounding box center [491, 208] width 19 height 19
click at [490, 210] on input "Greet the child in their home language" at bounding box center [491, 208] width 19 height 19
checkbox input "true"
click at [492, 274] on label "Incorporate the home language in classroom activities" at bounding box center [739, 285] width 553 height 76
click at [492, 275] on input "Incorporate the home language in classroom activities" at bounding box center [491, 284] width 19 height 19
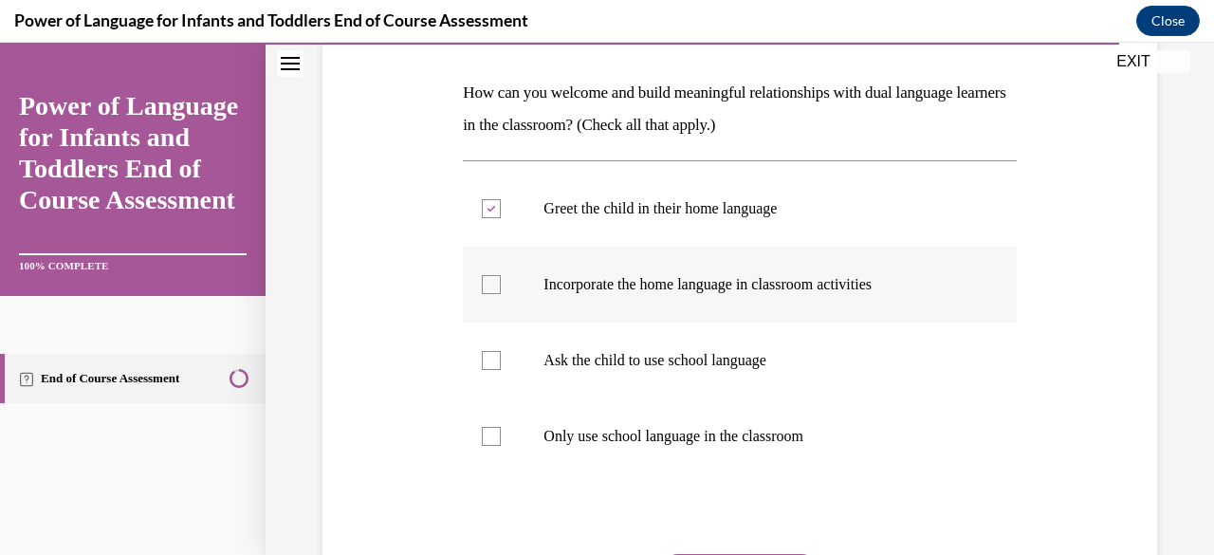
checkbox input "true"
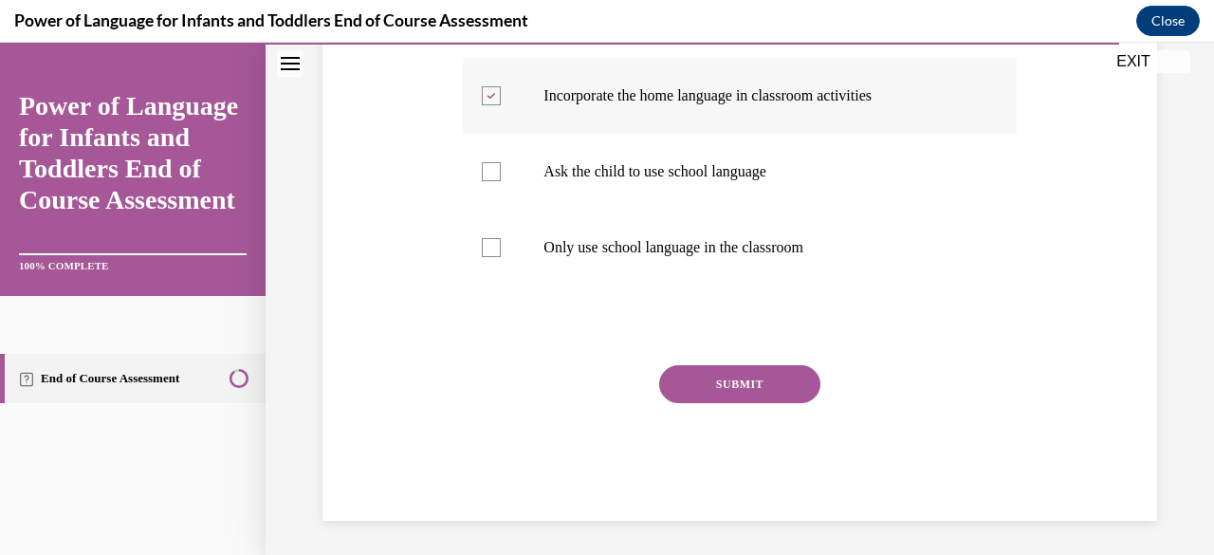
scroll to position [476, 0]
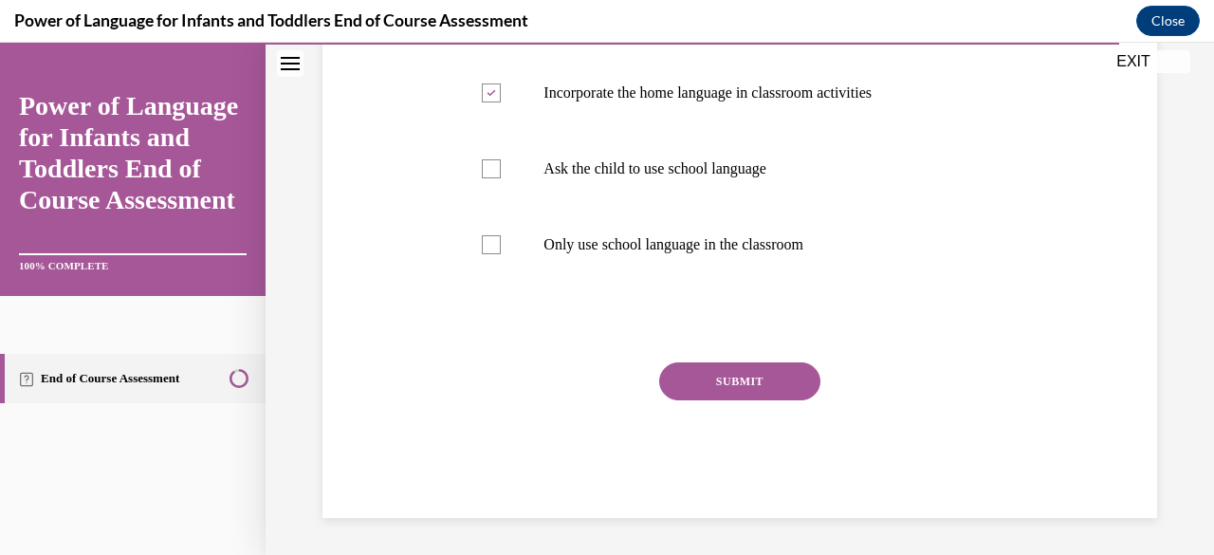
click at [758, 391] on button "SUBMIT" at bounding box center [739, 381] width 161 height 38
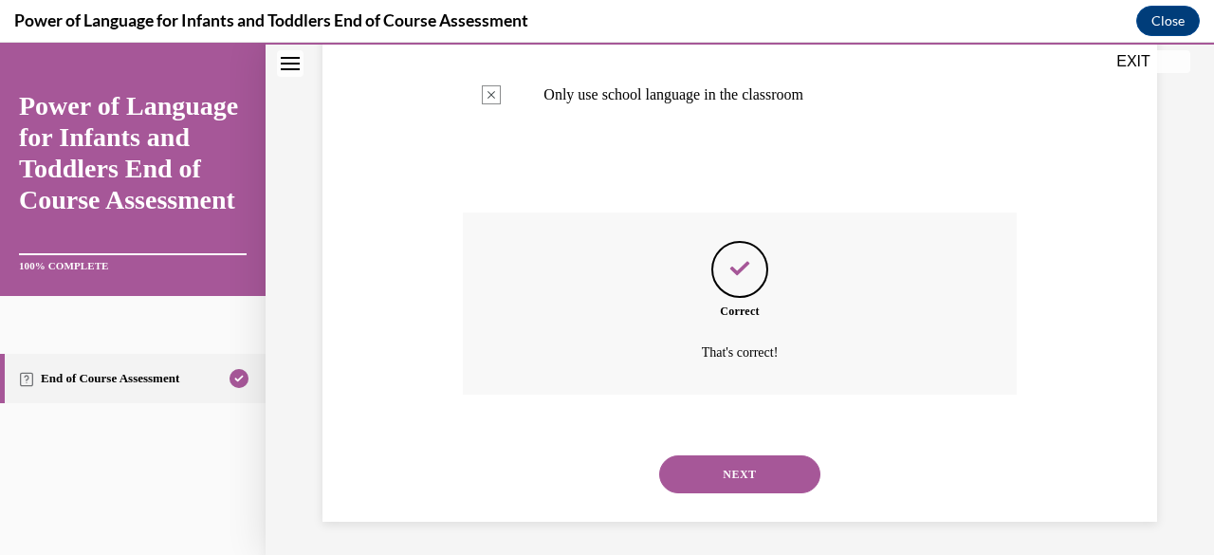
scroll to position [630, 0]
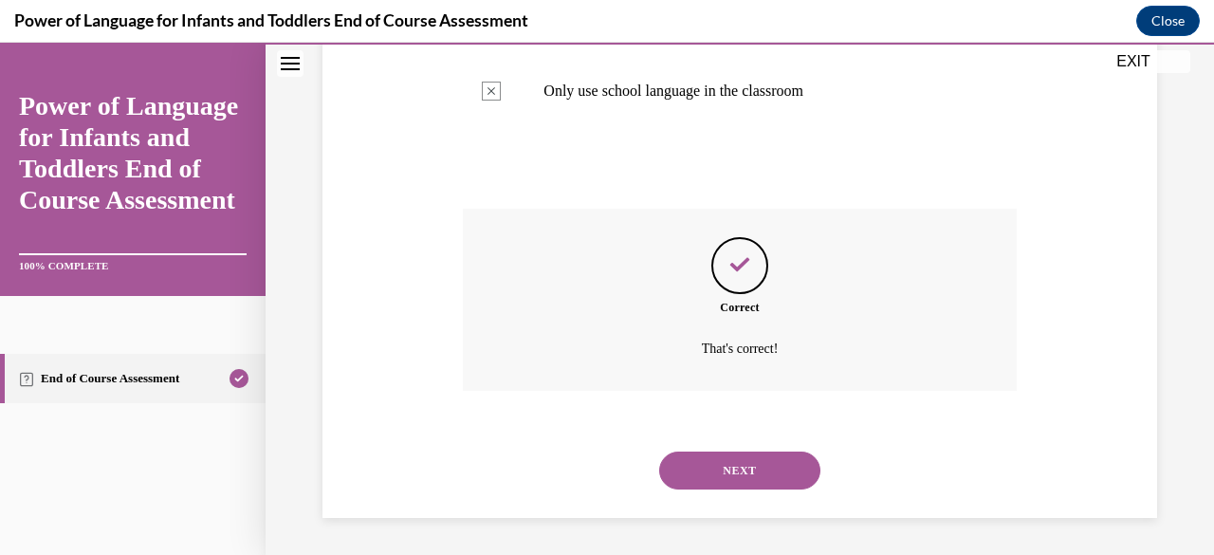
click at [749, 466] on button "NEXT" at bounding box center [739, 471] width 161 height 38
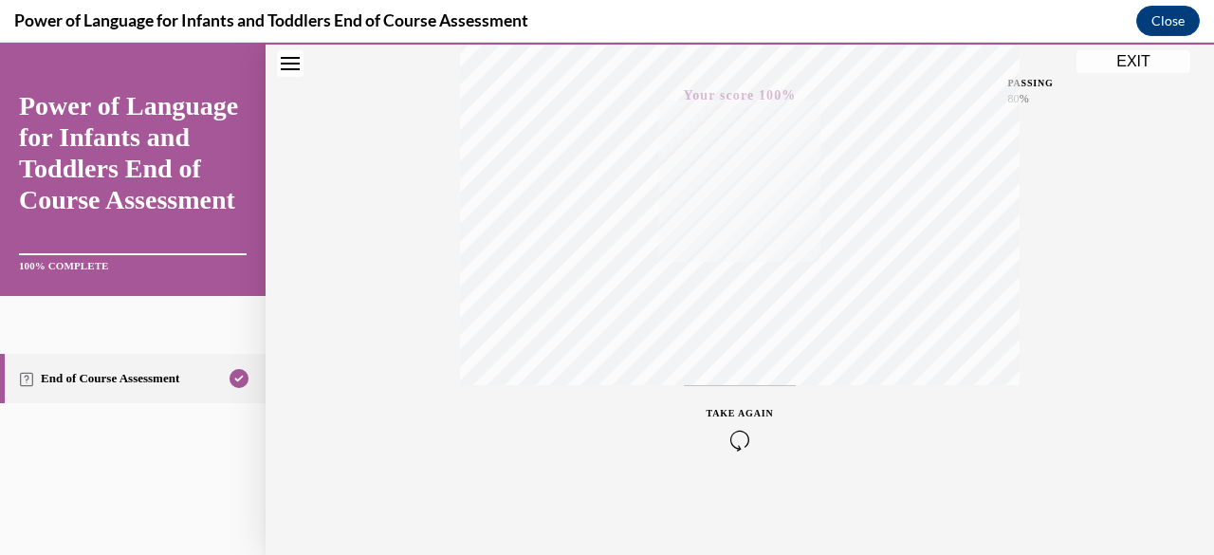
scroll to position [0, 0]
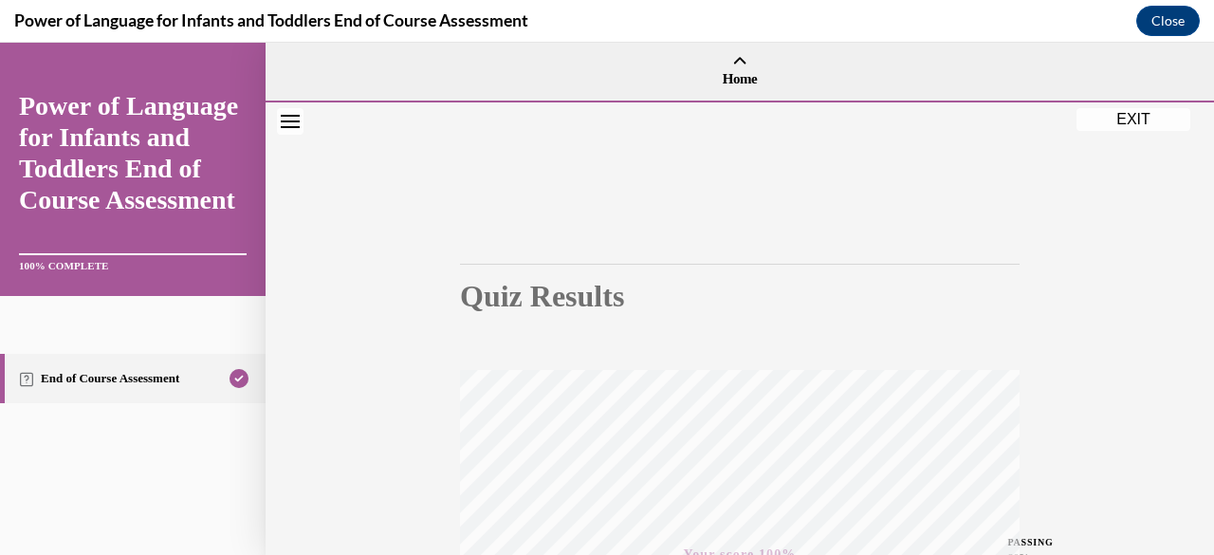
click at [1125, 112] on button "EXIT" at bounding box center [1134, 119] width 114 height 23
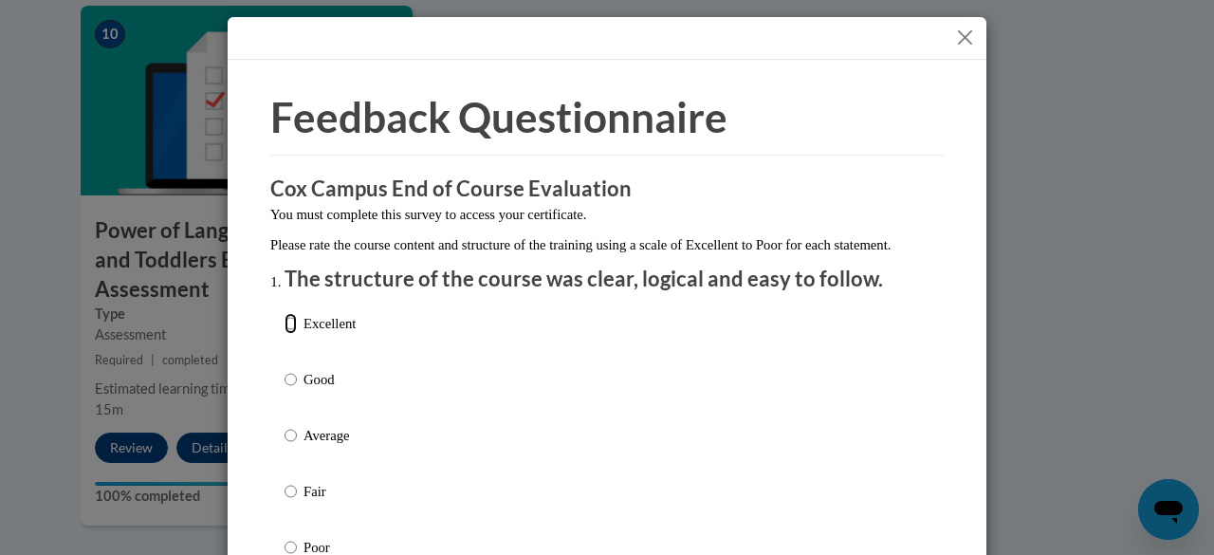
click at [285, 334] on input "Excellent" at bounding box center [291, 323] width 12 height 21
radio input "true"
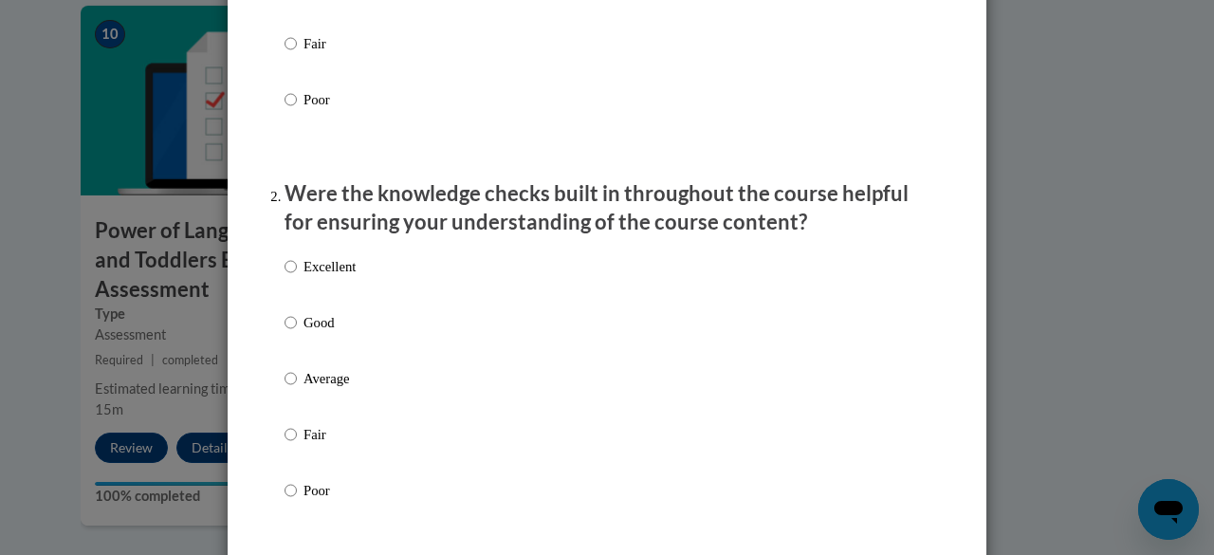
scroll to position [474, 0]
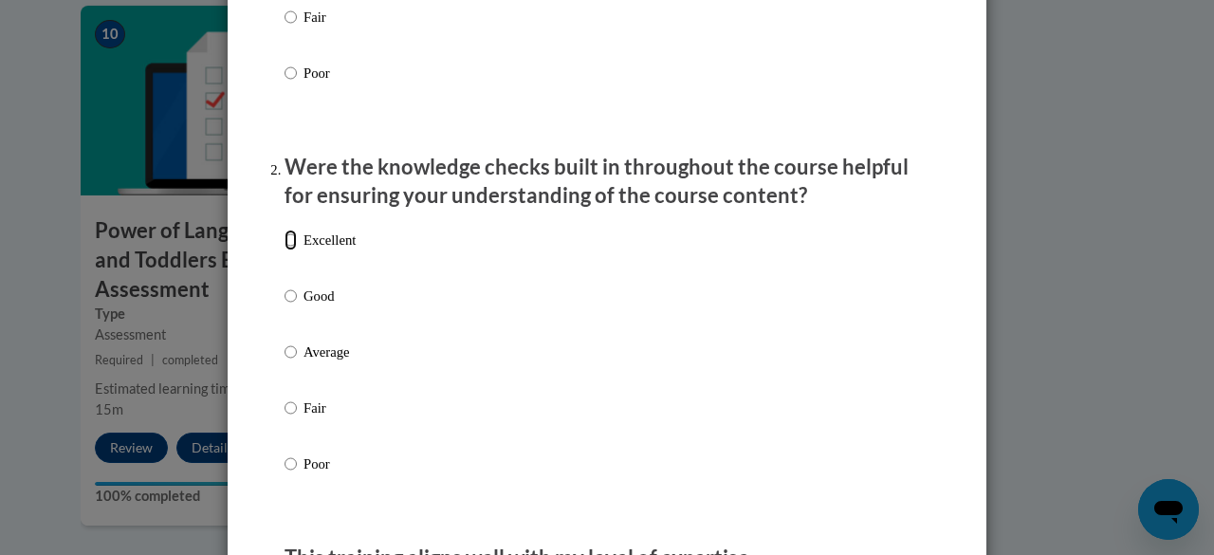
click at [285, 250] on input "Excellent" at bounding box center [291, 240] width 12 height 21
radio input "true"
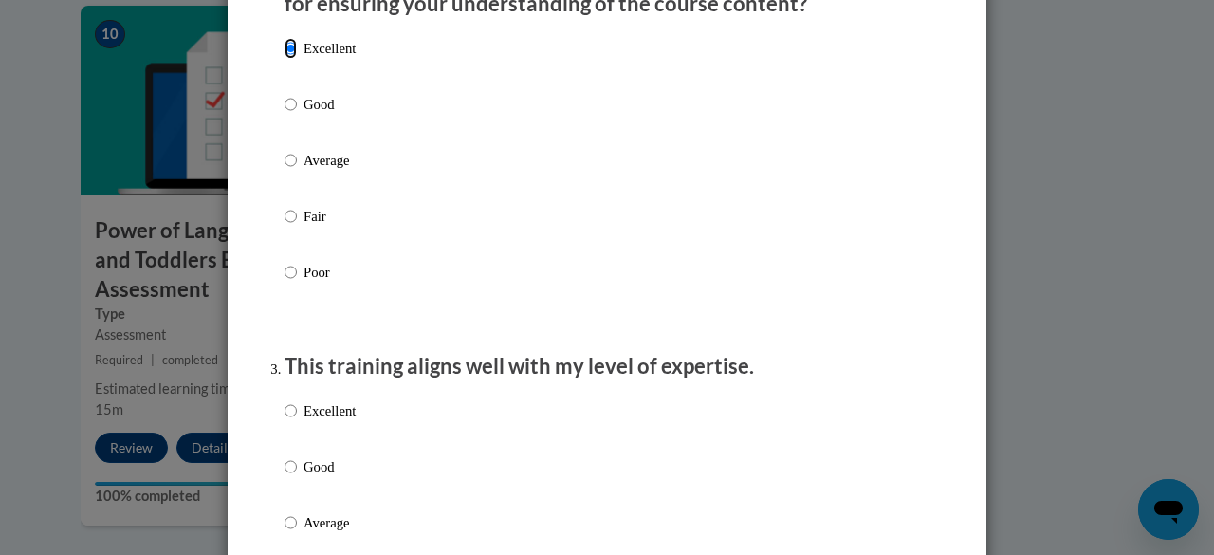
scroll to position [854, 0]
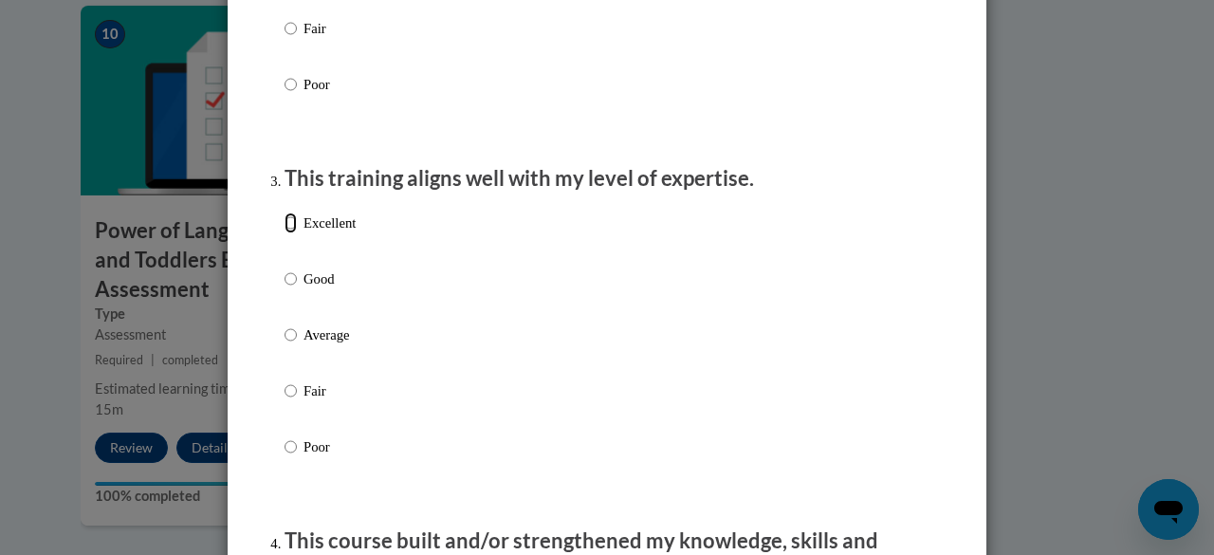
click at [287, 233] on input "Excellent" at bounding box center [291, 223] width 12 height 21
radio input "true"
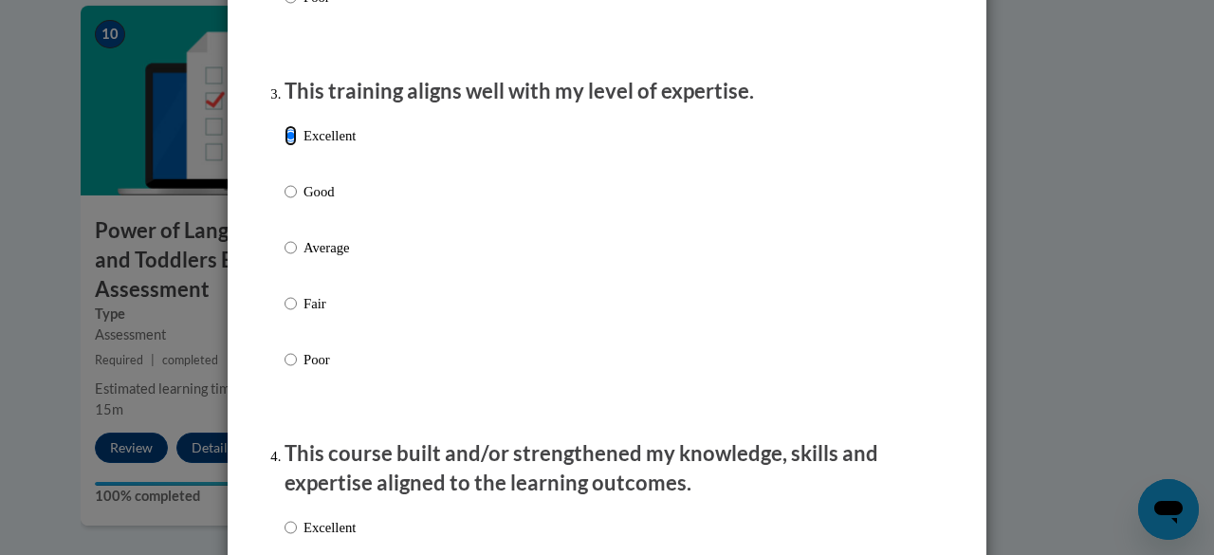
scroll to position [1233, 0]
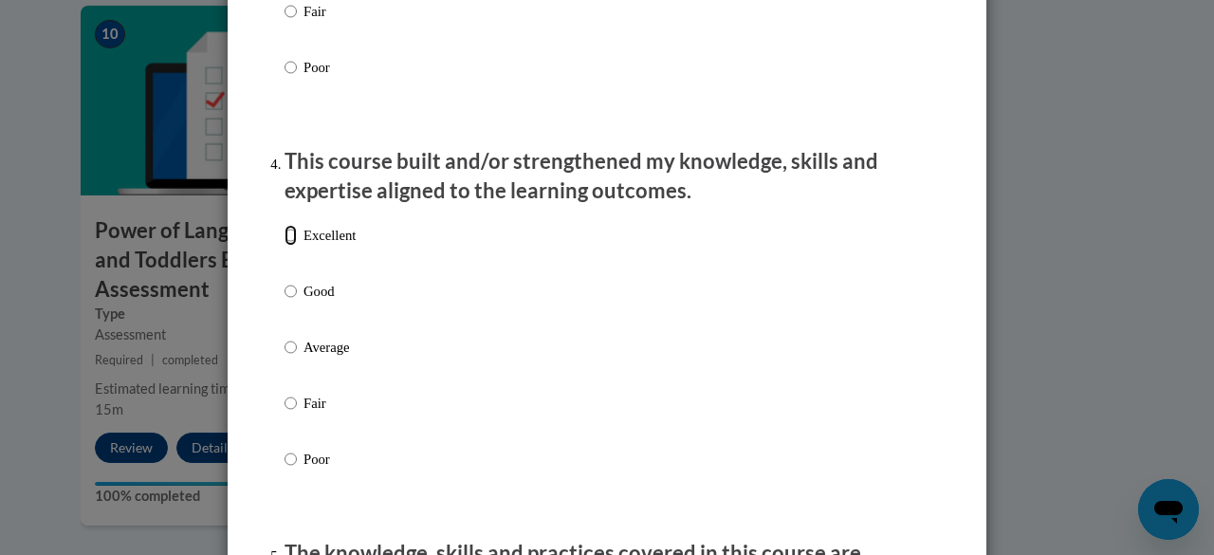
click at [285, 246] on input "Excellent" at bounding box center [291, 235] width 12 height 21
radio input "true"
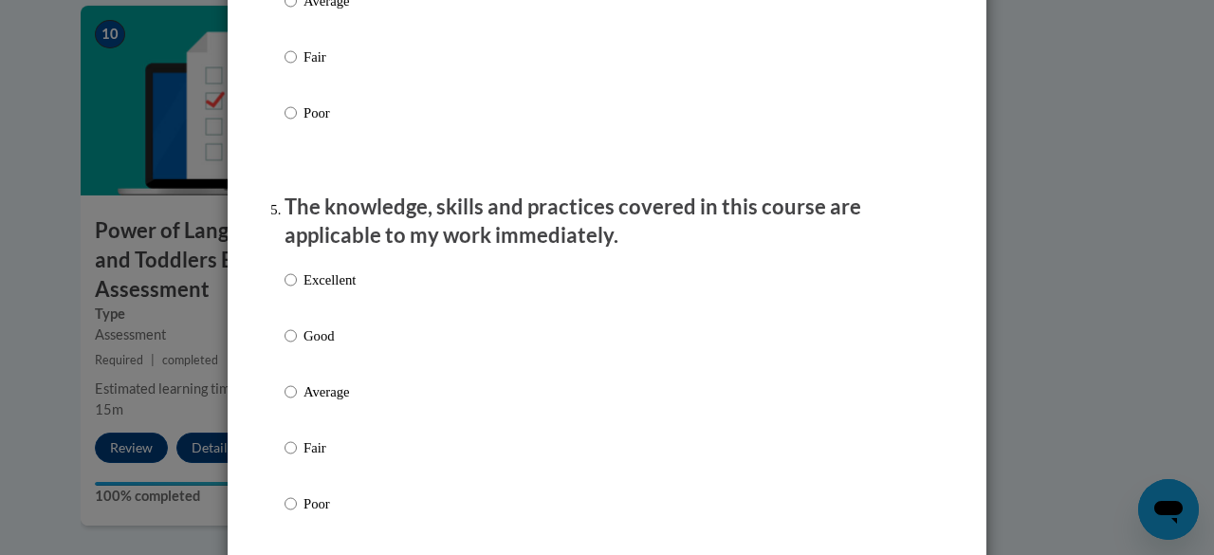
scroll to position [1613, 0]
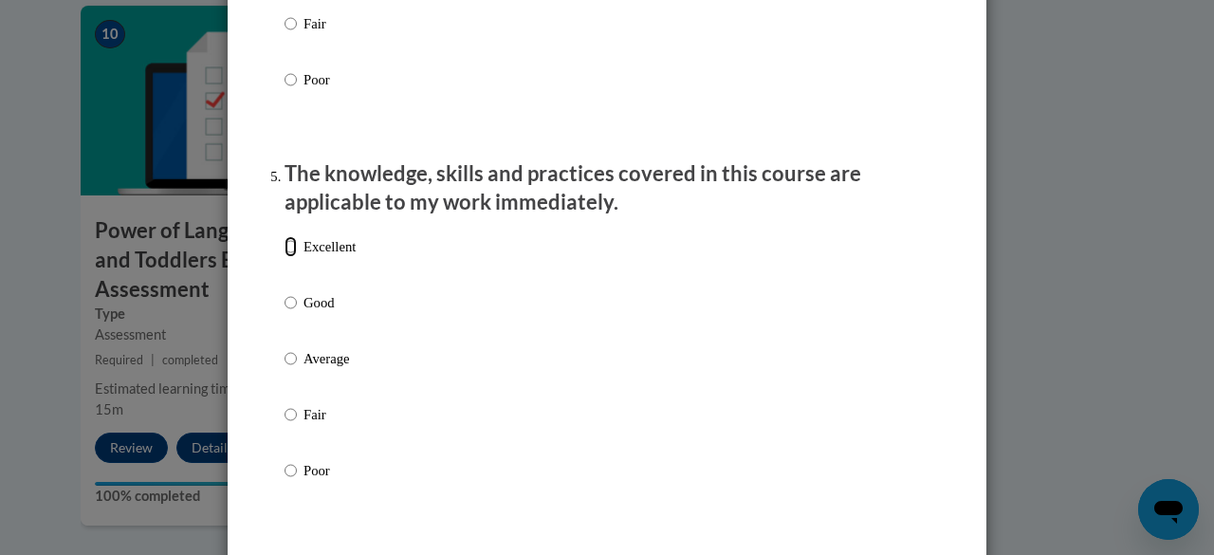
click at [285, 257] on input "Excellent" at bounding box center [291, 246] width 12 height 21
radio input "true"
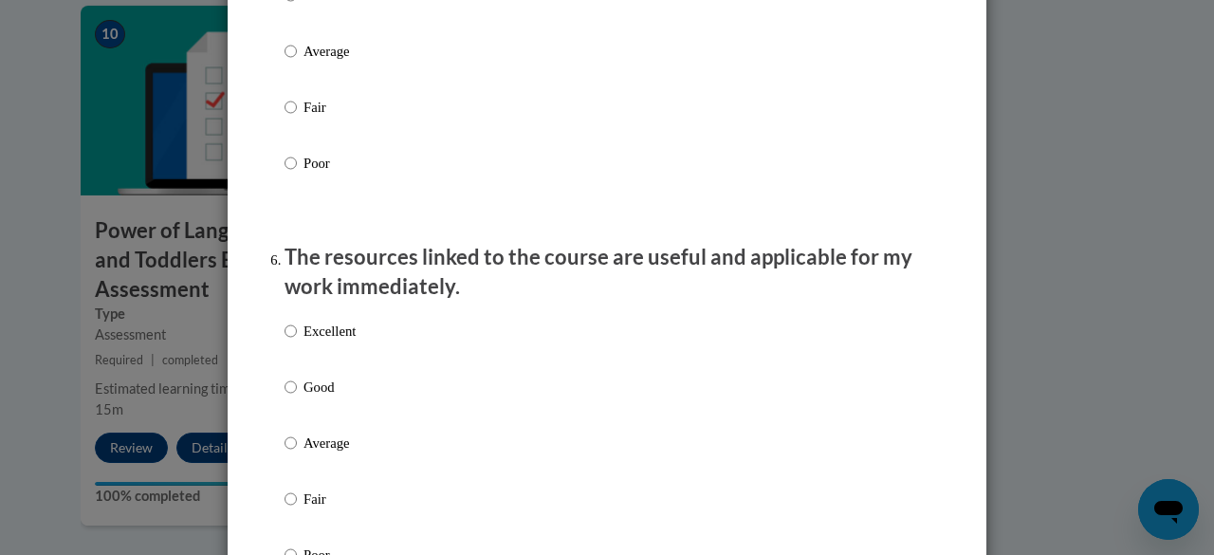
scroll to position [1992, 0]
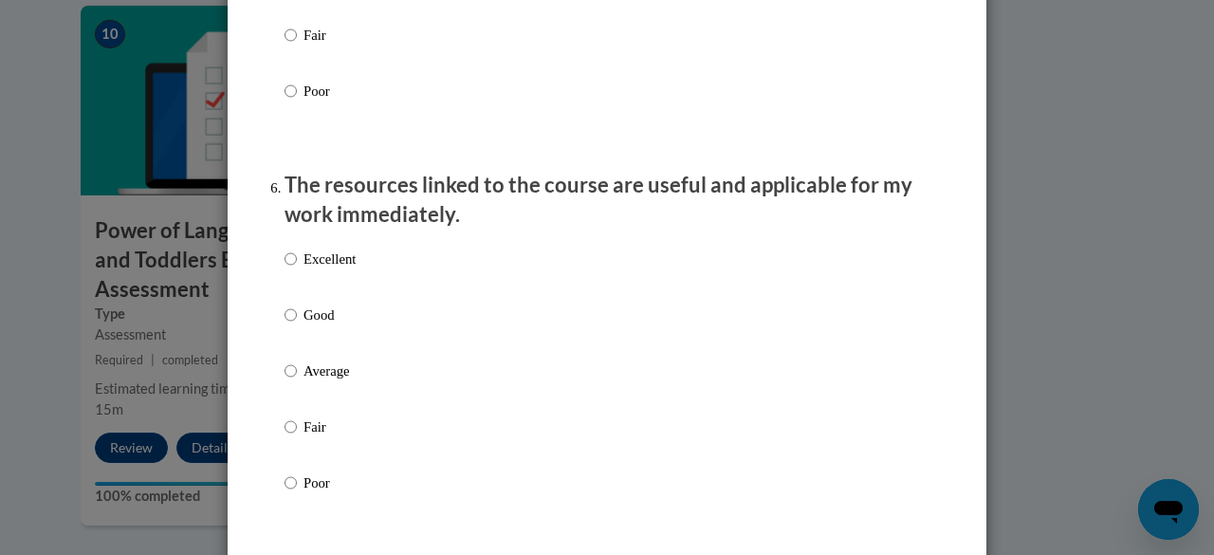
click at [291, 275] on label "Excellent" at bounding box center [320, 274] width 71 height 51
click at [291, 269] on input "Excellent" at bounding box center [291, 259] width 12 height 21
radio input "true"
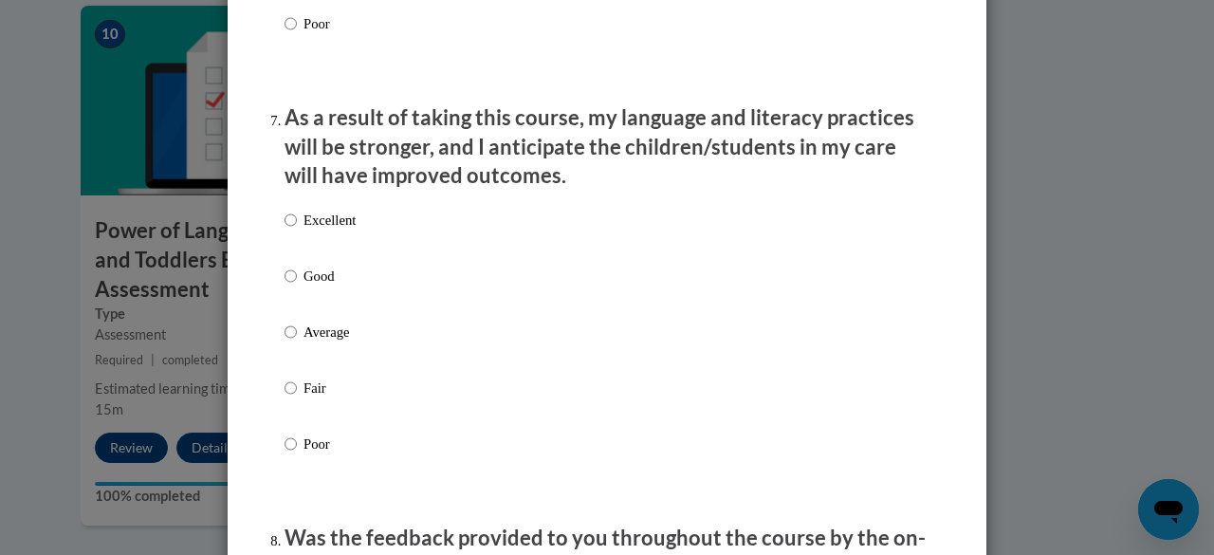
scroll to position [2467, 0]
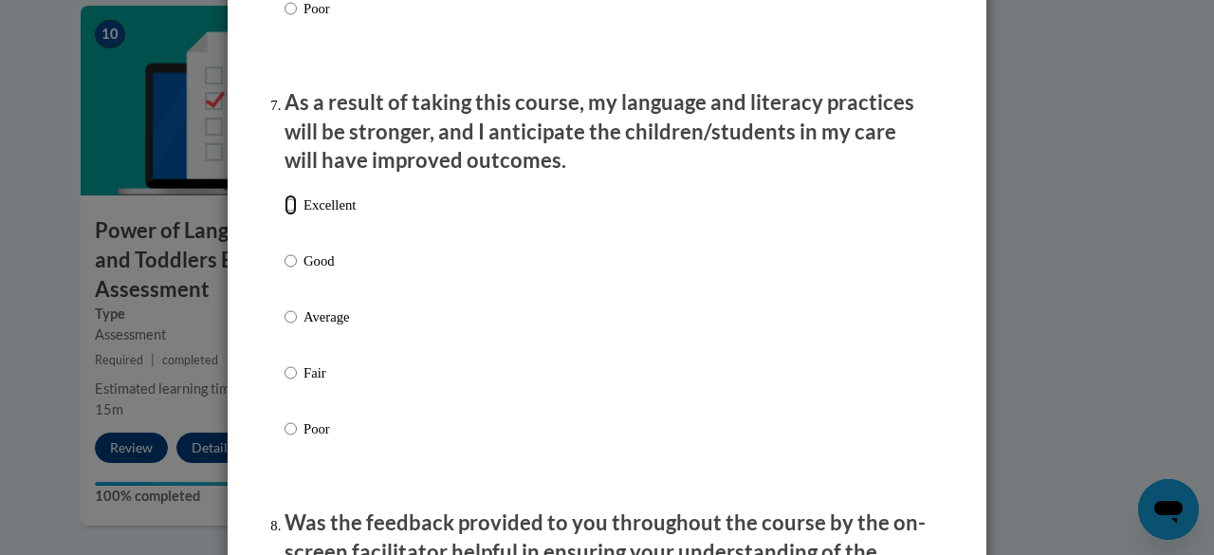
click at [288, 215] on input "Excellent" at bounding box center [291, 204] width 12 height 21
radio input "true"
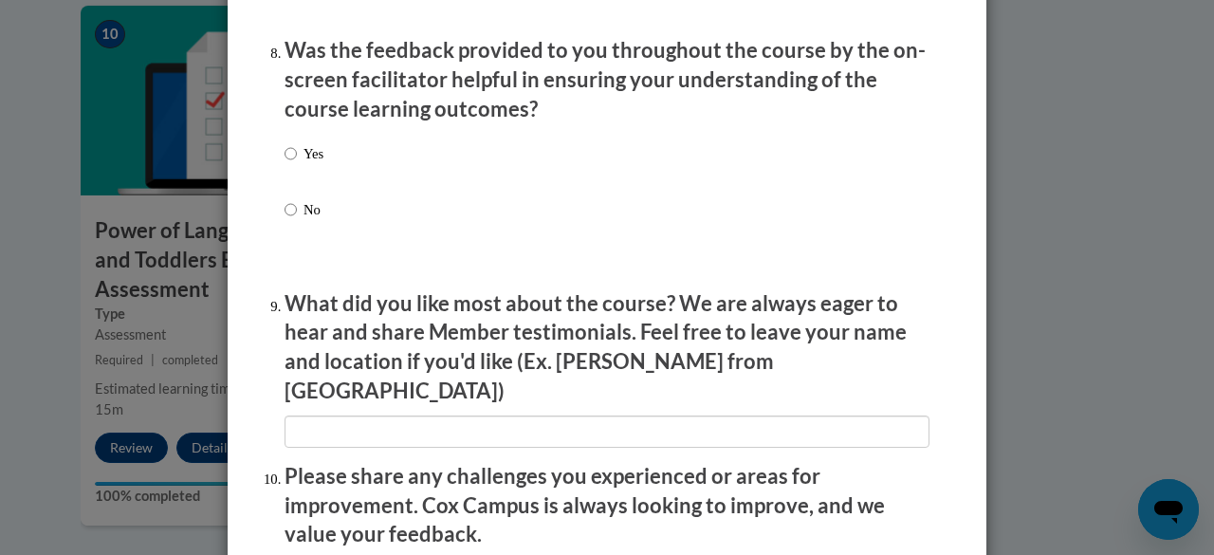
scroll to position [2941, 0]
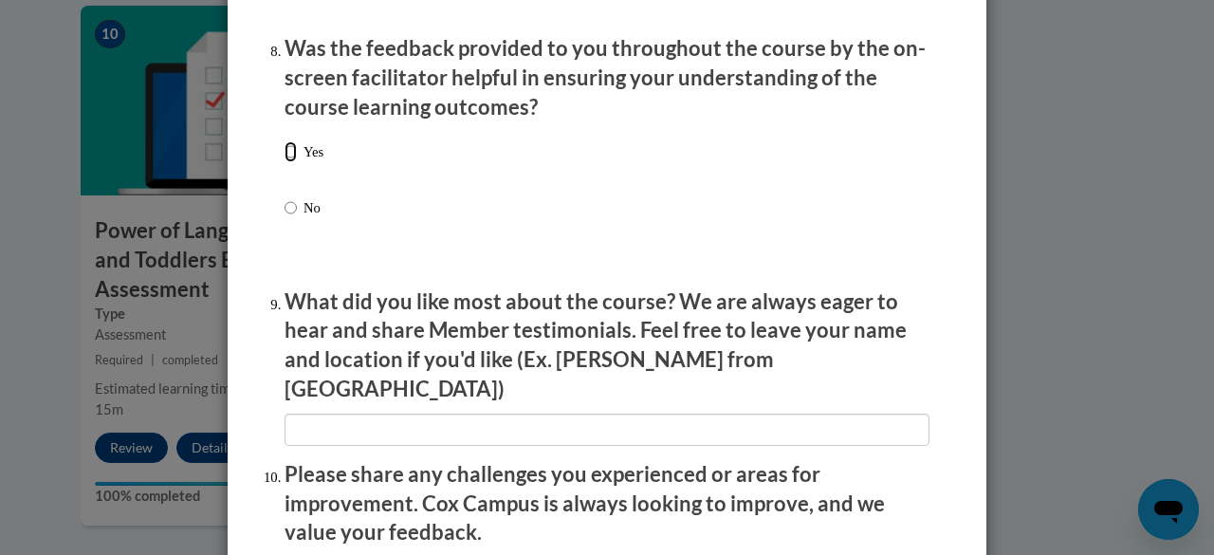
click at [285, 162] on input "Yes" at bounding box center [291, 151] width 12 height 21
radio input "true"
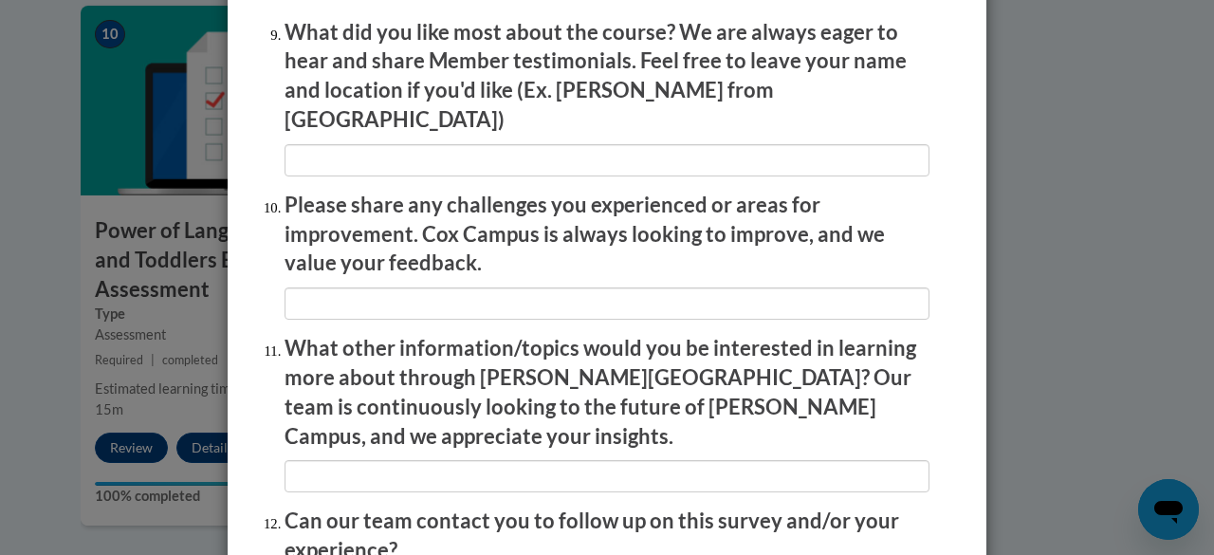
scroll to position [3226, 0]
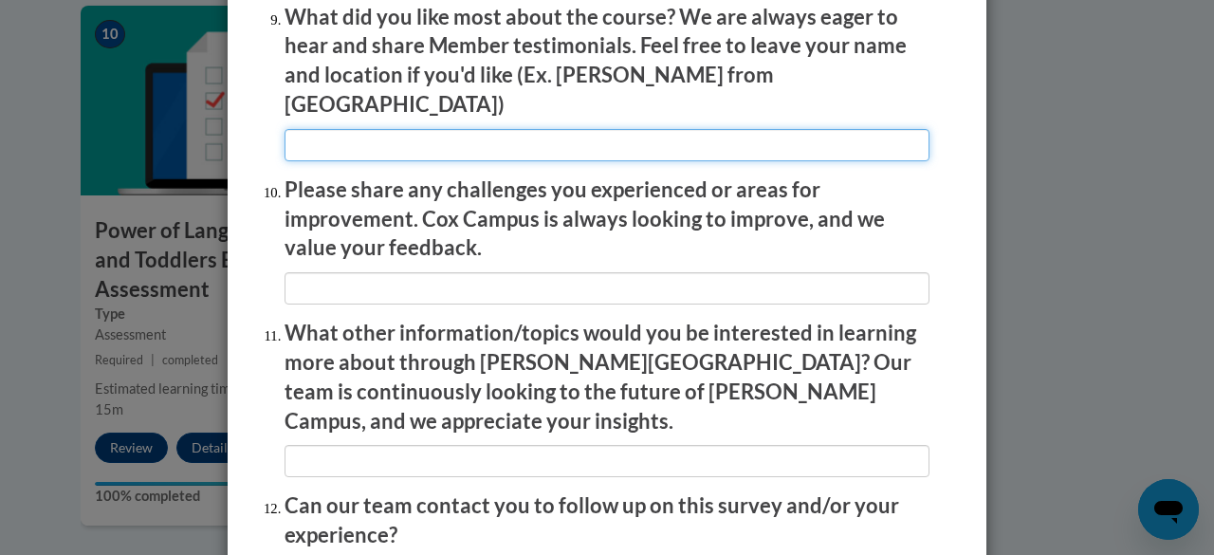
click at [456, 129] on input "textbox" at bounding box center [607, 145] width 645 height 32
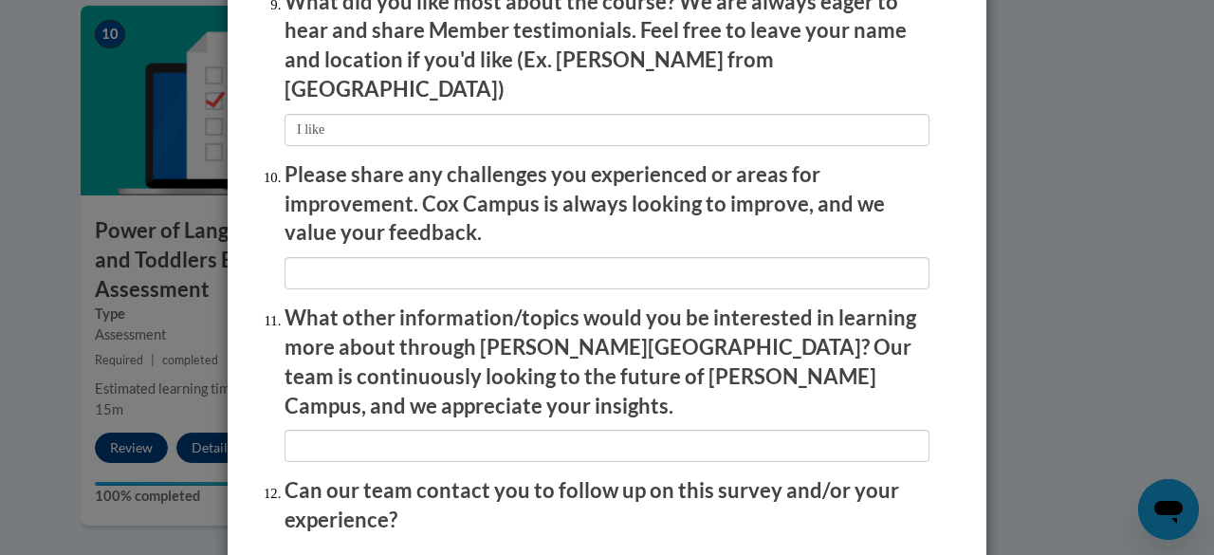
scroll to position [3200, 0]
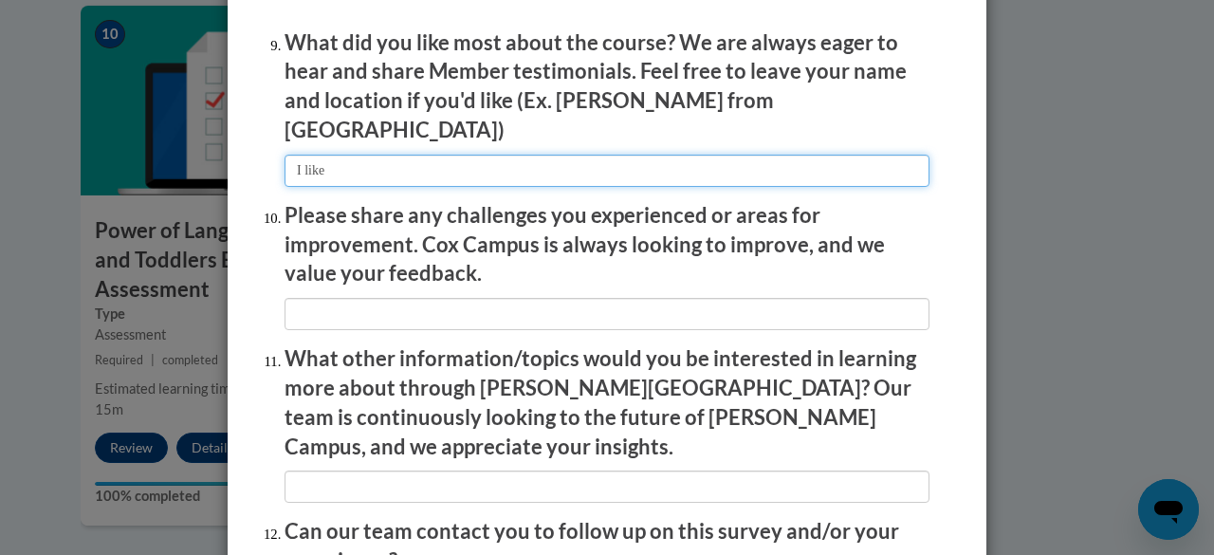
click at [364, 155] on input "textbox" at bounding box center [607, 171] width 645 height 32
type input "I like most the teachers showing responsive interactions. That helped me a bunc…"
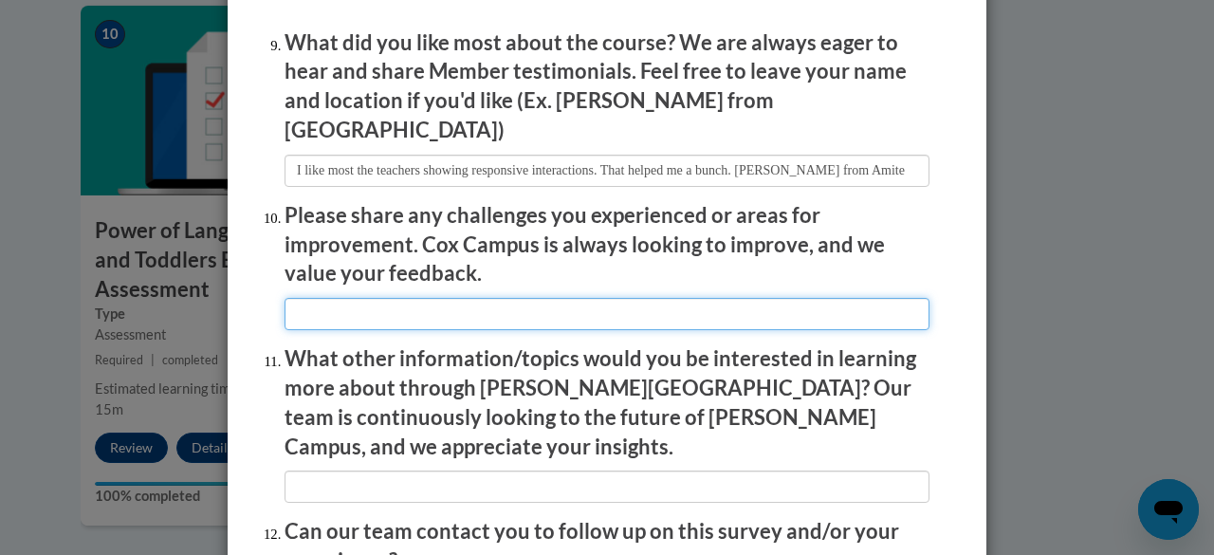
click at [553, 301] on input "textbox" at bounding box center [607, 314] width 645 height 32
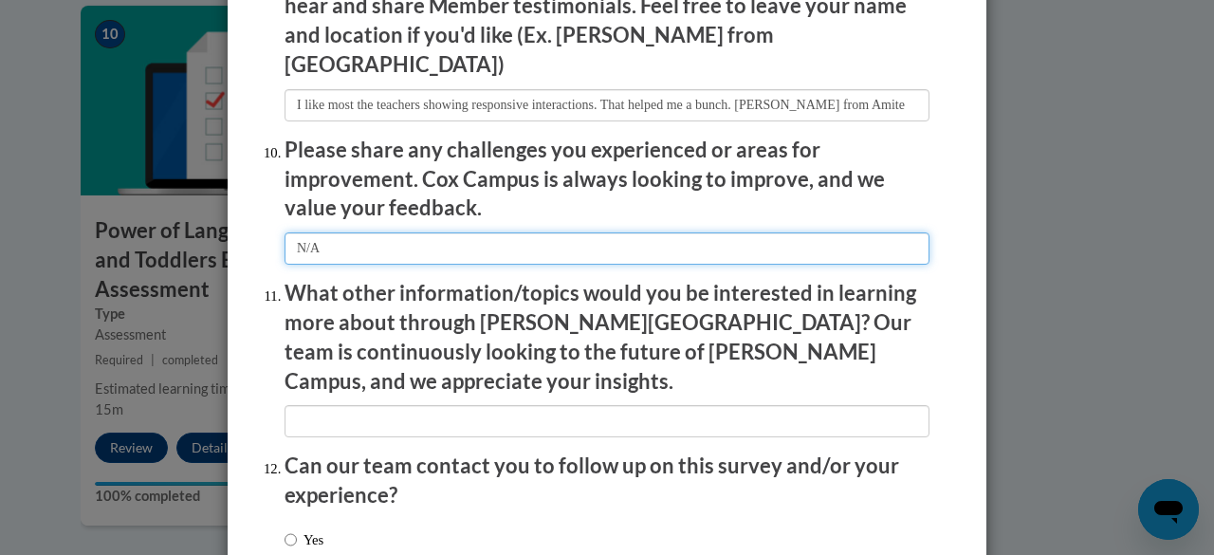
scroll to position [3295, 0]
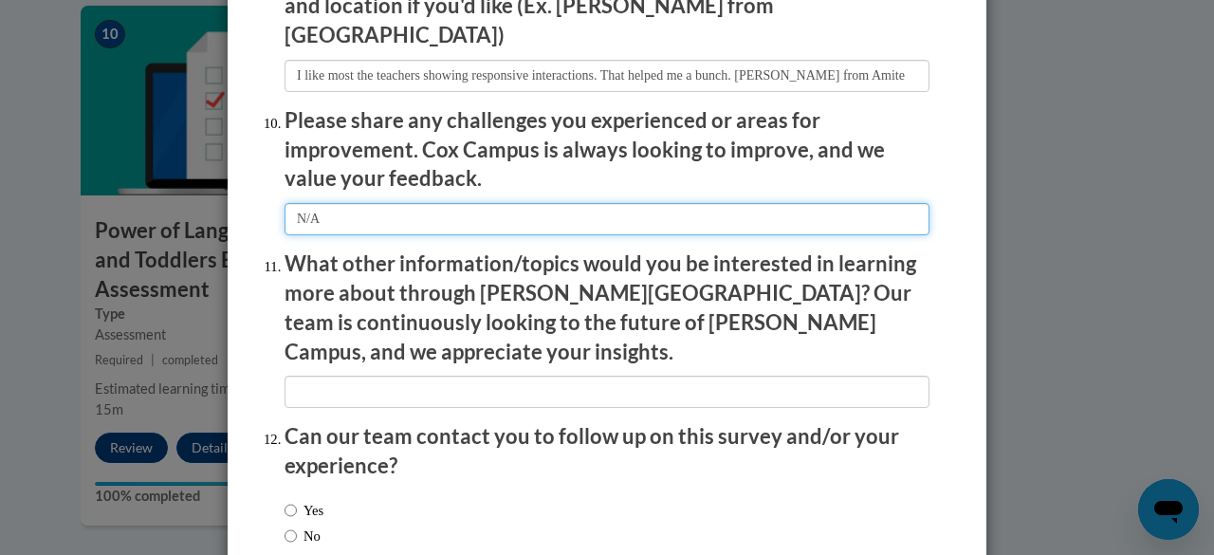
type input "N/A"
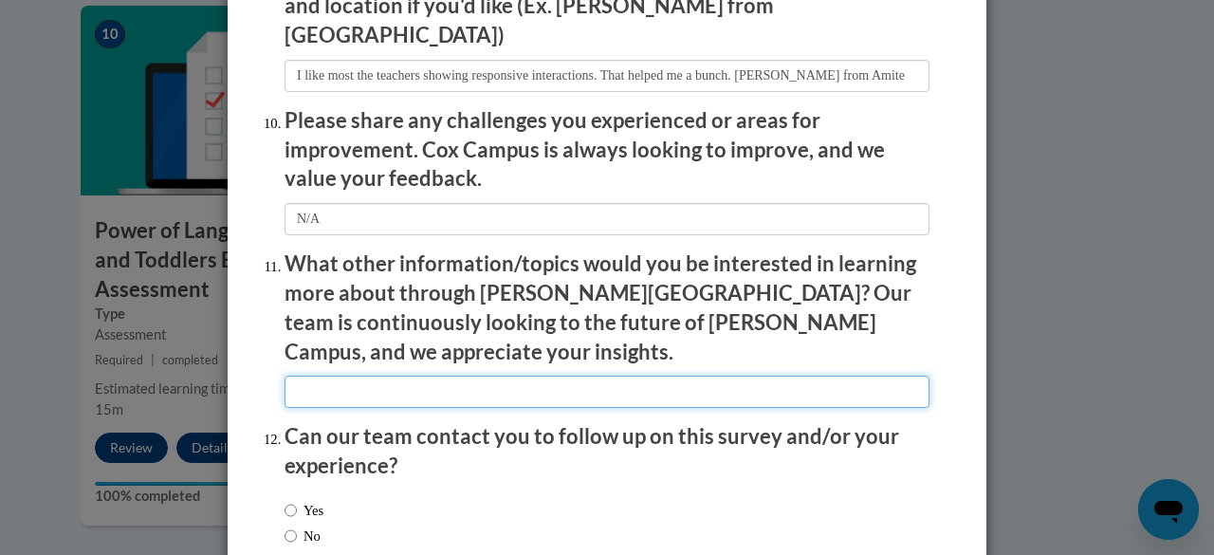
click at [552, 376] on input "textbox" at bounding box center [607, 392] width 645 height 32
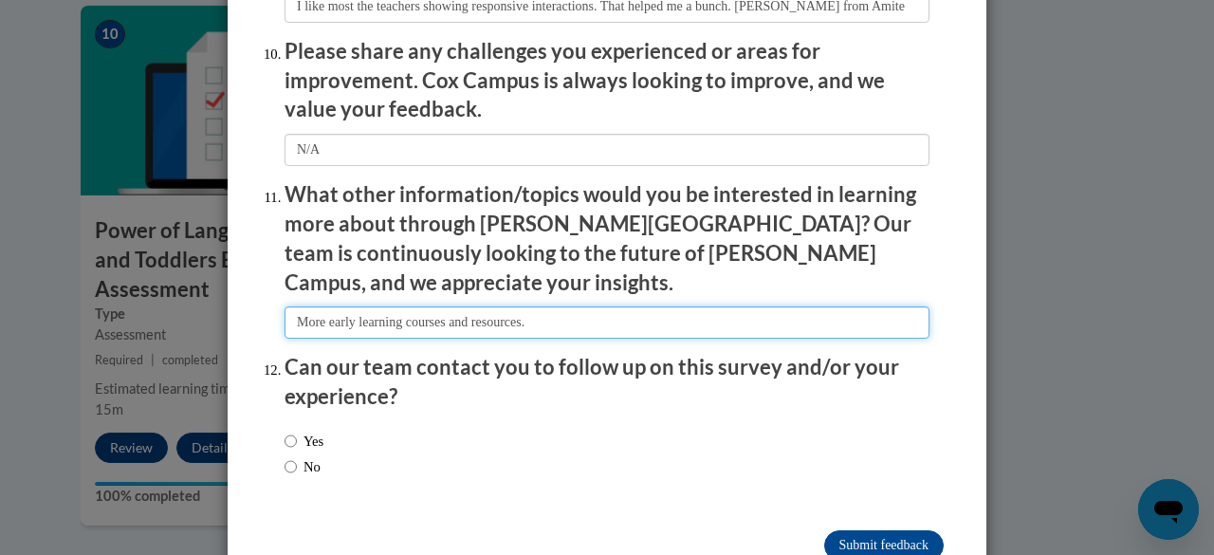
scroll to position [3390, 0]
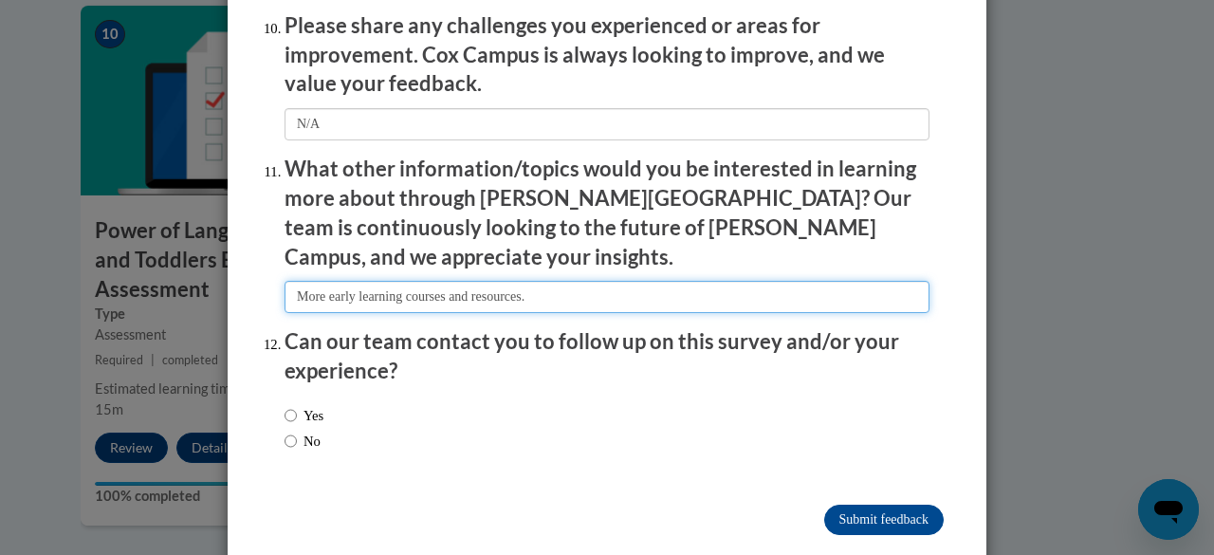
type input "More early learning courses and resources."
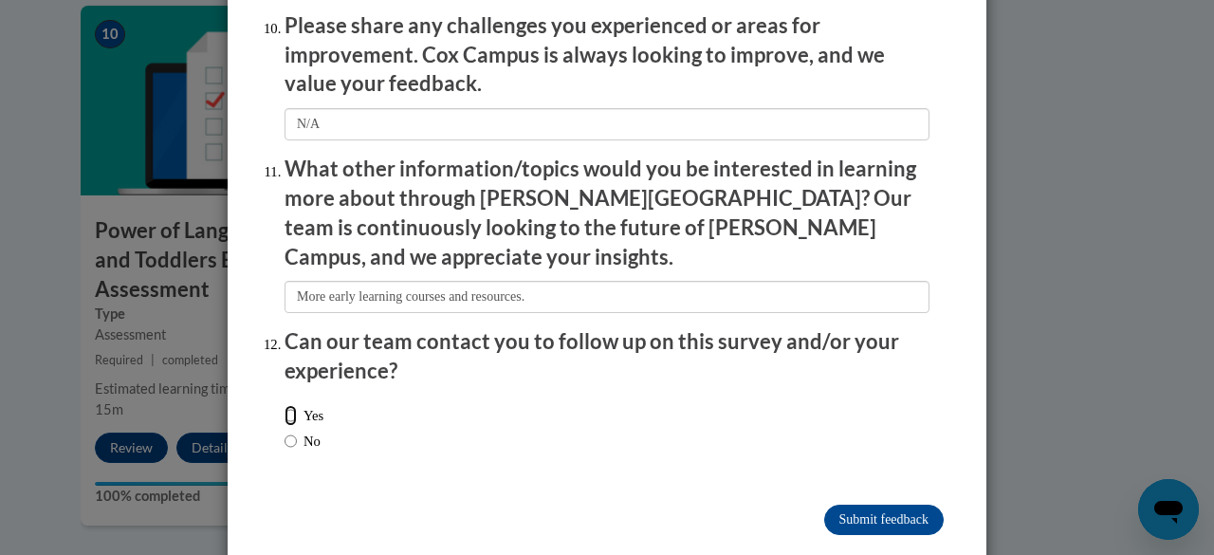
click at [285, 405] on input "Yes" at bounding box center [291, 415] width 12 height 21
radio input "true"
click at [879, 505] on input "Submit feedback" at bounding box center [884, 520] width 120 height 30
